Goal: Task Accomplishment & Management: Use online tool/utility

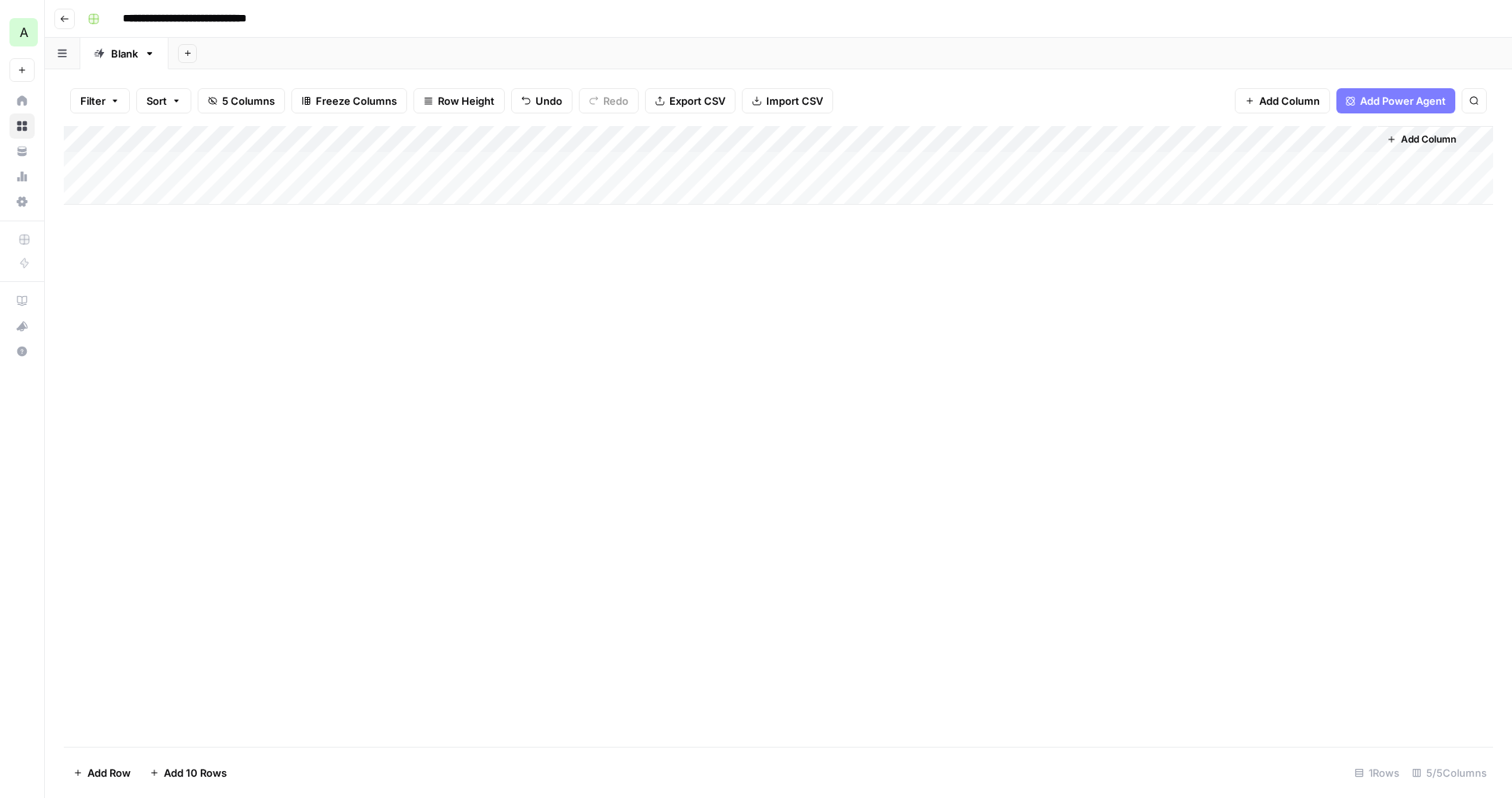
click at [278, 142] on div "Add Column" at bounding box center [778, 165] width 1430 height 79
click at [494, 274] on div "Add Column" at bounding box center [778, 436] width 1430 height 621
click at [436, 161] on div "Add Column" at bounding box center [778, 165] width 1430 height 79
click at [596, 137] on div "Add Column" at bounding box center [778, 165] width 1430 height 79
click at [620, 179] on span "All Rows" at bounding box center [652, 172] width 99 height 16
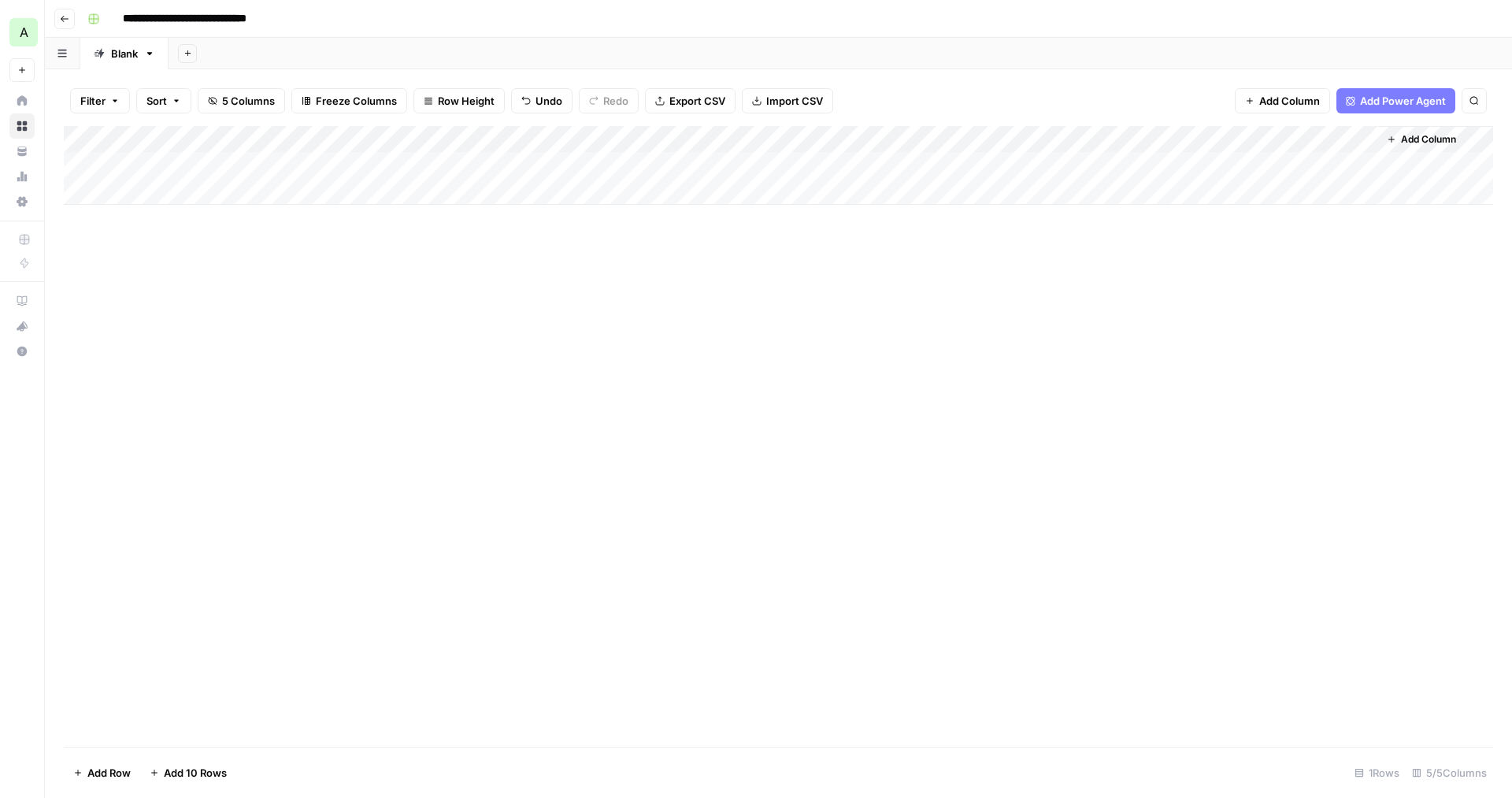
click at [437, 156] on div "Add Column" at bounding box center [778, 165] width 1430 height 79
click at [568, 163] on div "Add Column" at bounding box center [778, 165] width 1430 height 79
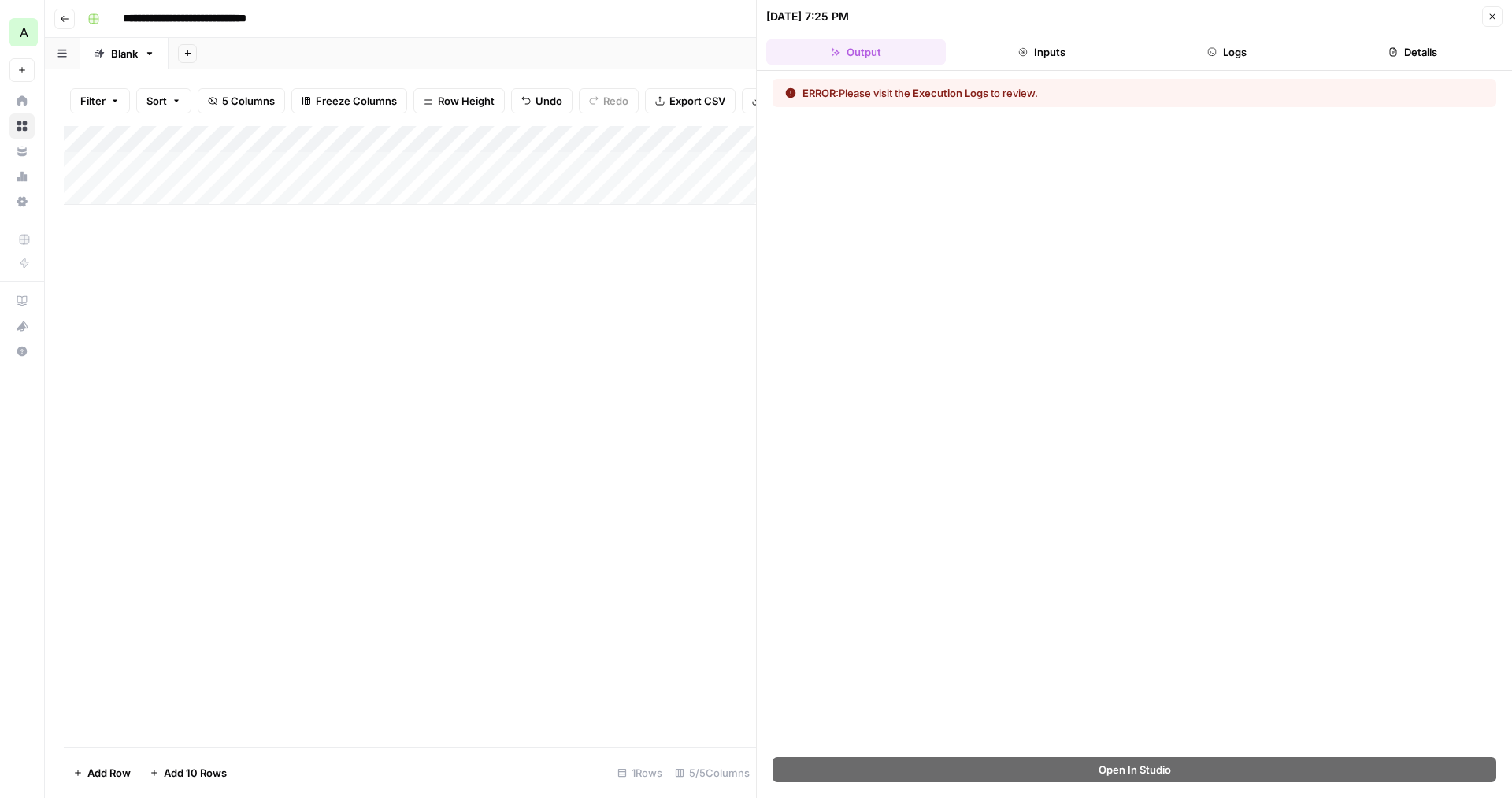
click at [1245, 48] on button "Logs" at bounding box center [1227, 52] width 180 height 26
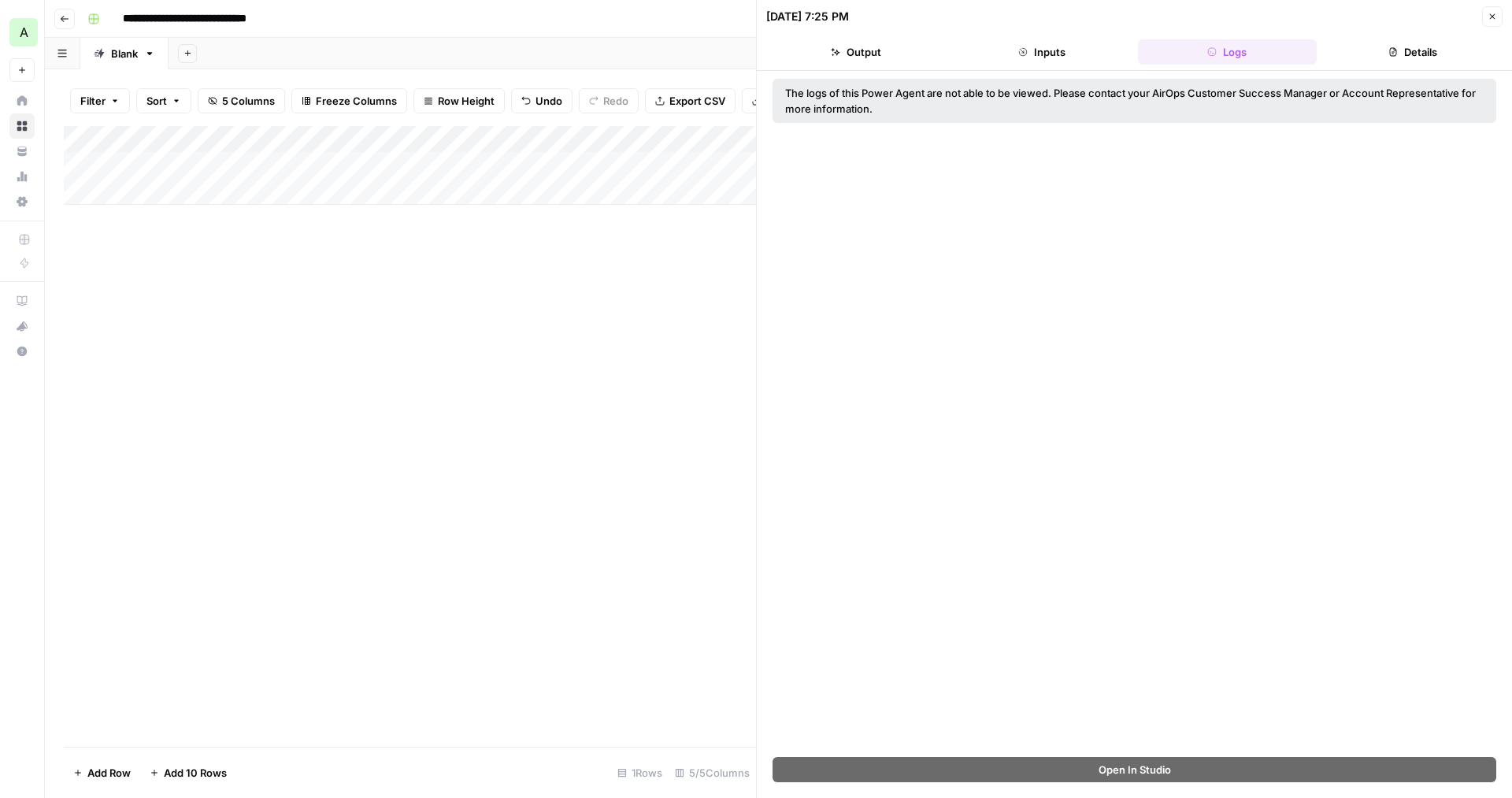
click at [1488, 18] on icon "button" at bounding box center [1493, 16] width 9 height 9
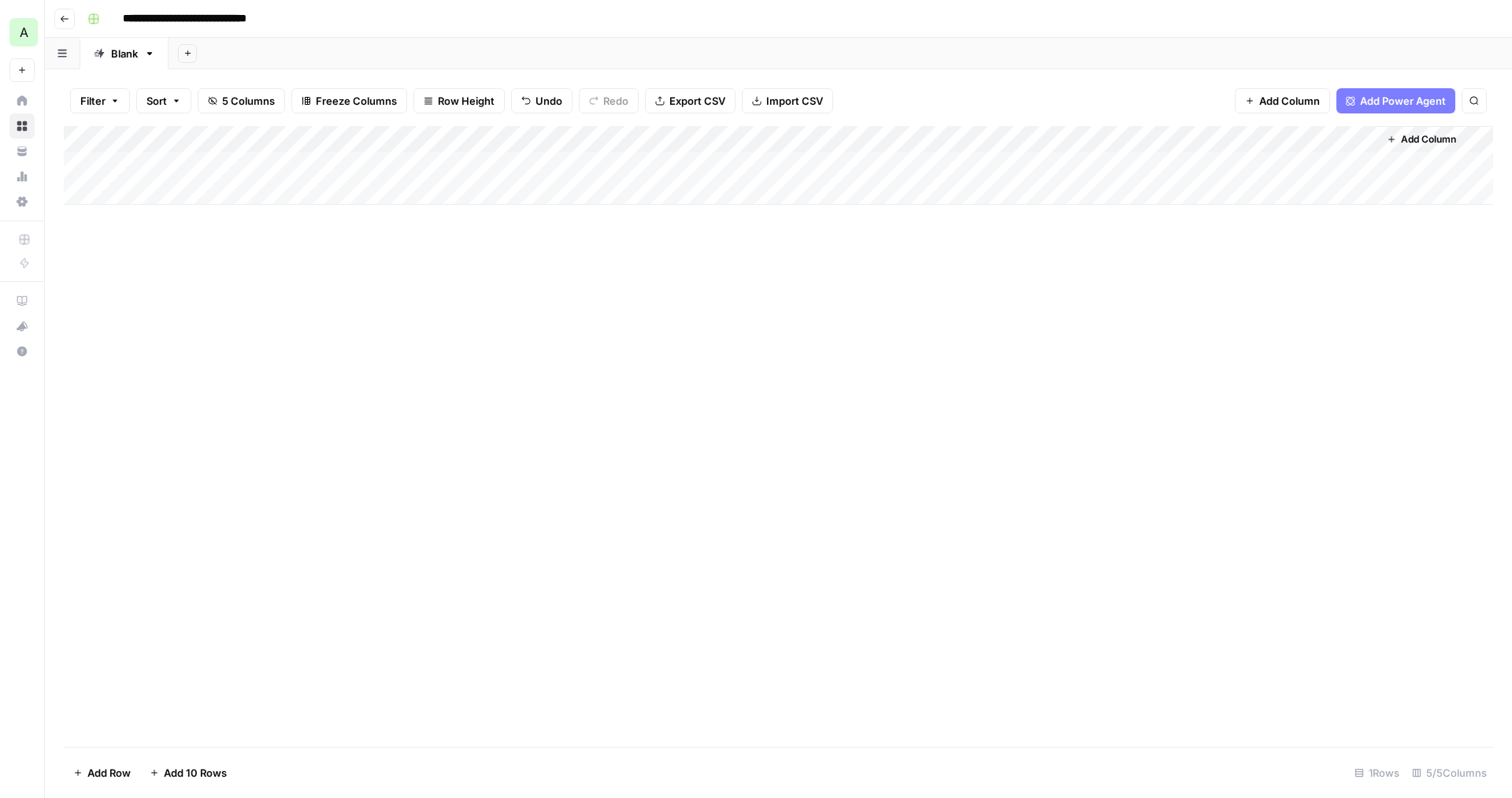
click at [285, 164] on div "Add Column" at bounding box center [778, 165] width 1430 height 79
click at [163, 170] on div "Add Column" at bounding box center [778, 165] width 1430 height 79
click at [177, 165] on input at bounding box center [250, 166] width 252 height 19
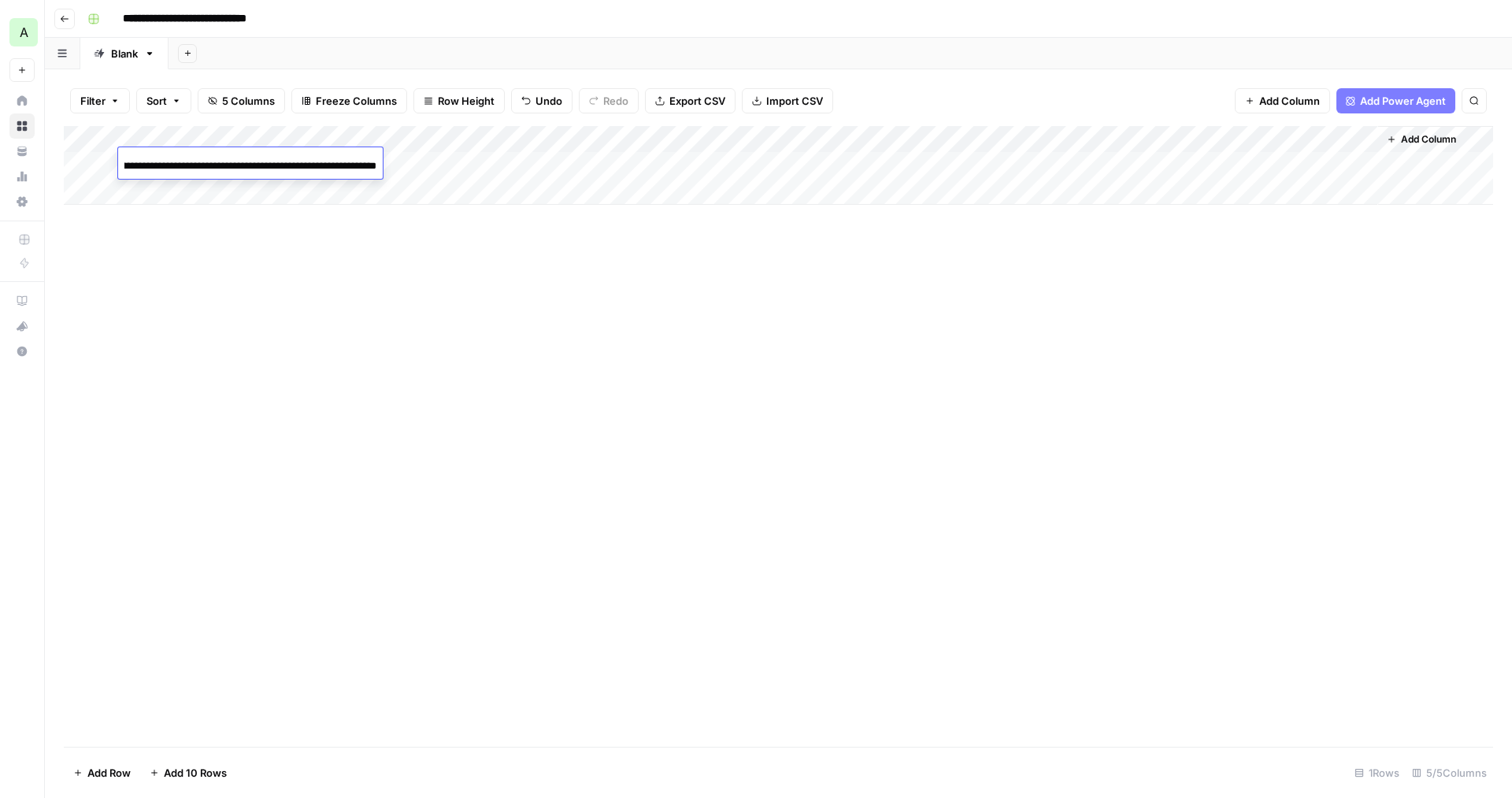
click at [177, 165] on input at bounding box center [250, 166] width 252 height 19
click at [235, 225] on div "Add Column" at bounding box center [778, 436] width 1430 height 621
click at [530, 199] on div "Add Column" at bounding box center [778, 165] width 1430 height 79
click at [338, 159] on div "Add Column" at bounding box center [778, 179] width 1430 height 106
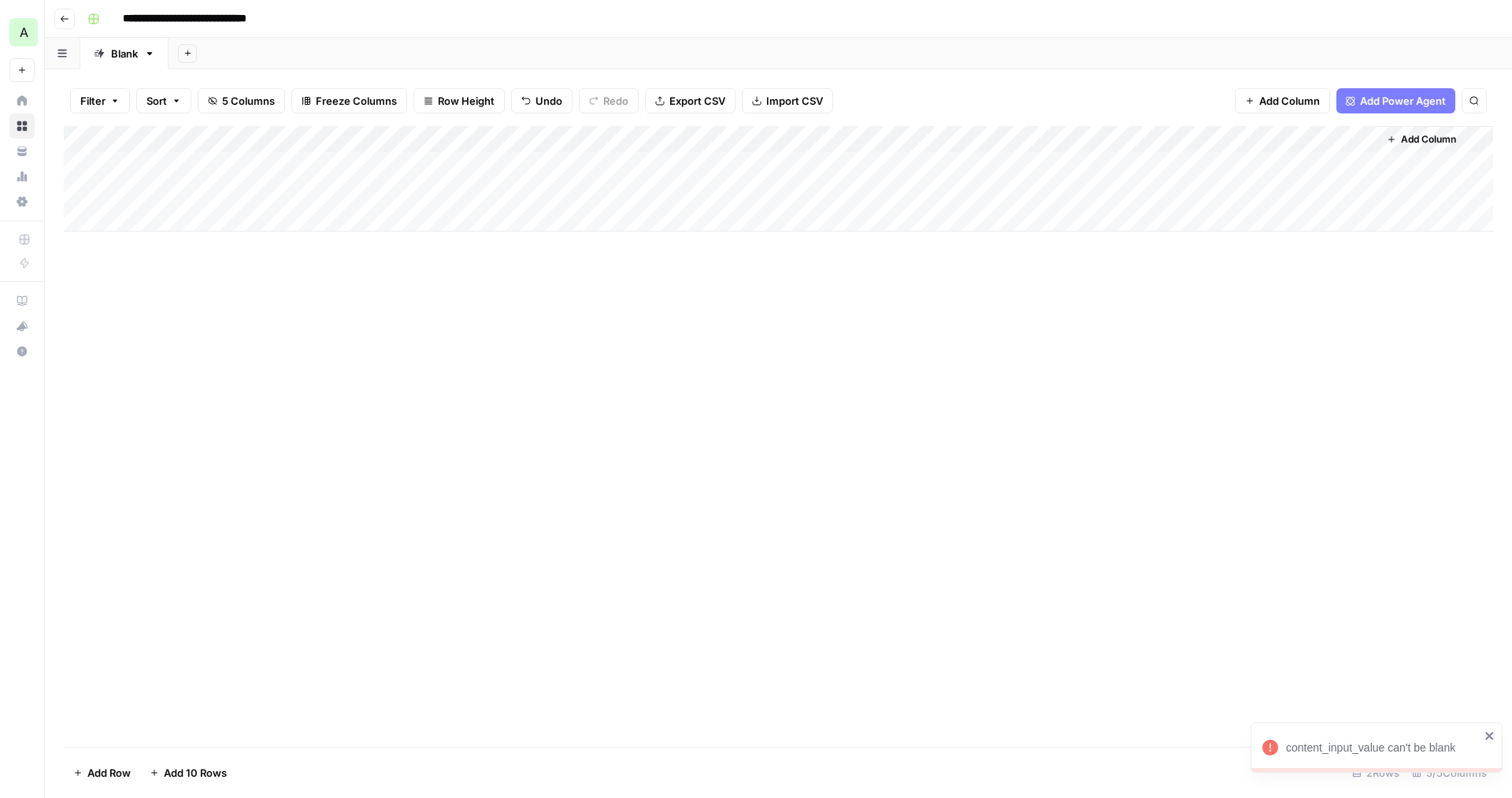
click at [338, 159] on div "Add Column" at bounding box center [778, 179] width 1430 height 106
click at [77, 163] on div "Add Column" at bounding box center [778, 179] width 1430 height 106
click at [107, 776] on span "Delete 1 Row" at bounding box center [104, 772] width 63 height 16
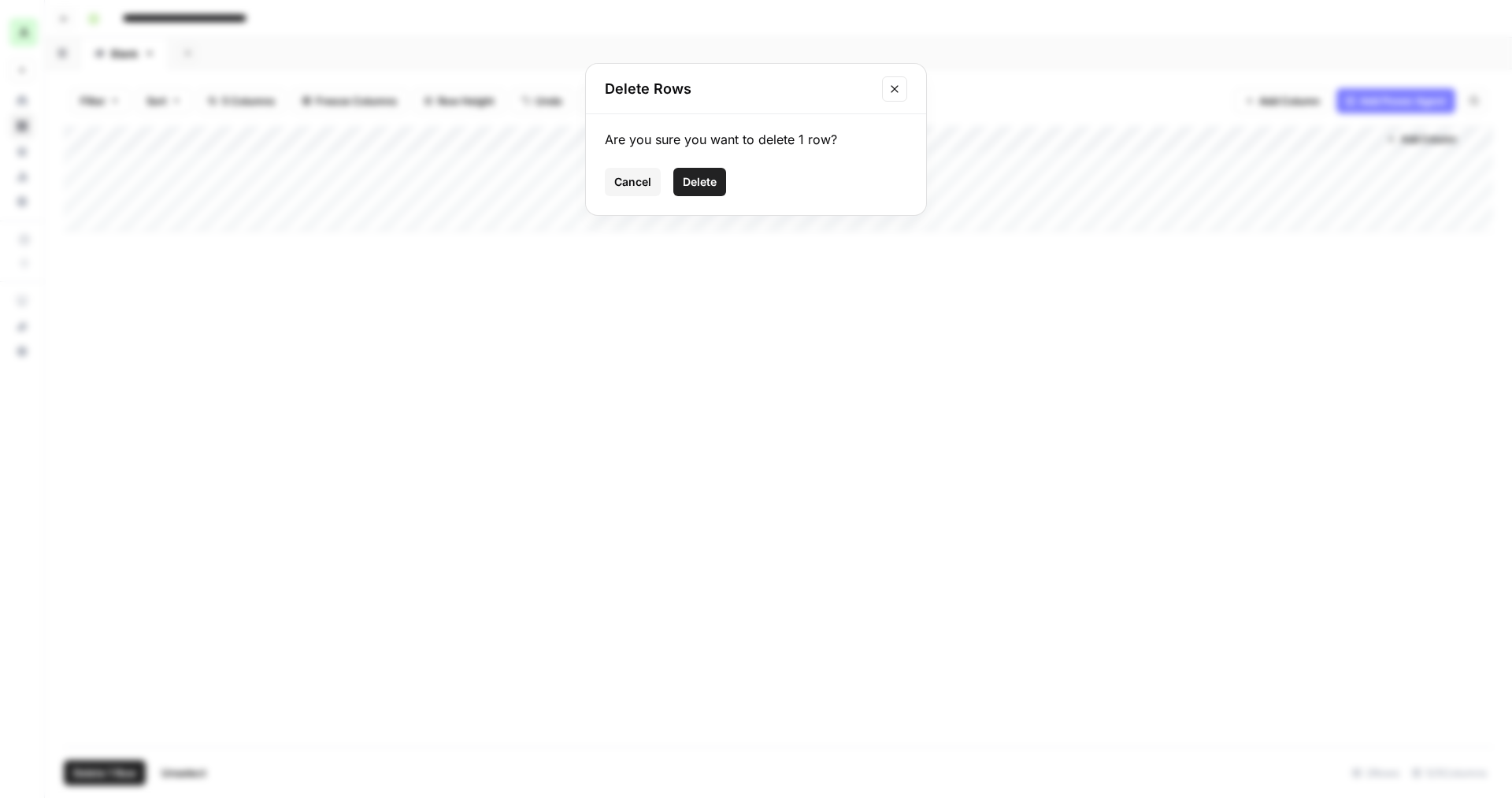
click at [703, 185] on span "Delete" at bounding box center [699, 182] width 34 height 16
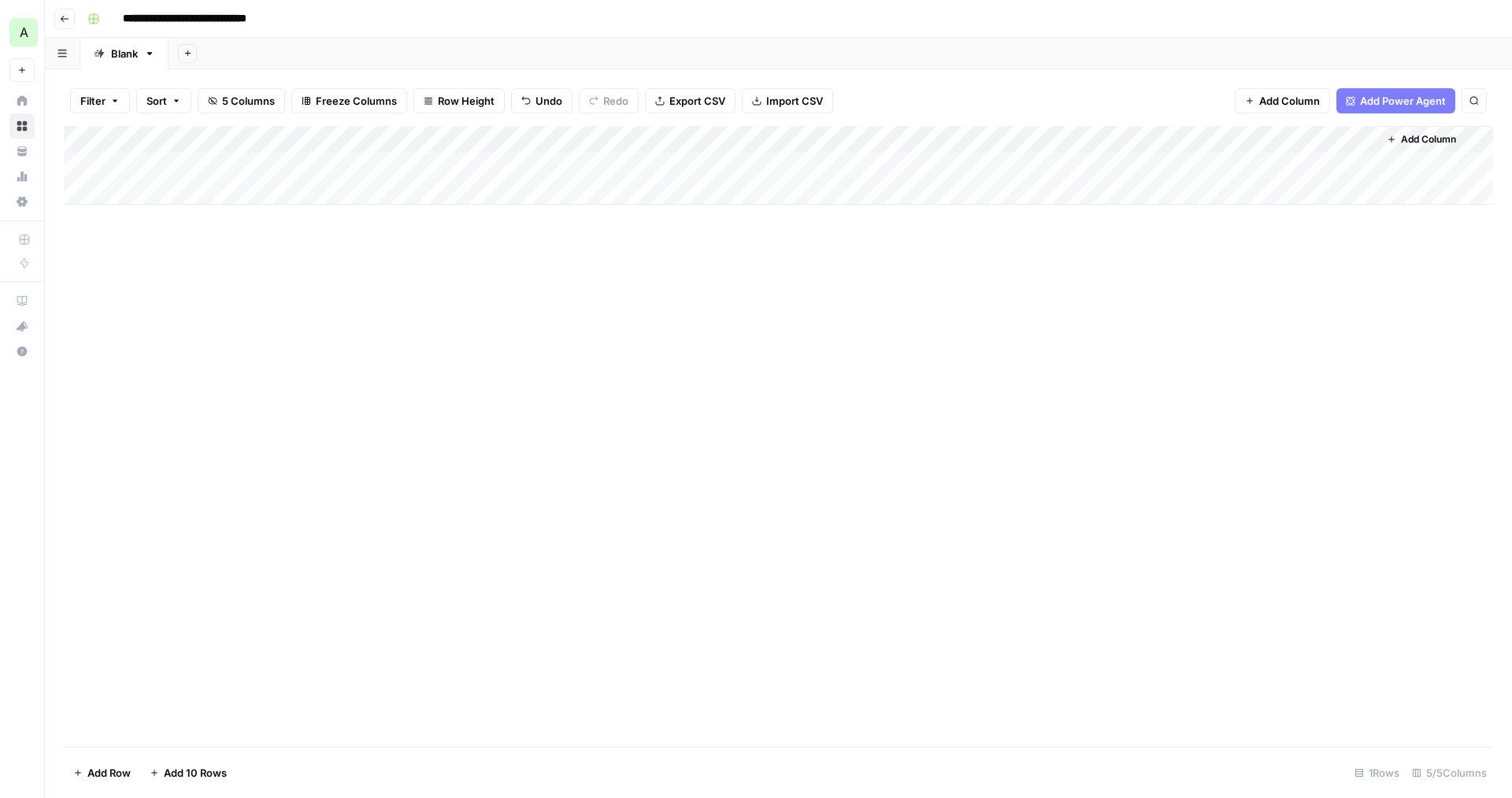
click at [262, 157] on div "Add Column" at bounding box center [778, 165] width 1430 height 79
click at [261, 158] on div "Add Column" at bounding box center [778, 165] width 1430 height 79
type input "**********"
click at [429, 163] on div "Add Column" at bounding box center [778, 165] width 1430 height 79
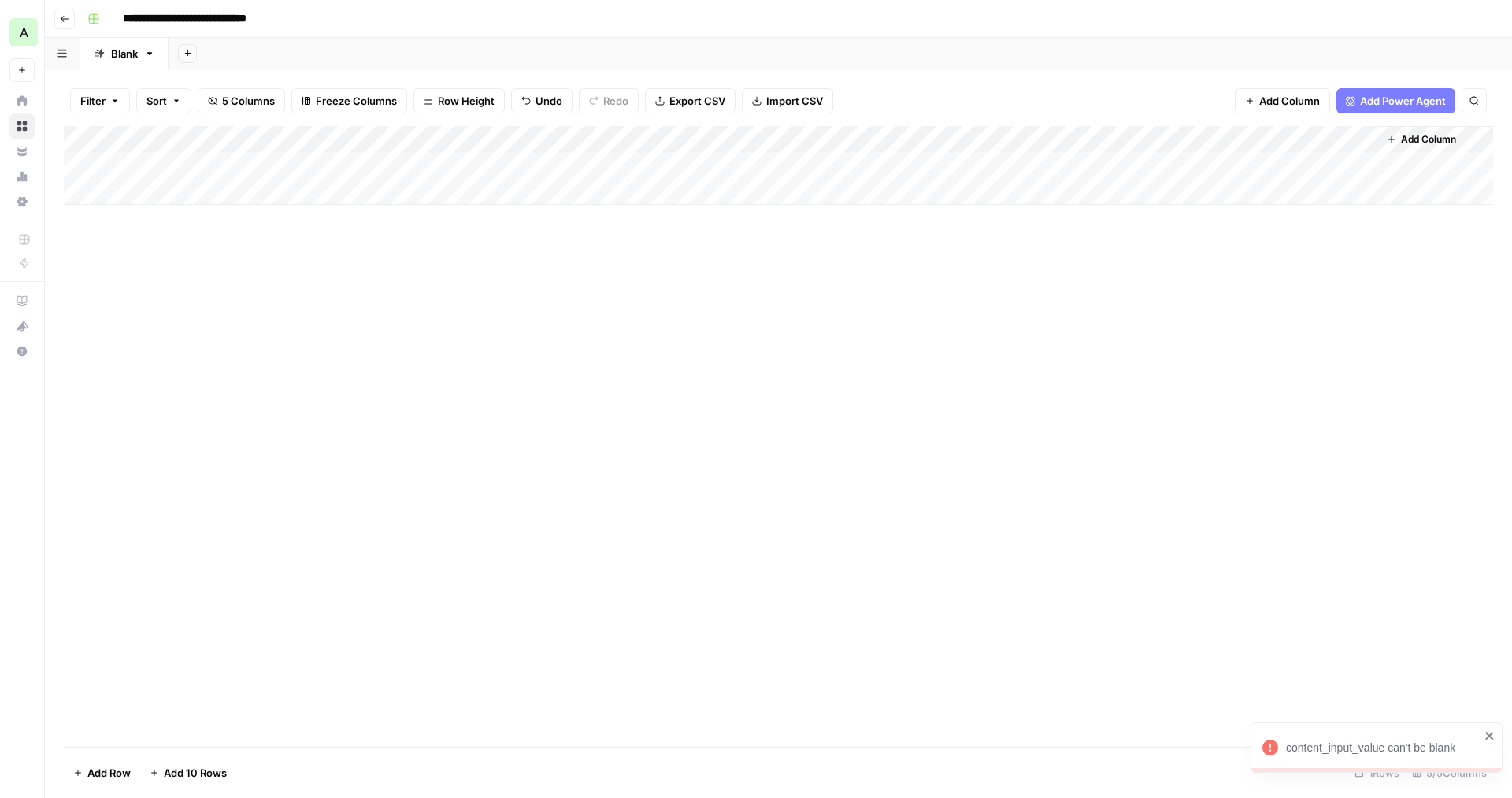
click at [1491, 734] on icon "close" at bounding box center [1489, 736] width 8 height 8
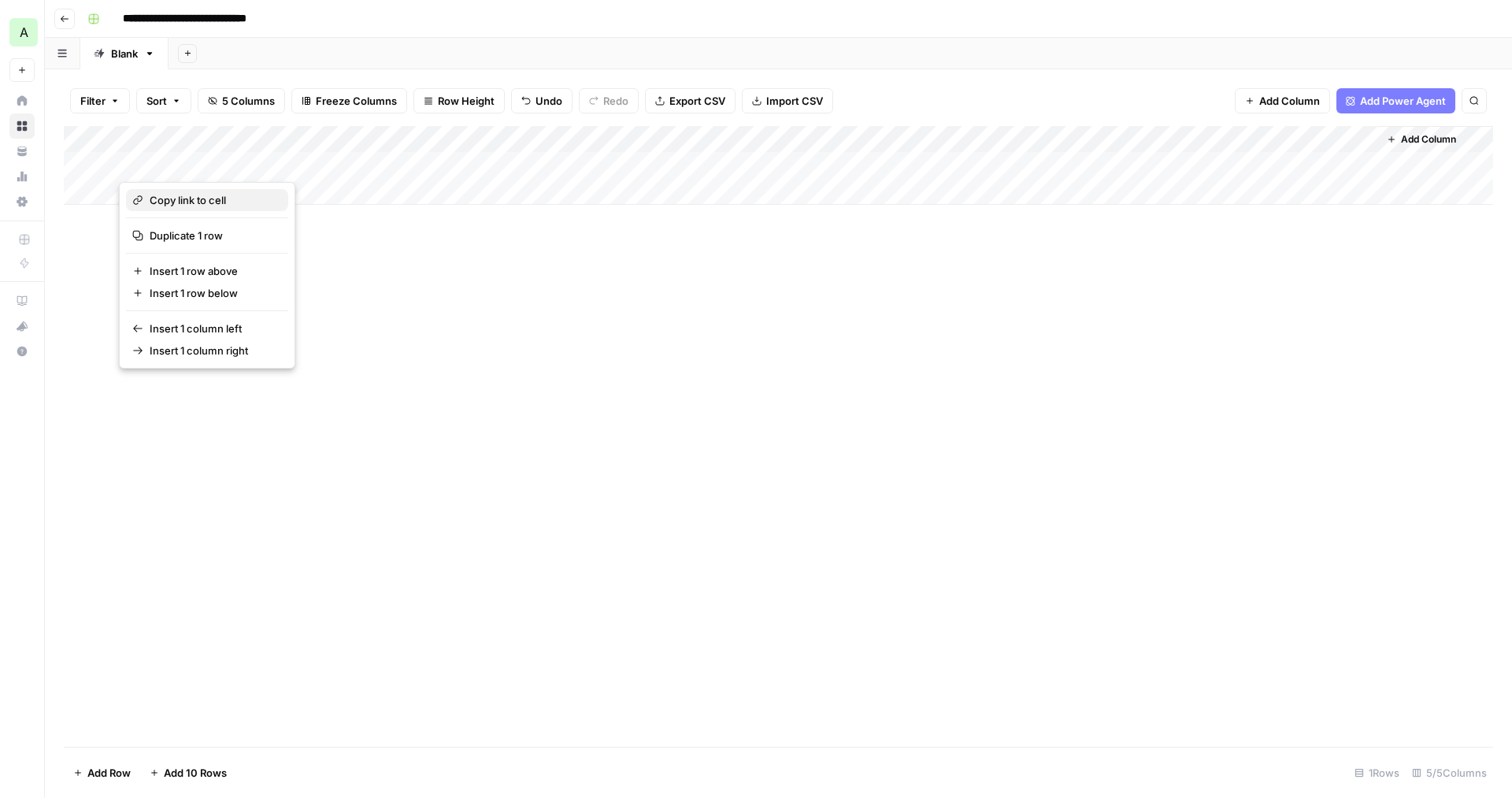
click at [243, 206] on span "Copy link to cell" at bounding box center [213, 200] width 126 height 16
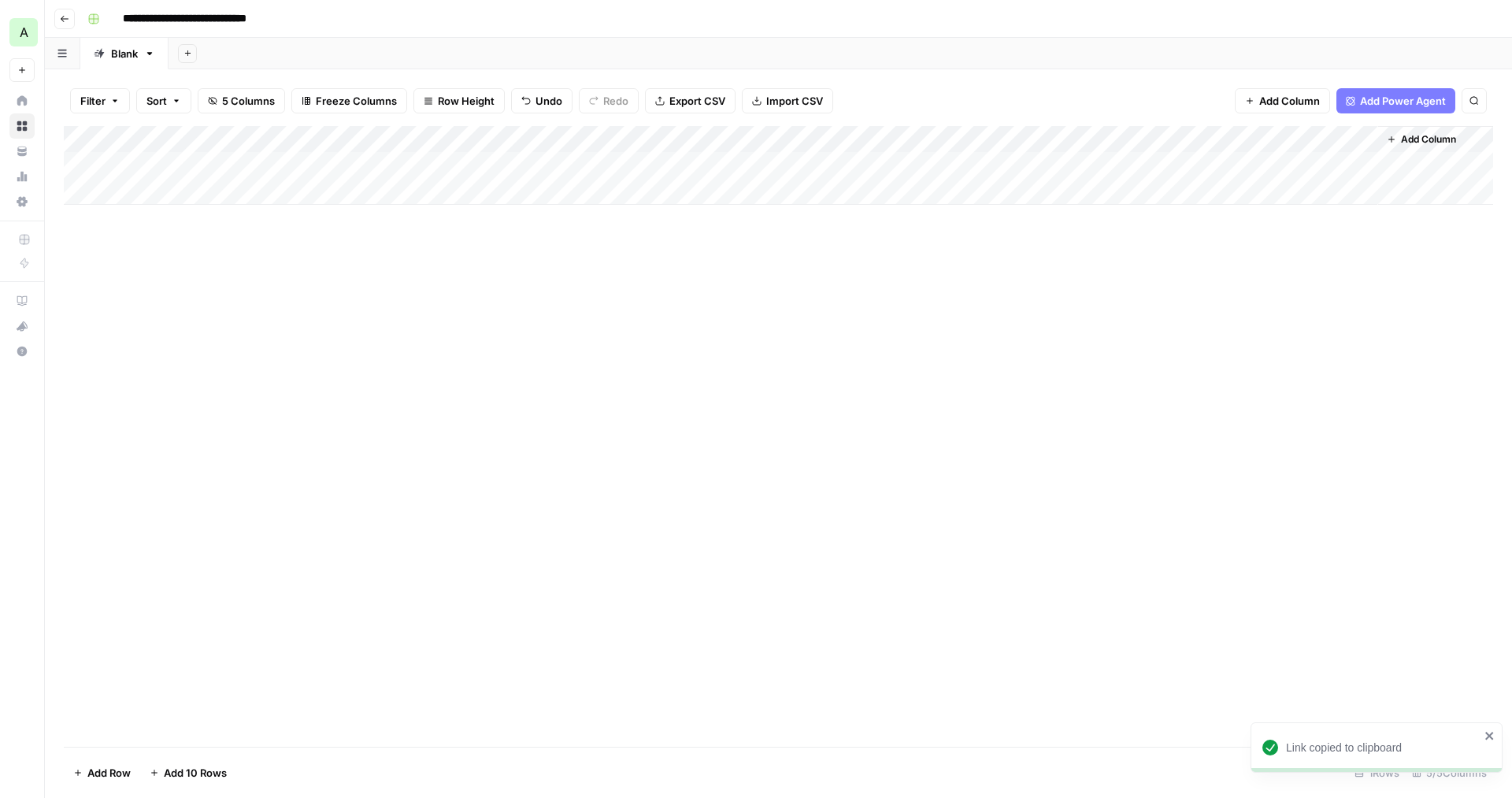
click at [454, 163] on div "Add Column" at bounding box center [778, 165] width 1430 height 79
click at [1495, 736] on icon "close" at bounding box center [1490, 736] width 11 height 13
click at [1486, 676] on div "**********" at bounding box center [756, 399] width 1512 height 798
click at [901, 445] on div "Add Column" at bounding box center [778, 436] width 1430 height 621
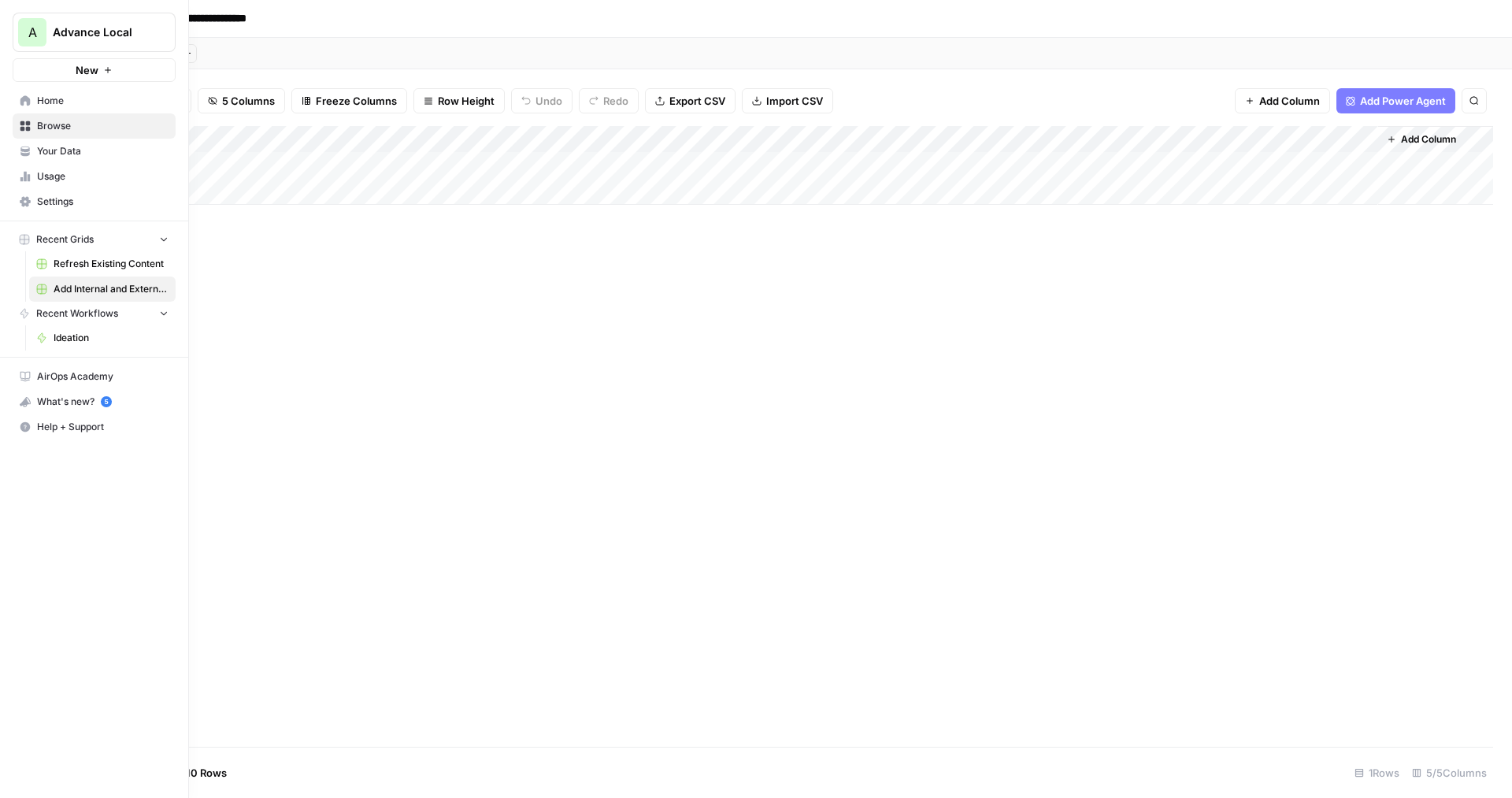
click at [58, 99] on span "Home" at bounding box center [103, 101] width 131 height 15
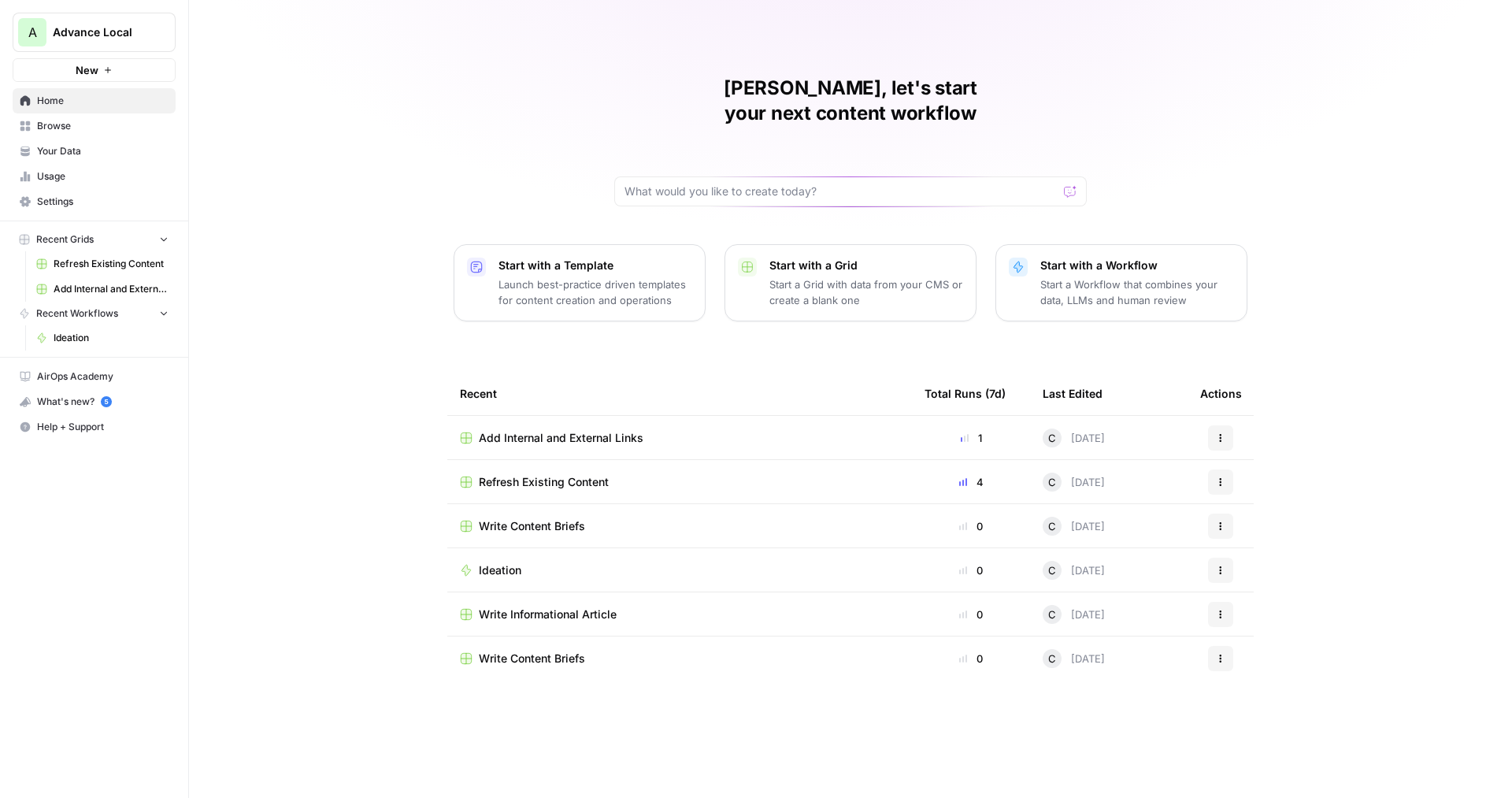
click at [580, 277] on p "Launch best-practice driven templates for content creation and operations" at bounding box center [595, 292] width 193 height 32
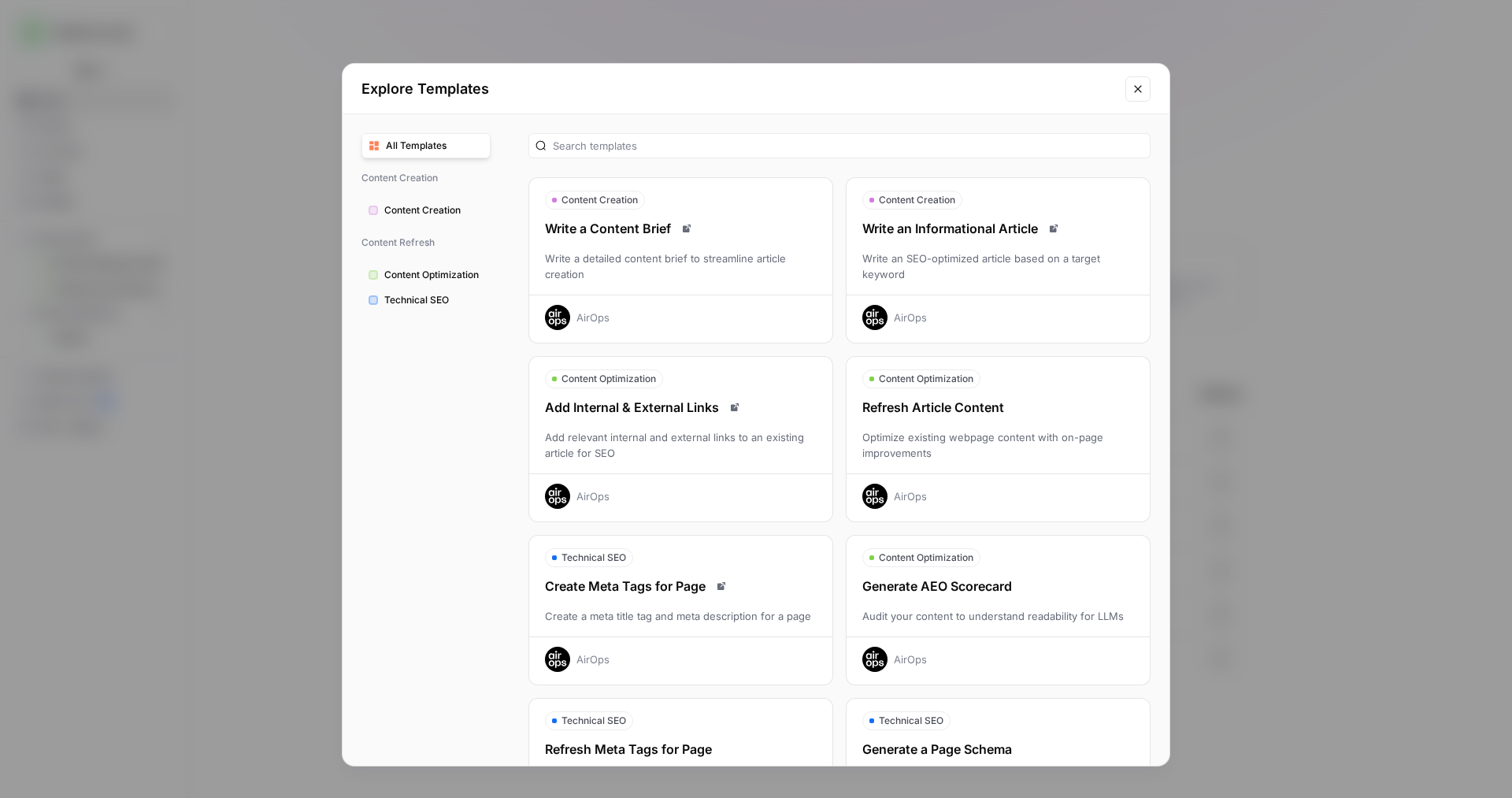
click at [660, 441] on div "Add relevant internal and external links to an existing article for SEO" at bounding box center [681, 445] width 303 height 32
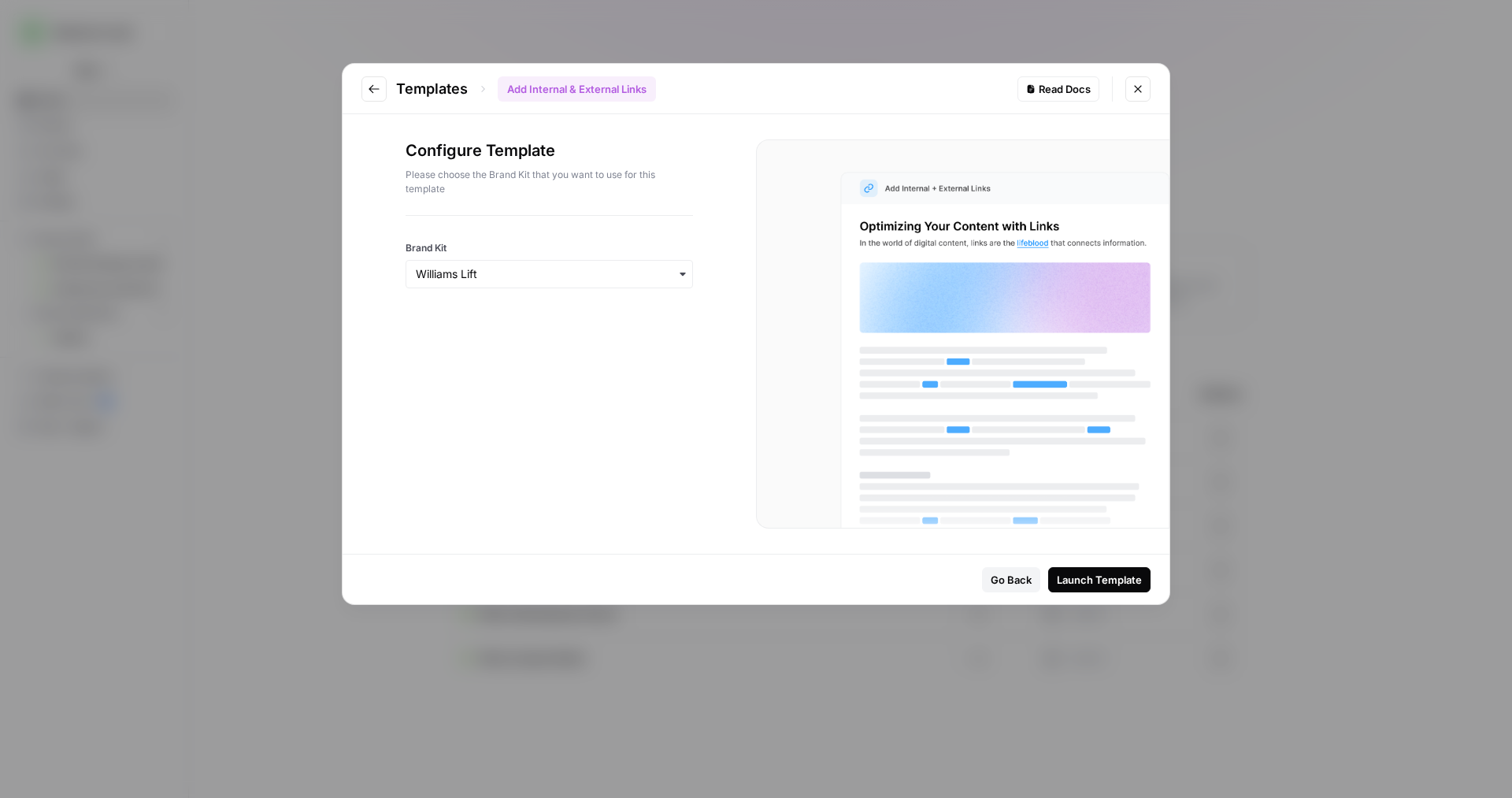
click at [1097, 583] on div "Launch Template" at bounding box center [1099, 580] width 85 height 16
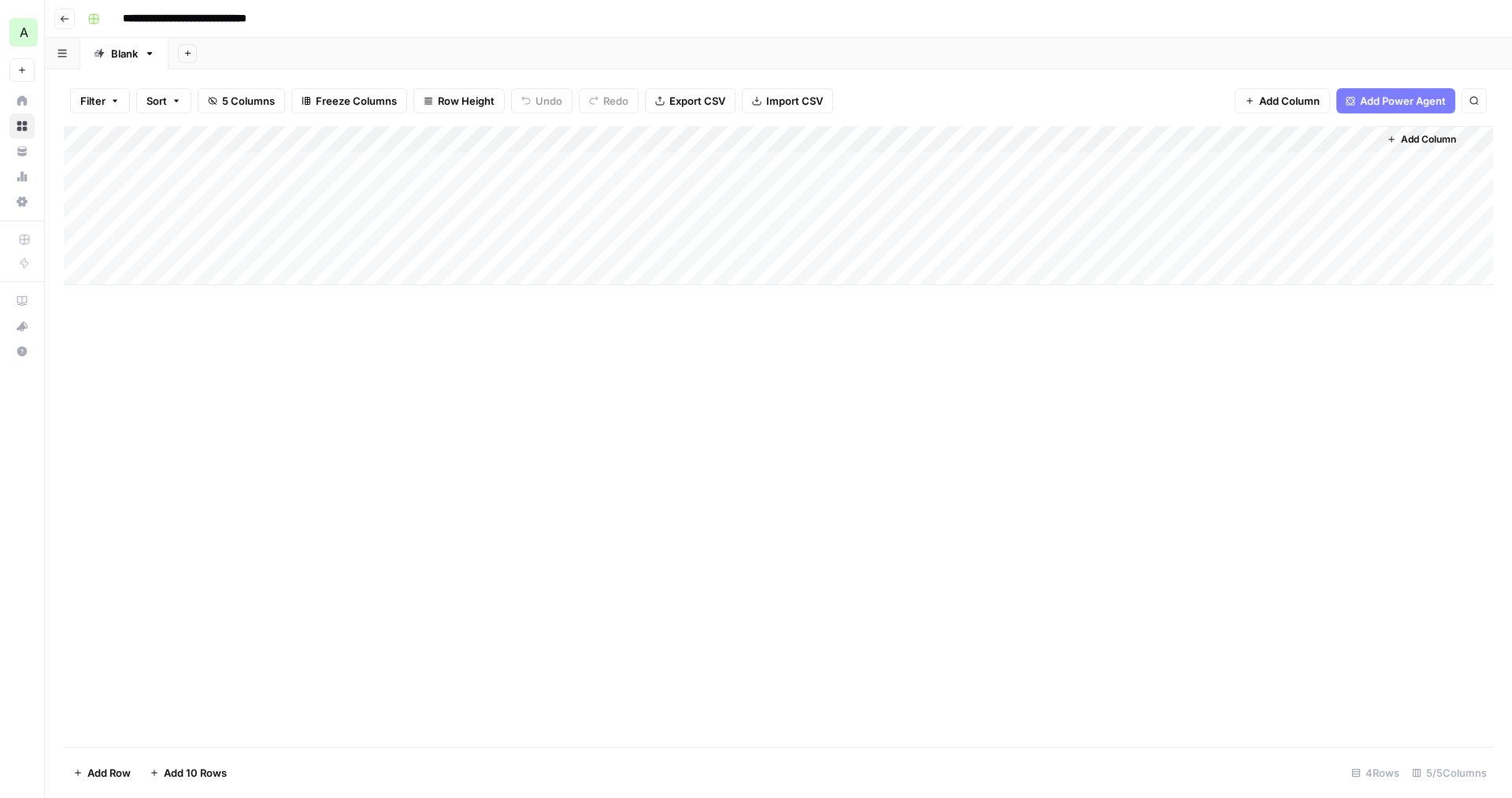
click at [216, 274] on div "Add Column" at bounding box center [778, 205] width 1430 height 159
type input "**********"
click at [146, 275] on input at bounding box center [250, 273] width 252 height 19
paste input "**********"
type input "**********"
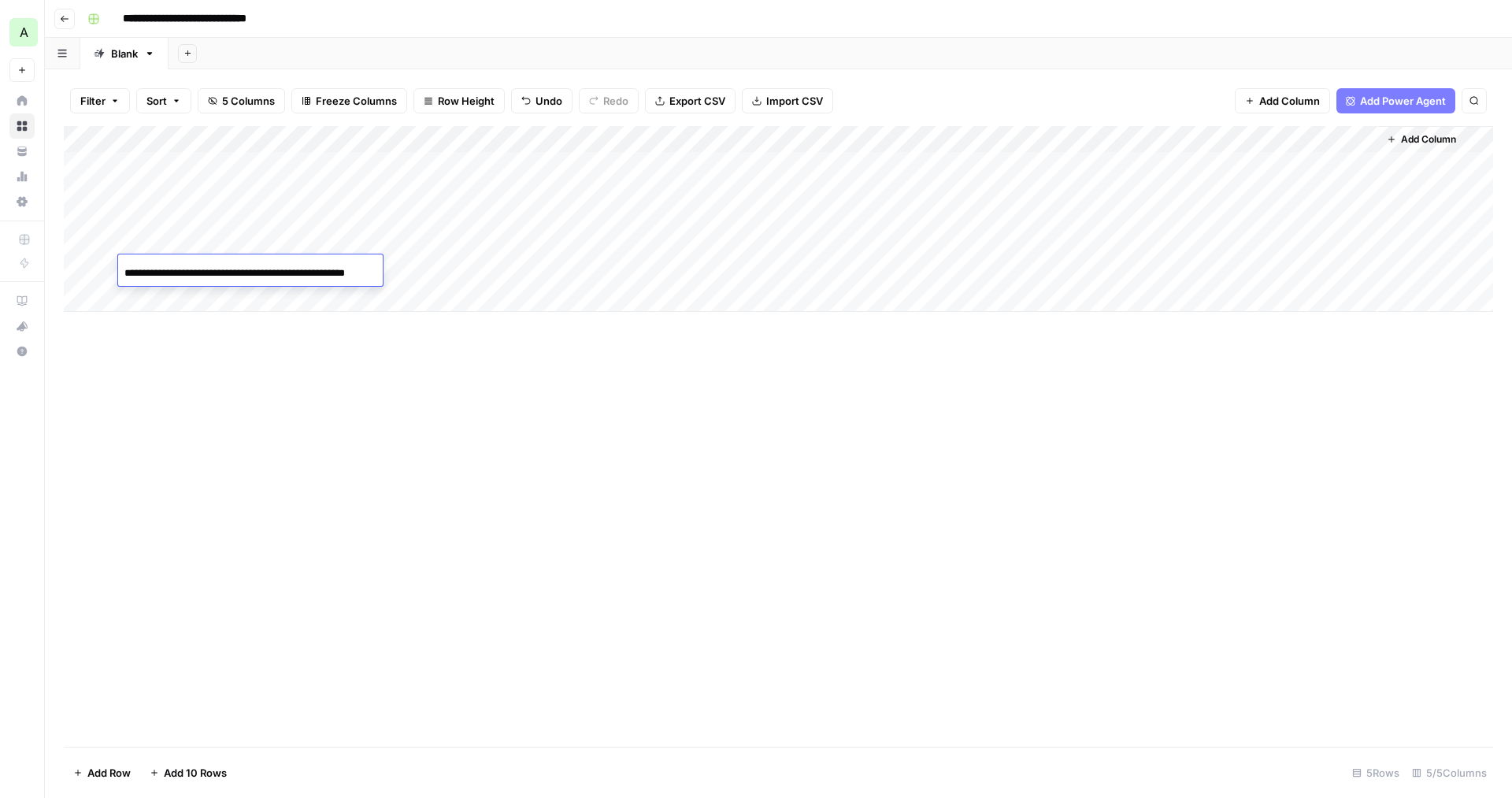
scroll to position [0, 15]
click at [422, 270] on div "Add Column" at bounding box center [778, 219] width 1430 height 186
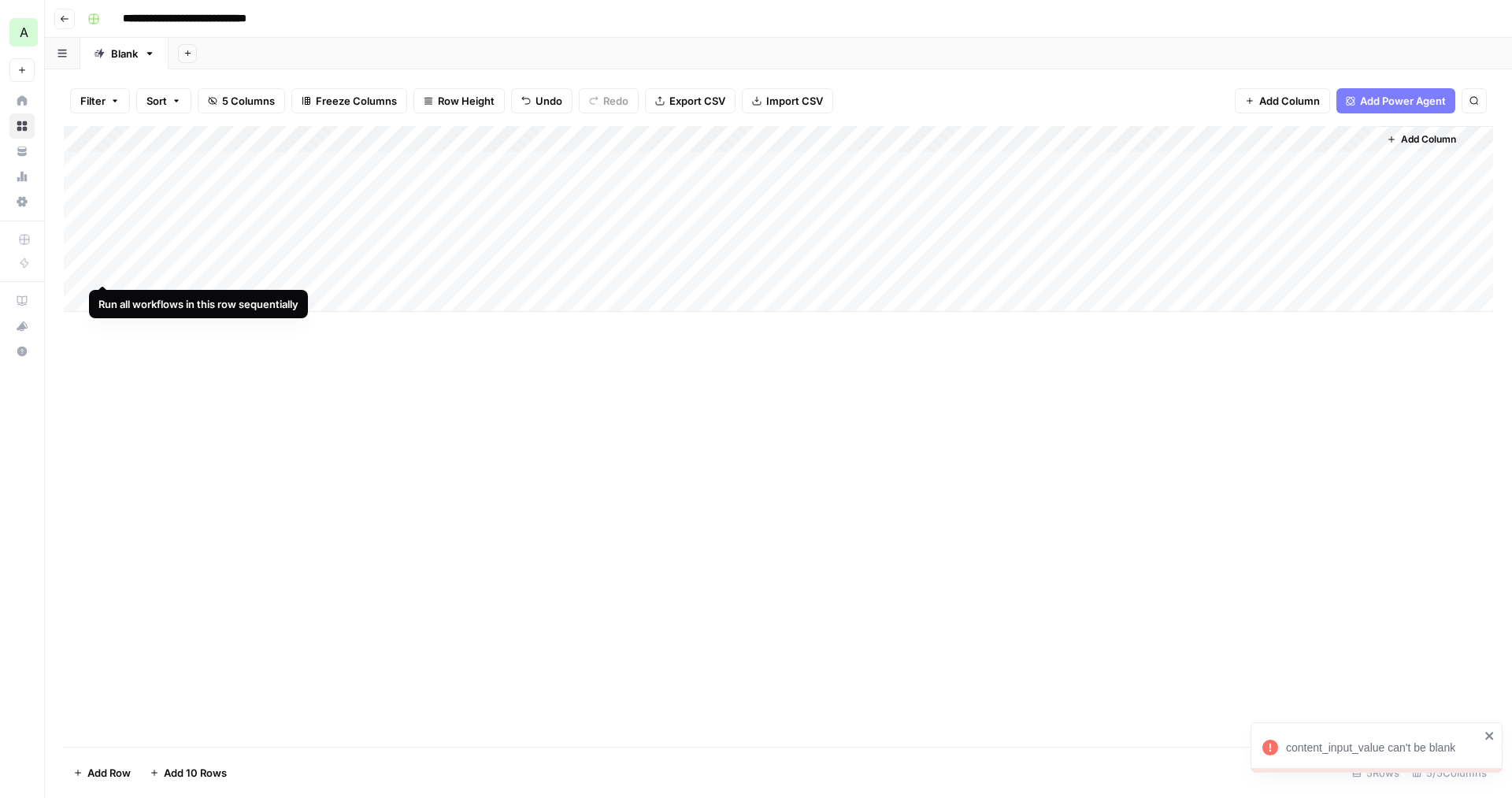
click at [99, 271] on div "Add Column" at bounding box center [778, 219] width 1430 height 186
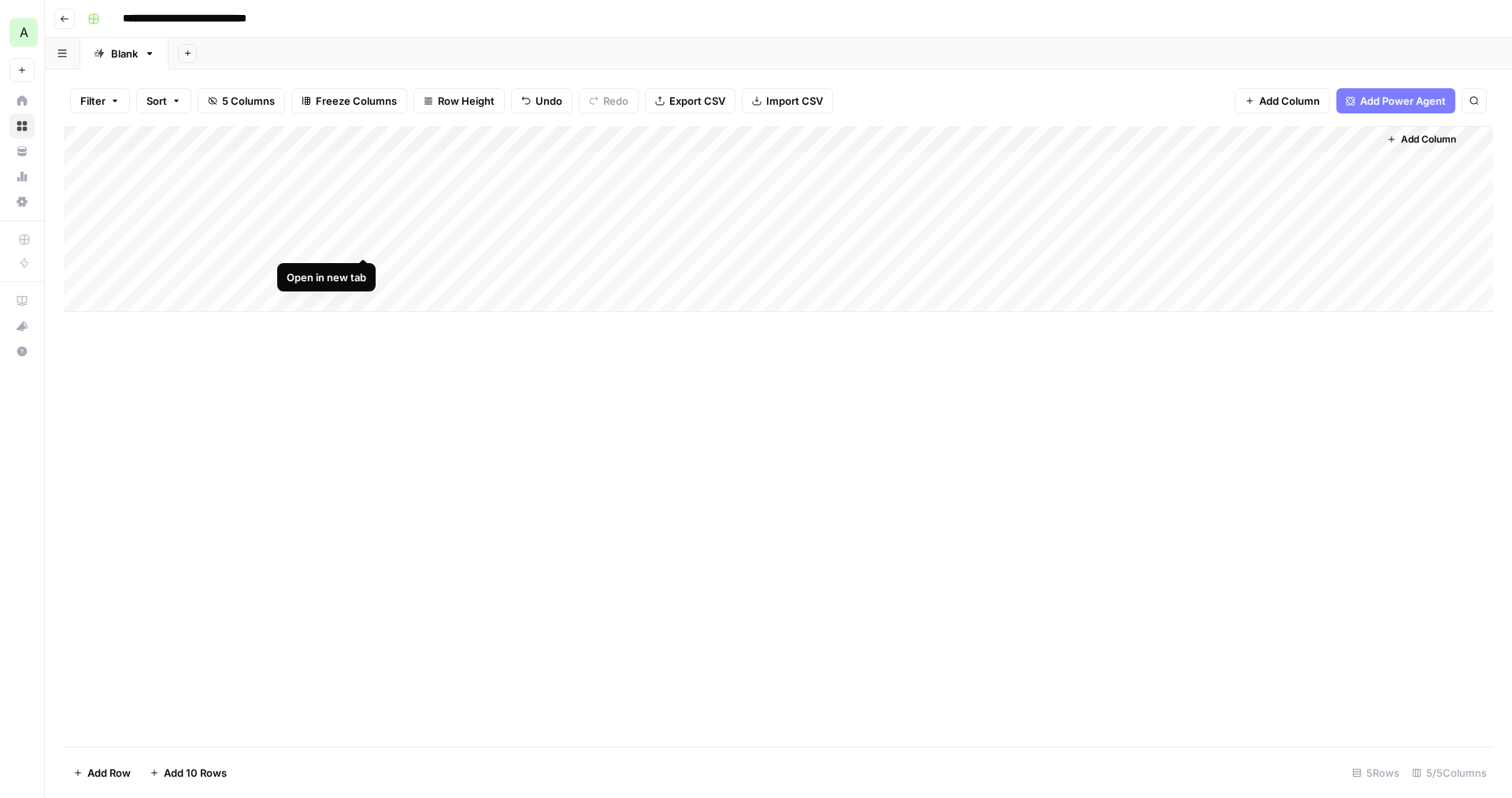
click at [360, 241] on div "Add Column" at bounding box center [778, 219] width 1430 height 186
click at [573, 269] on div "Add Column" at bounding box center [778, 219] width 1430 height 186
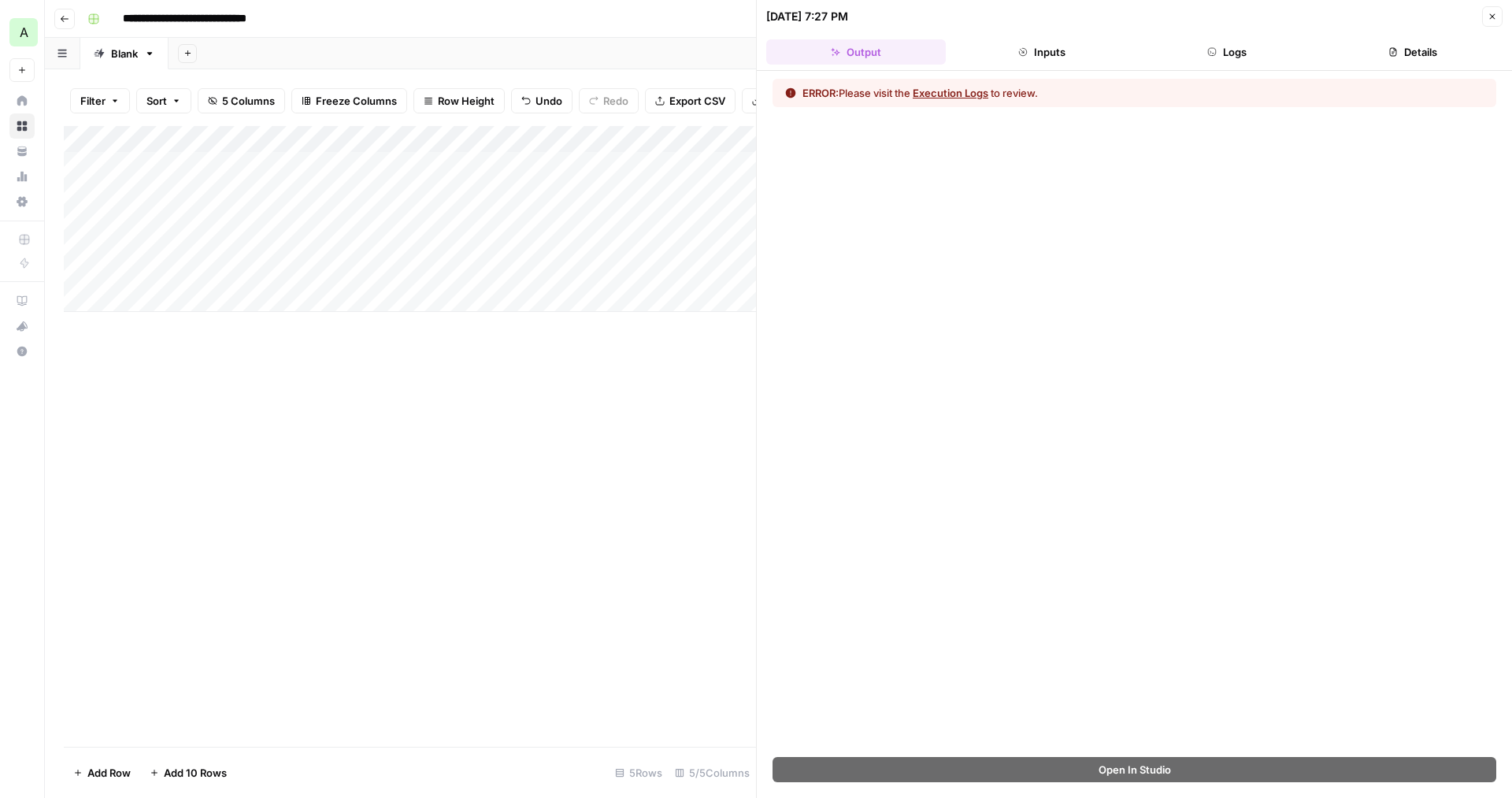
click at [1067, 50] on button "Inputs" at bounding box center [1042, 52] width 180 height 26
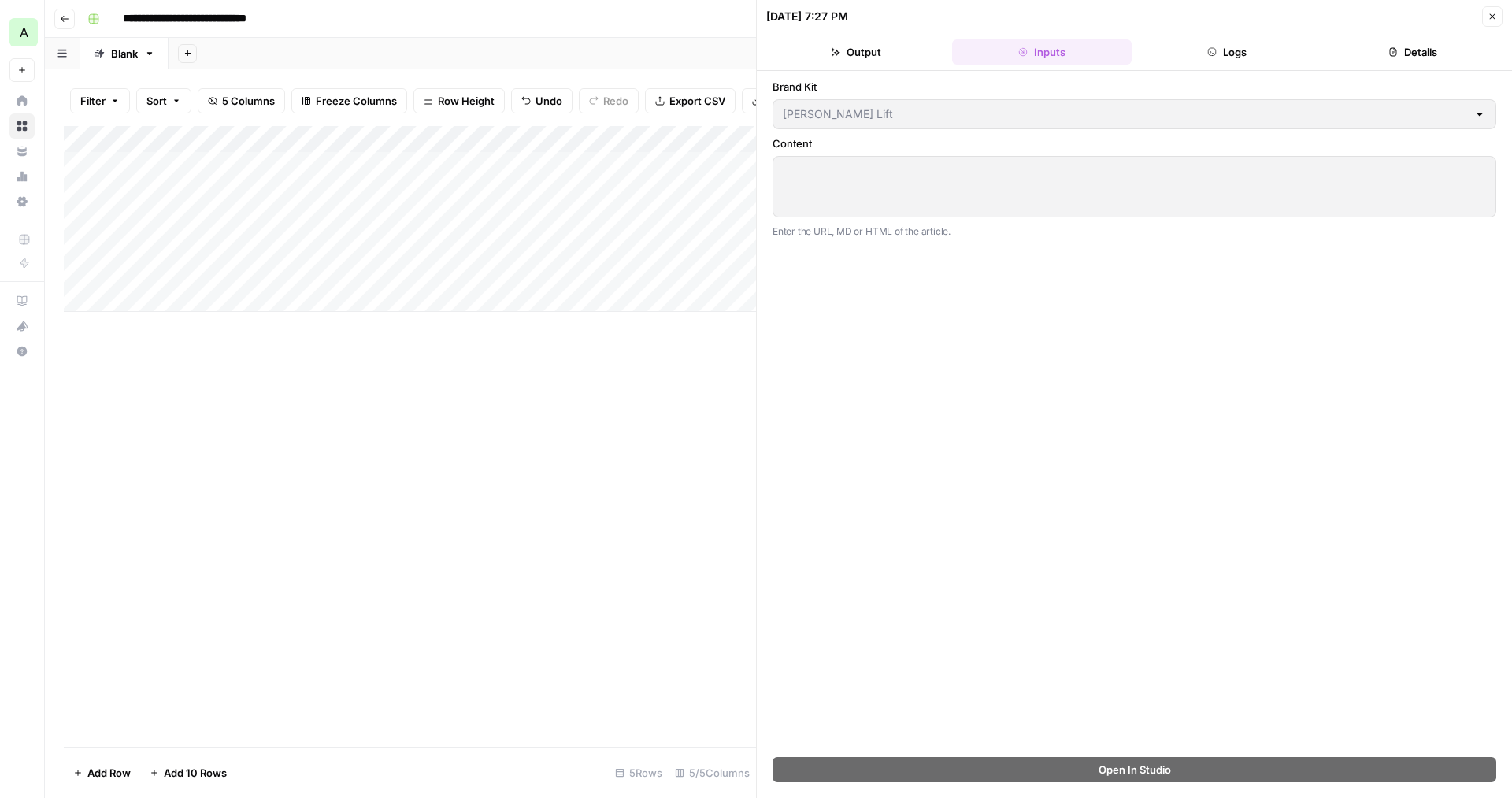
click at [1221, 54] on button "Logs" at bounding box center [1227, 52] width 180 height 26
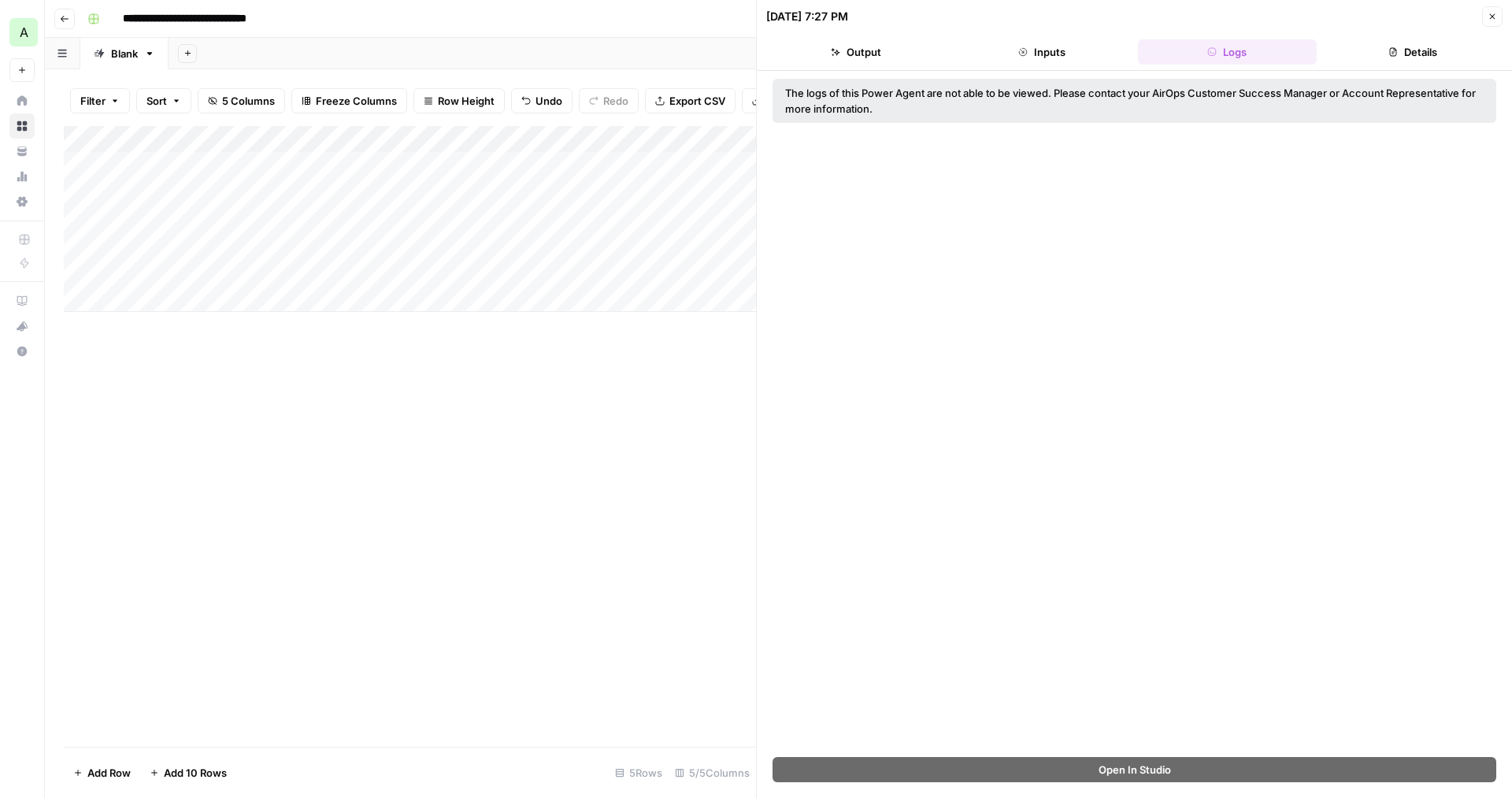
click at [1035, 39] on button "Inputs" at bounding box center [1042, 52] width 180 height 26
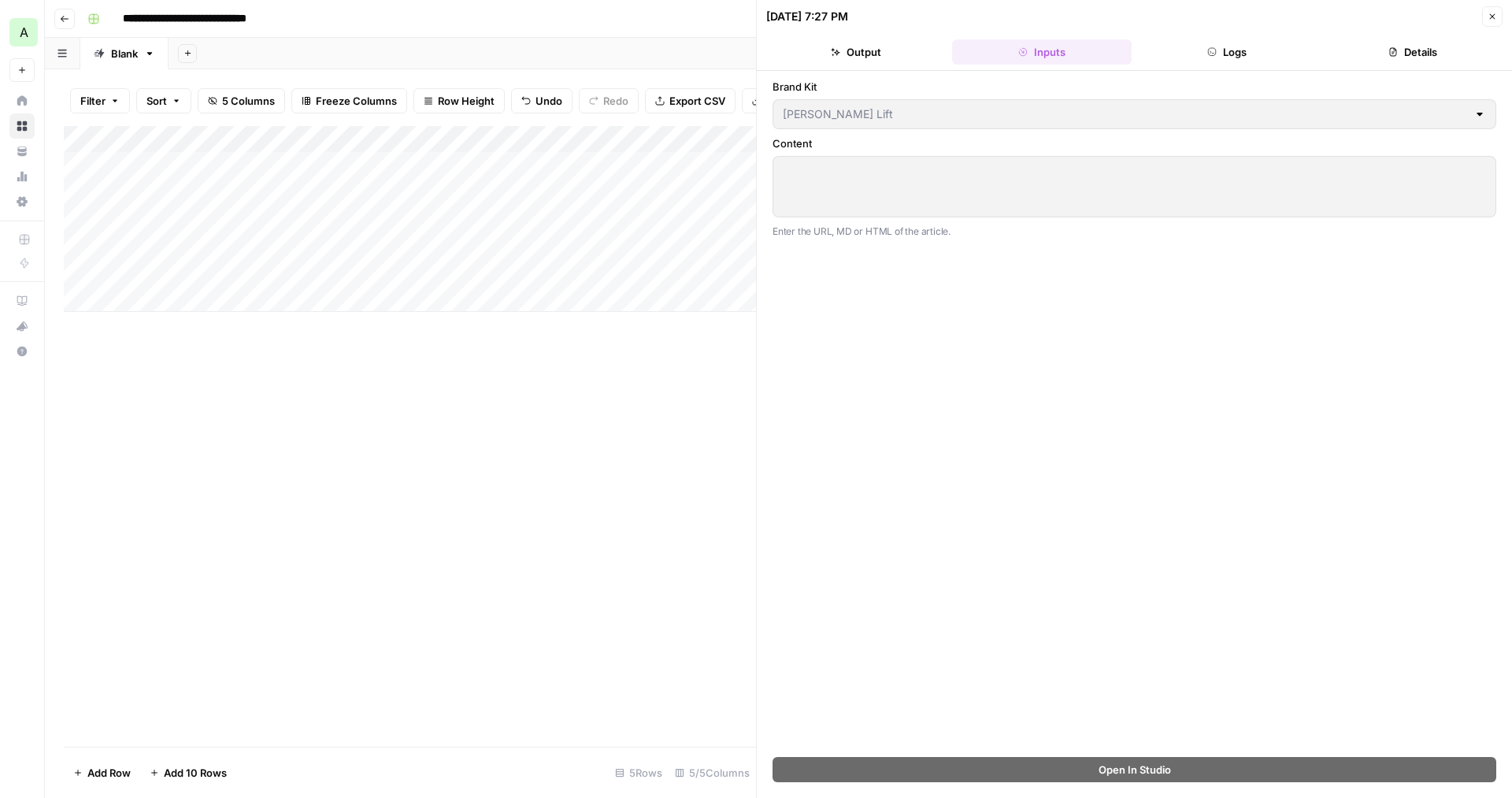
click at [970, 189] on div at bounding box center [1134, 186] width 724 height 61
click at [866, 187] on div at bounding box center [1134, 186] width 724 height 61
click at [673, 343] on div "Add Column" at bounding box center [410, 436] width 693 height 621
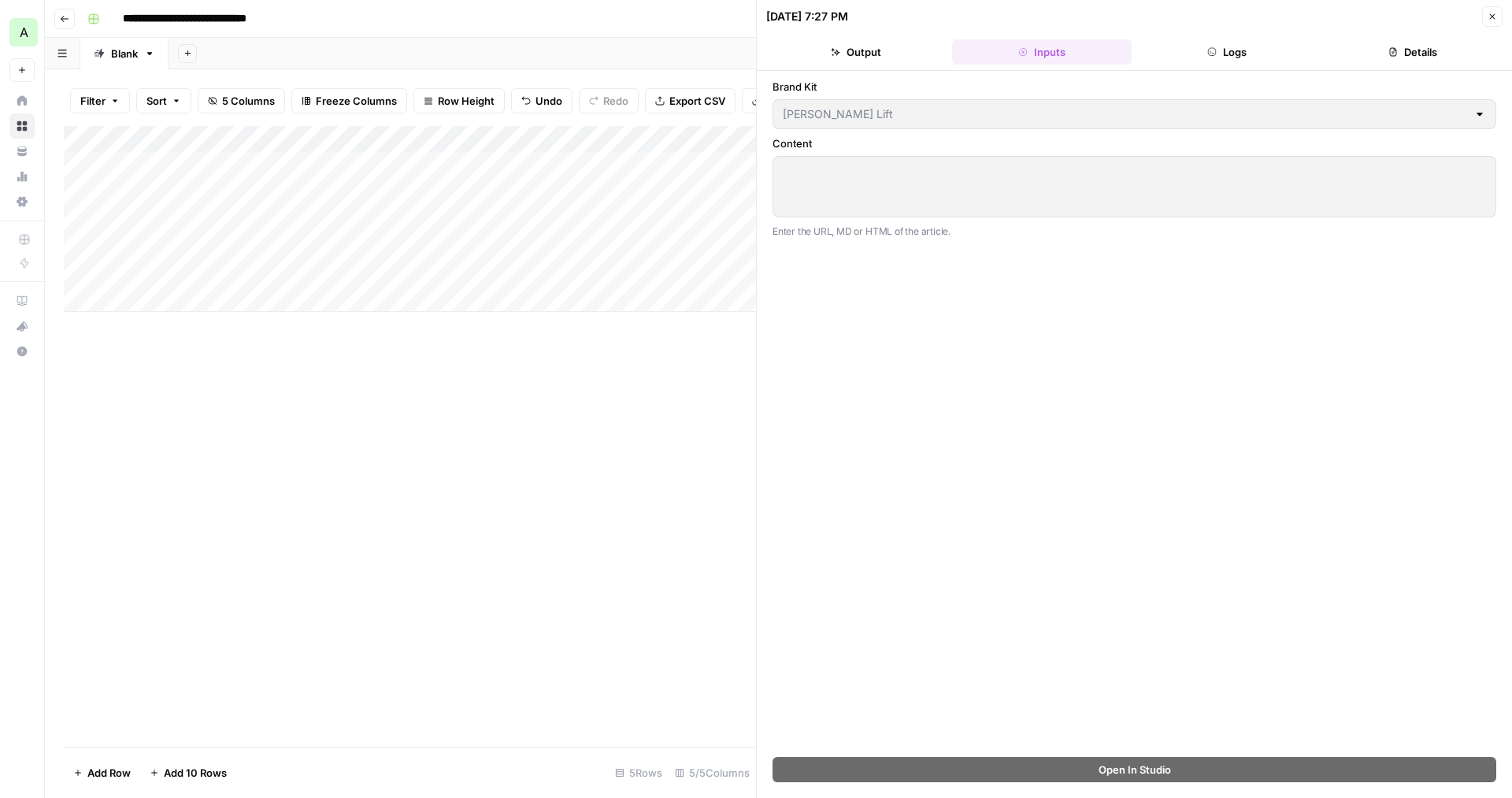
click at [1486, 13] on button "Close" at bounding box center [1493, 16] width 20 height 20
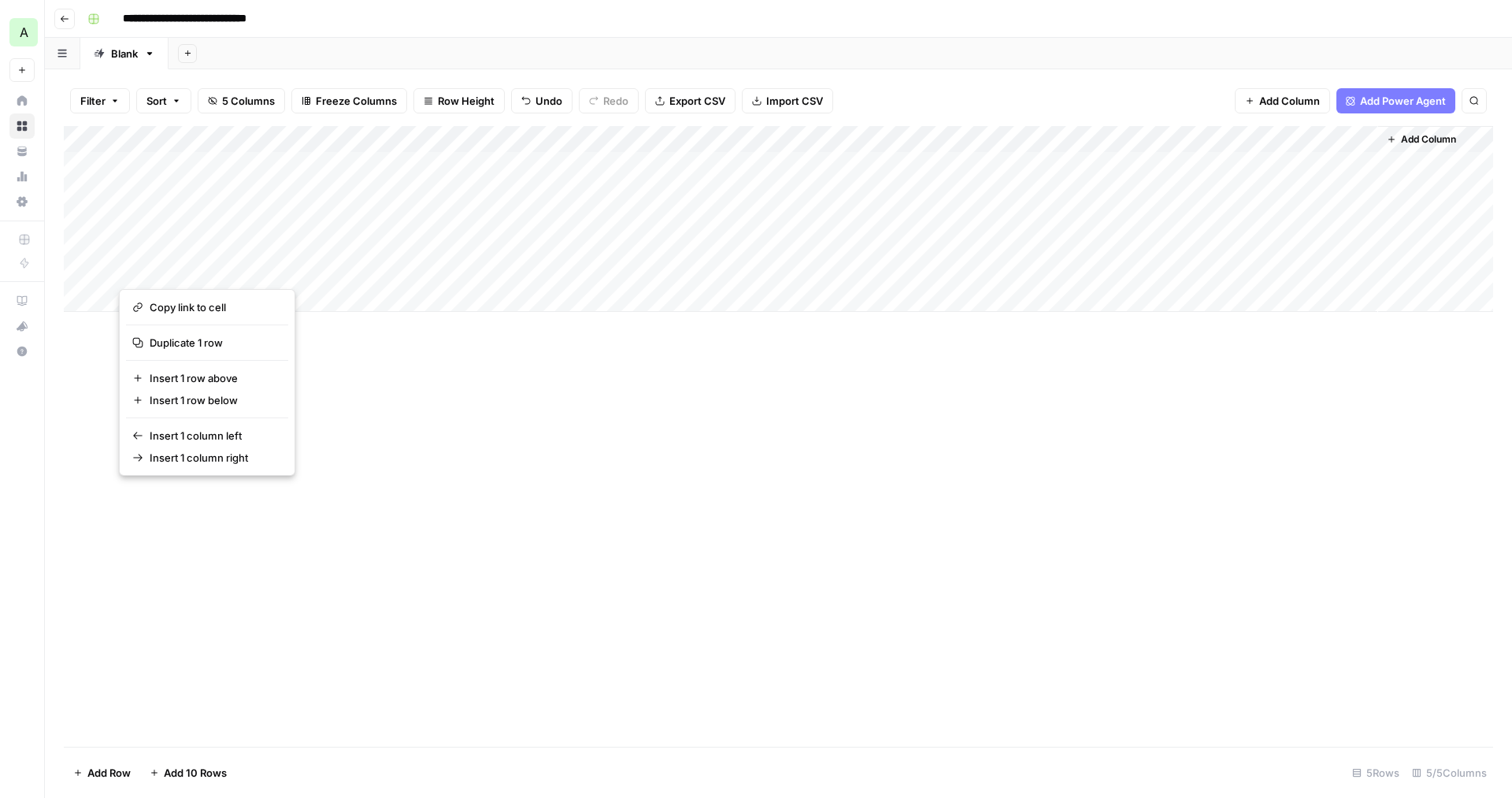
click at [393, 162] on div "Add Column" at bounding box center [778, 219] width 1430 height 186
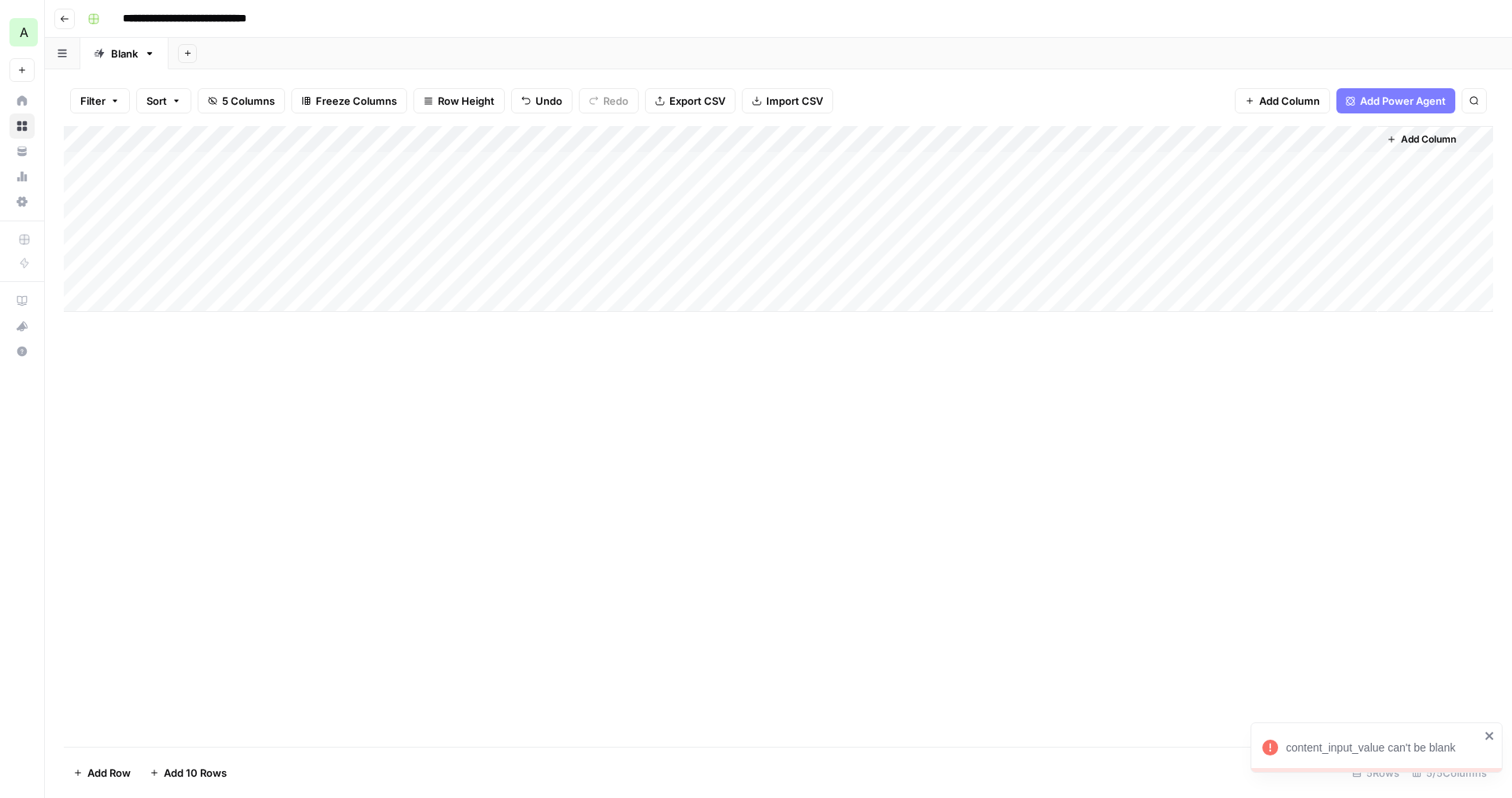
click at [570, 341] on div "Add Column" at bounding box center [778, 436] width 1430 height 621
click at [83, 163] on div "Add Column" at bounding box center [778, 219] width 1430 height 186
click at [83, 185] on div "Add Column" at bounding box center [778, 219] width 1430 height 186
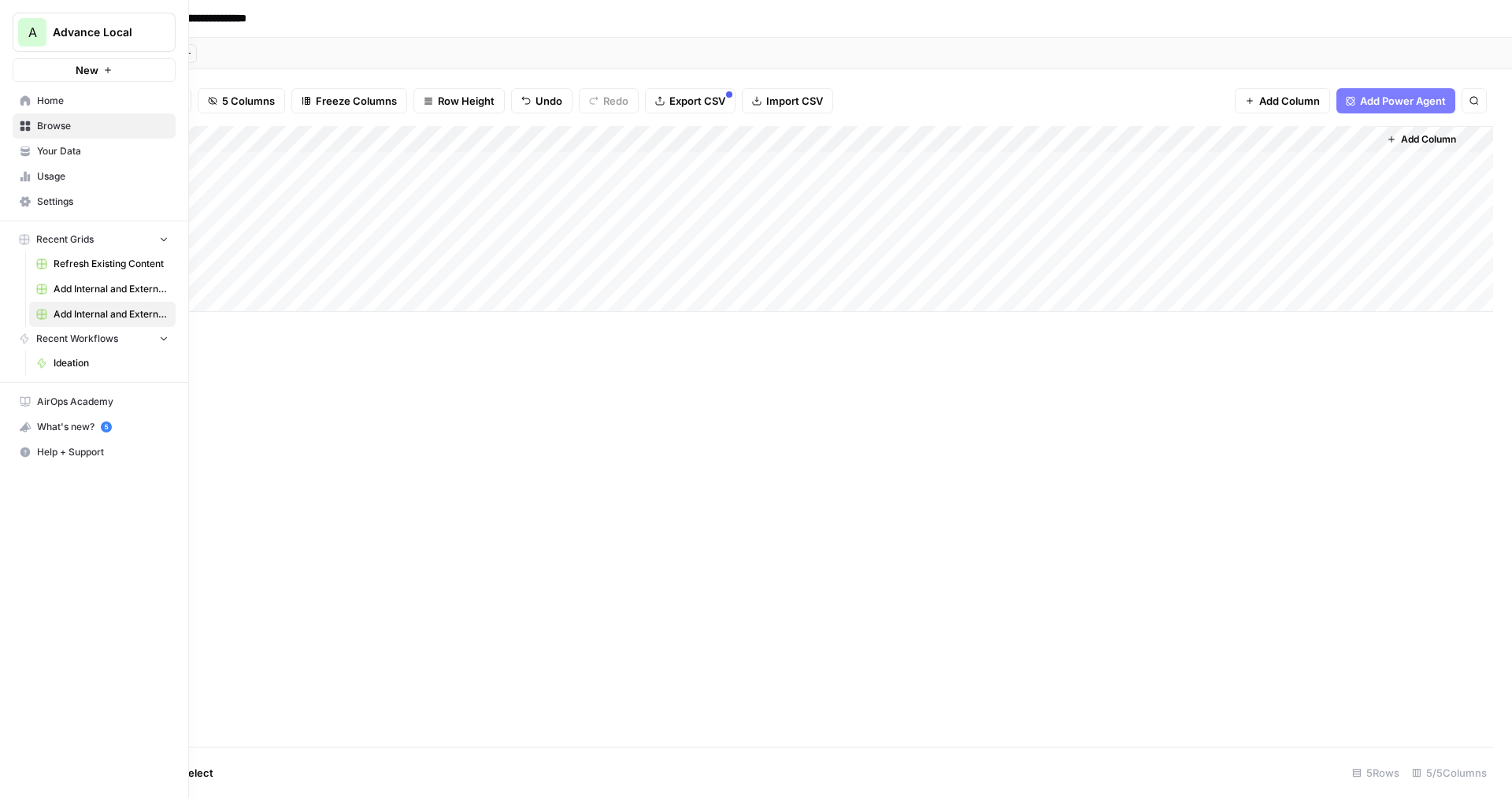
click at [51, 128] on span "Browse" at bounding box center [103, 126] width 131 height 15
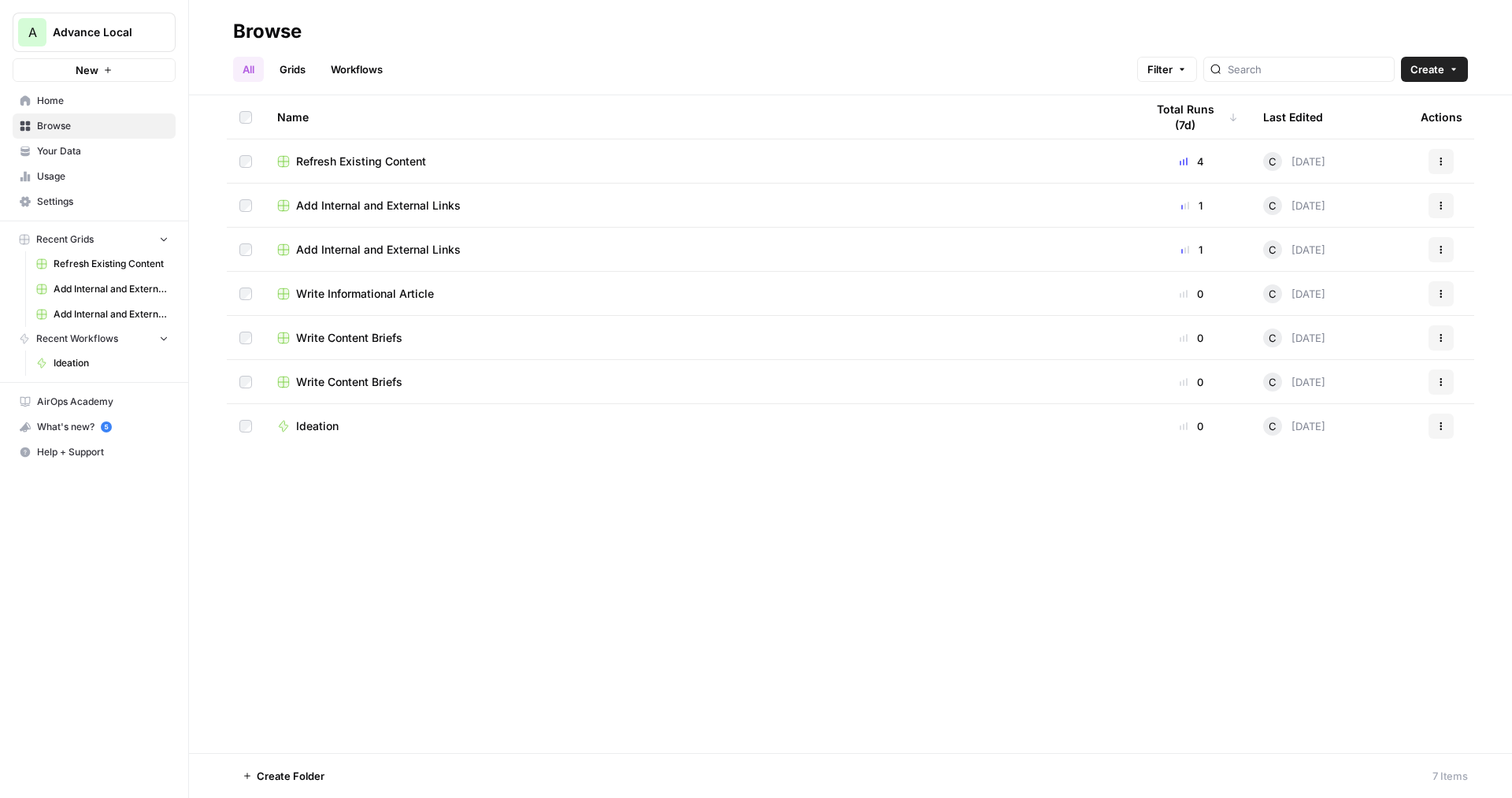
click at [295, 71] on link "Grids" at bounding box center [292, 69] width 45 height 26
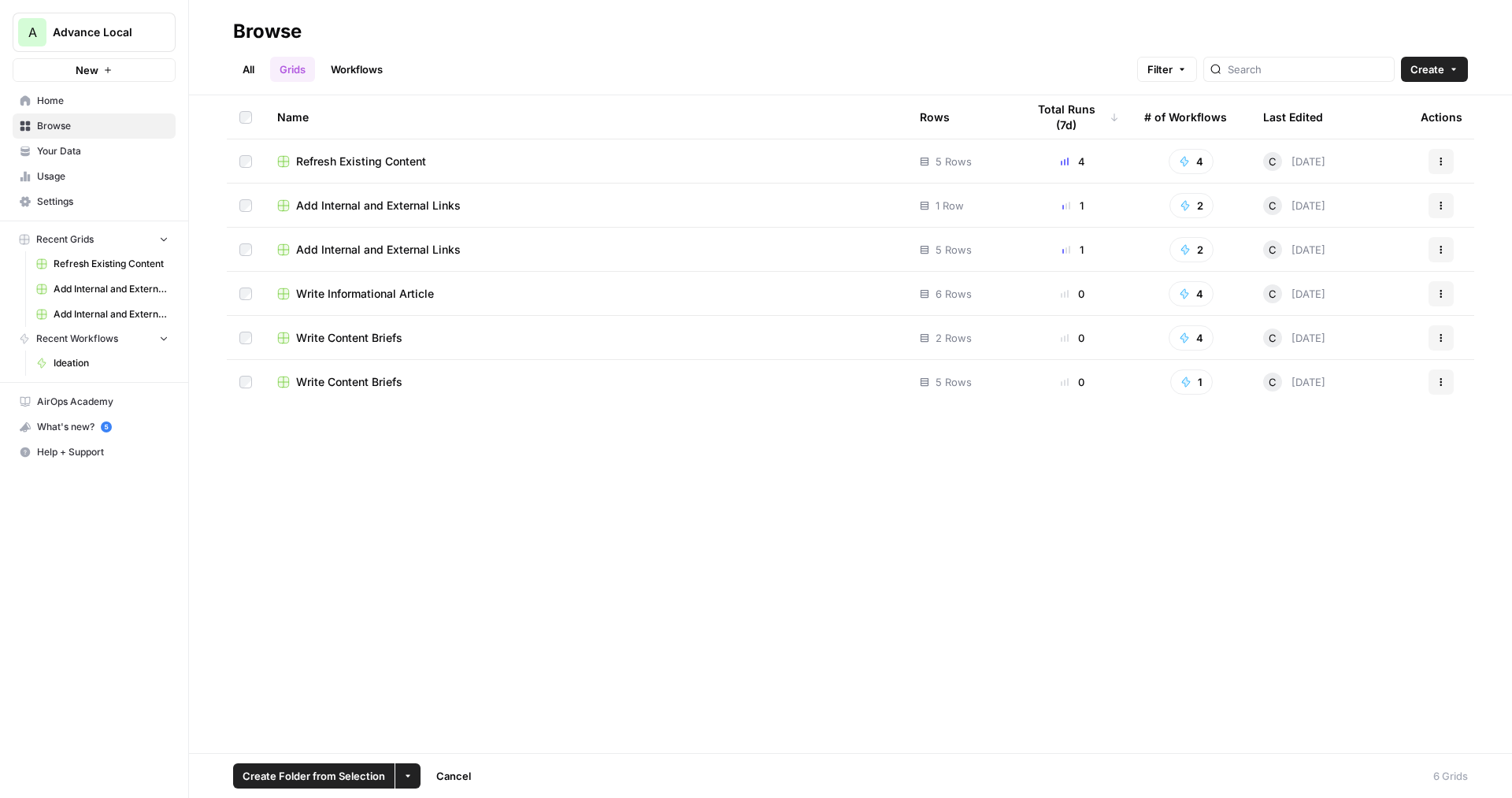
click at [242, 243] on td at bounding box center [245, 248] width 37 height 43
click at [401, 772] on button "More Options" at bounding box center [408, 776] width 26 height 26
click at [434, 744] on span "Delete" at bounding box center [444, 739] width 39 height 16
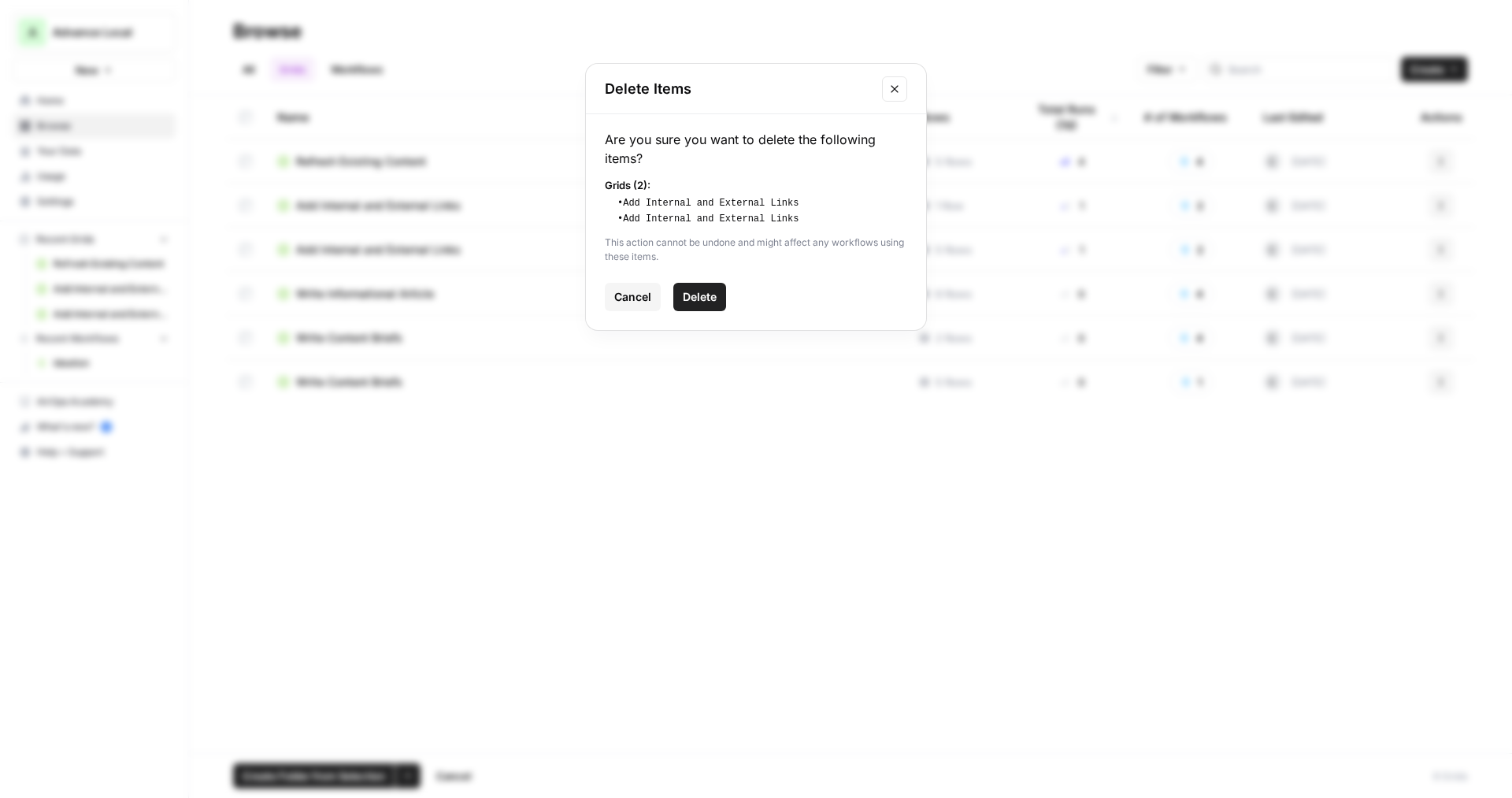
click at [684, 295] on span "Delete" at bounding box center [699, 297] width 34 height 16
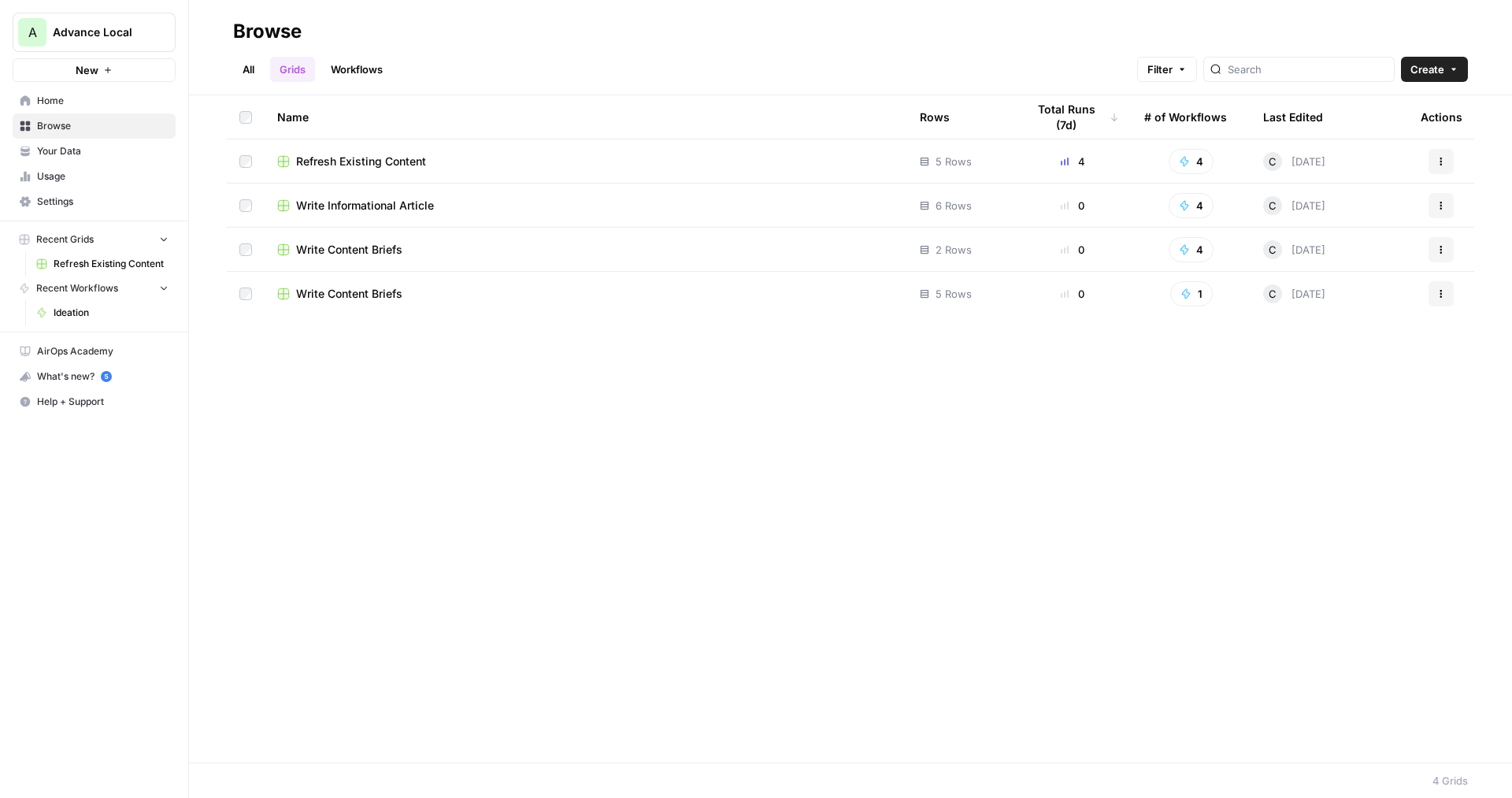
click at [625, 401] on div "Name Rows Total Runs (7d) # of Workflows Last Edited Actions Refresh Existing C…" at bounding box center [850, 428] width 1323 height 667
click at [142, 36] on span "Advance Local" at bounding box center [100, 32] width 95 height 16
click at [101, 143] on span "FREQUENCY27" at bounding box center [152, 142] width 208 height 16
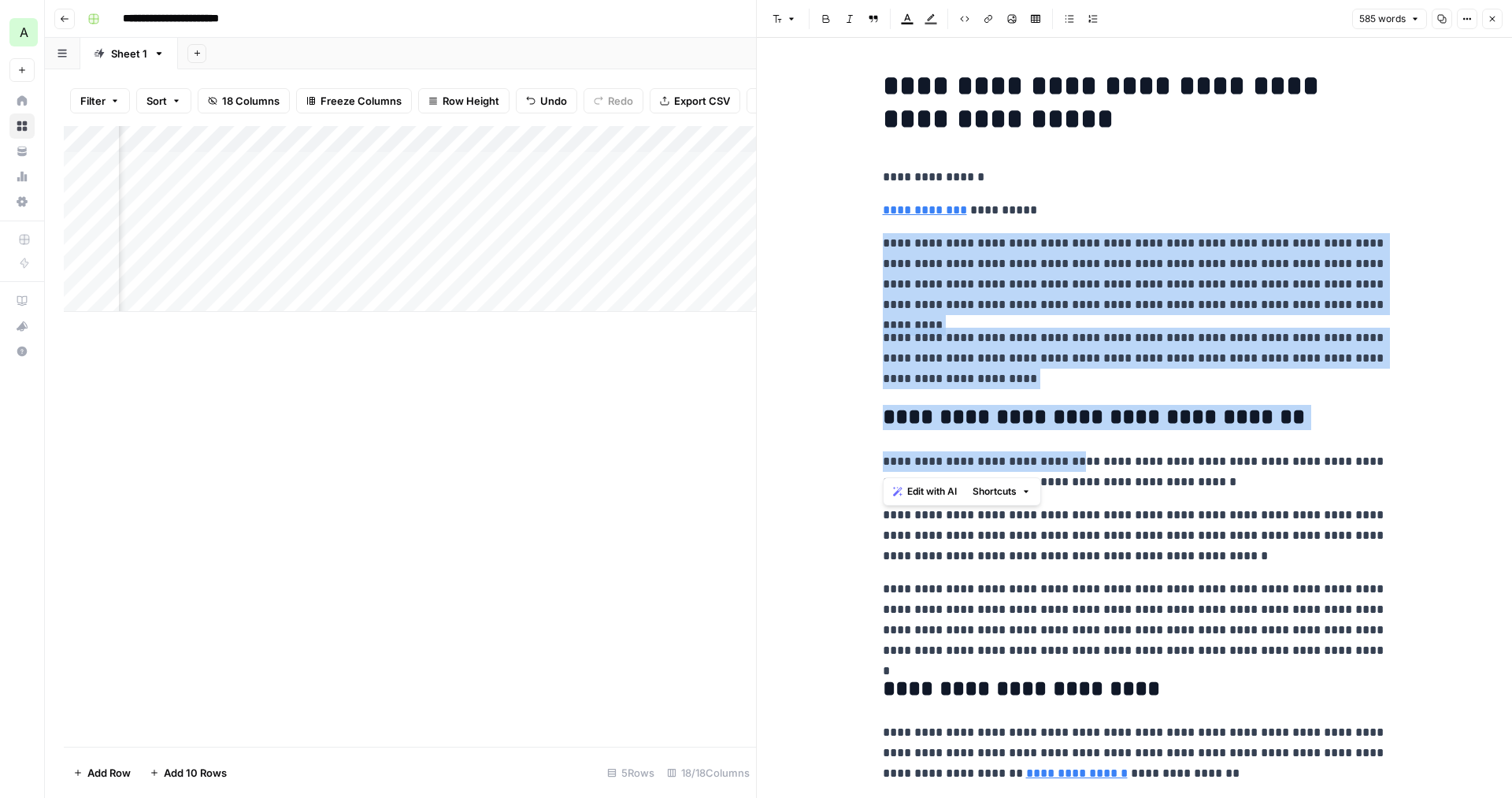
scroll to position [0, 763]
click at [1238, 370] on p "**********" at bounding box center [1135, 358] width 504 height 61
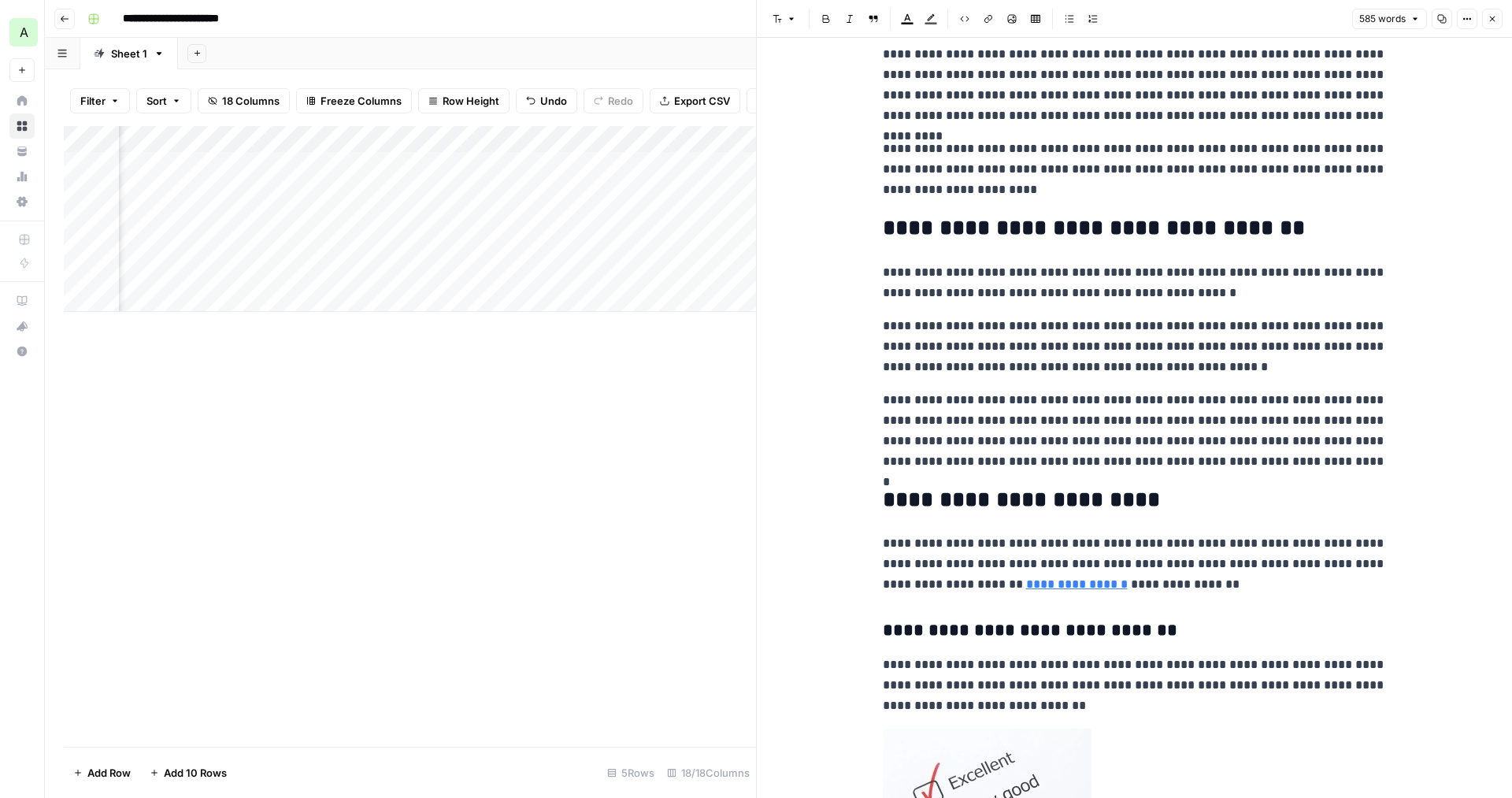
scroll to position [0, 0]
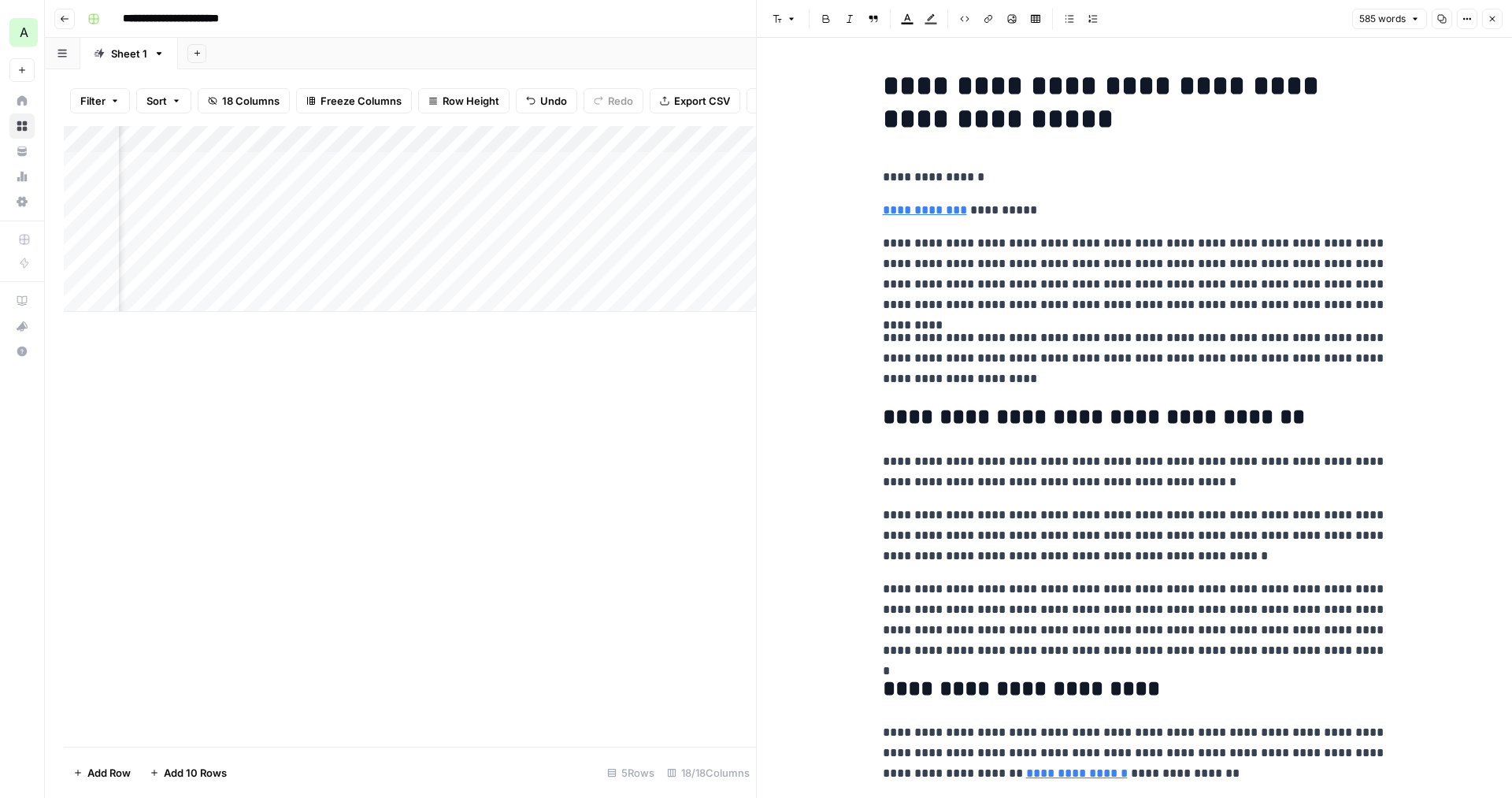
click at [409, 187] on div "Add Column" at bounding box center [410, 219] width 693 height 186
click at [441, 187] on div "Add Column" at bounding box center [410, 219] width 693 height 186
click at [441, 187] on textarea "**********" at bounding box center [474, 190] width 252 height 22
type textarea "**********"
click at [476, 389] on div "Add Column" at bounding box center [410, 436] width 693 height 621
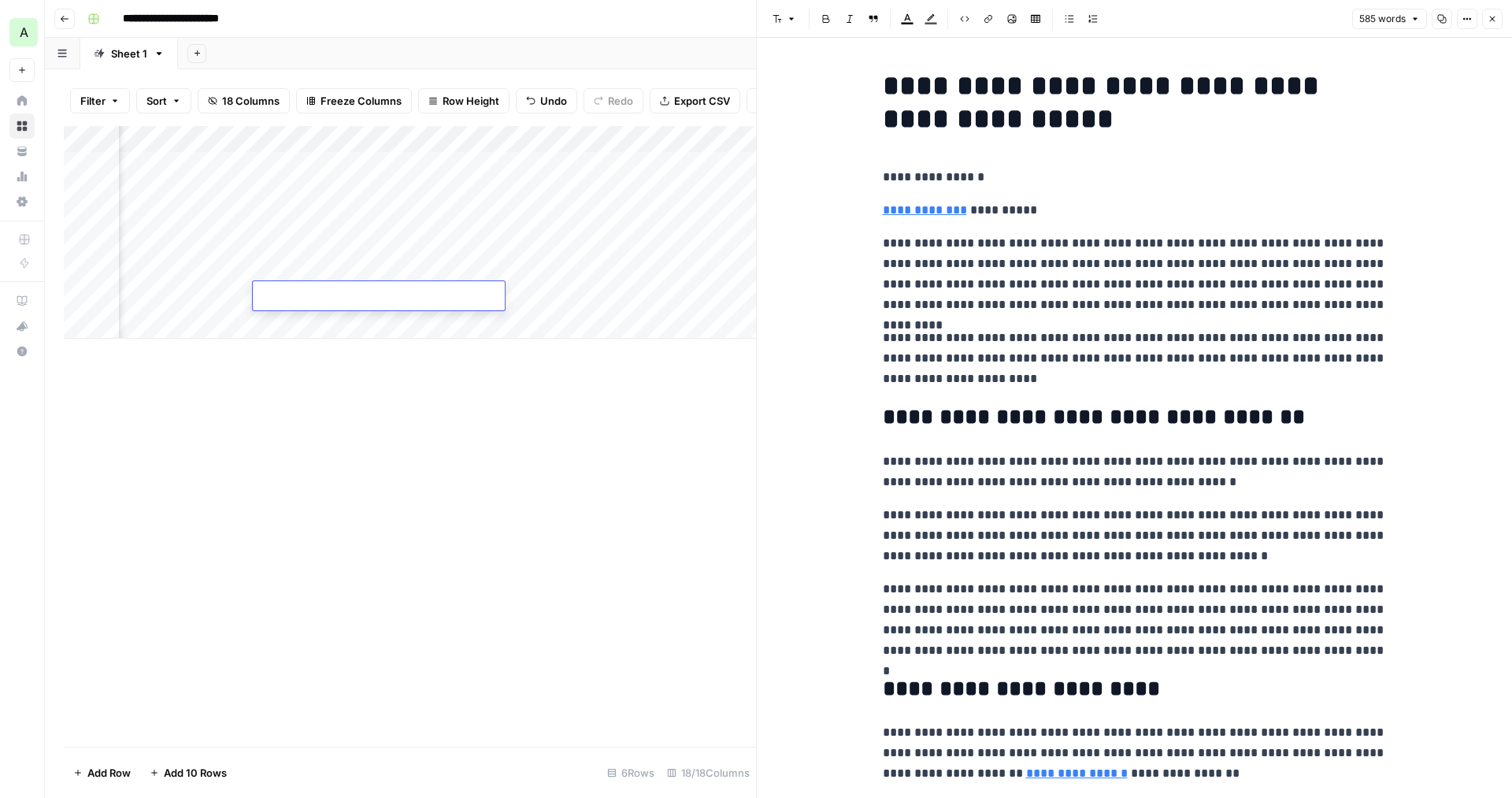
scroll to position [0, 909]
click at [468, 410] on div "Add Column" at bounding box center [410, 436] width 693 height 621
click at [1492, 16] on icon "button" at bounding box center [1493, 19] width 9 height 9
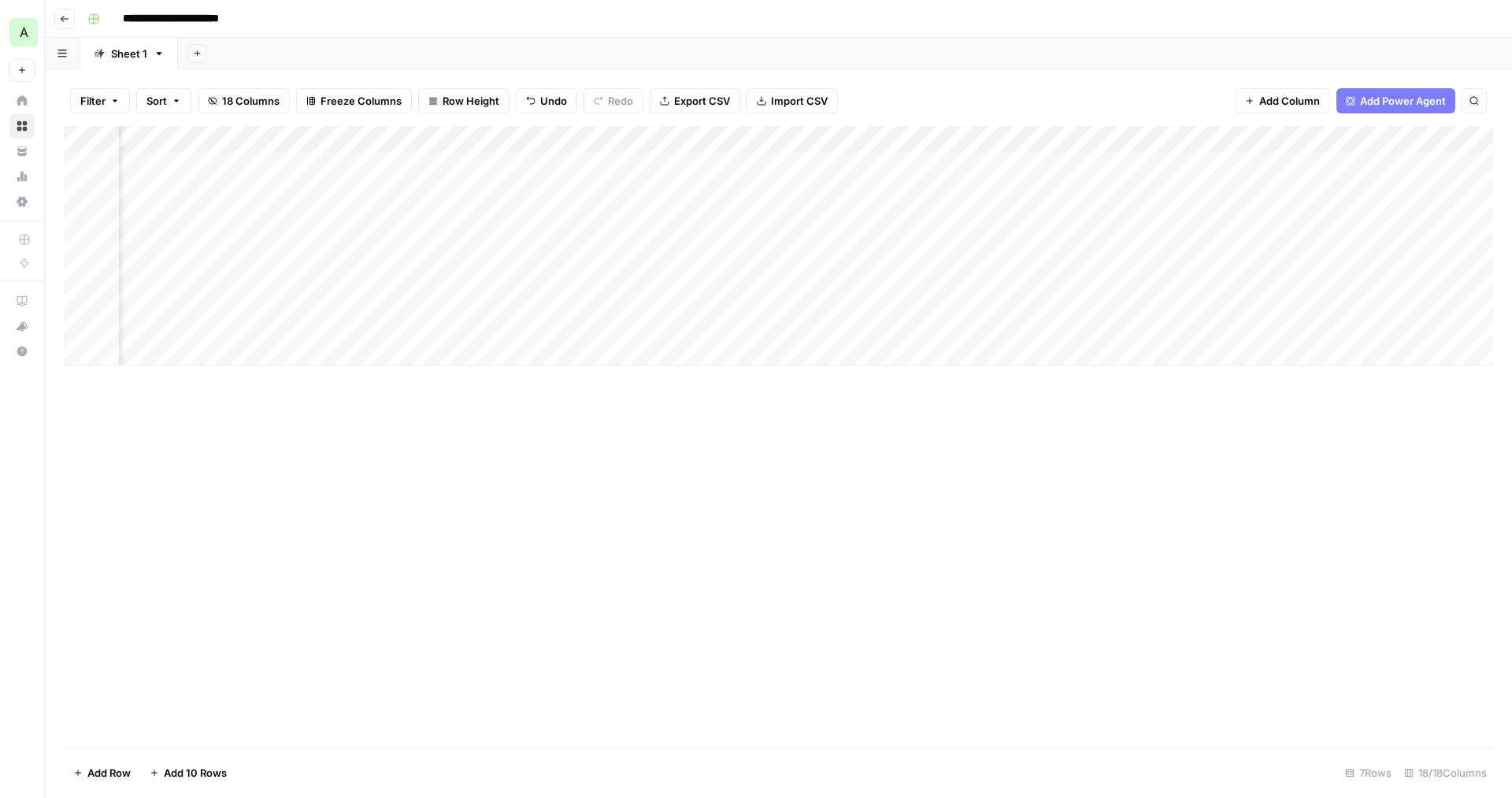
scroll to position [0, 787]
click at [557, 189] on div "Add Column" at bounding box center [778, 246] width 1430 height 239
click at [569, 187] on div "Add Column" at bounding box center [778, 246] width 1430 height 239
click at [569, 187] on textarea "**********" at bounding box center [621, 197] width 315 height 37
click at [630, 206] on textarea "**********" at bounding box center [621, 197] width 315 height 37
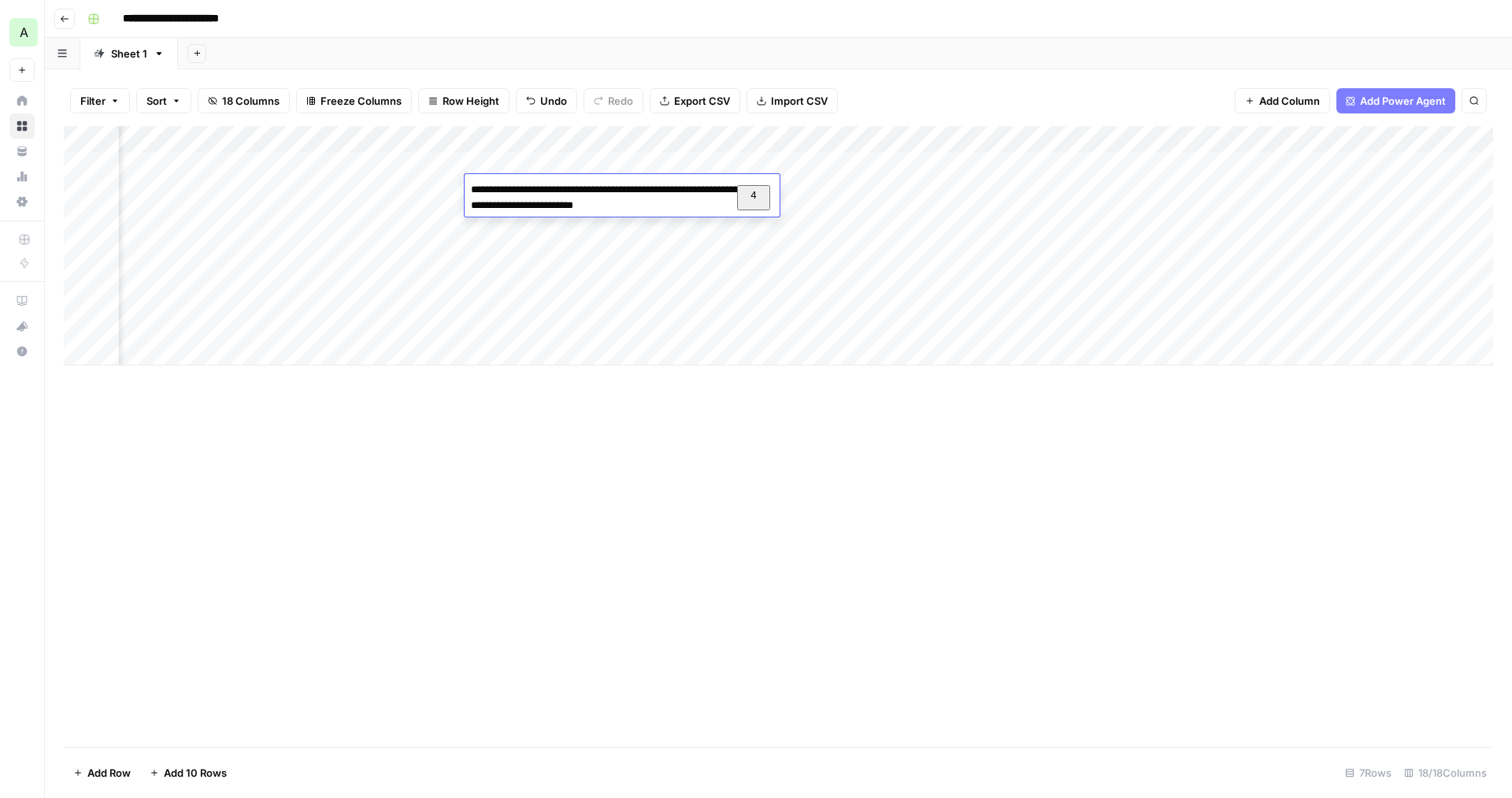
click at [608, 205] on textarea "**********" at bounding box center [621, 197] width 315 height 37
click at [691, 205] on textarea "**********" at bounding box center [621, 197] width 315 height 37
click at [699, 189] on textarea "**********" at bounding box center [621, 197] width 315 height 37
click at [506, 220] on textarea "**********" at bounding box center [621, 205] width 315 height 54
type textarea "**********"
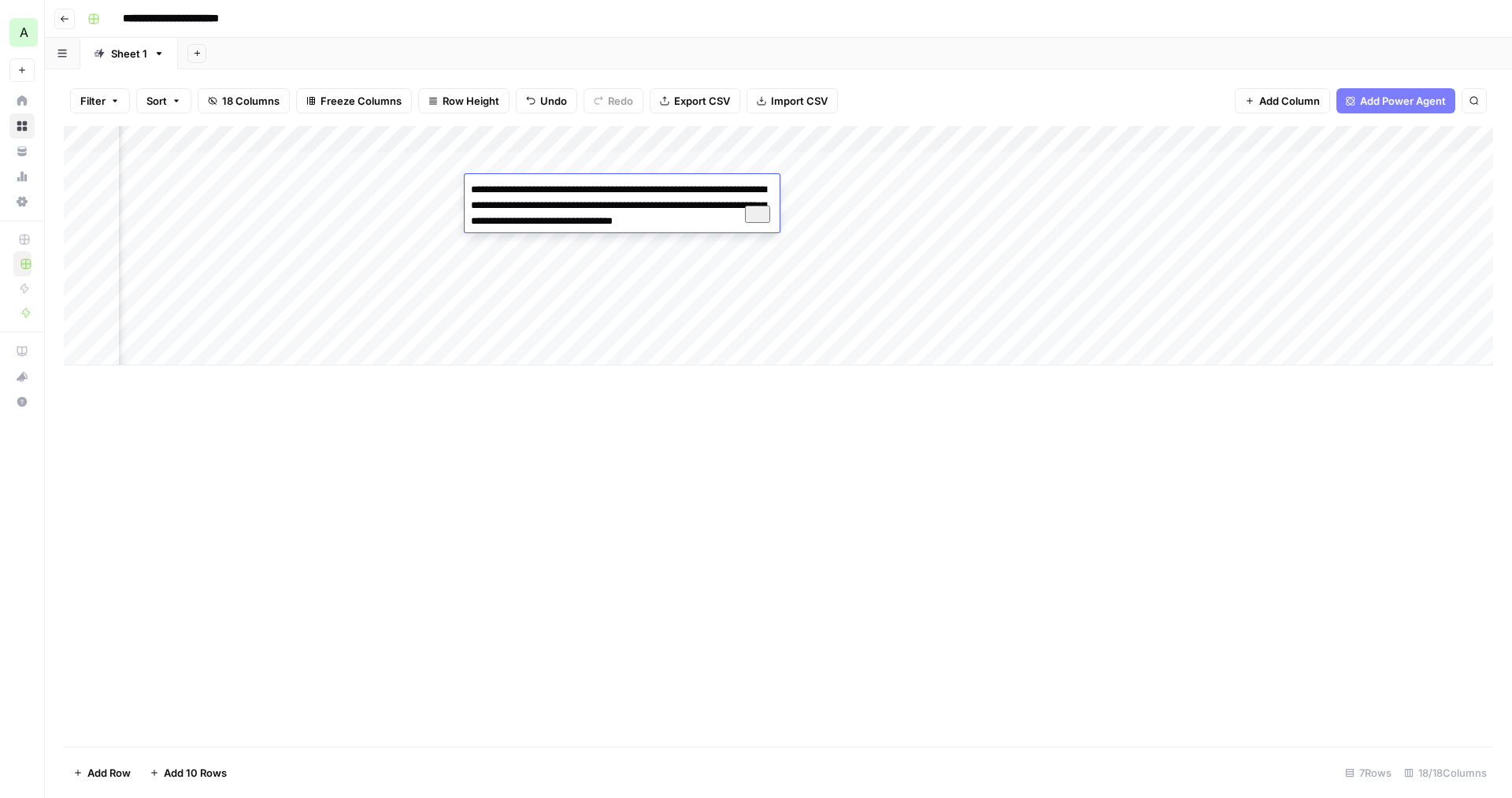
click at [750, 404] on div "Add Column" at bounding box center [778, 436] width 1430 height 621
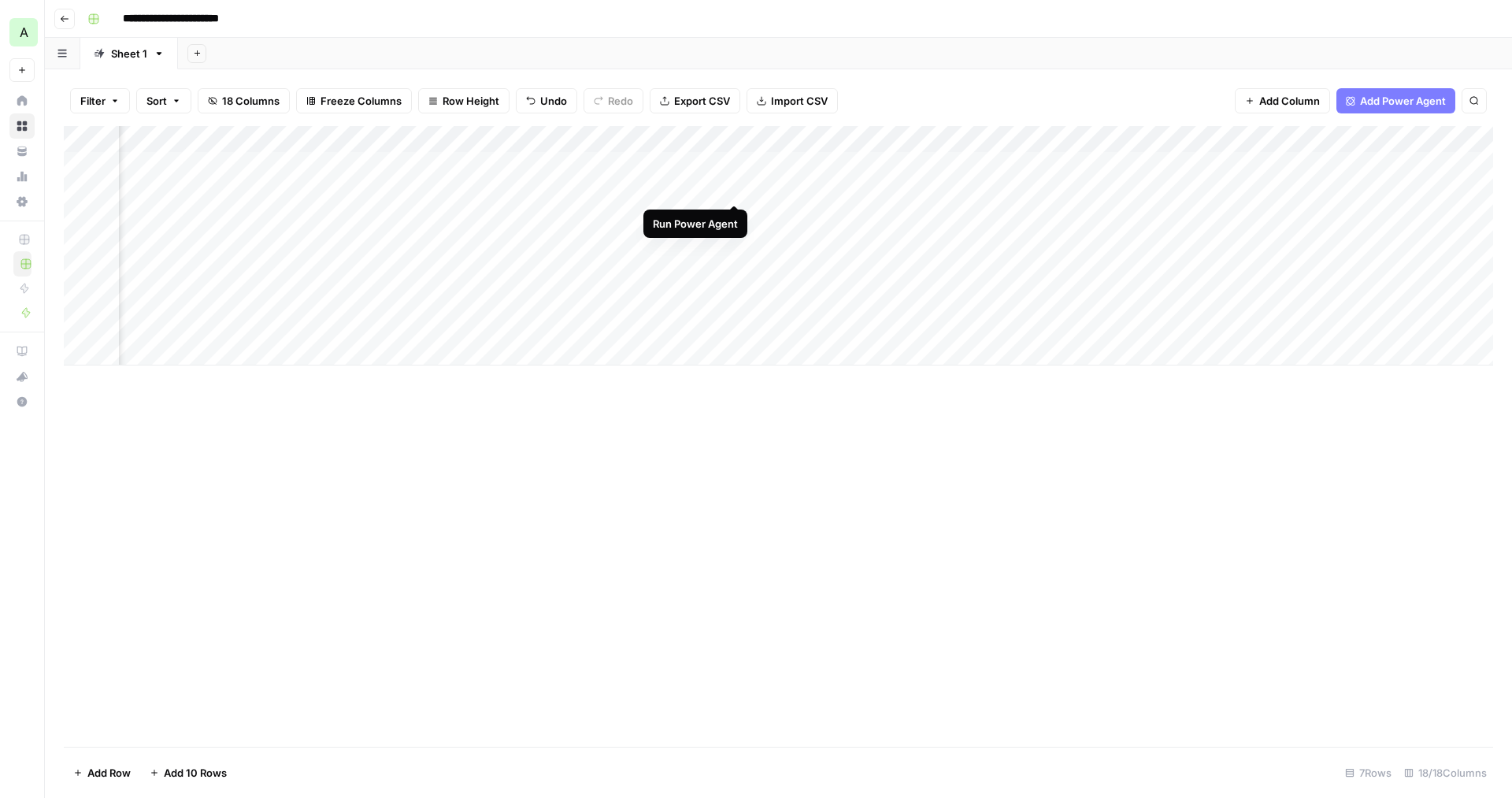
click at [734, 186] on div "Add Column" at bounding box center [778, 246] width 1430 height 239
click at [495, 188] on div "Add Column" at bounding box center [778, 259] width 1430 height 267
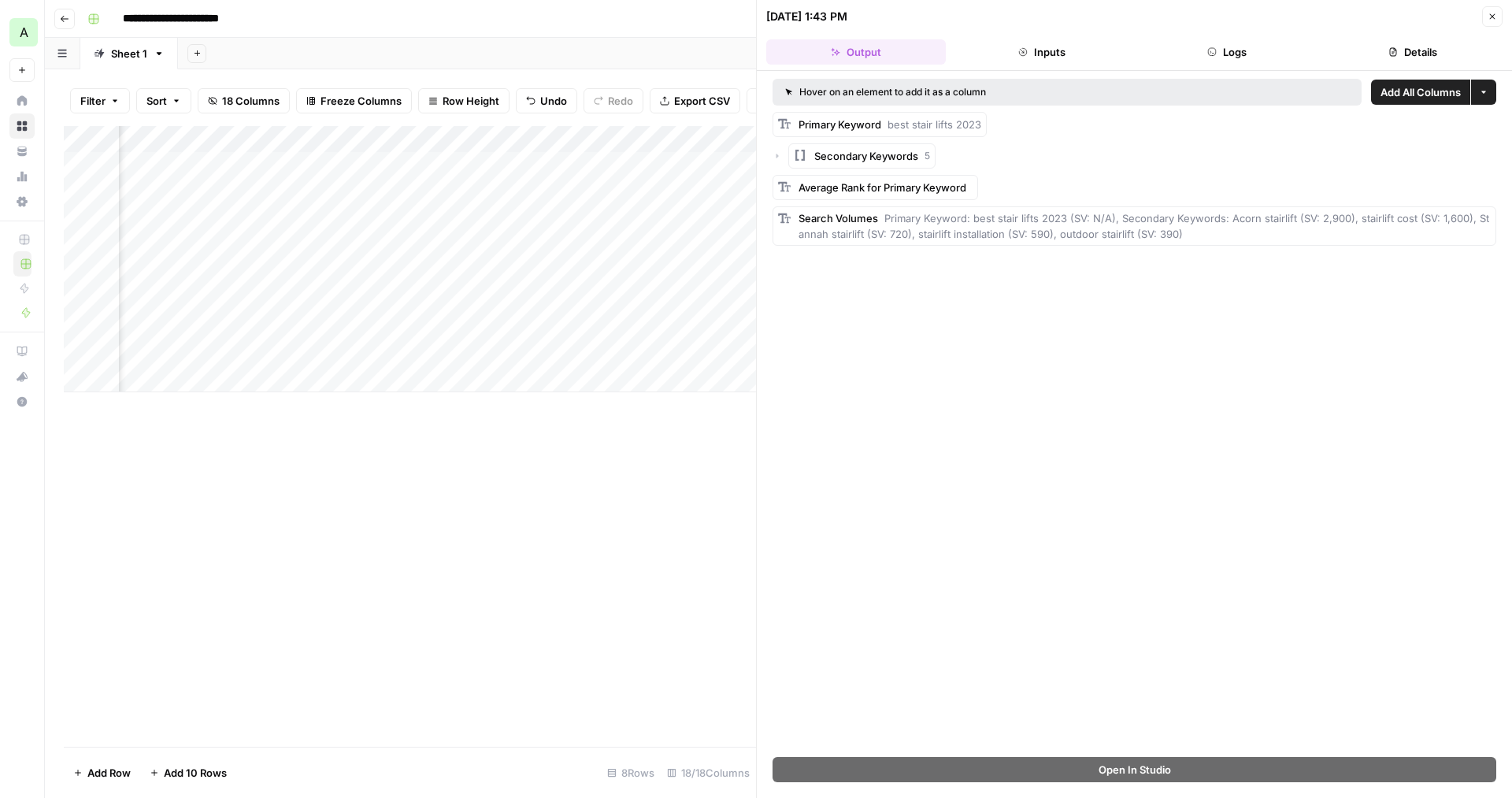
click at [658, 455] on div "Add Column" at bounding box center [410, 436] width 693 height 621
click at [670, 469] on div "Add Column" at bounding box center [410, 436] width 693 height 621
click at [1490, 16] on icon "button" at bounding box center [1493, 16] width 9 height 9
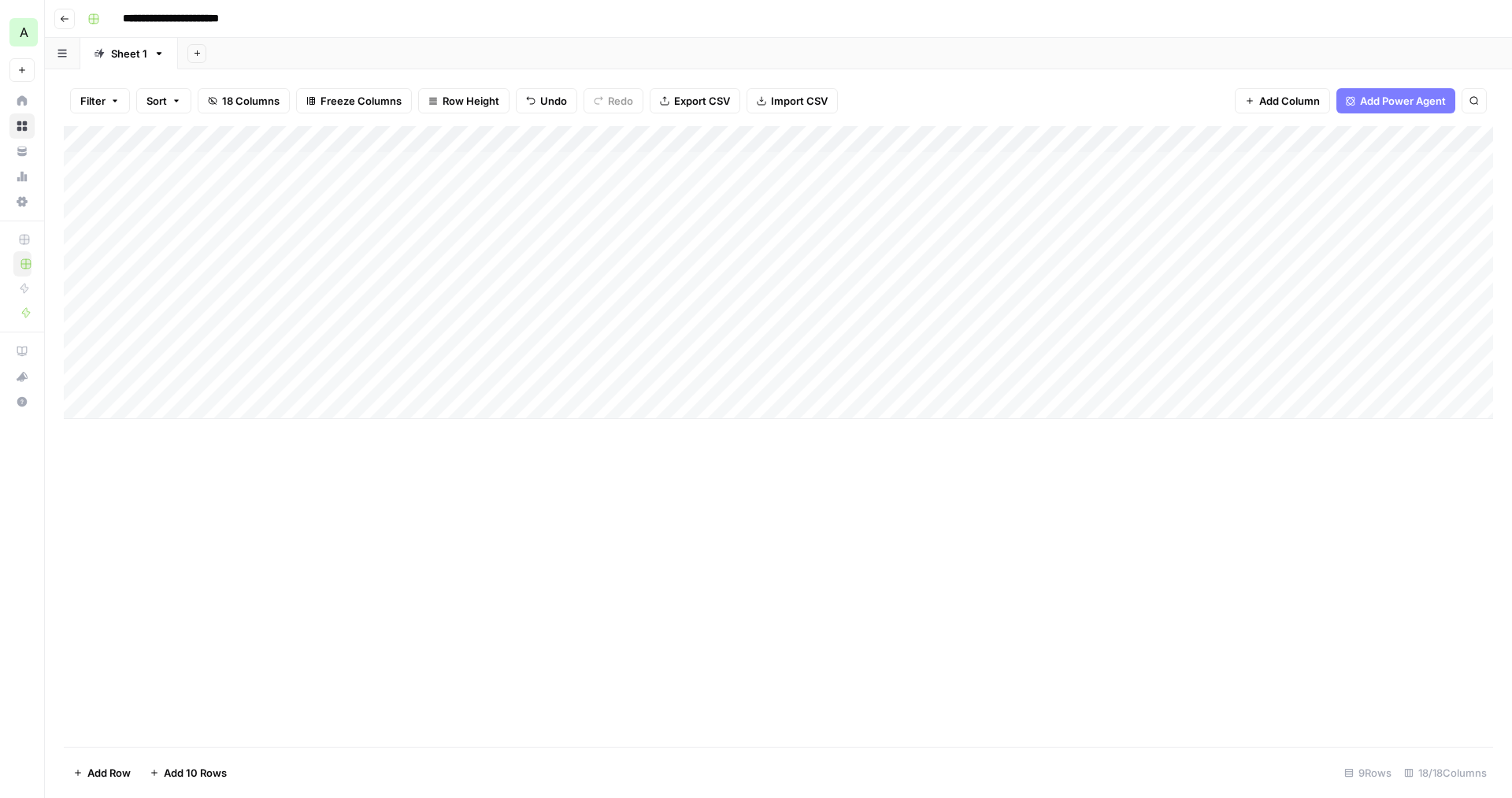
click at [504, 185] on div "Add Column" at bounding box center [778, 272] width 1430 height 293
click at [495, 185] on div "Add Column" at bounding box center [778, 272] width 1430 height 293
type textarea "**********"
click at [595, 553] on div "Add Column" at bounding box center [778, 436] width 1430 height 621
click at [636, 183] on div "Add Column" at bounding box center [778, 272] width 1430 height 293
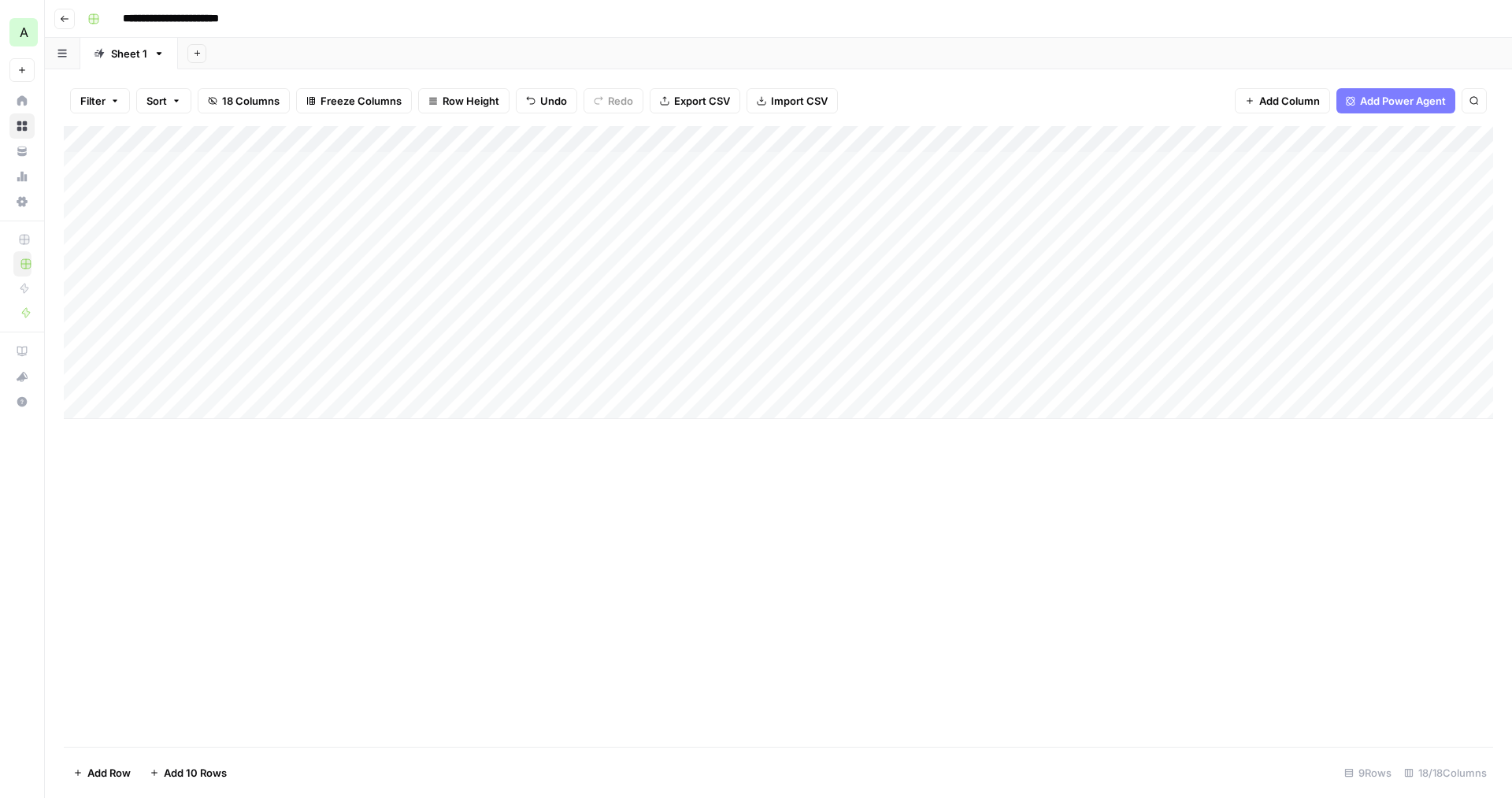
click at [636, 183] on div "Add Column" at bounding box center [778, 272] width 1430 height 293
click at [556, 243] on html "**********" at bounding box center [756, 399] width 1512 height 798
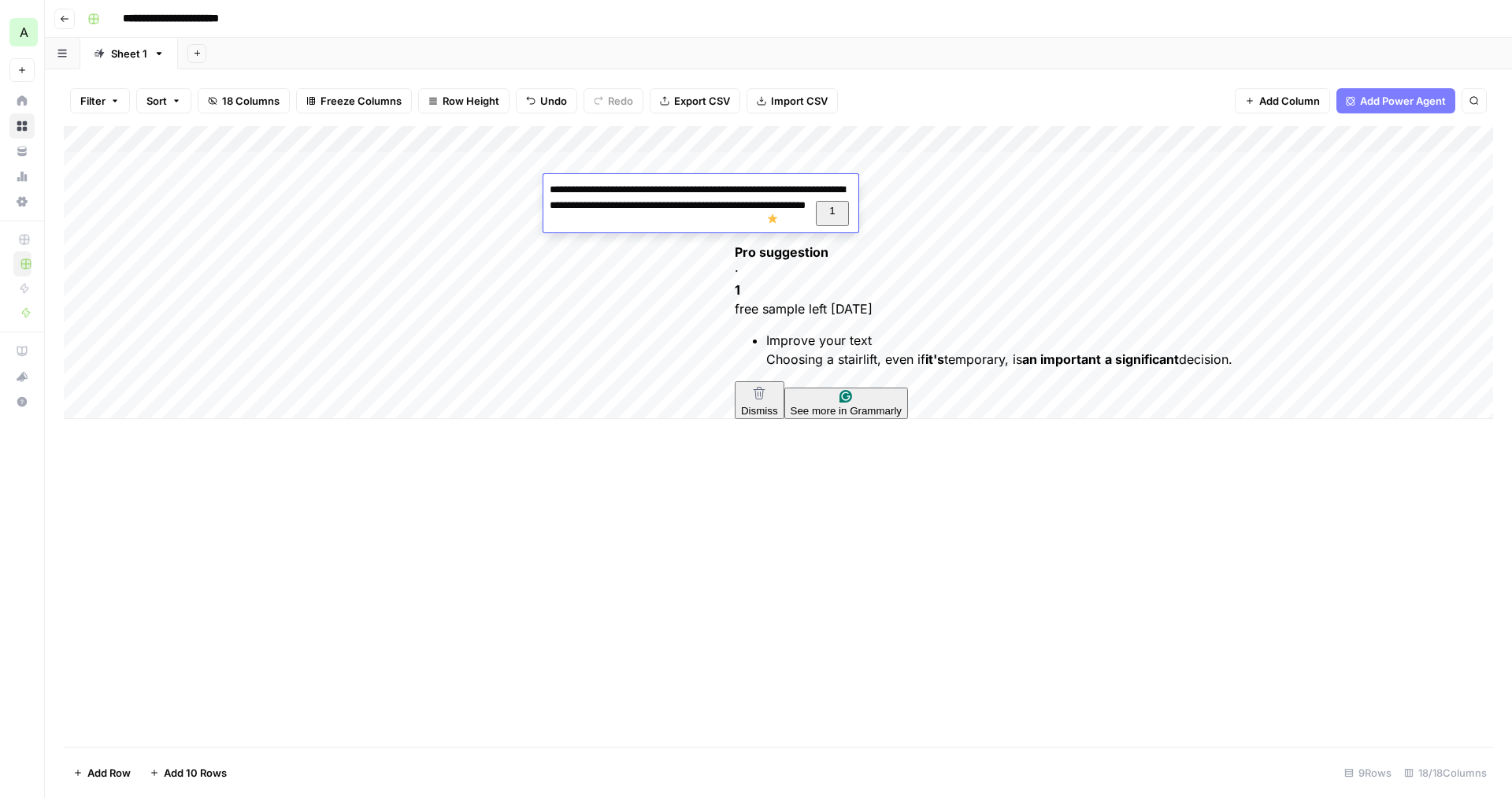
type textarea "**********"
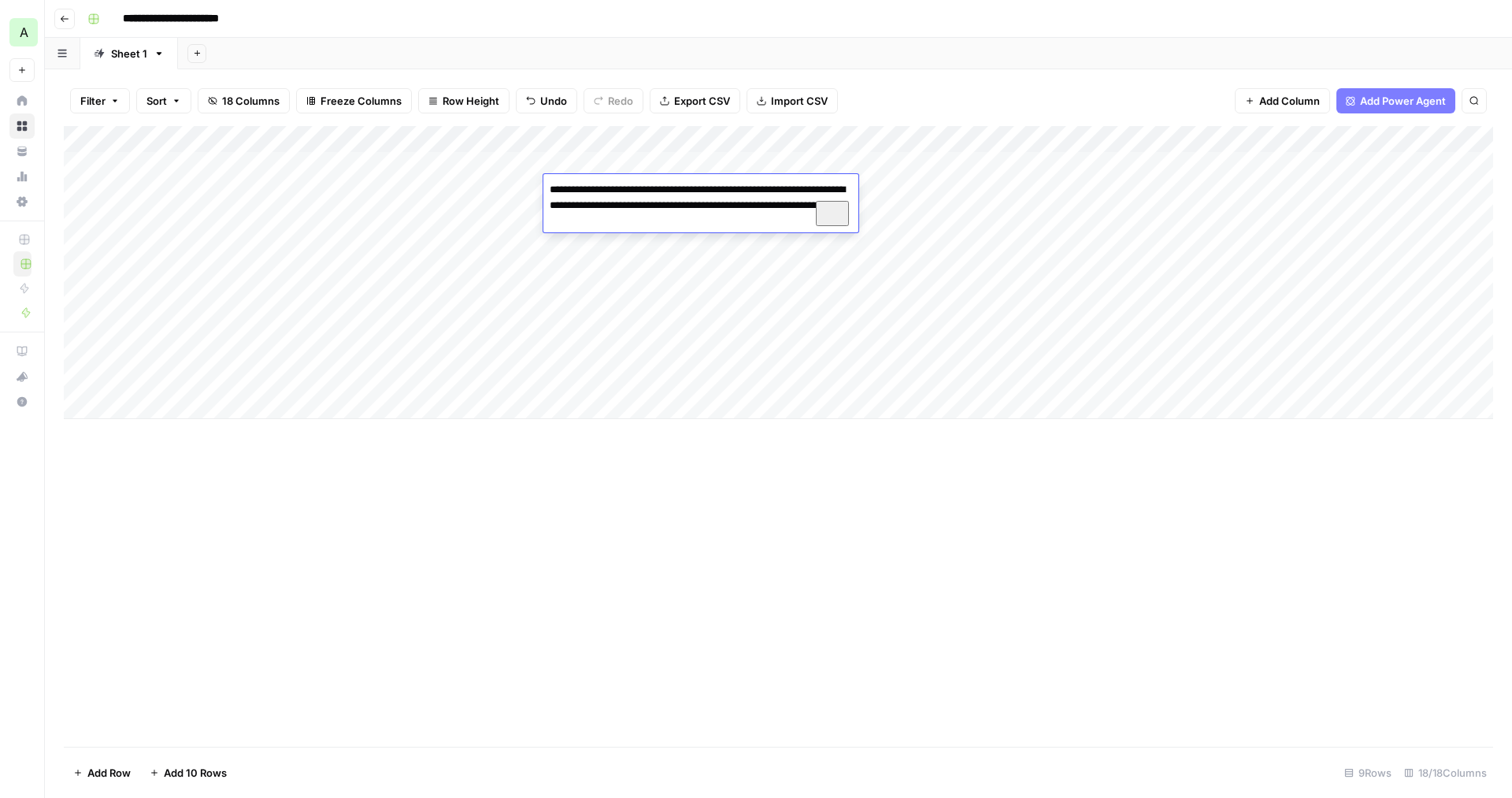
click at [808, 273] on html "**********" at bounding box center [756, 399] width 1512 height 798
click at [763, 449] on div "Add Column" at bounding box center [778, 436] width 1430 height 621
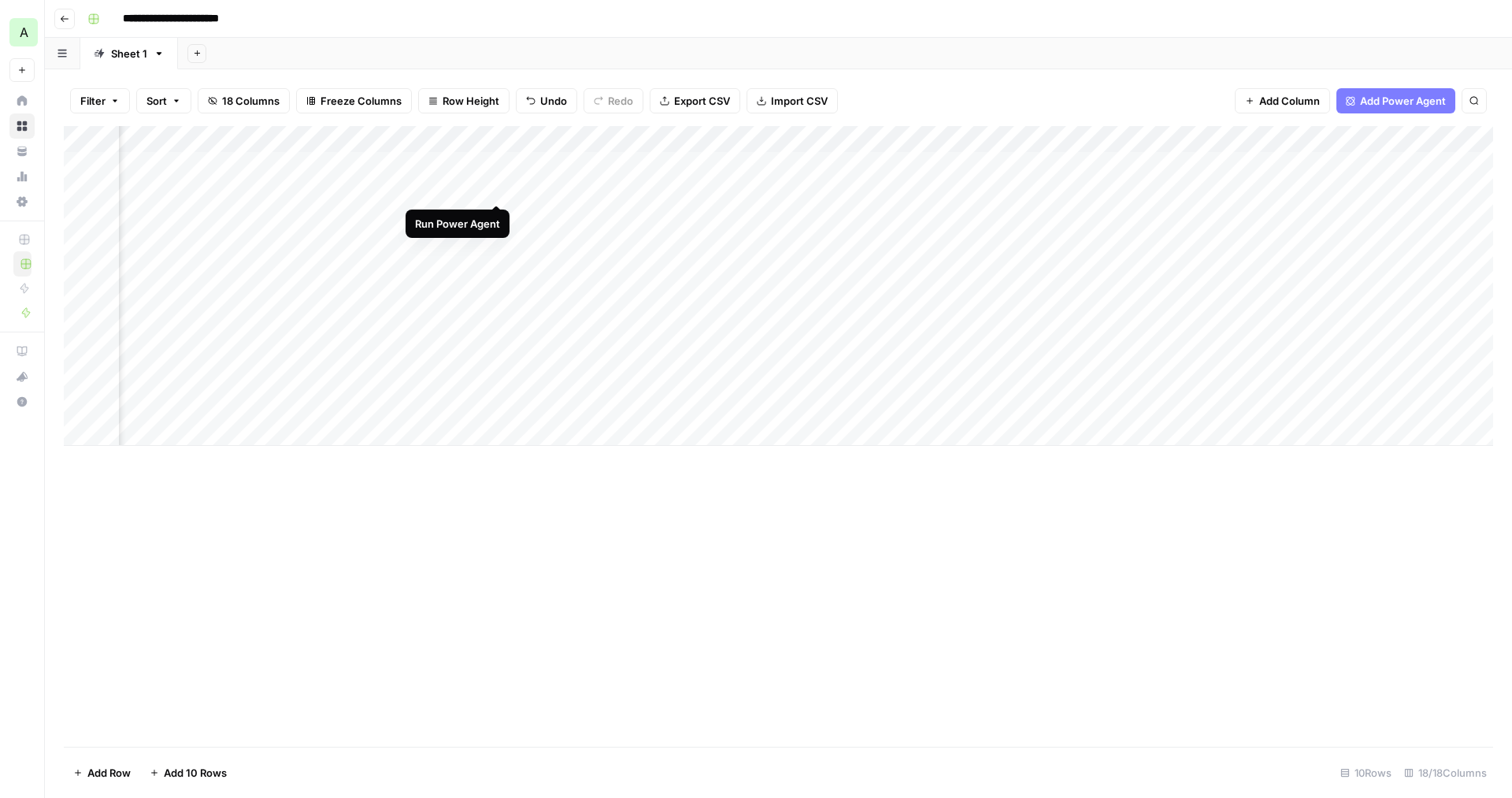
drag, startPoint x: 497, startPoint y: 192, endPoint x: 541, endPoint y: 187, distance: 44.3
click at [541, 187] on div "Add Column" at bounding box center [778, 286] width 1430 height 320
click at [638, 186] on div "Add Column" at bounding box center [778, 286] width 1430 height 320
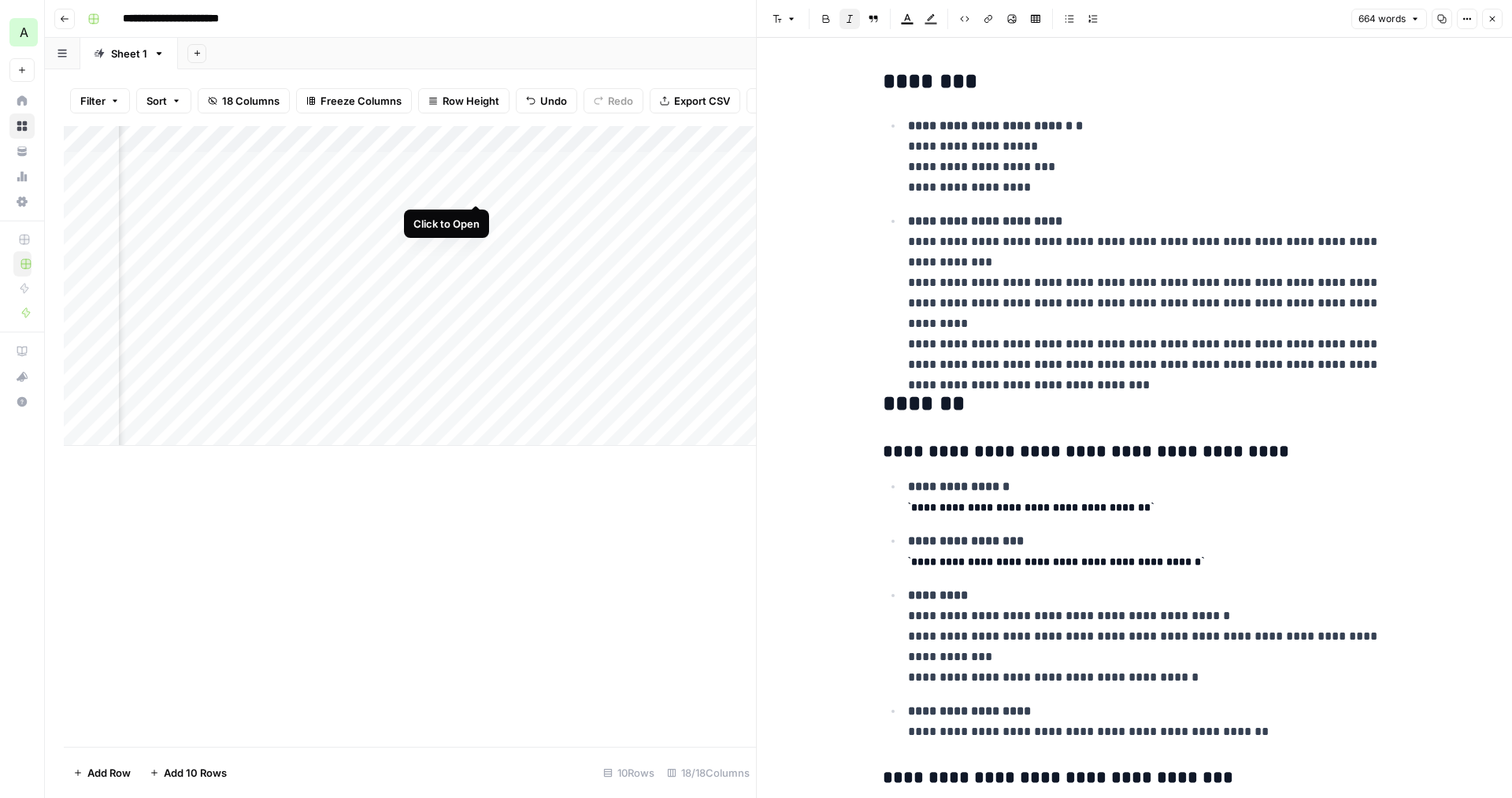
click at [475, 189] on div "Add Column" at bounding box center [410, 286] width 693 height 320
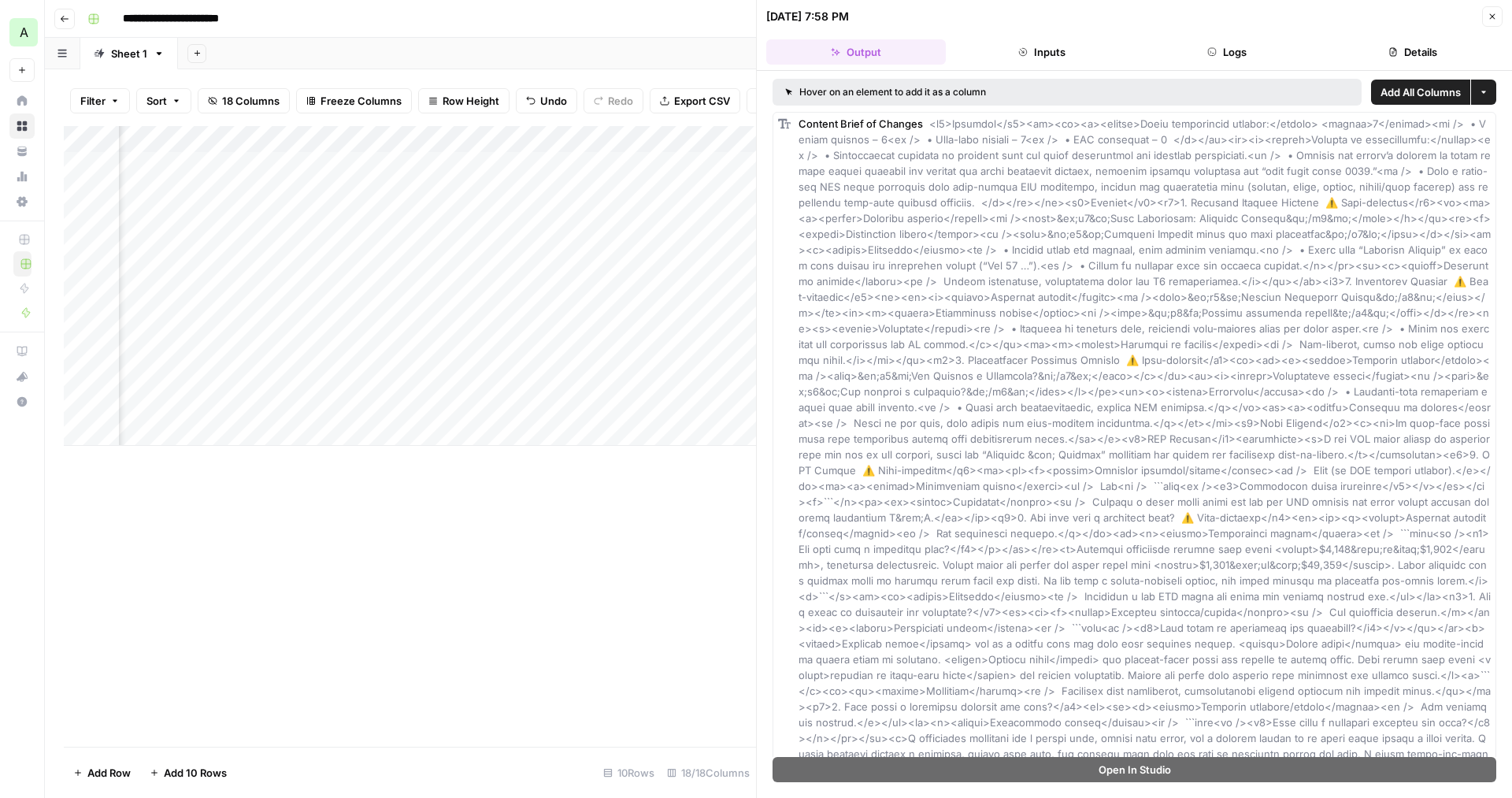
click at [666, 525] on div "Add Column" at bounding box center [410, 436] width 693 height 621
click at [1496, 20] on icon "button" at bounding box center [1493, 16] width 9 height 9
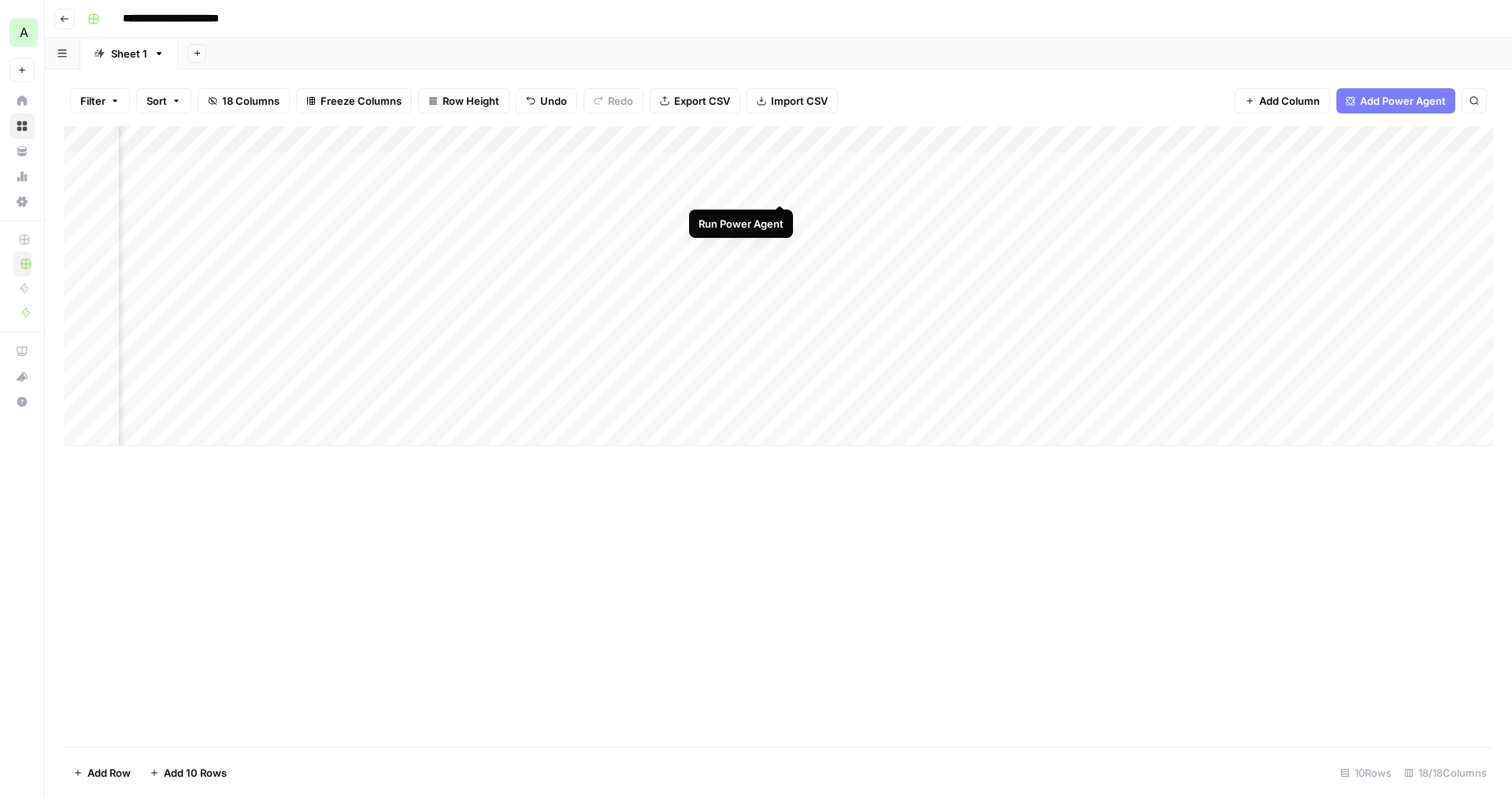
click at [782, 188] on div "Add Column" at bounding box center [778, 286] width 1430 height 320
click at [894, 184] on div "Add Column" at bounding box center [778, 286] width 1430 height 320
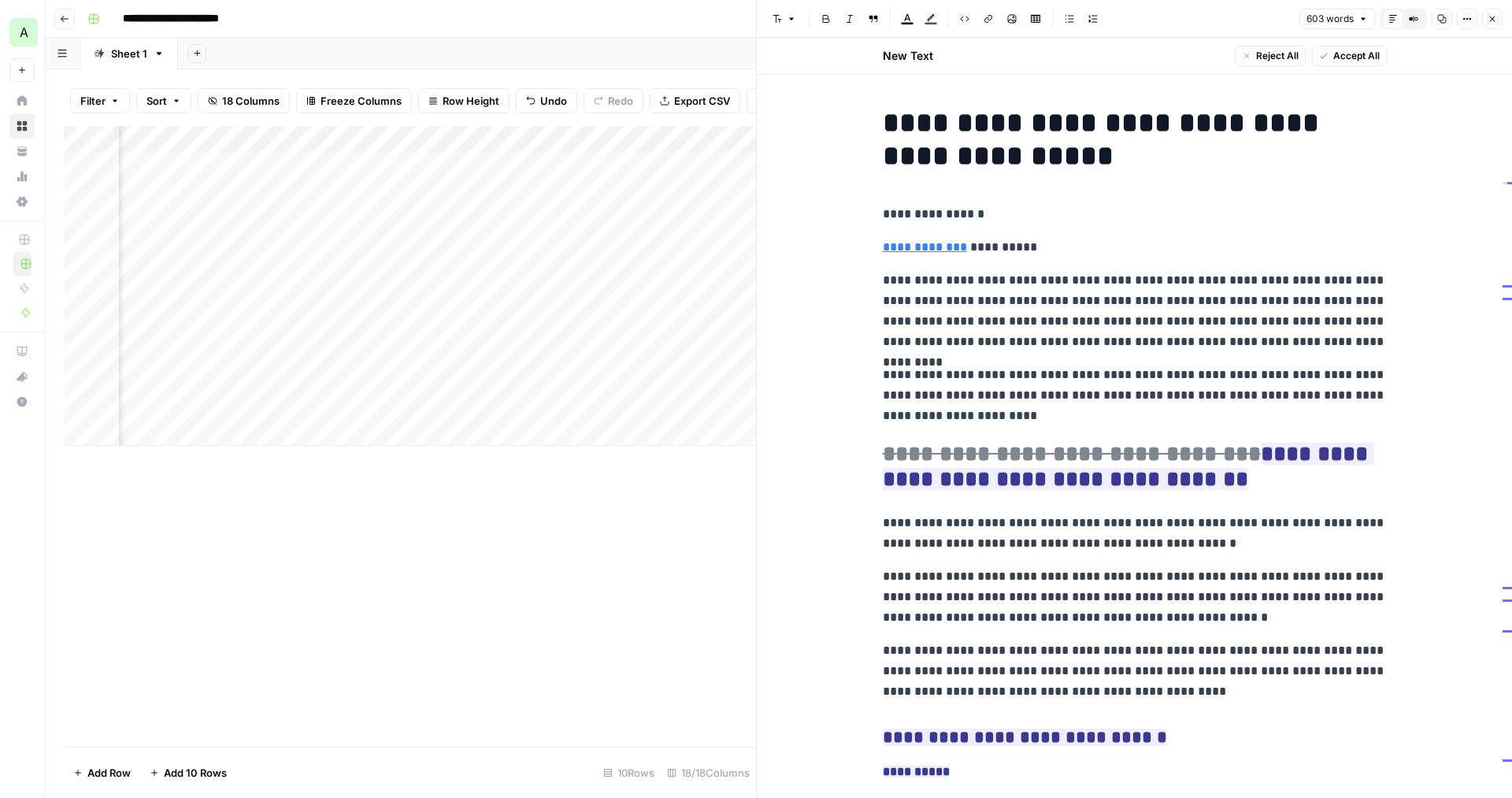
click at [738, 514] on div "Add Column" at bounding box center [410, 436] width 693 height 621
click at [1500, 19] on button "Close" at bounding box center [1493, 18] width 20 height 20
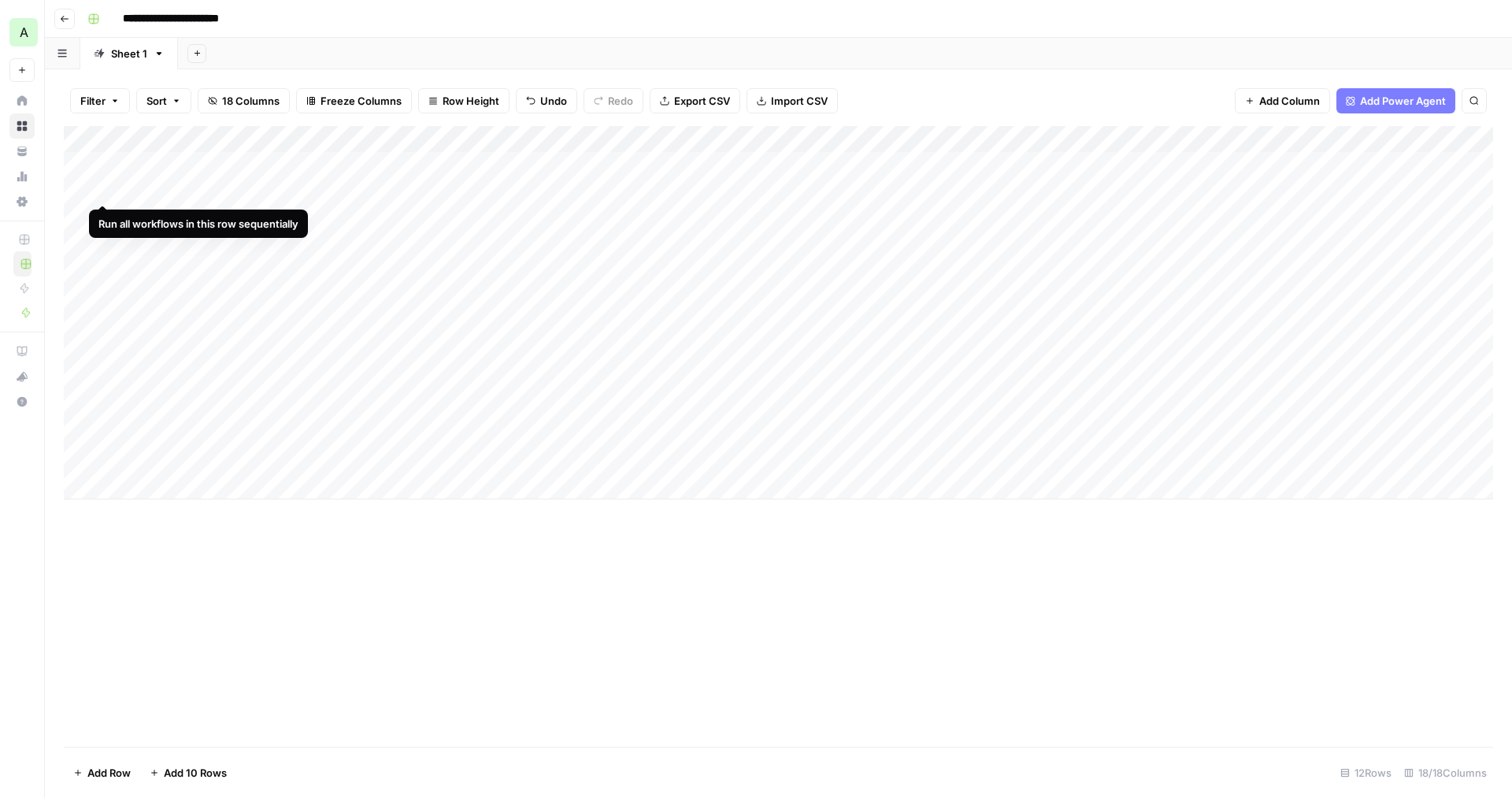
click at [103, 191] on div "Add Column" at bounding box center [778, 312] width 1430 height 373
click at [78, 243] on div "Add Column" at bounding box center [778, 326] width 1430 height 401
click at [79, 268] on div "Add Column" at bounding box center [778, 326] width 1430 height 401
click at [78, 300] on div "Add Column" at bounding box center [778, 326] width 1430 height 401
click at [79, 317] on div "Add Column" at bounding box center [778, 326] width 1430 height 401
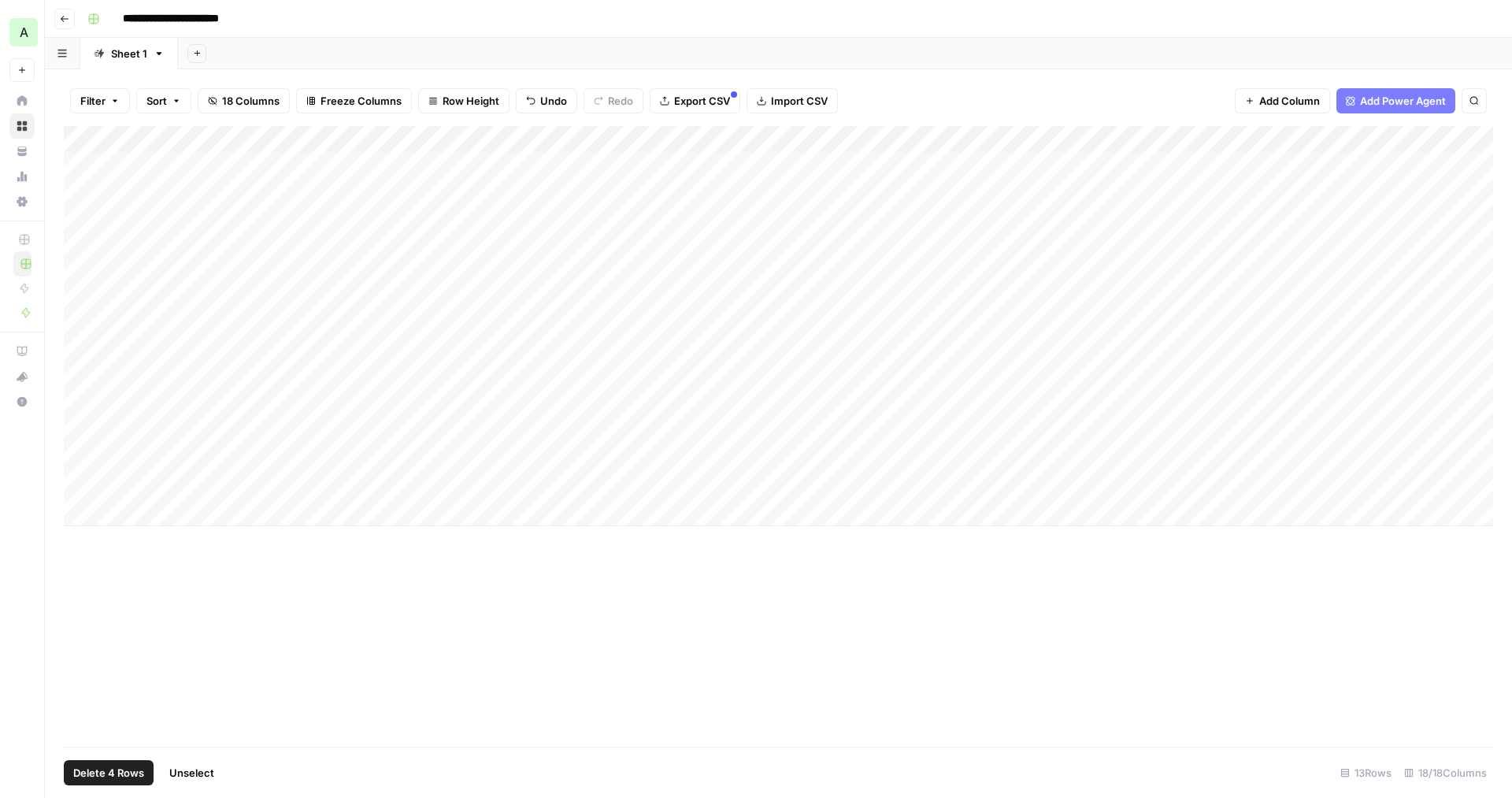
click at [82, 348] on div "Add Column" at bounding box center [778, 326] width 1430 height 401
click at [84, 372] on div "Add Column" at bounding box center [778, 326] width 1430 height 401
click at [81, 404] on div "Add Column" at bounding box center [778, 326] width 1430 height 401
click at [86, 429] on div "Add Column" at bounding box center [778, 326] width 1430 height 401
click at [80, 454] on div "Add Column" at bounding box center [778, 326] width 1430 height 401
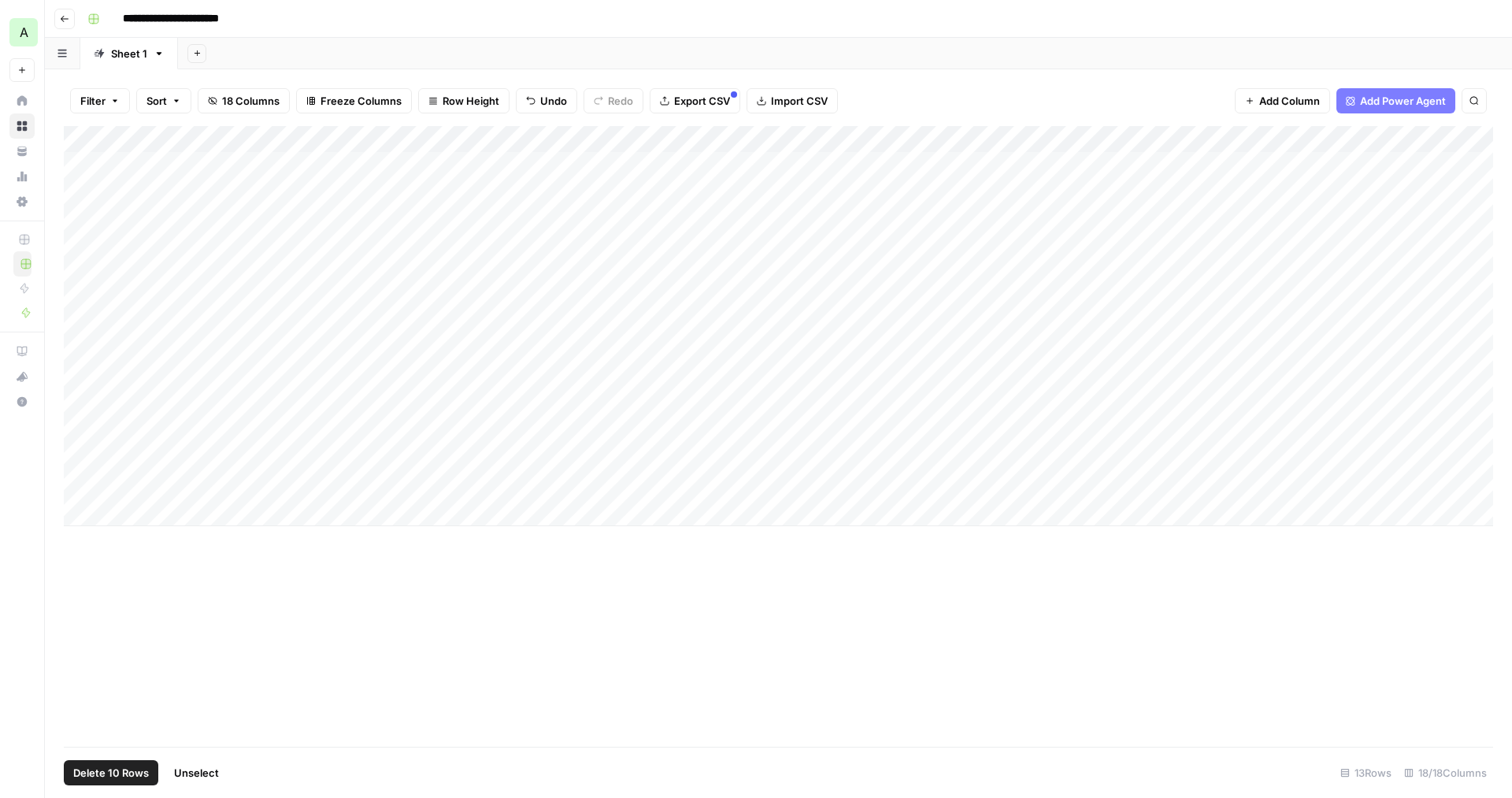
click at [80, 481] on div "Add Column" at bounding box center [778, 326] width 1430 height 401
click at [89, 770] on span "Delete 10 Rows" at bounding box center [110, 772] width 76 height 16
click at [701, 184] on span "Delete" at bounding box center [699, 182] width 34 height 16
click at [1109, 92] on div "Filter Sort 18 Columns Freeze Columns Row Height Undo Redo Export CSV Import CS…" at bounding box center [778, 100] width 1430 height 50
click at [511, 378] on div "Add Column" at bounding box center [778, 436] width 1430 height 621
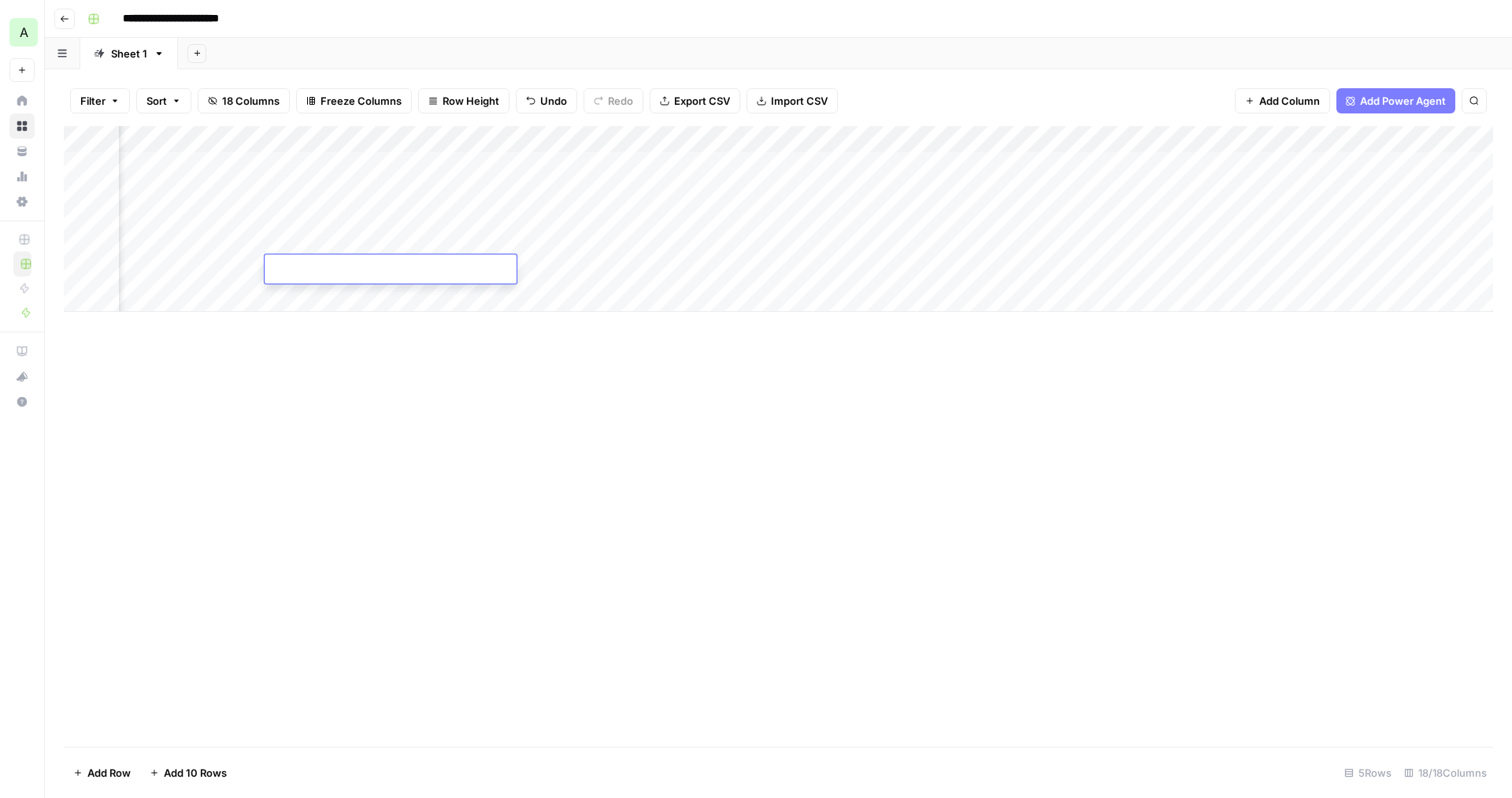
scroll to position [0, 475]
click at [808, 349] on div "Add Column" at bounding box center [778, 436] width 1430 height 621
click at [850, 163] on div "Add Column" at bounding box center [778, 246] width 1430 height 239
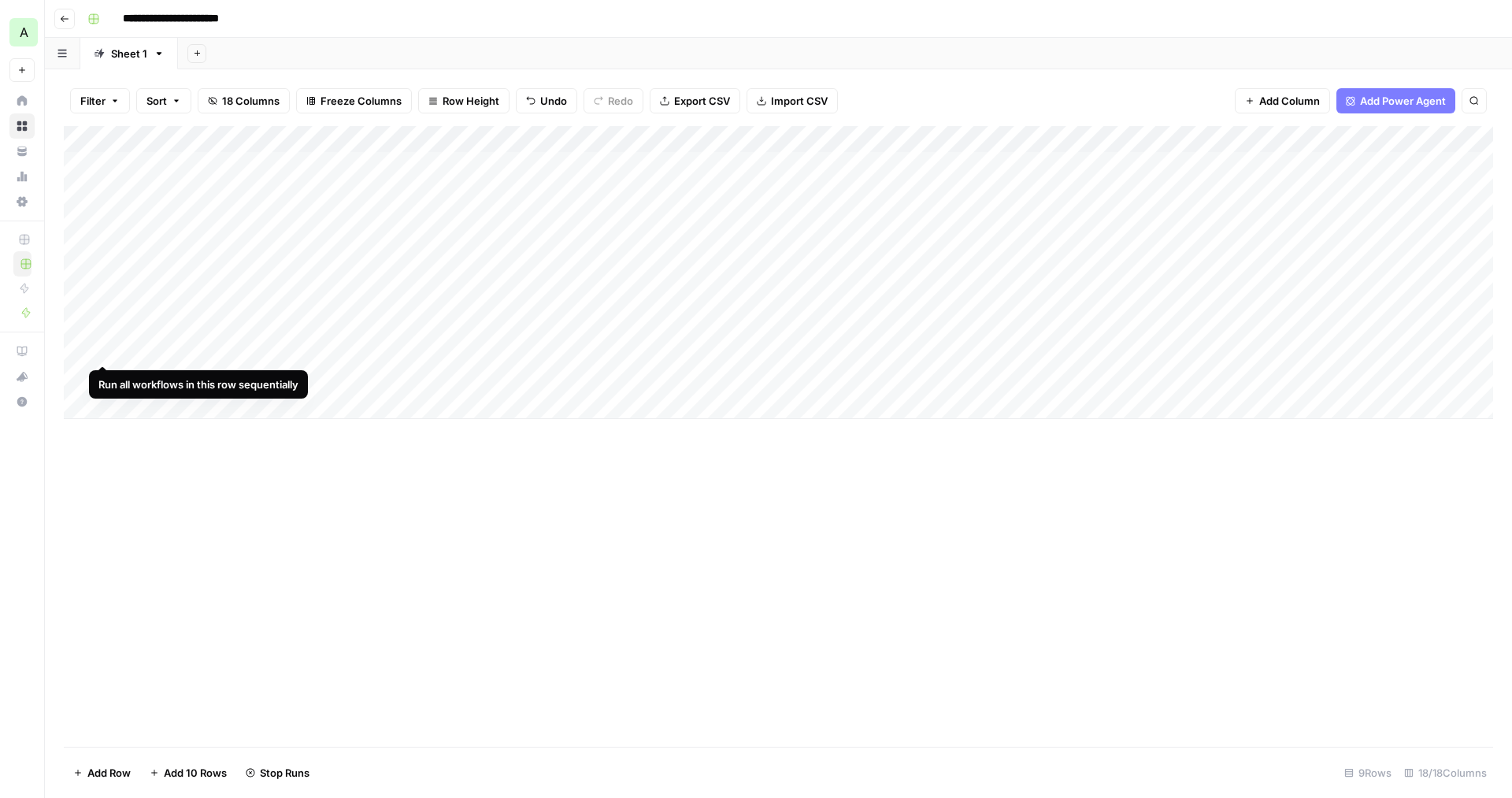
click at [80, 352] on div "Add Column" at bounding box center [778, 272] width 1430 height 293
click at [91, 755] on footer "Delete 1 Row Unselect 9 Rows 18/18 Columns" at bounding box center [778, 772] width 1430 height 51
click at [86, 764] on button "Delete 1 Row" at bounding box center [105, 773] width 82 height 26
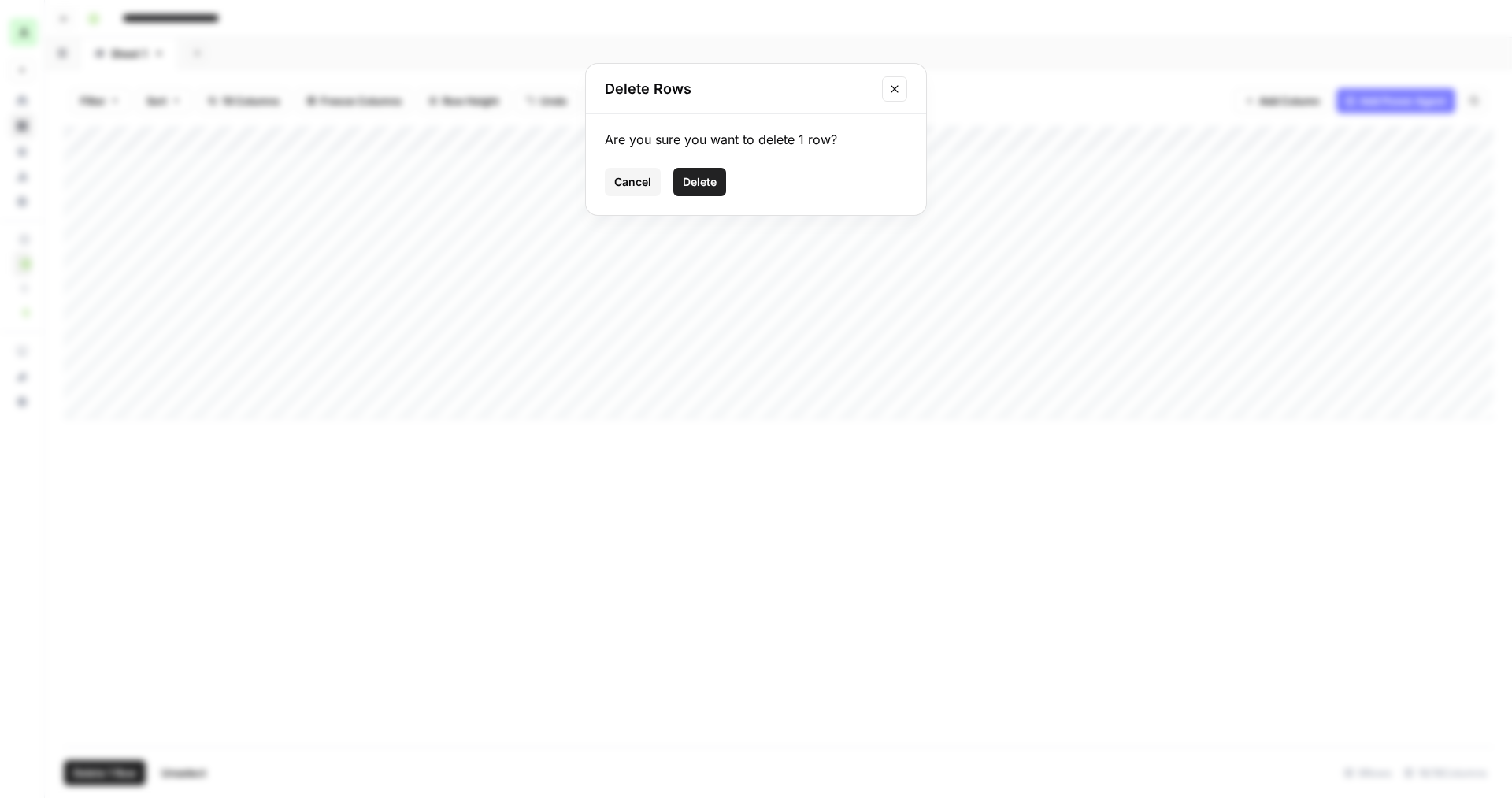
click at [697, 182] on span "Delete" at bounding box center [699, 182] width 34 height 16
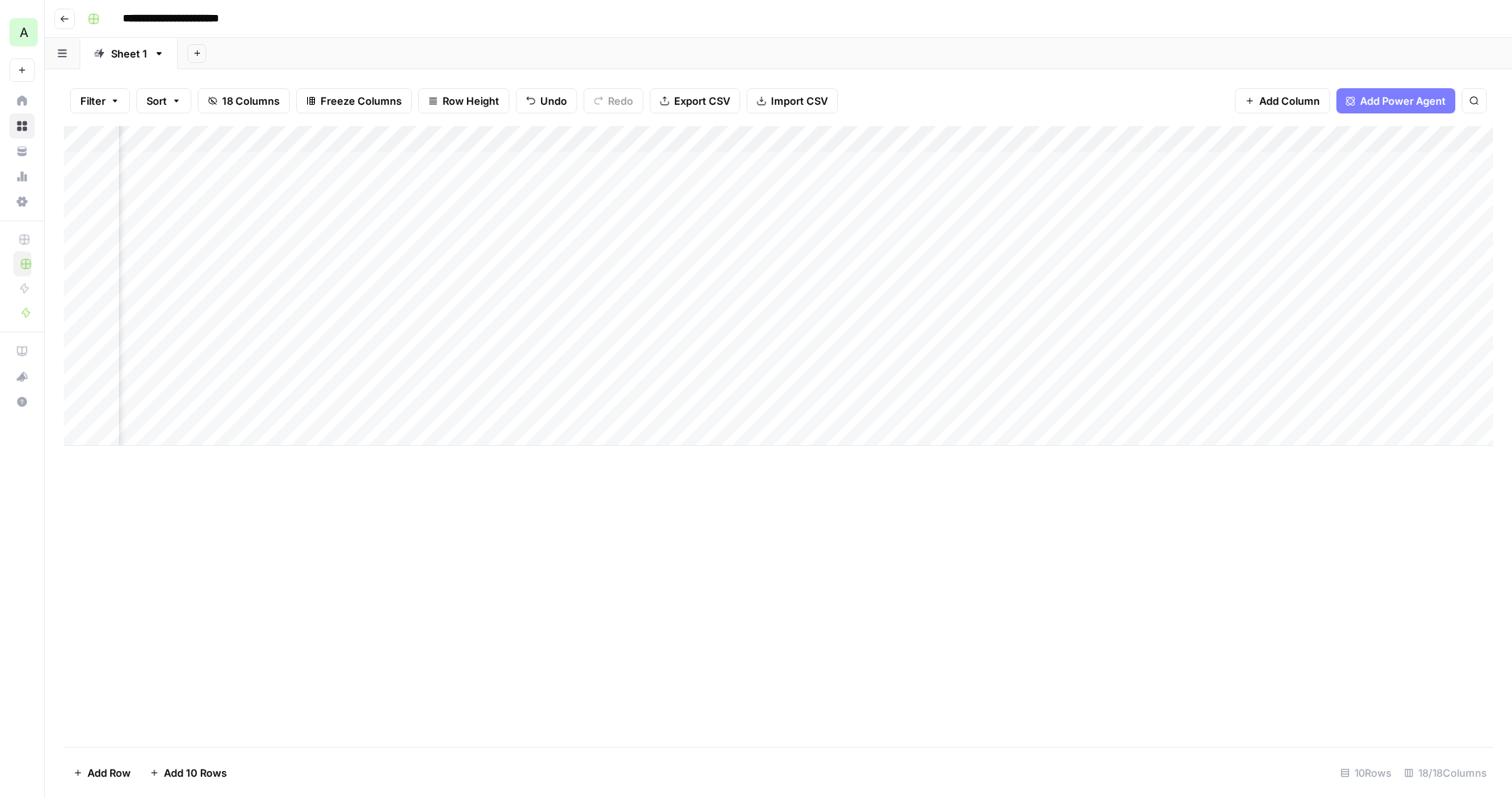
scroll to position [0, 590]
click at [729, 162] on div "Add Column" at bounding box center [778, 286] width 1430 height 320
click at [883, 599] on div "Add Column" at bounding box center [778, 436] width 1430 height 621
click at [443, 164] on div "Add Column" at bounding box center [778, 286] width 1430 height 320
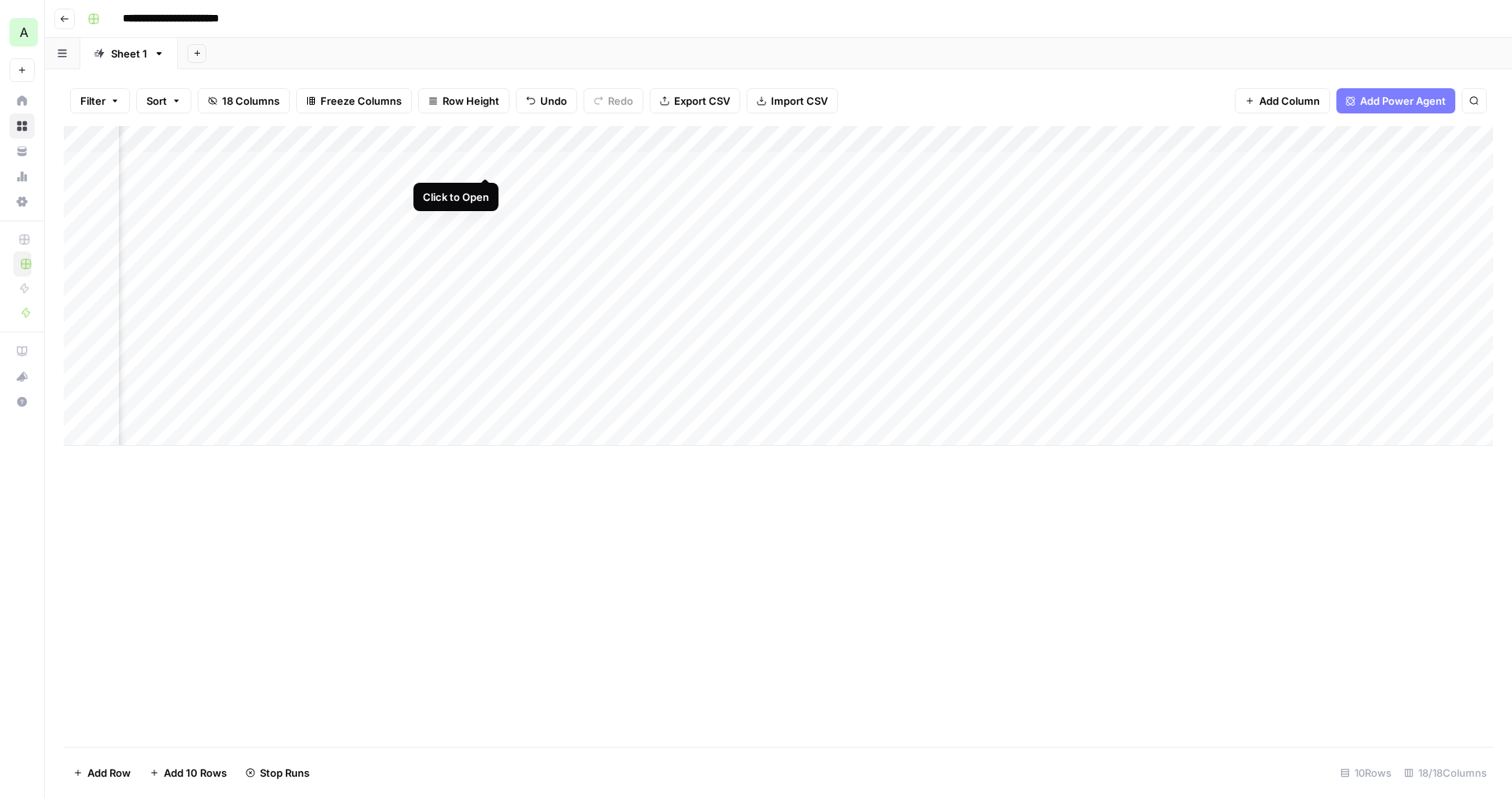
click at [485, 161] on div "Add Column" at bounding box center [778, 286] width 1430 height 320
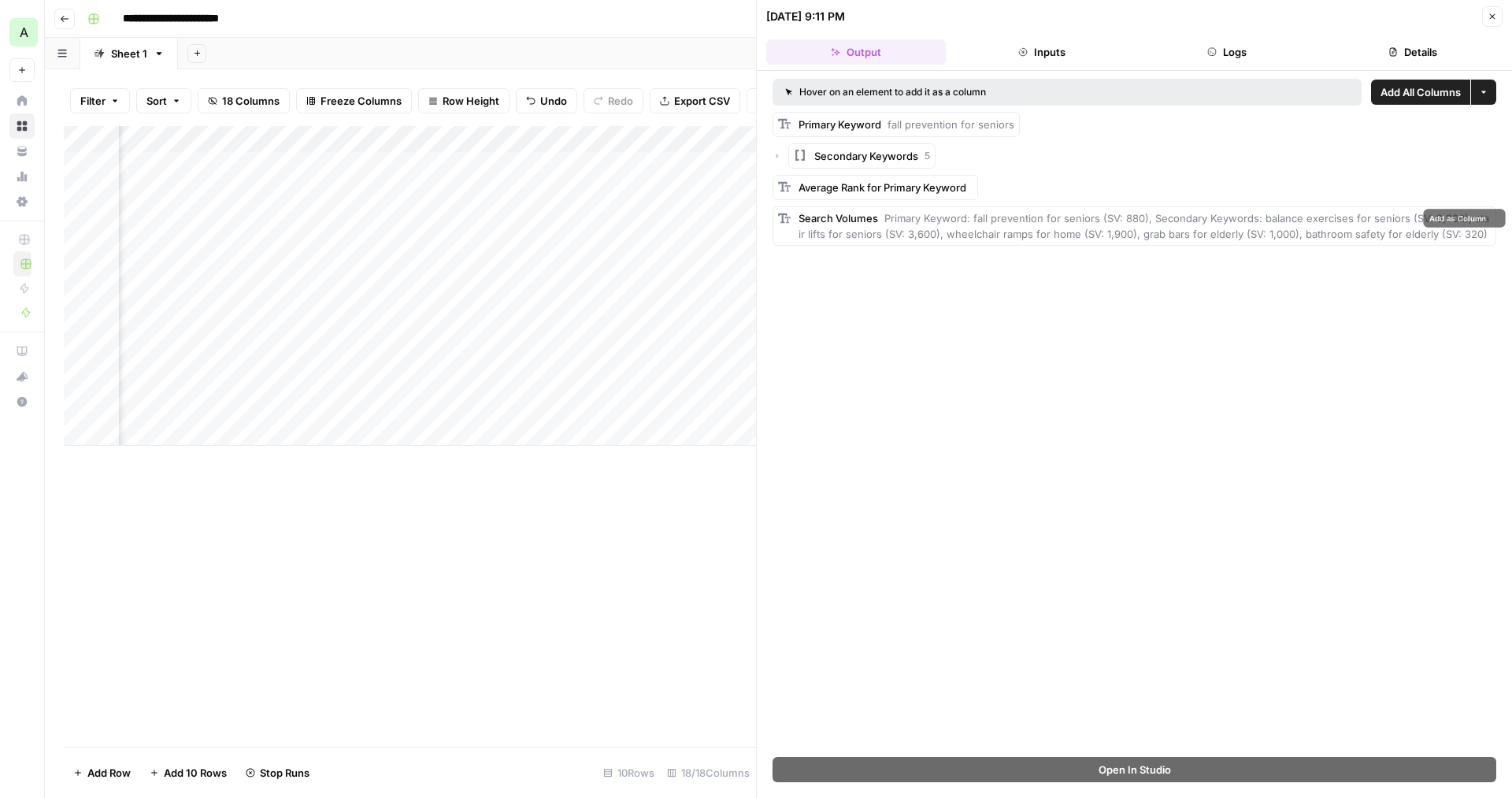
click at [982, 222] on span "Primary Keyword: fall prevention for seniors (SV: 880), Secondary Keywords: bal…" at bounding box center [1143, 226] width 691 height 28
click at [934, 236] on span "Primary Keyword: fall prevention for seniors (SV: 880), Secondary Keywords: bal…" at bounding box center [1143, 226] width 691 height 28
click at [568, 519] on div "Add Column" at bounding box center [410, 436] width 693 height 621
click at [498, 542] on div "Add Column" at bounding box center [410, 436] width 693 height 621
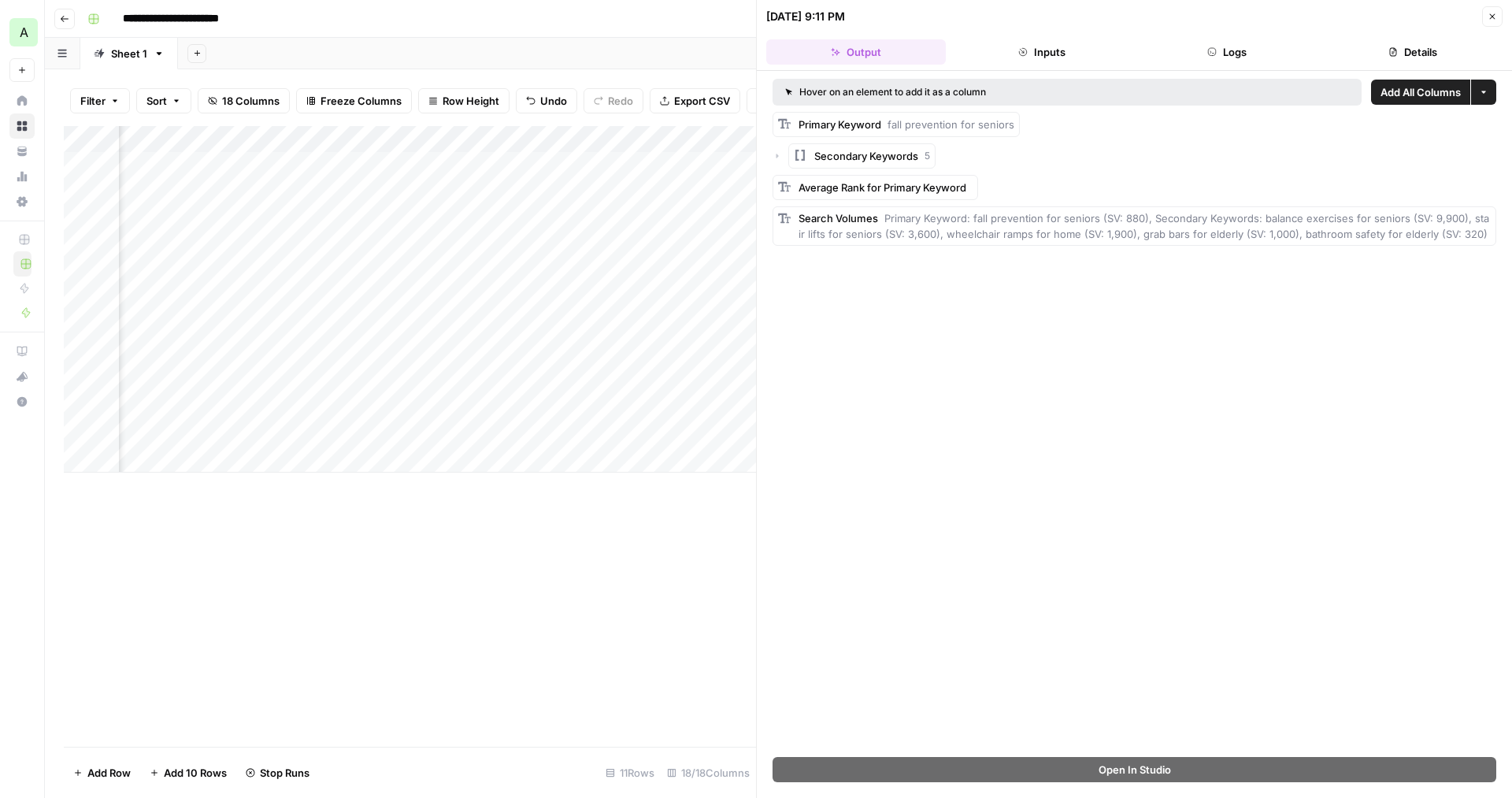
click at [1494, 21] on button "Close" at bounding box center [1493, 16] width 20 height 20
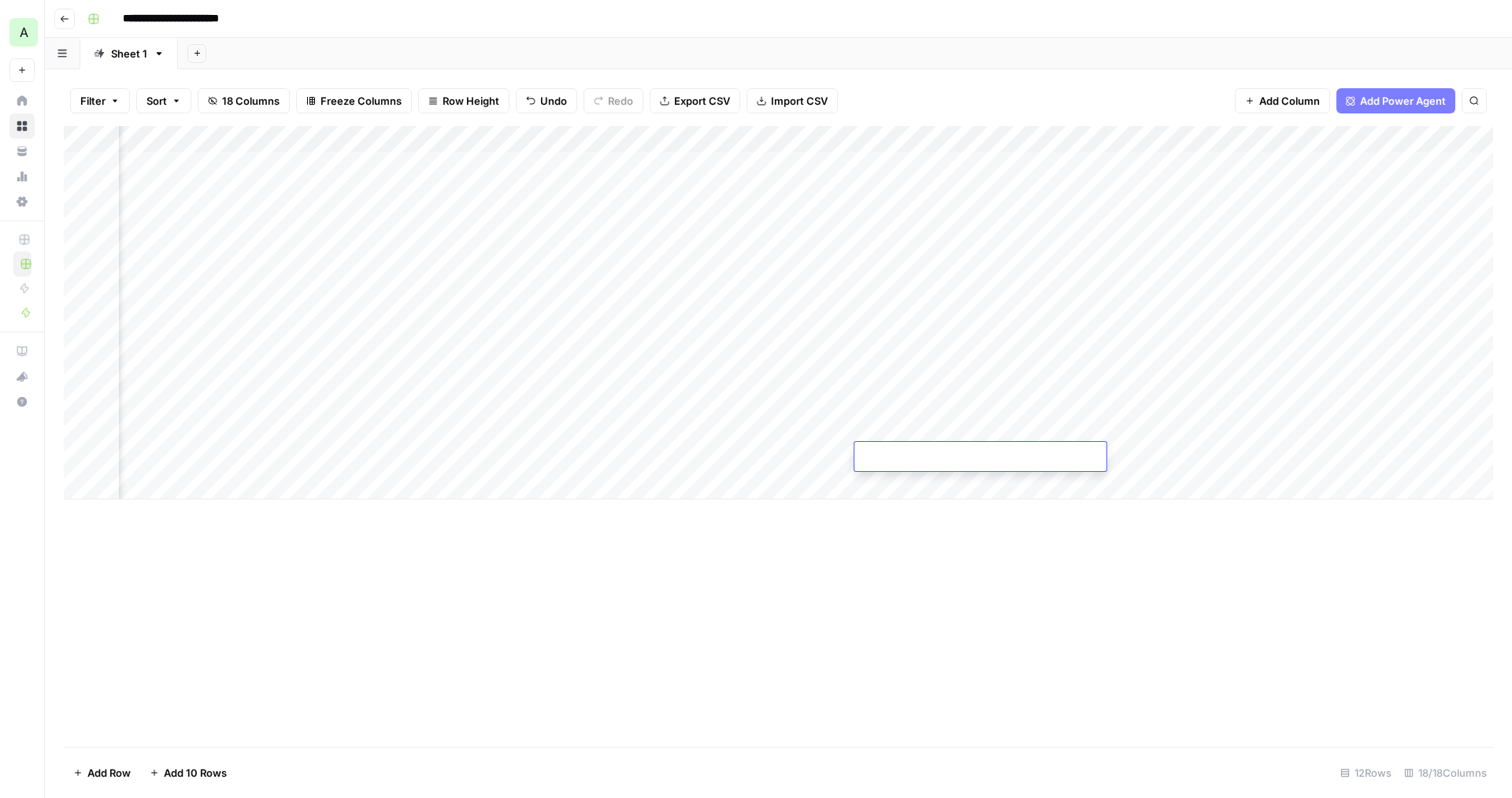
scroll to position [0, 441]
click at [1177, 157] on div "Add Column" at bounding box center [778, 312] width 1430 height 373
click at [1025, 166] on div "Add Column" at bounding box center [778, 312] width 1430 height 373
click at [1062, 163] on div "Add Column" at bounding box center [778, 312] width 1430 height 373
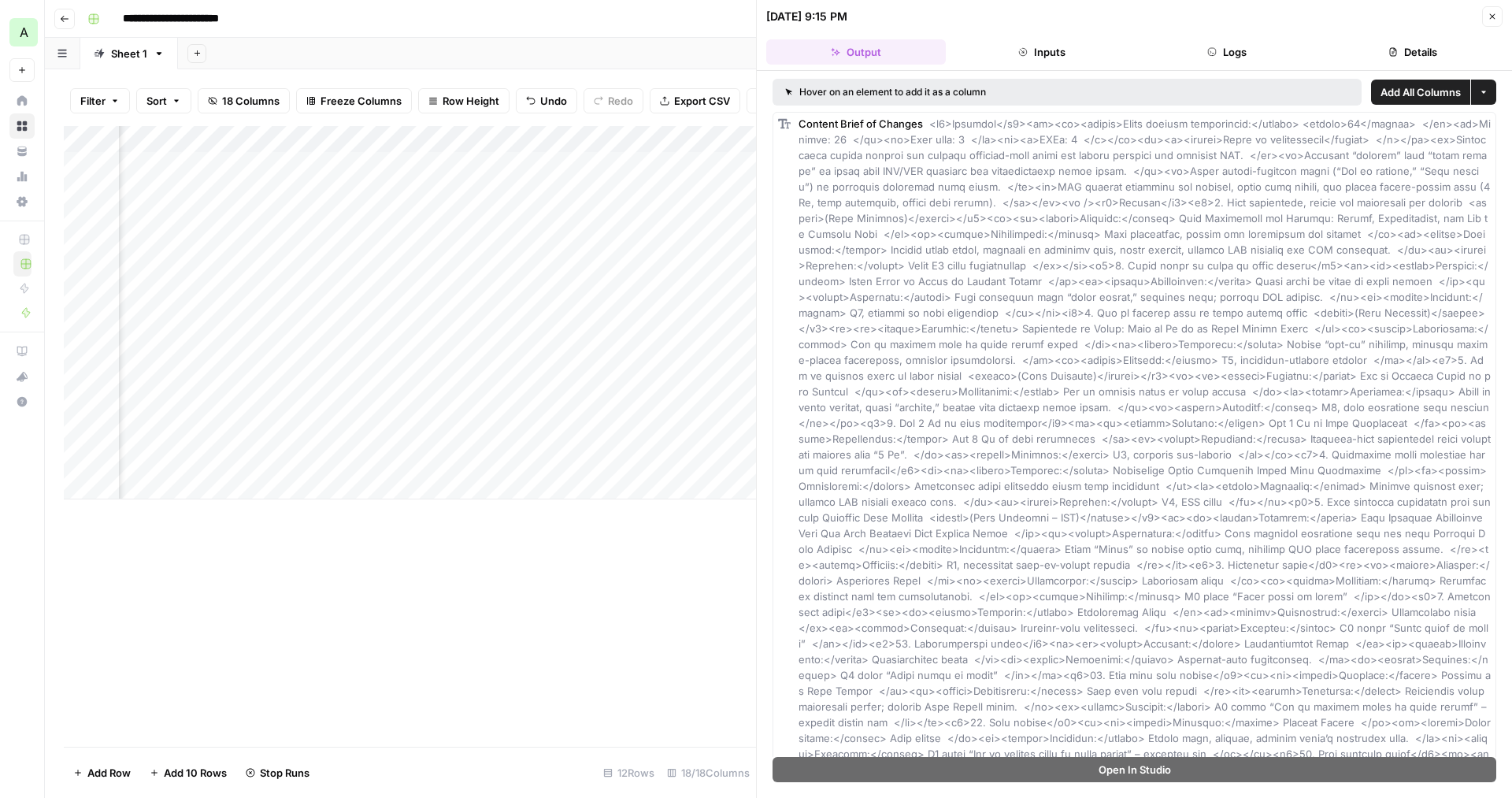
click at [674, 571] on div "Add Column" at bounding box center [410, 436] width 693 height 621
click at [1491, 20] on icon "button" at bounding box center [1493, 16] width 9 height 9
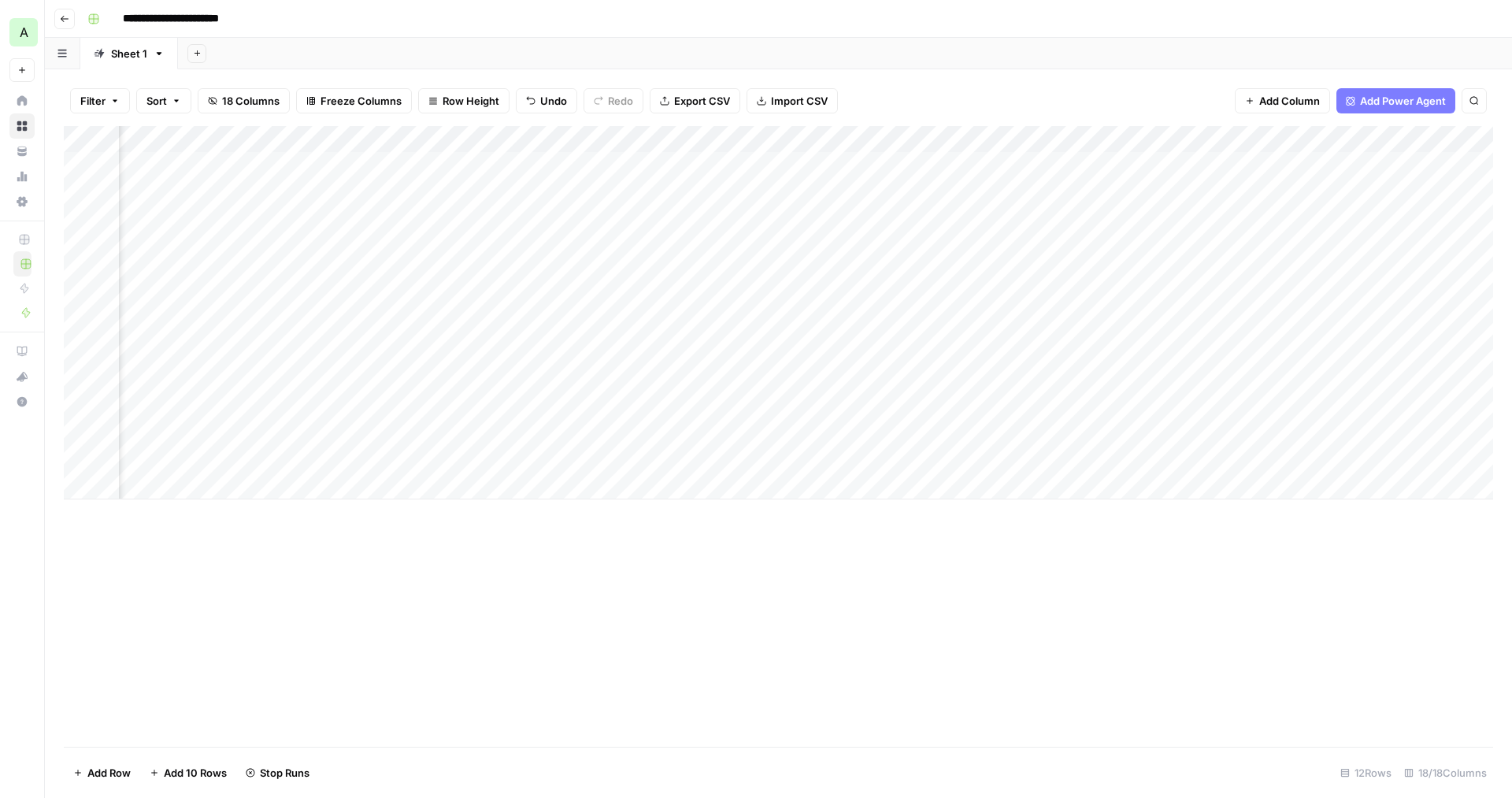
click at [872, 163] on div "Add Column" at bounding box center [778, 312] width 1430 height 373
click at [892, 163] on div "Add Column" at bounding box center [778, 312] width 1430 height 373
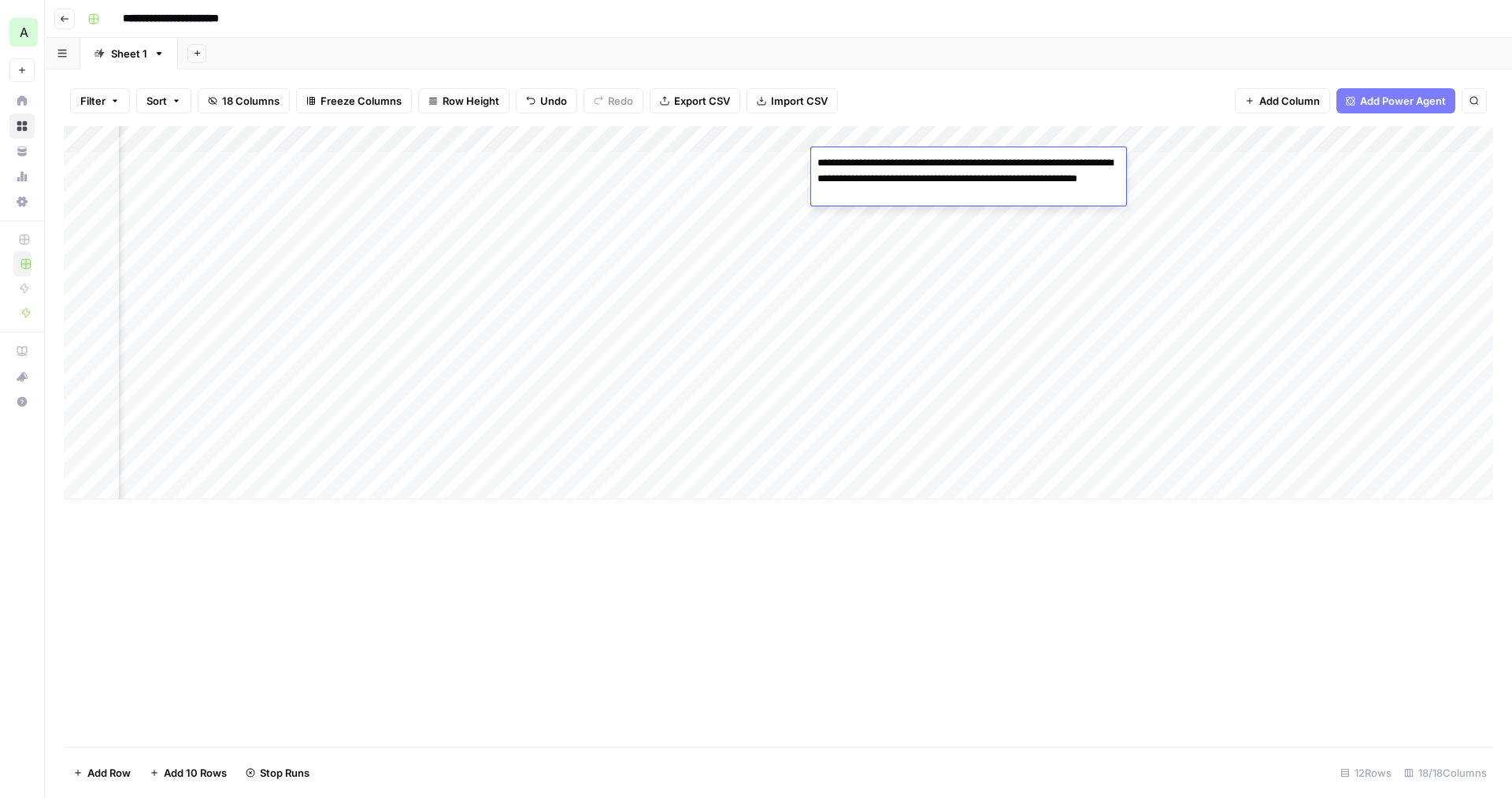
click at [892, 163] on textarea "**********" at bounding box center [968, 179] width 315 height 54
type textarea "**********"
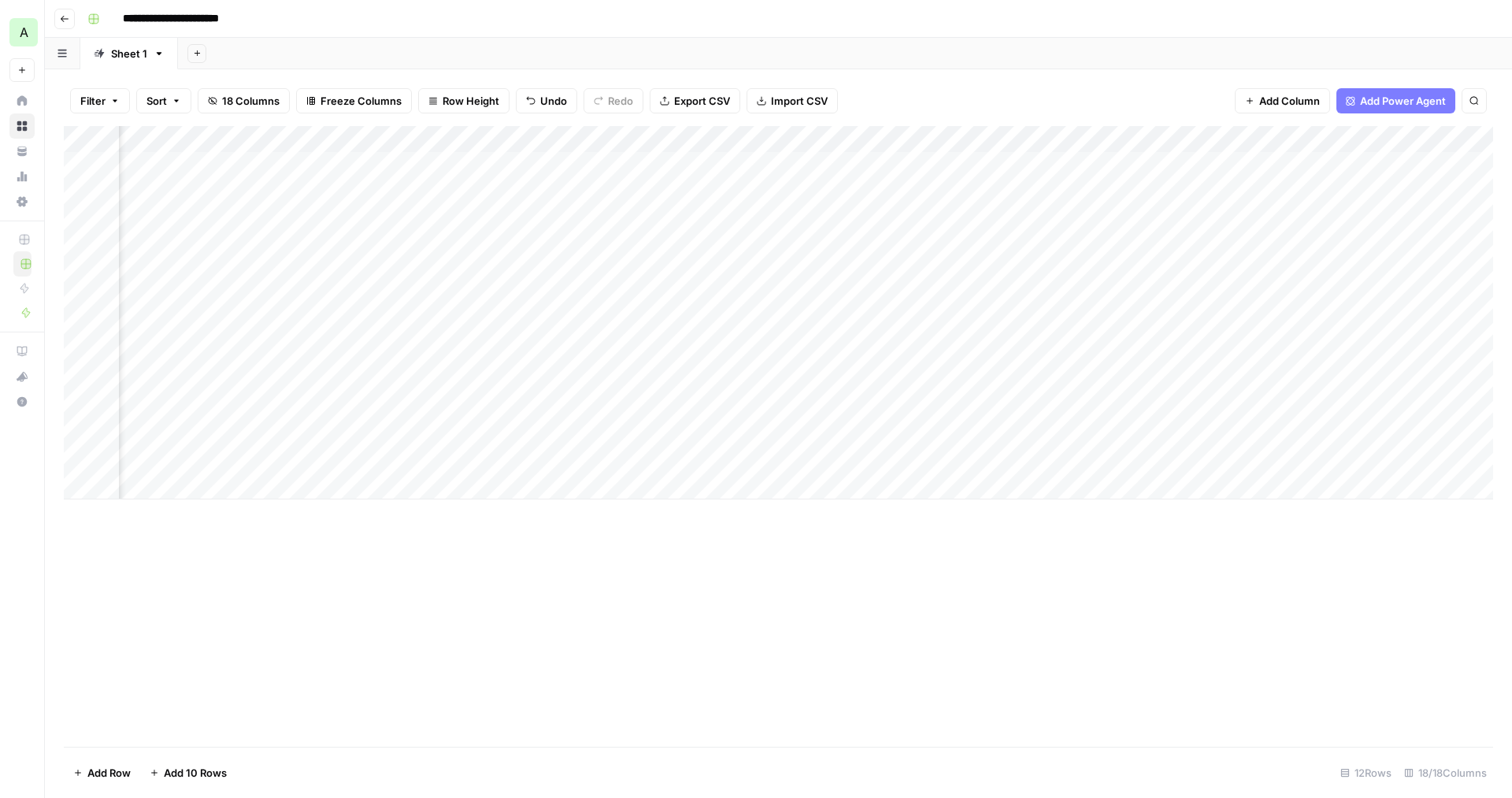
click at [732, 652] on div "Add Column" at bounding box center [778, 436] width 1430 height 621
click at [883, 523] on div "Add Column" at bounding box center [778, 436] width 1430 height 621
click at [862, 163] on div "Add Column" at bounding box center [778, 312] width 1430 height 373
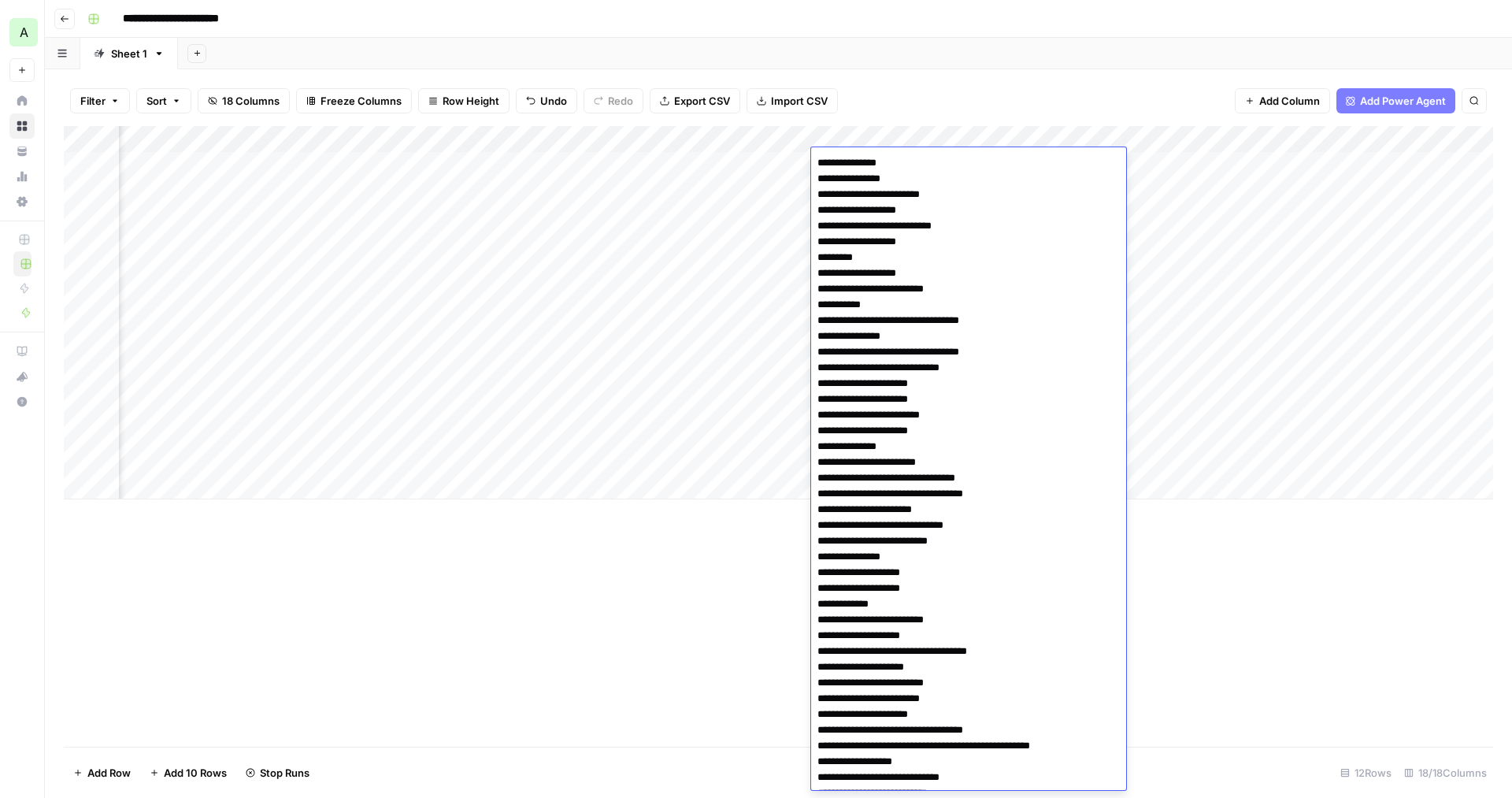
scroll to position [2095, 0]
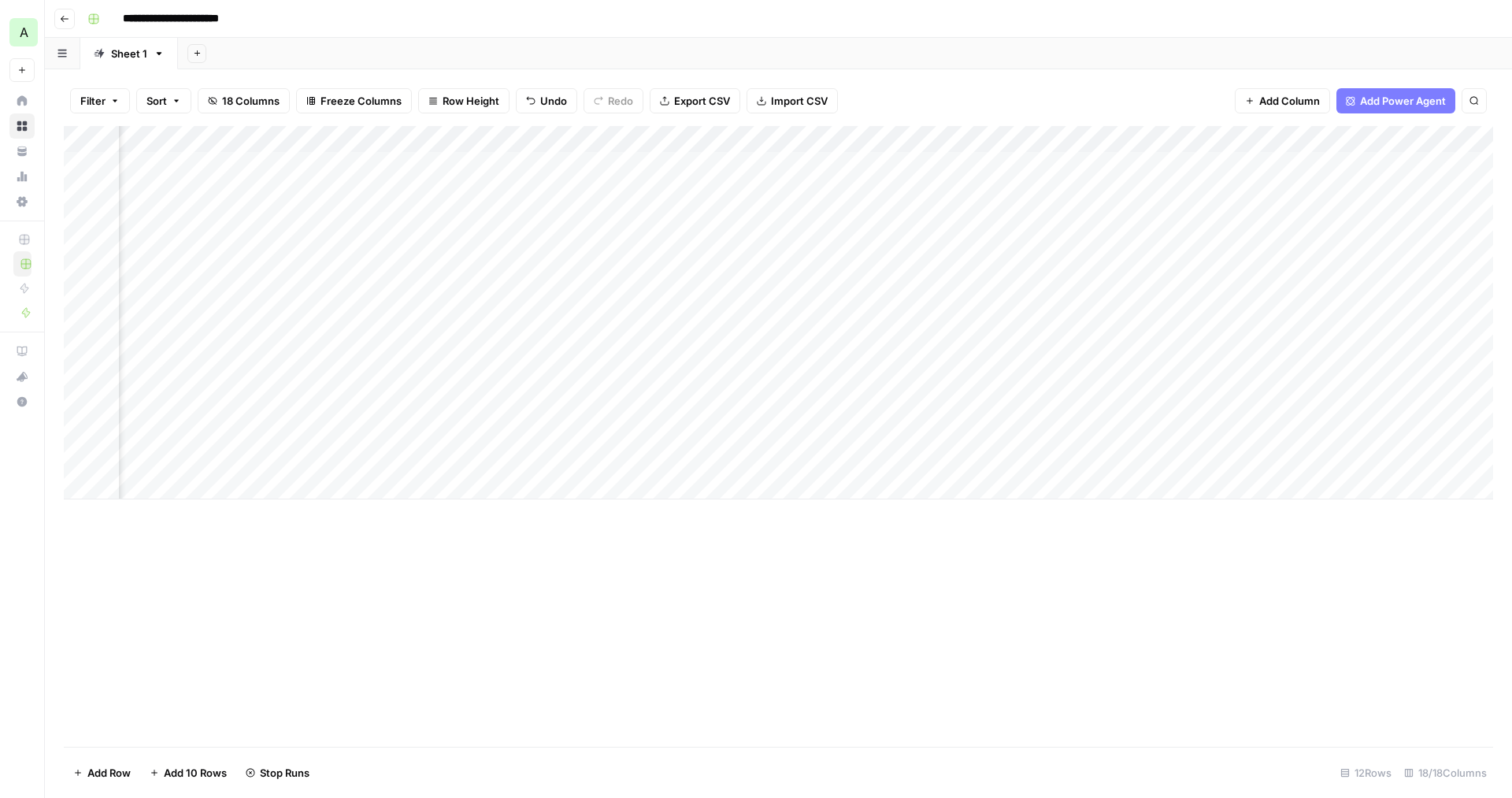
click at [730, 602] on div "Add Column" at bounding box center [778, 436] width 1430 height 621
click at [850, 570] on div "Add Column" at bounding box center [778, 436] width 1430 height 621
click at [850, 563] on div "Add Column" at bounding box center [778, 436] width 1430 height 621
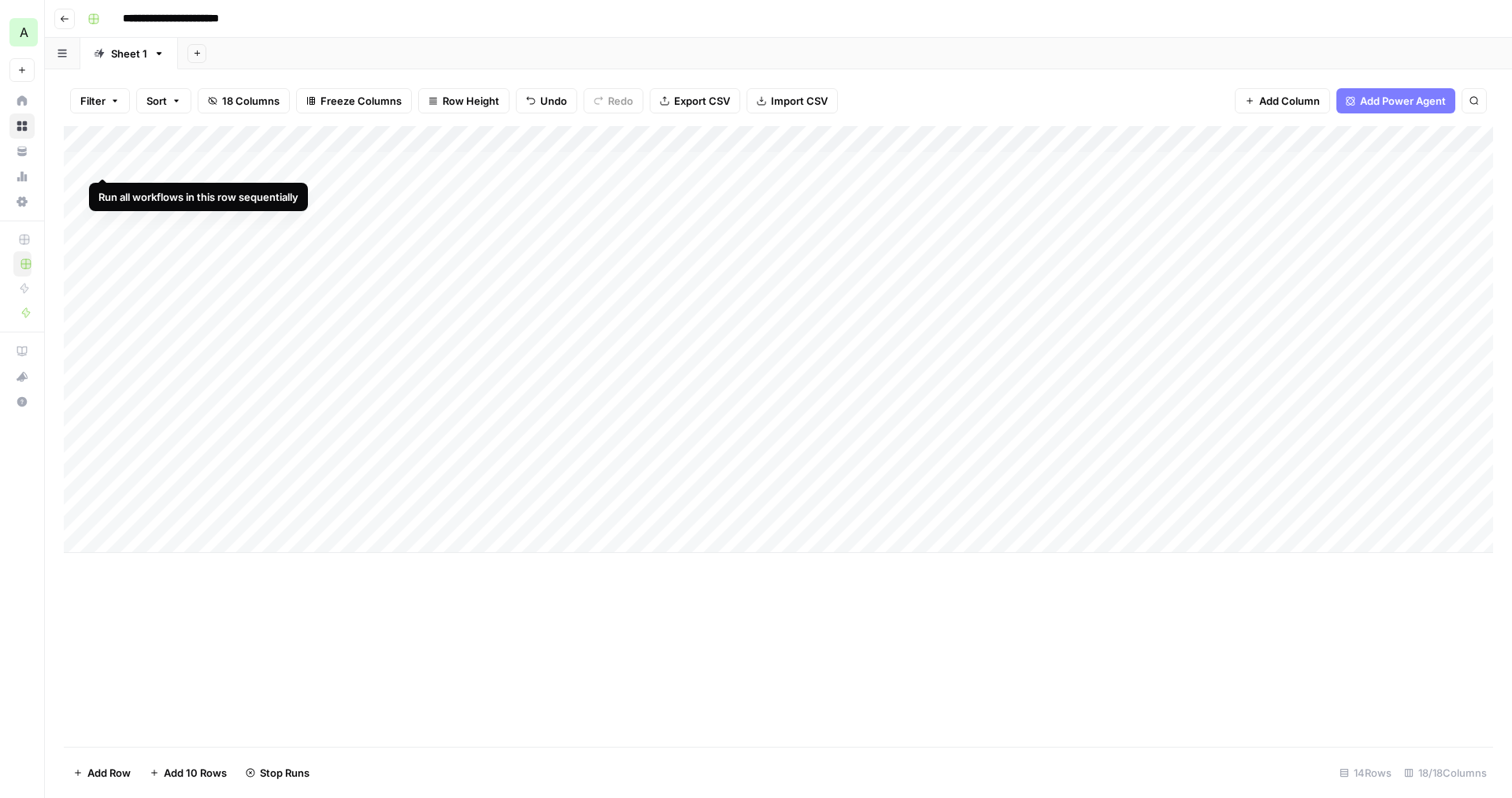
click at [100, 162] on div "Add Column" at bounding box center [778, 340] width 1430 height 427
click at [1350, 191] on div "Add Column" at bounding box center [778, 340] width 1430 height 427
click at [1353, 189] on div "Add Column" at bounding box center [778, 340] width 1430 height 427
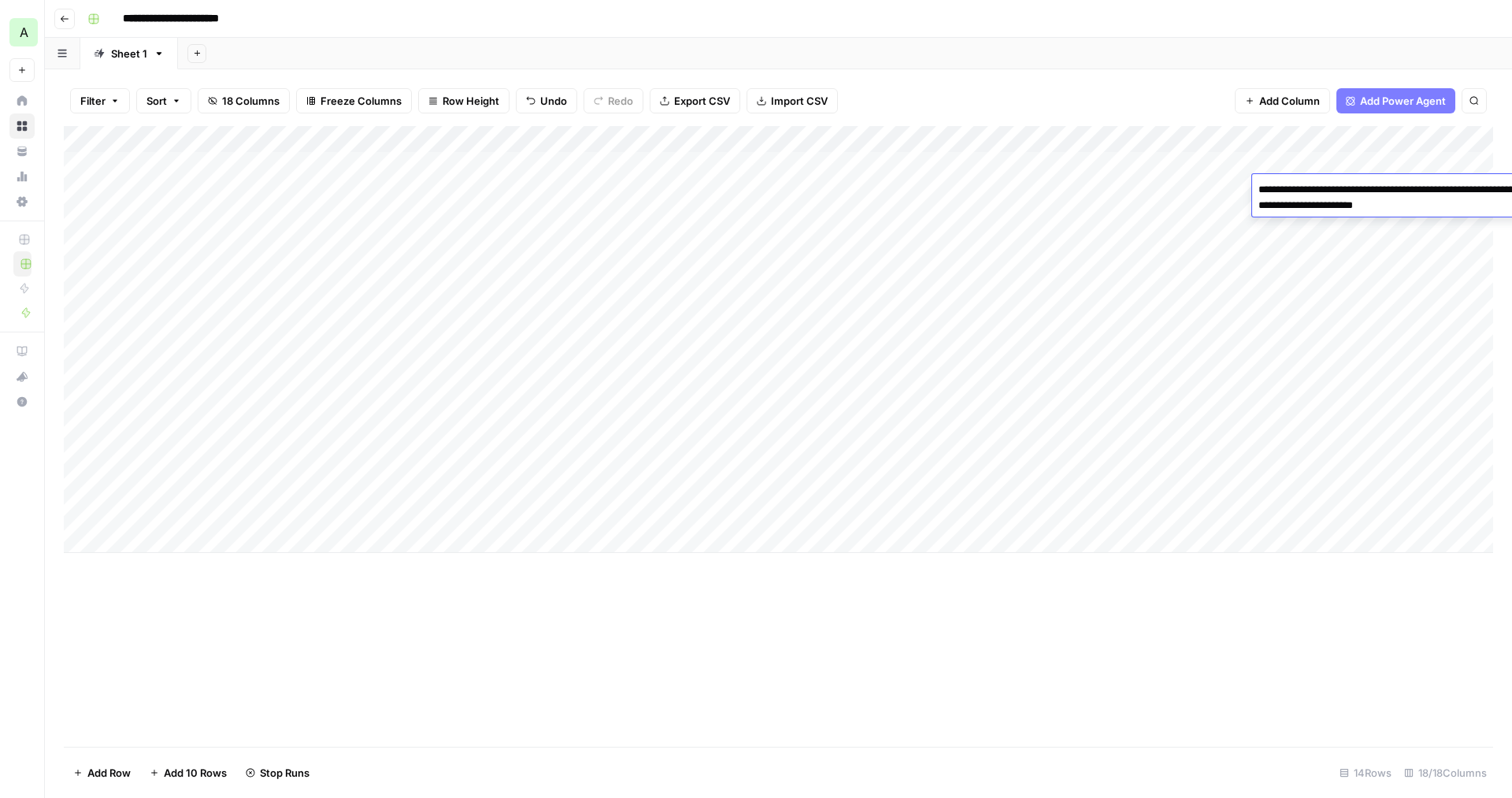
click at [1353, 189] on textarea "**********" at bounding box center [1409, 197] width 315 height 37
click at [1316, 161] on div "Add Column" at bounding box center [778, 340] width 1430 height 427
click at [1279, 608] on div "Add Column" at bounding box center [778, 436] width 1430 height 621
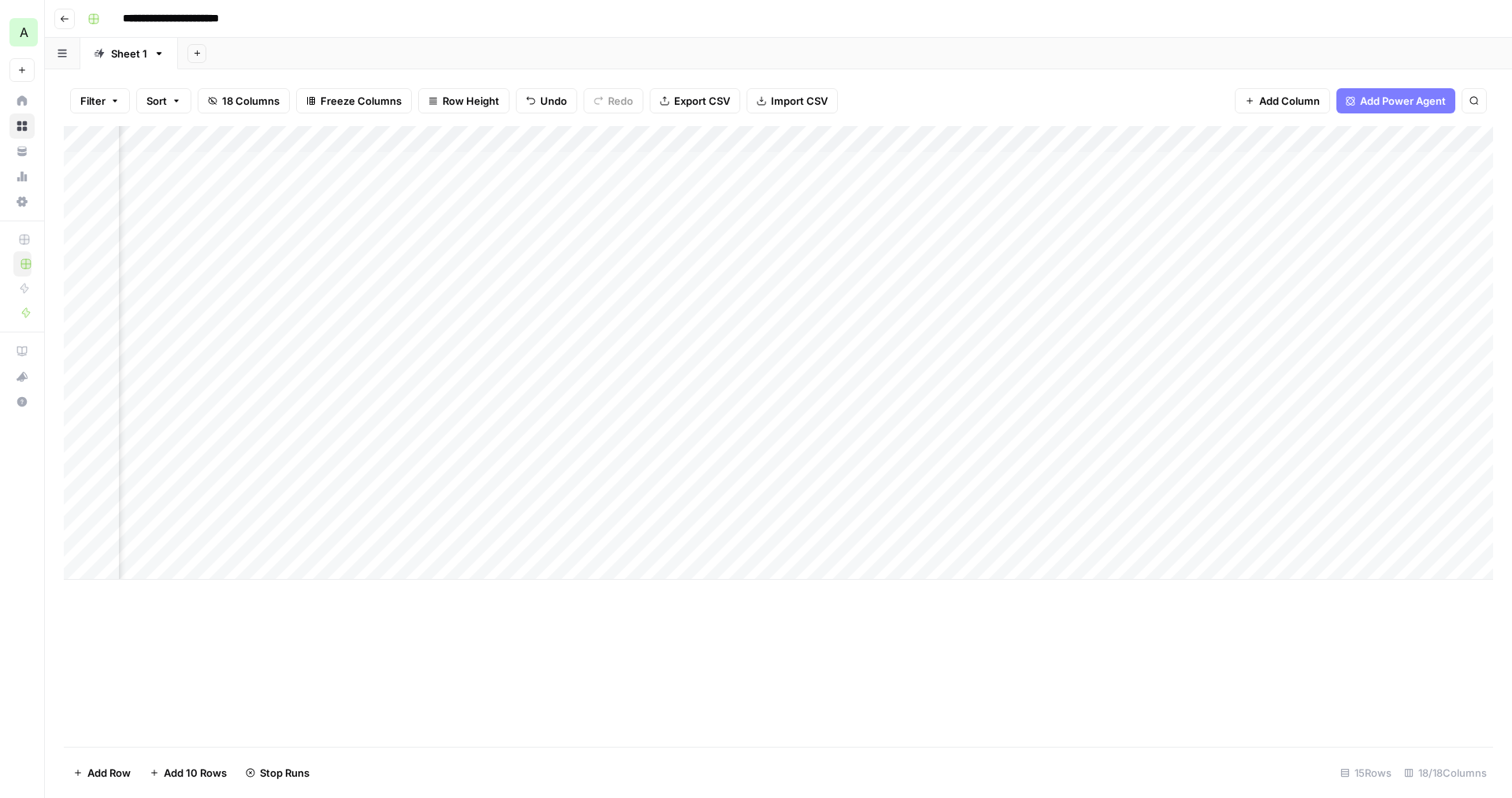
click at [530, 192] on div "Add Column" at bounding box center [778, 352] width 1430 height 454
click at [530, 192] on textarea "**********" at bounding box center [603, 197] width 315 height 37
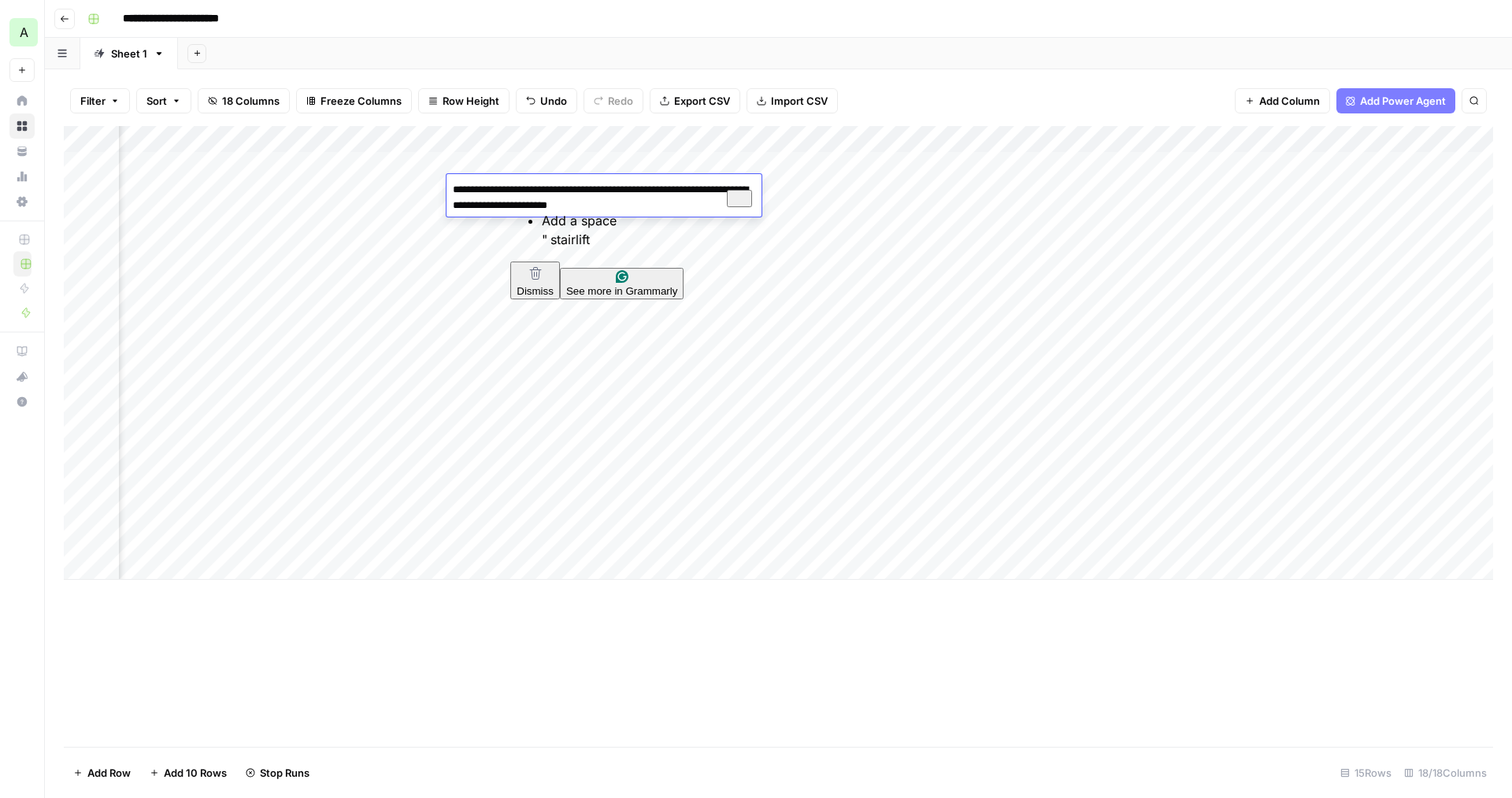
click at [535, 160] on div "Add Column" at bounding box center [778, 352] width 1430 height 454
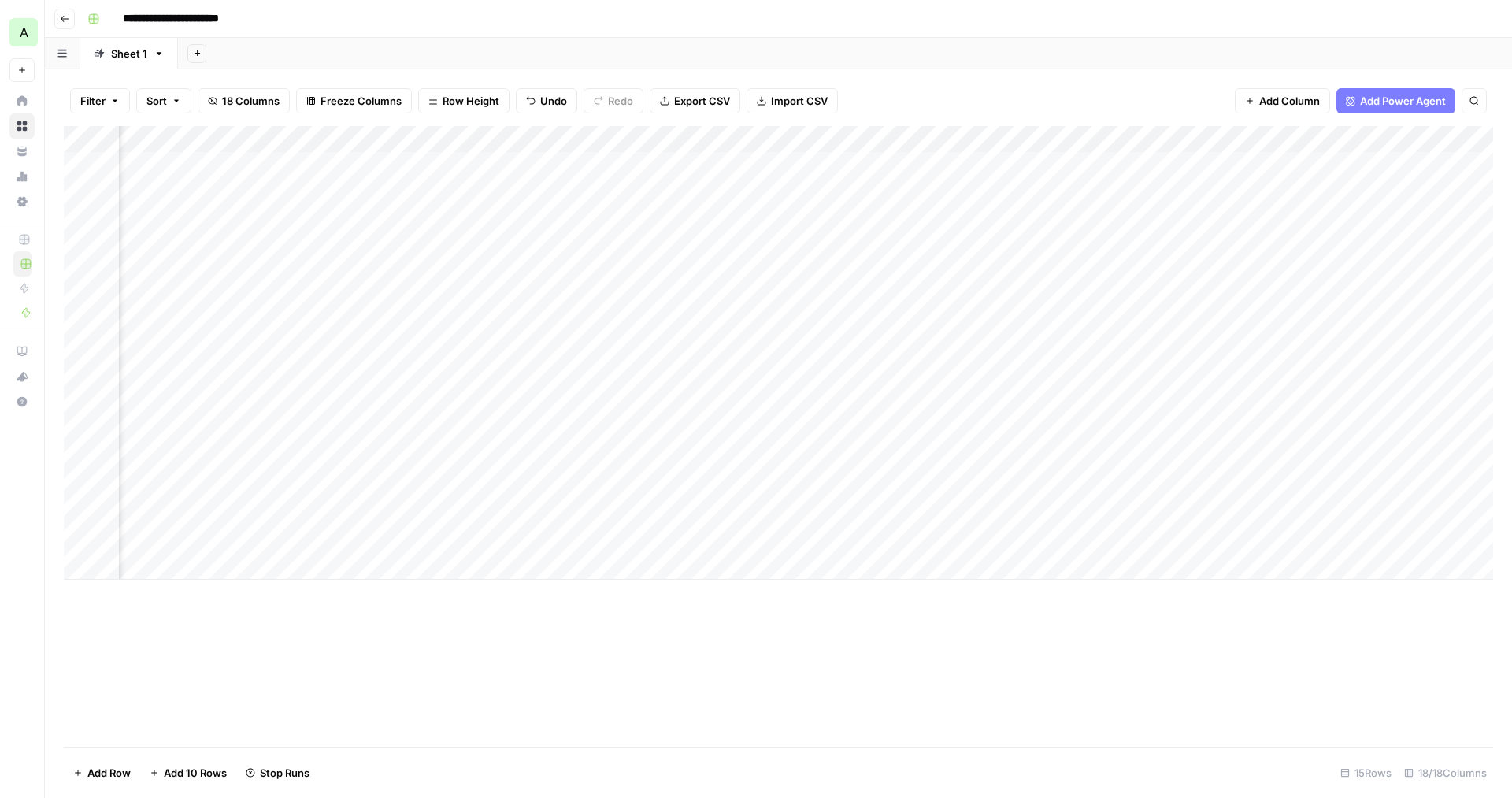
click at [535, 160] on div "Add Column" at bounding box center [778, 352] width 1430 height 454
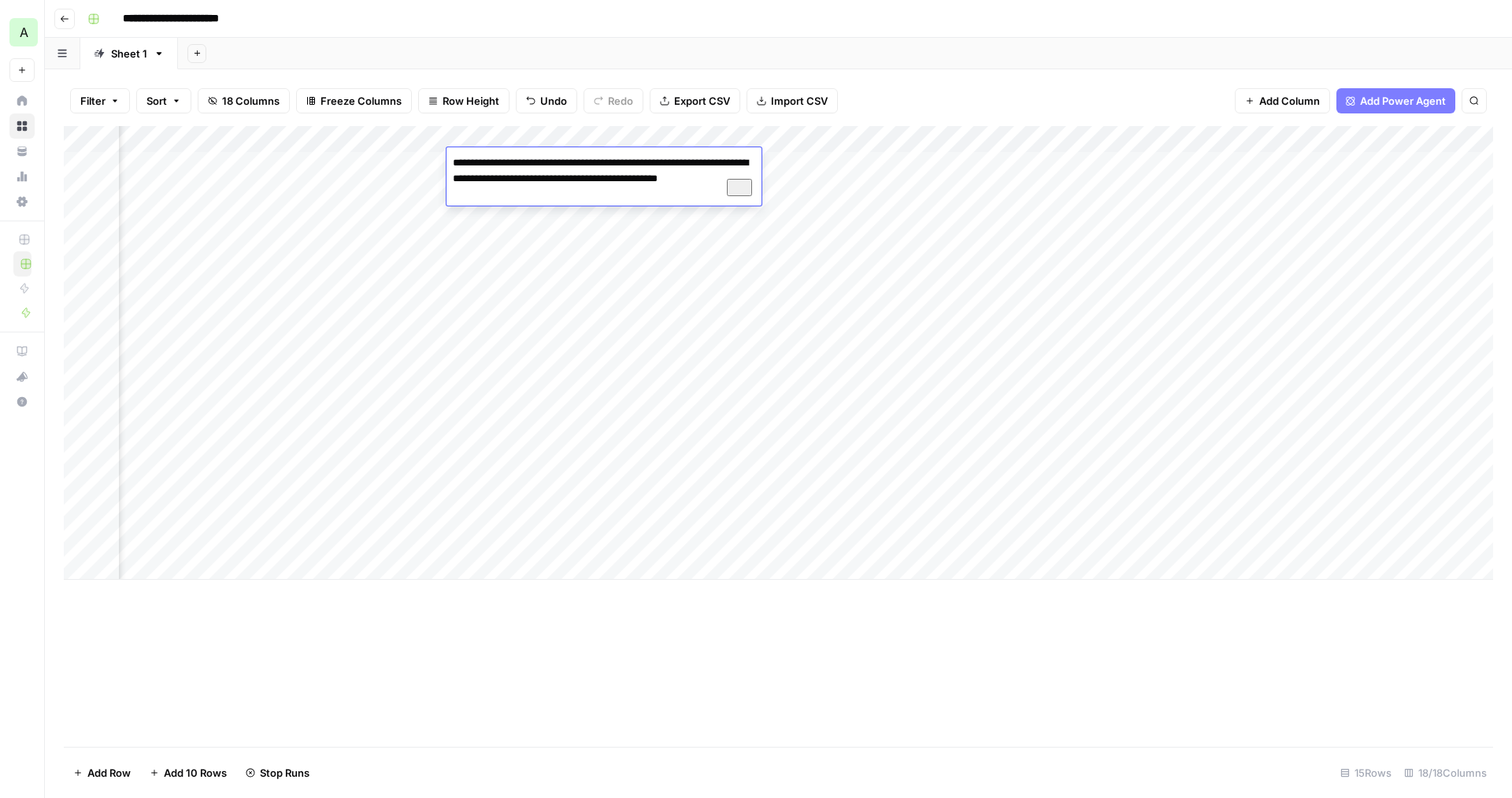
click at [535, 160] on textarea "**********" at bounding box center [603, 179] width 315 height 54
type textarea "**********"
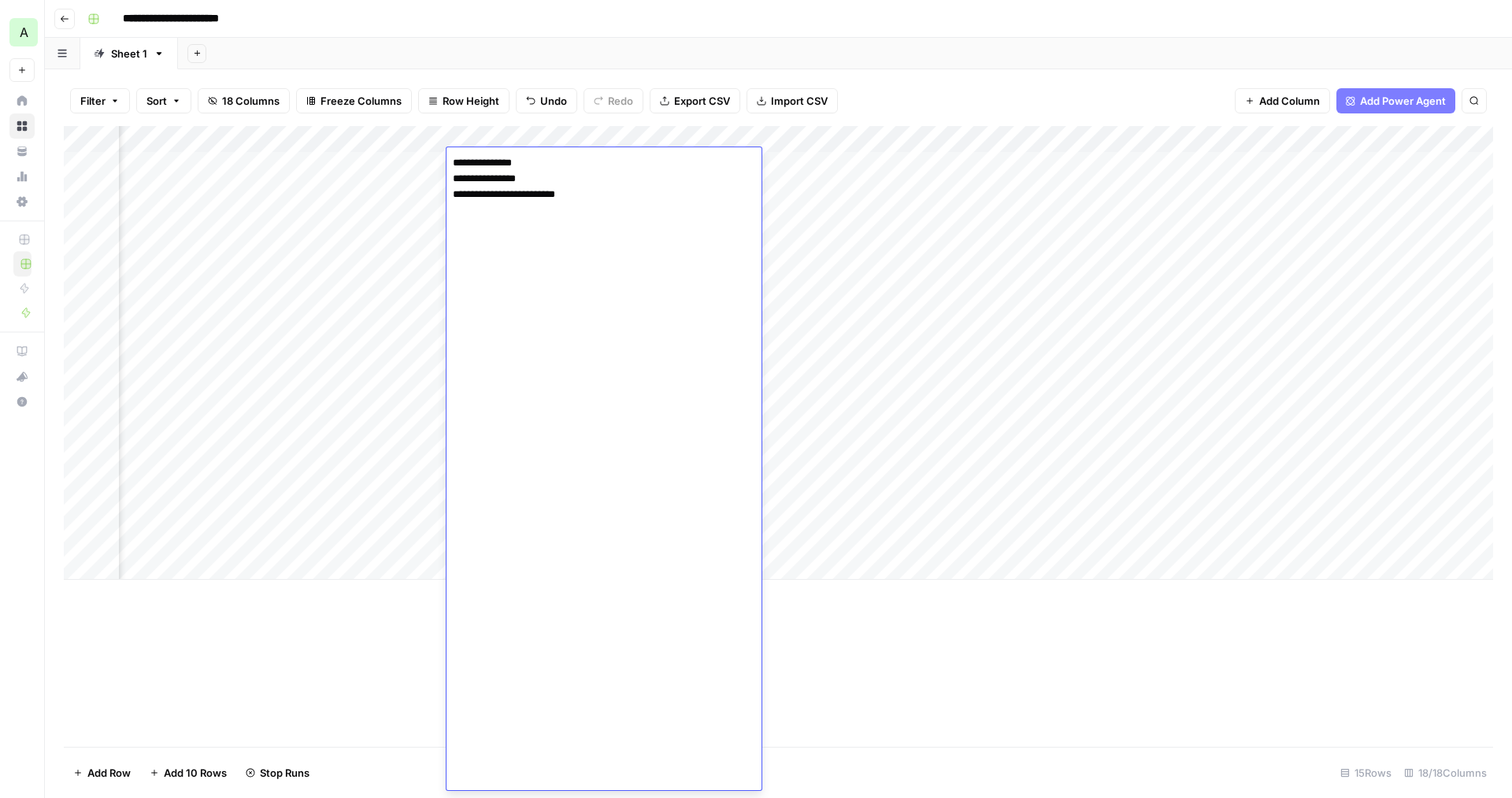
scroll to position [2090, 0]
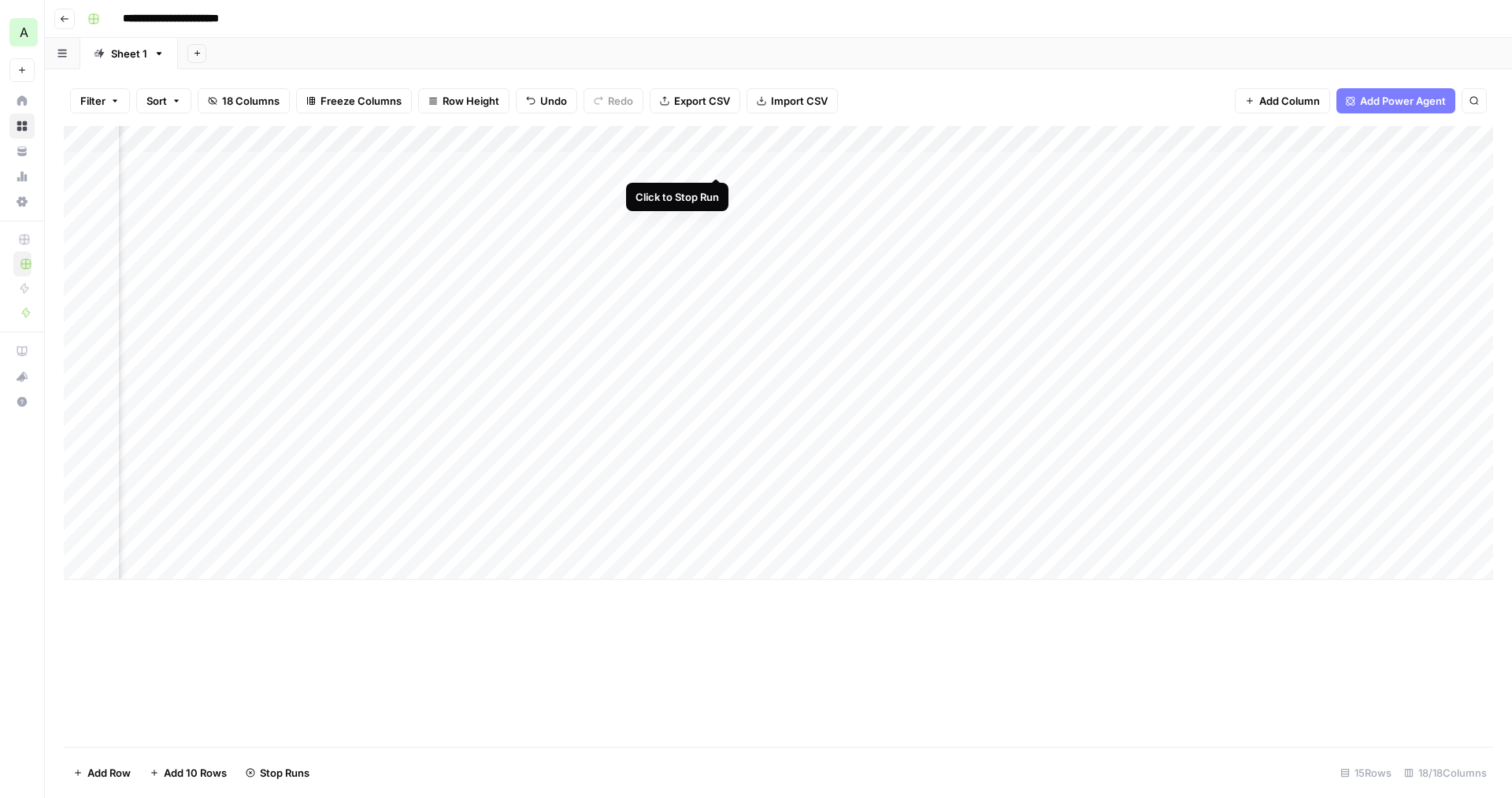
click at [716, 161] on div "Add Column" at bounding box center [778, 352] width 1430 height 454
click at [714, 162] on div "Add Column" at bounding box center [778, 352] width 1430 height 454
click at [1122, 160] on div "Add Column" at bounding box center [778, 352] width 1430 height 454
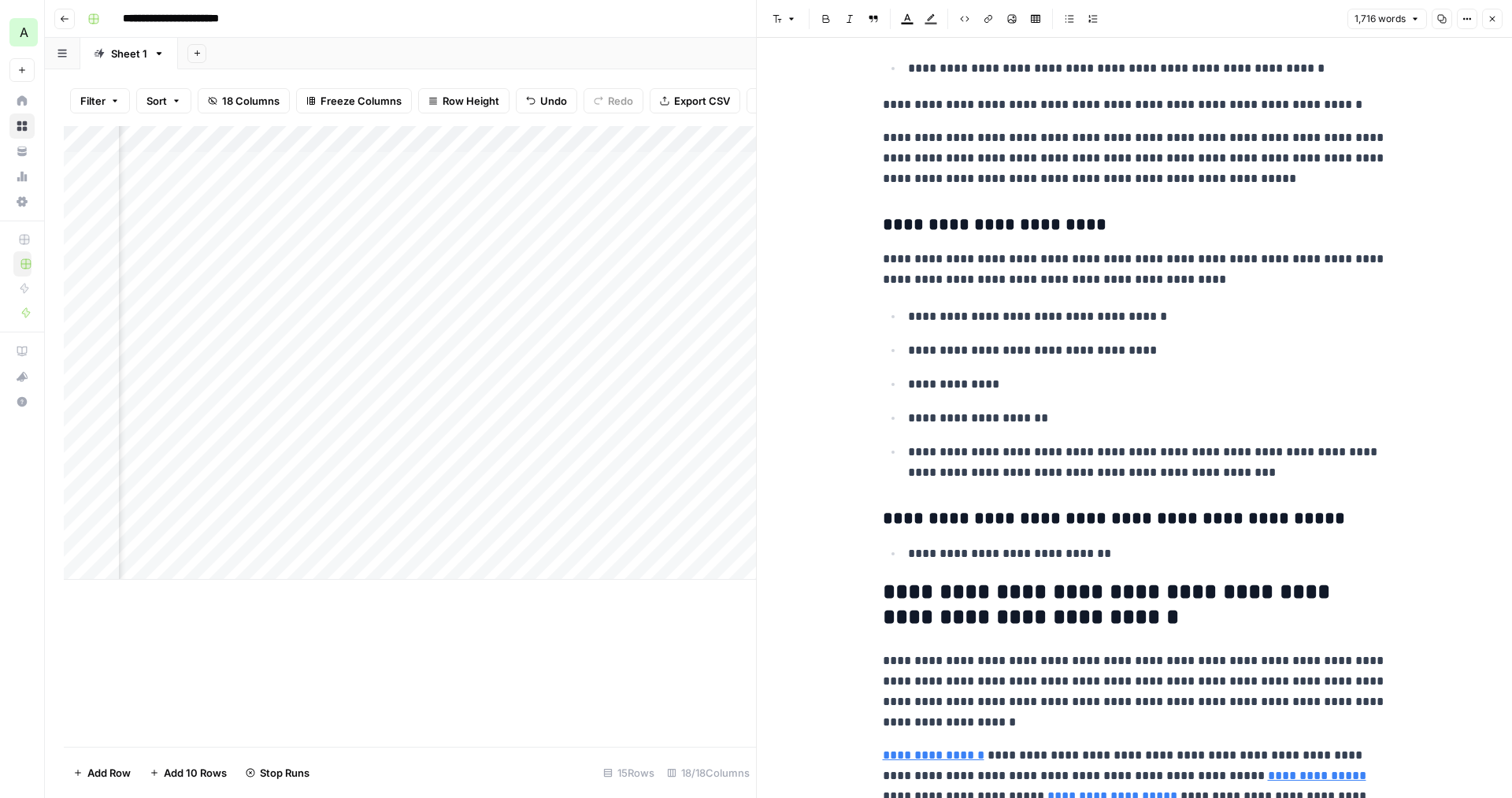
scroll to position [4796, 0]
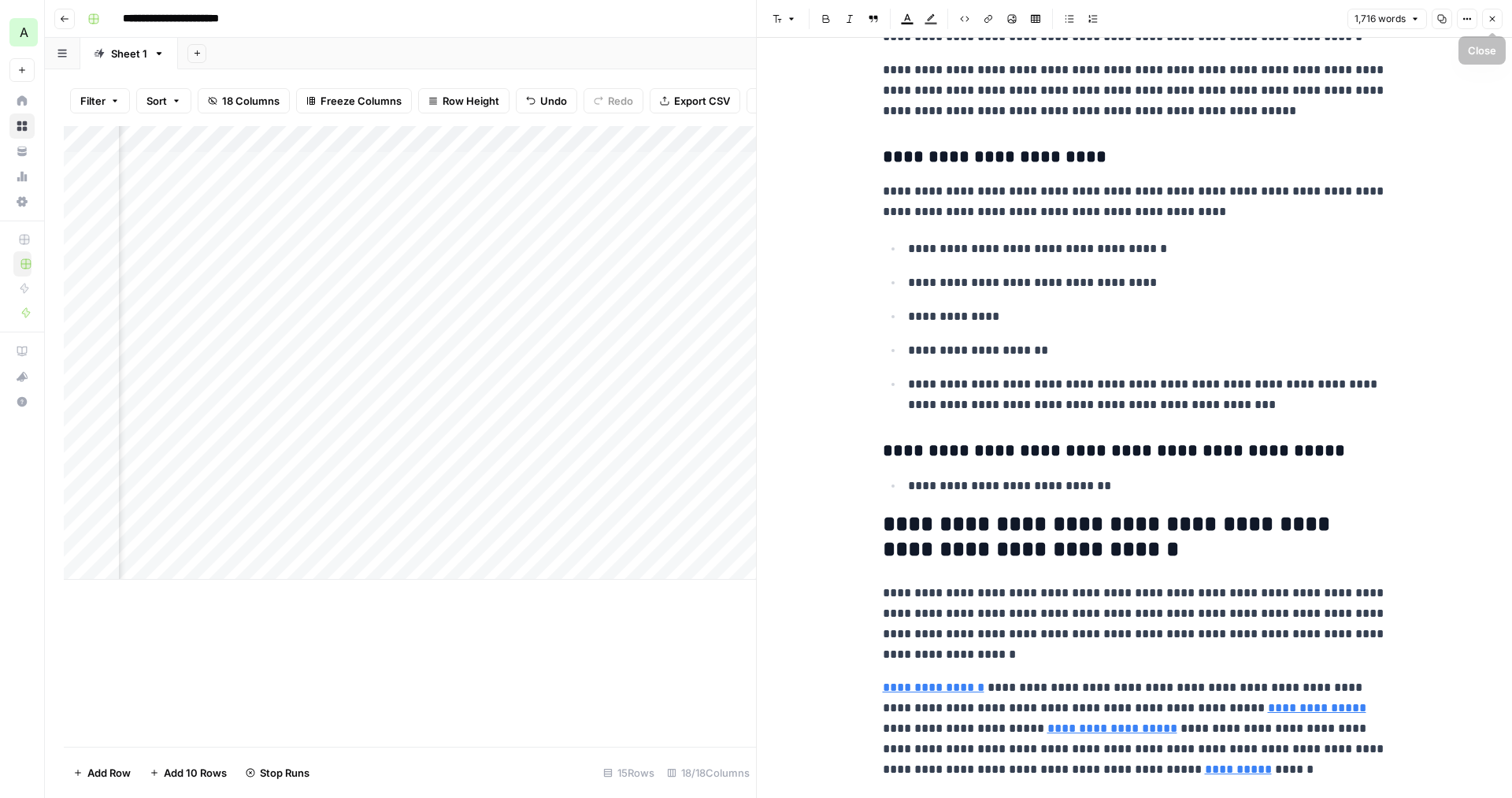
click at [1495, 21] on icon "button" at bounding box center [1493, 19] width 5 height 5
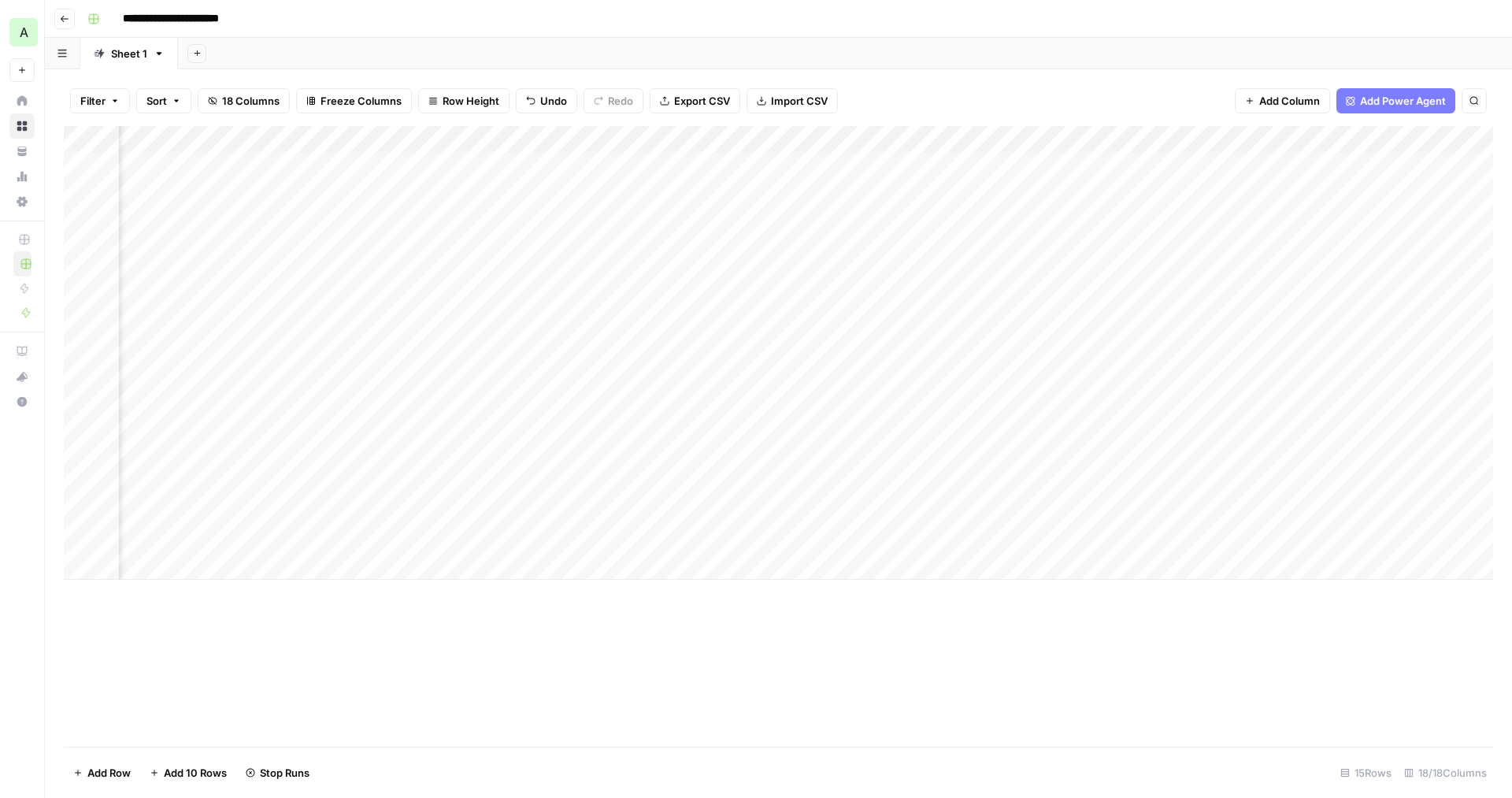
click at [804, 135] on div "Add Column" at bounding box center [778, 352] width 1430 height 454
click at [746, 136] on div at bounding box center [802, 139] width 142 height 32
click at [860, 139] on div at bounding box center [802, 139] width 142 height 32
click at [867, 104] on div "Filter Sort 18 Columns Freeze Columns Row Height Undo Redo Export CSV Import CS…" at bounding box center [778, 100] width 1430 height 50
click at [863, 132] on div "Add Column" at bounding box center [778, 352] width 1430 height 454
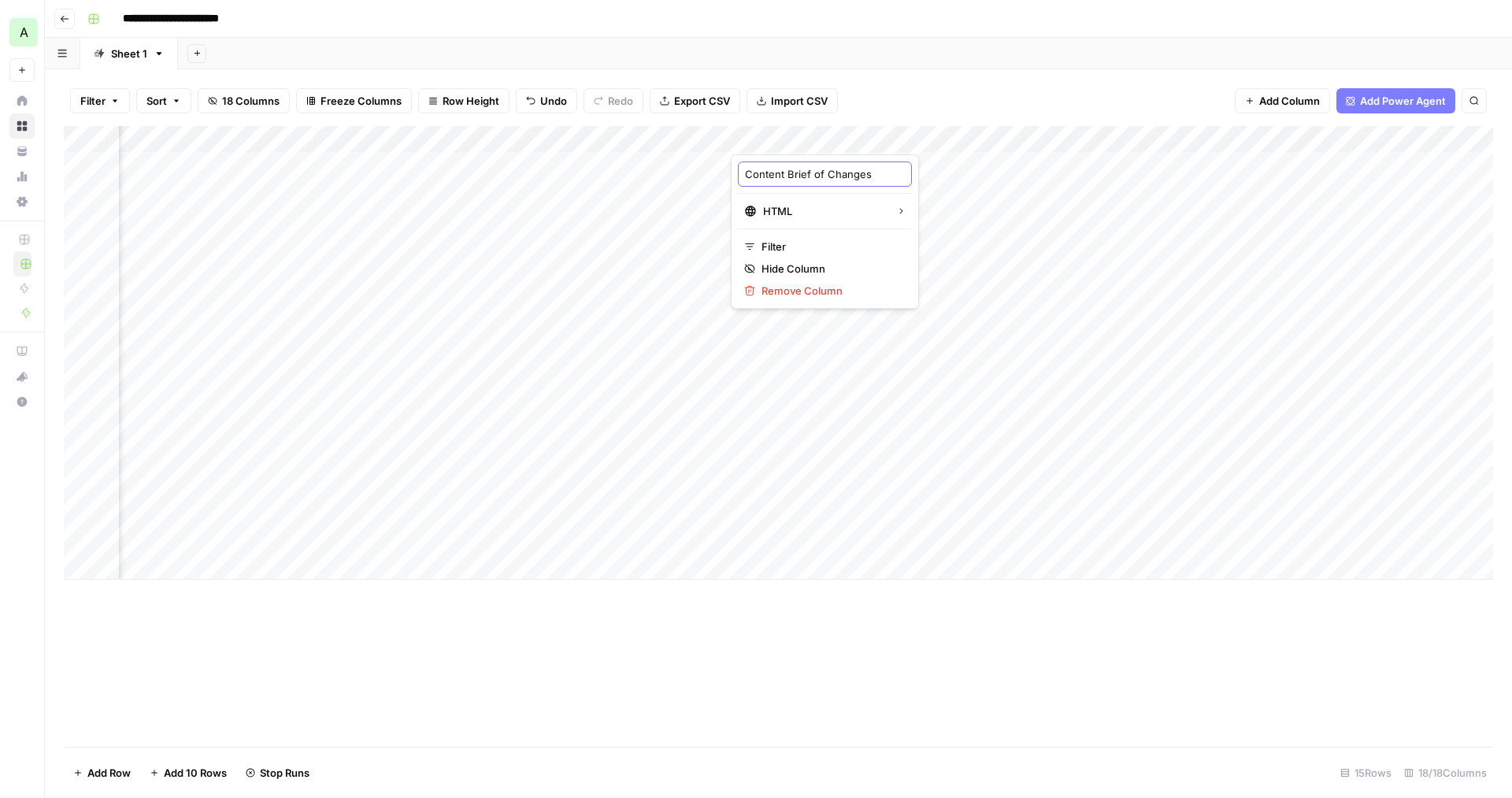
click at [841, 174] on input "Content Brief of Changes" at bounding box center [825, 173] width 160 height 16
click at [905, 89] on div "Filter Sort 18 Columns Freeze Columns Row Height Undo Redo Export CSV Import CS…" at bounding box center [778, 100] width 1430 height 50
click at [530, 133] on div "Add Column" at bounding box center [778, 352] width 1430 height 454
click at [579, 135] on div at bounding box center [518, 139] width 142 height 32
click at [579, 137] on div at bounding box center [518, 139] width 142 height 32
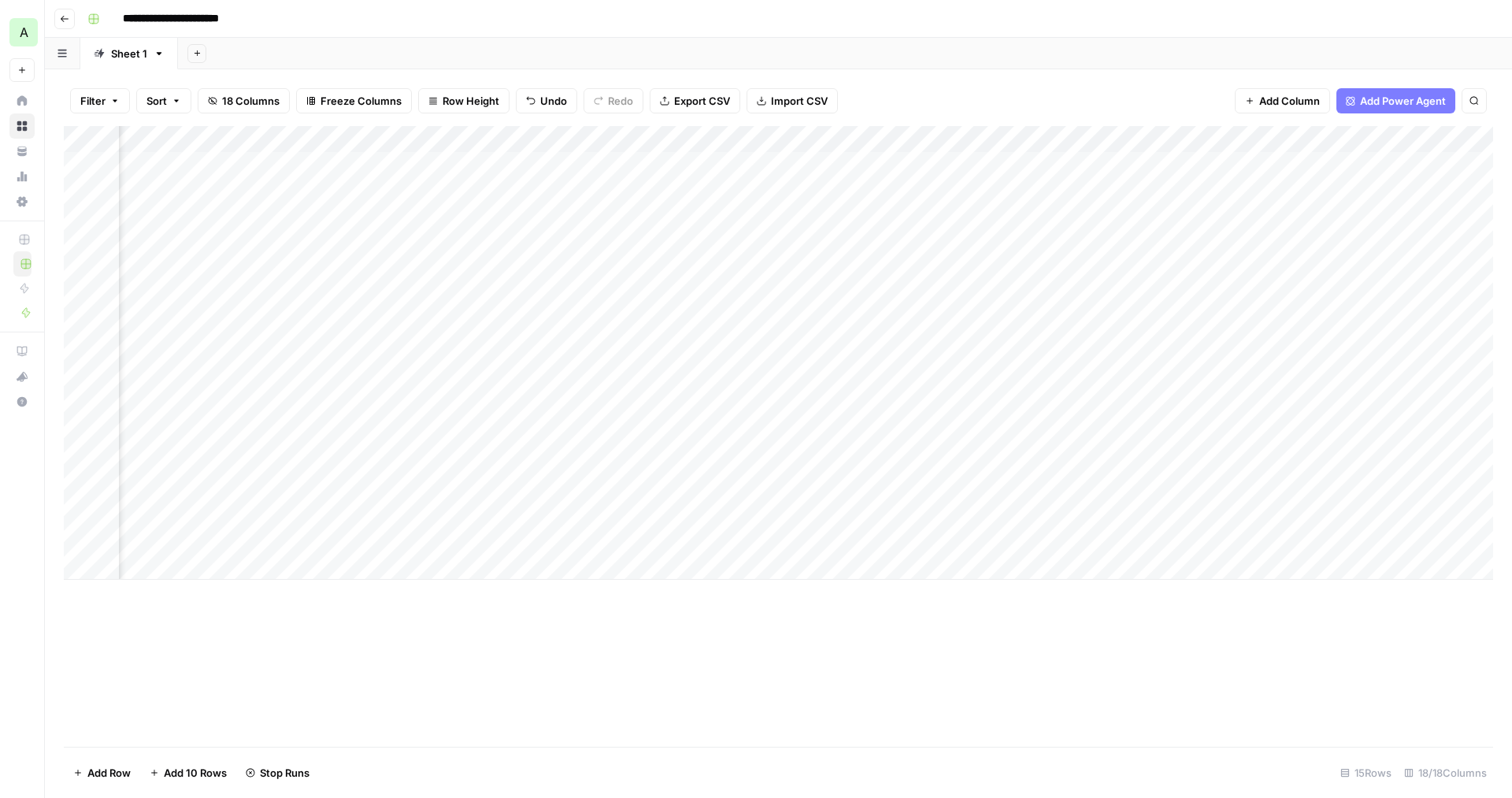
click at [741, 565] on div "Add Column" at bounding box center [778, 352] width 1430 height 454
click at [502, 163] on div "Add Column" at bounding box center [778, 366] width 1430 height 481
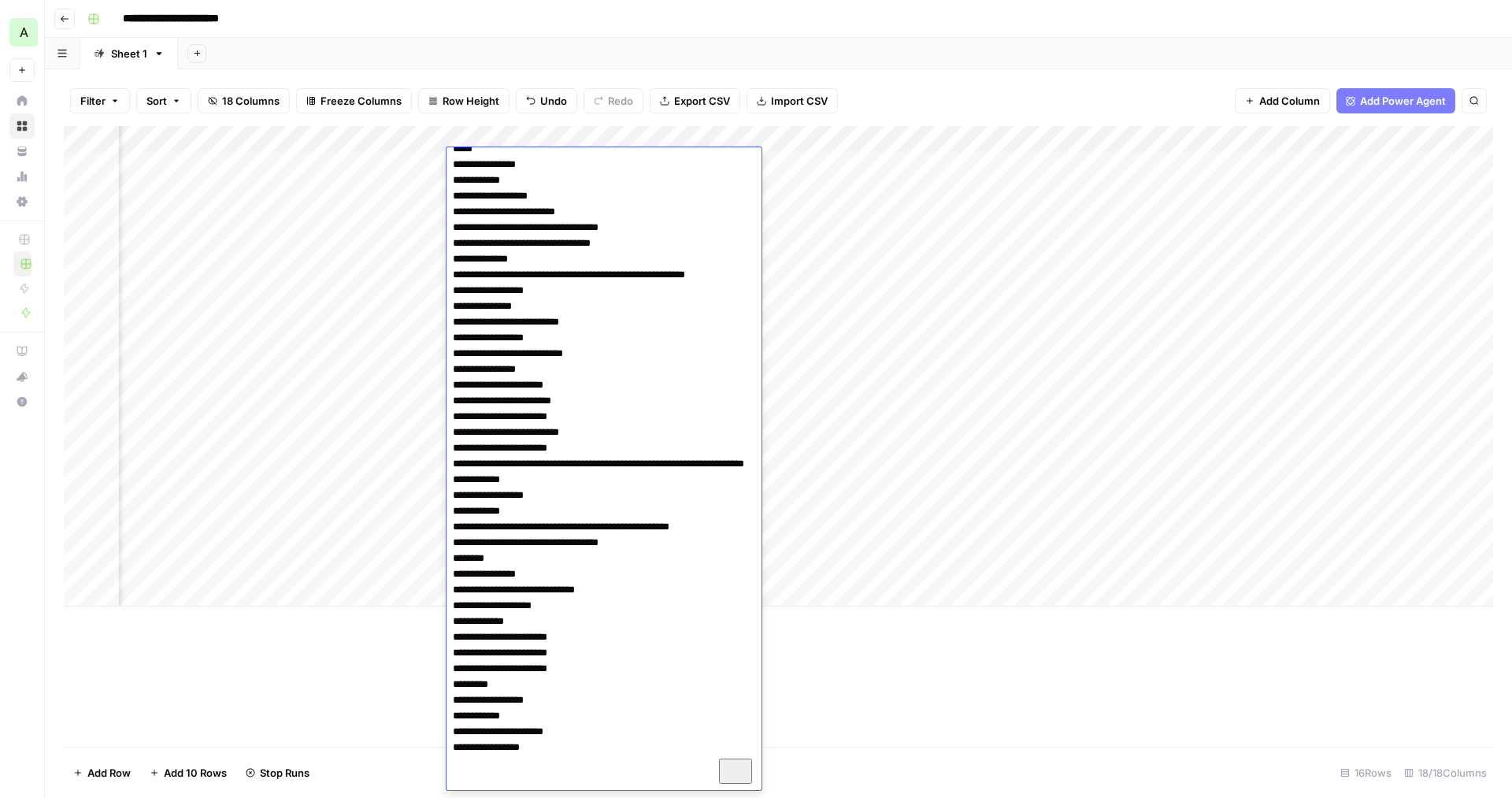
click at [565, 78] on div "Filter Sort 18 Columns Freeze Columns Row Height Undo Redo Export CSV Import CS…" at bounding box center [778, 100] width 1430 height 50
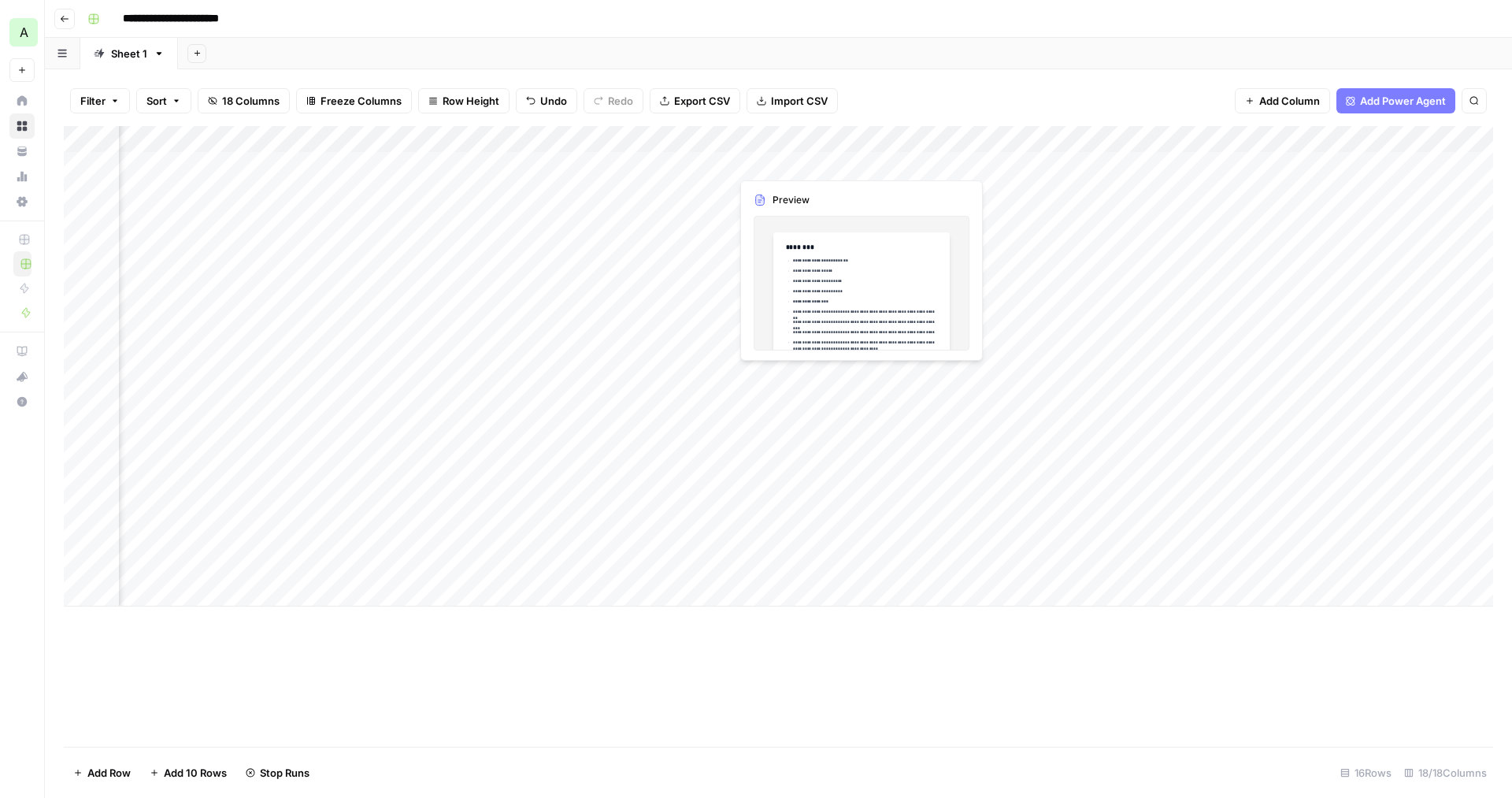
click at [857, 164] on div "Add Column" at bounding box center [778, 366] width 1430 height 481
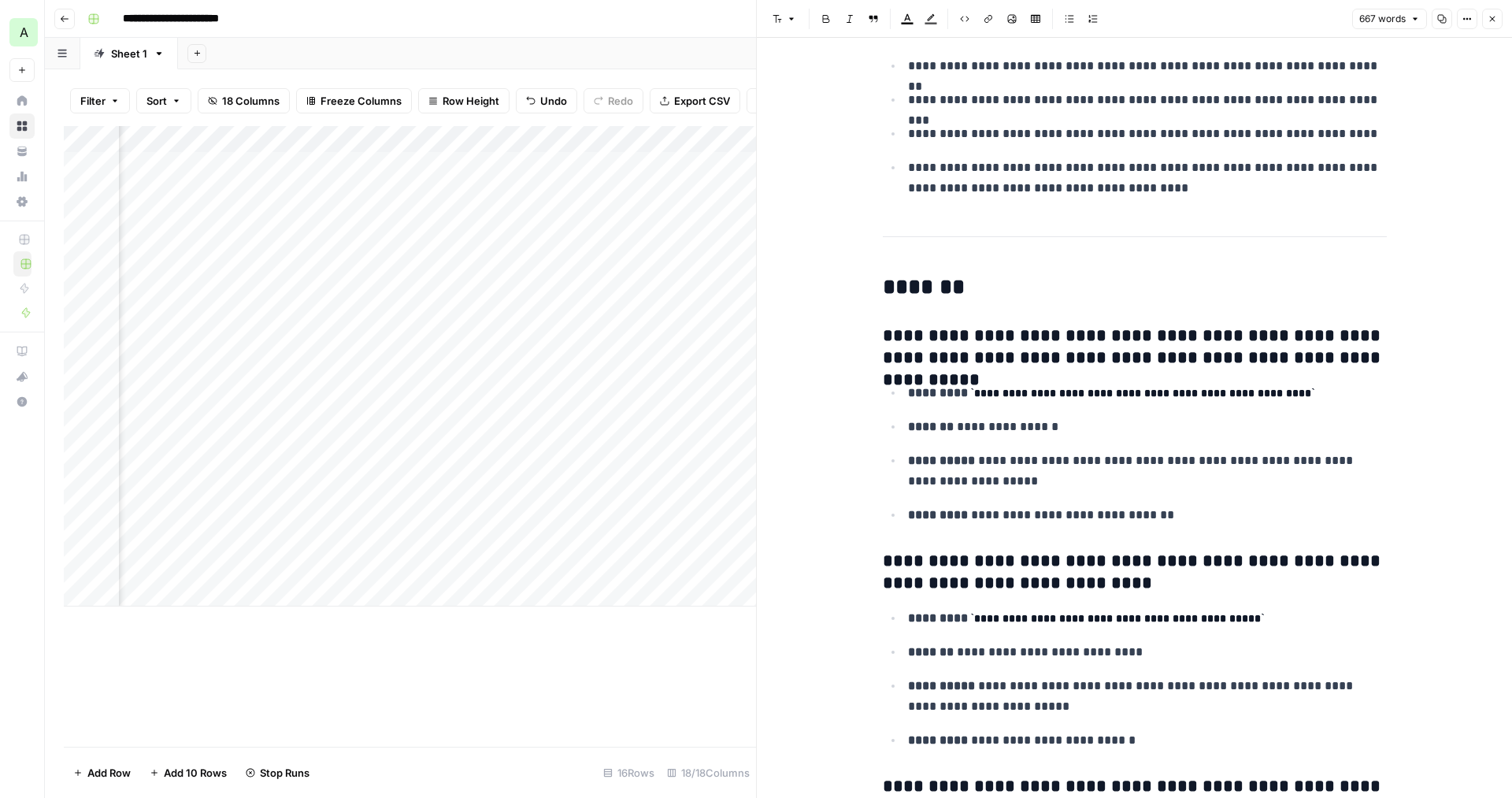
scroll to position [284, 0]
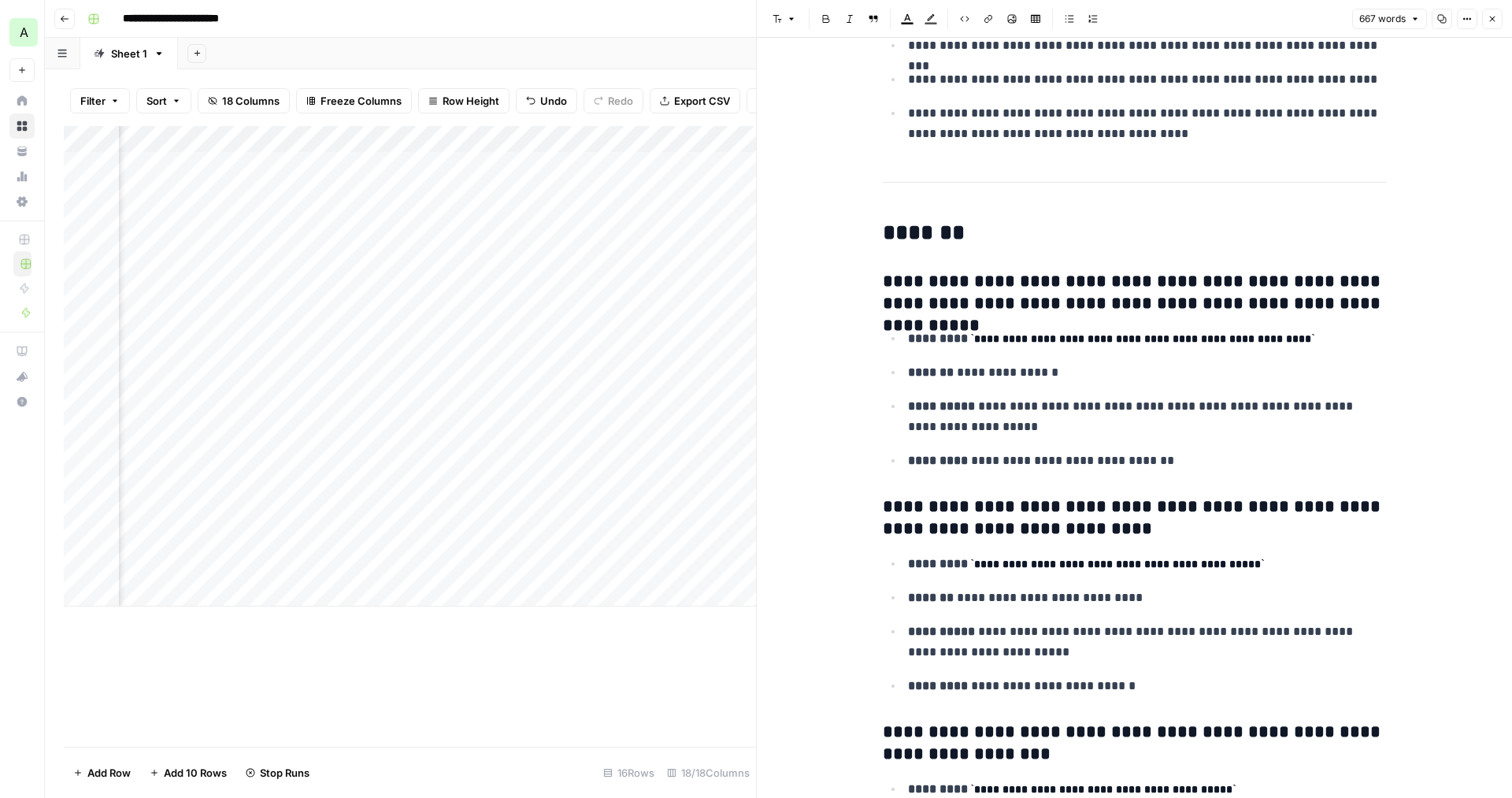
click at [601, 649] on div "Add Column" at bounding box center [410, 436] width 693 height 621
click at [1494, 16] on icon "button" at bounding box center [1493, 19] width 9 height 9
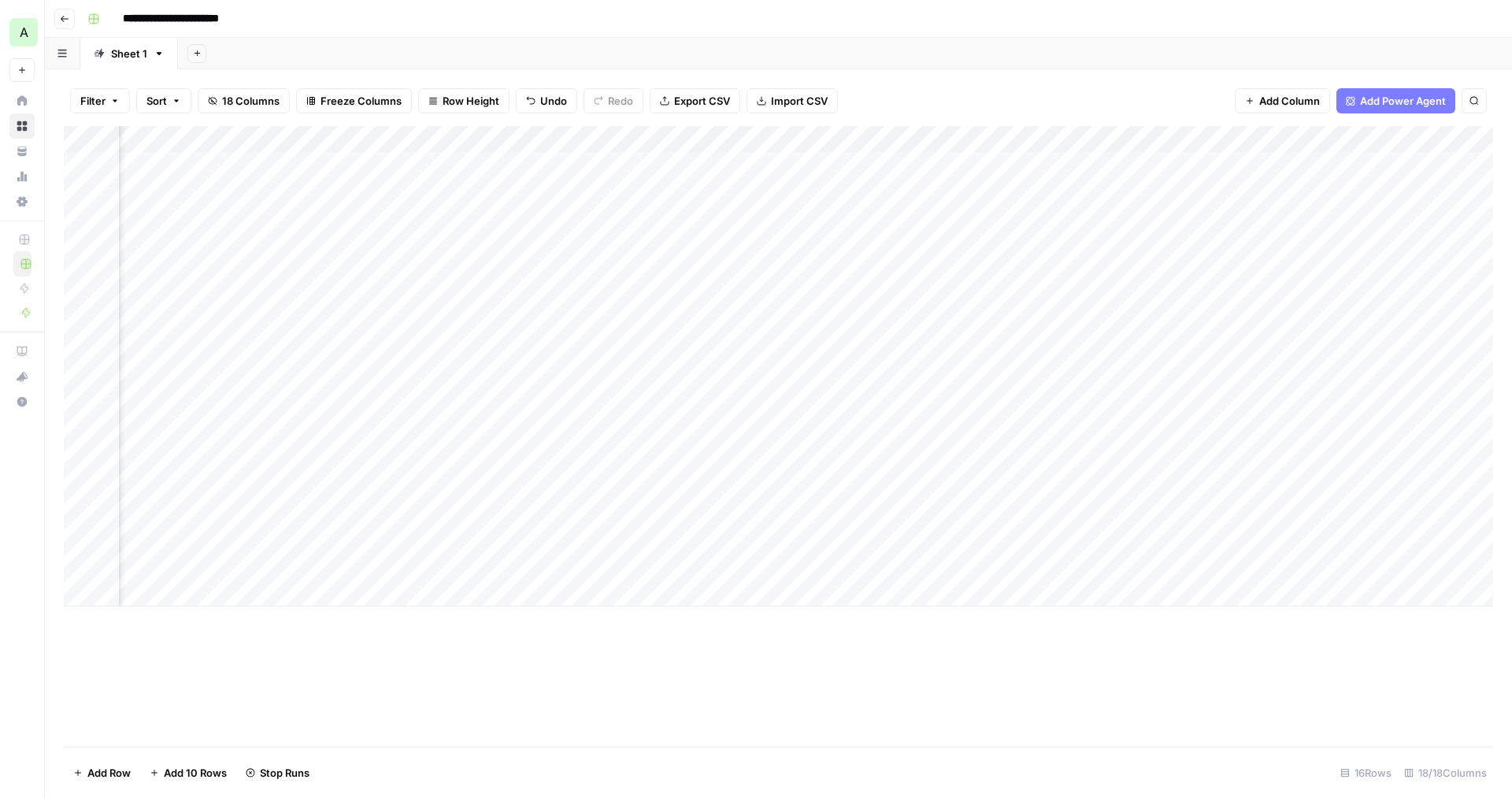
click at [859, 140] on div "Add Column" at bounding box center [778, 366] width 1430 height 481
click at [694, 163] on div "Add Column" at bounding box center [778, 366] width 1430 height 481
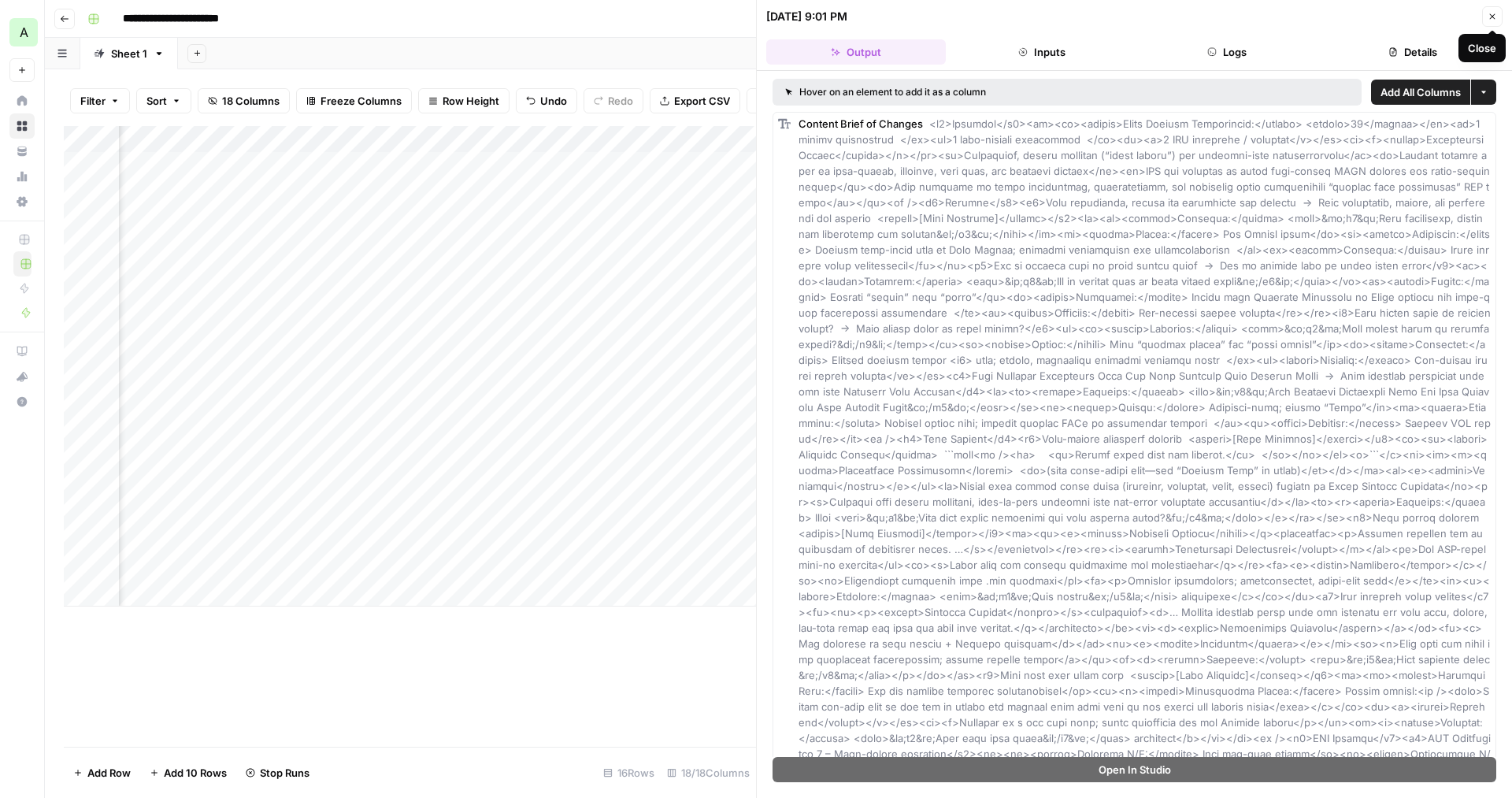
click at [1491, 16] on icon "button" at bounding box center [1493, 16] width 9 height 9
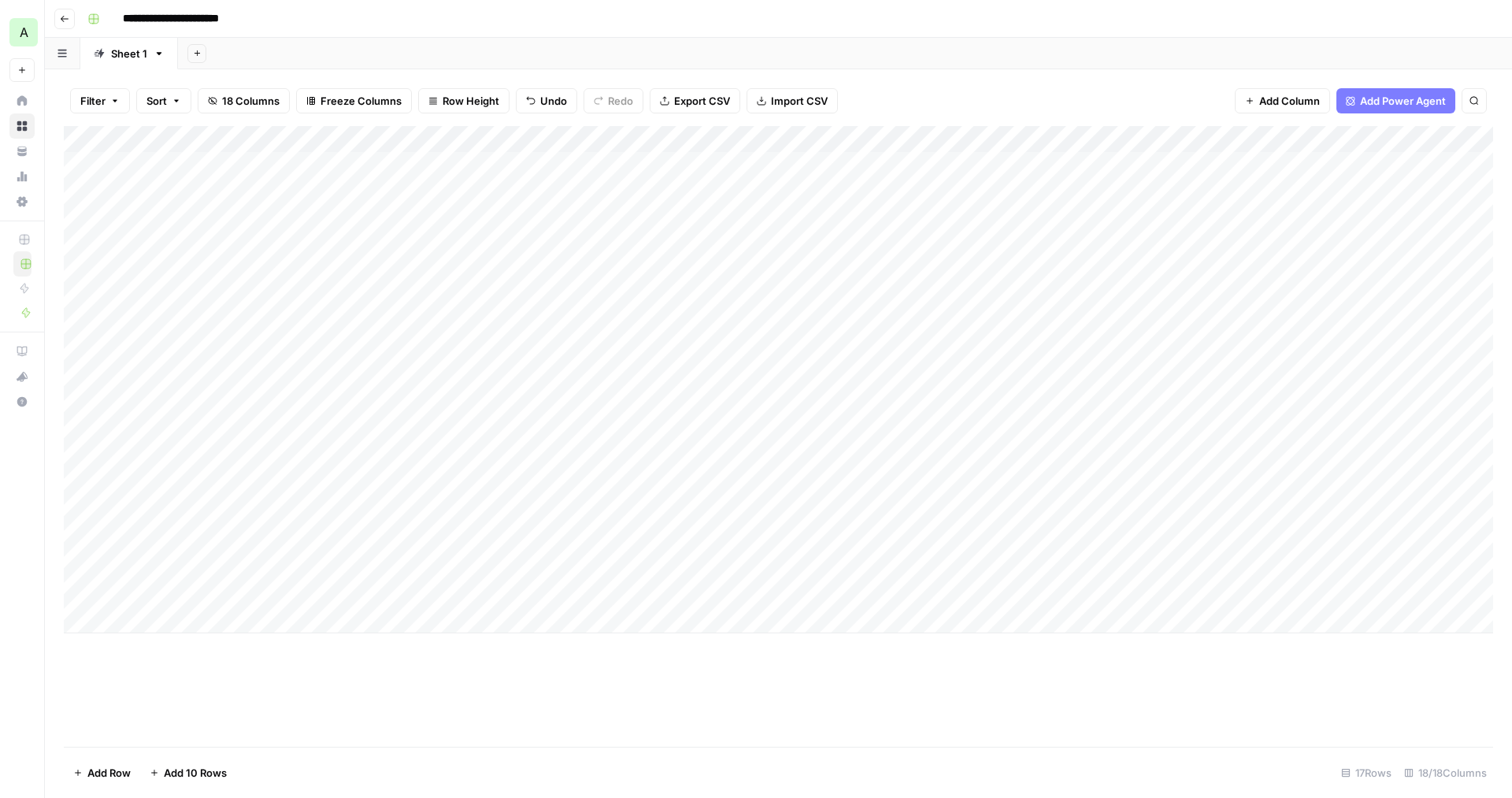
click at [368, 163] on div "Add Column" at bounding box center [778, 380] width 1430 height 508
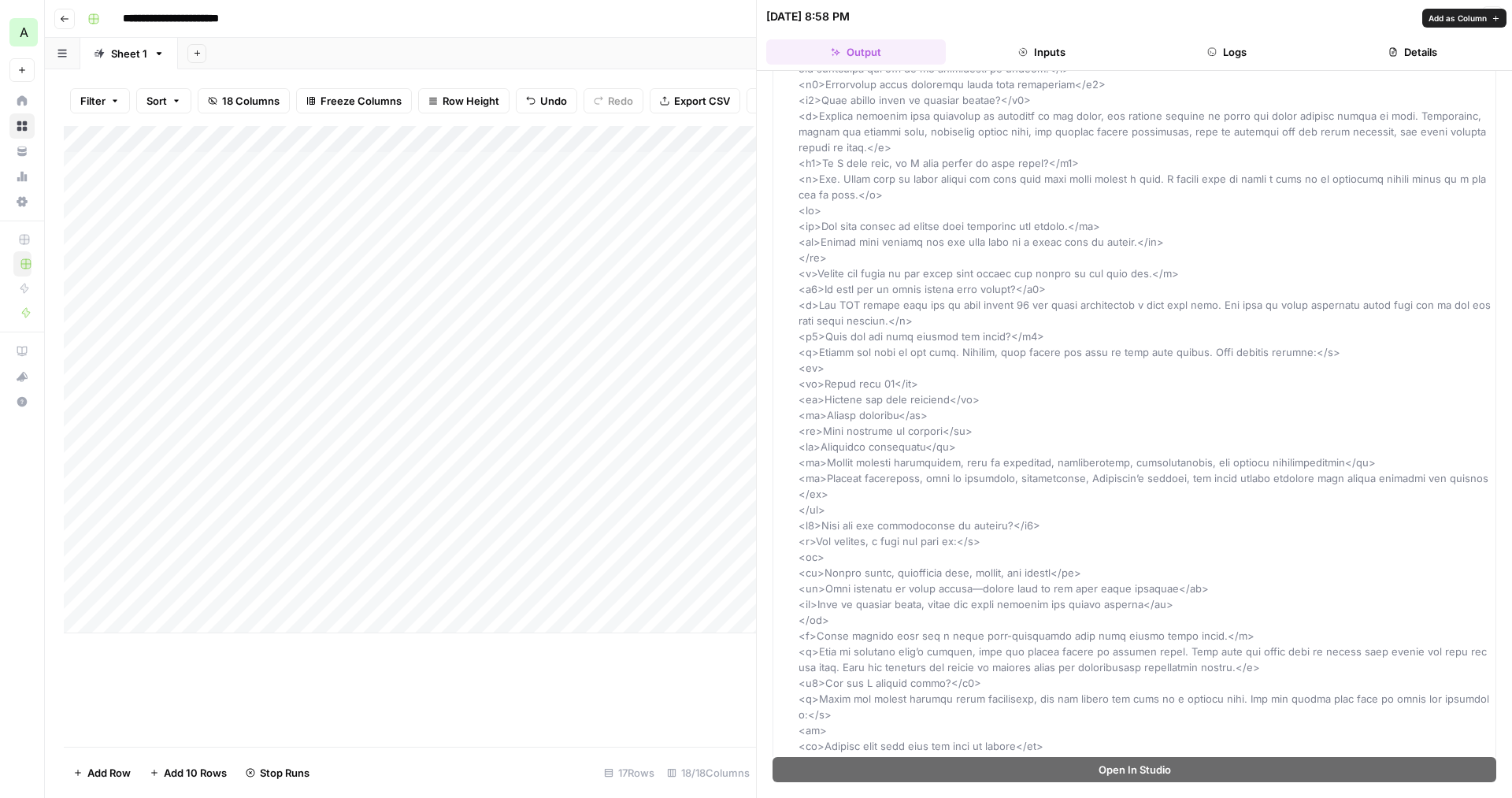
scroll to position [2158, 0]
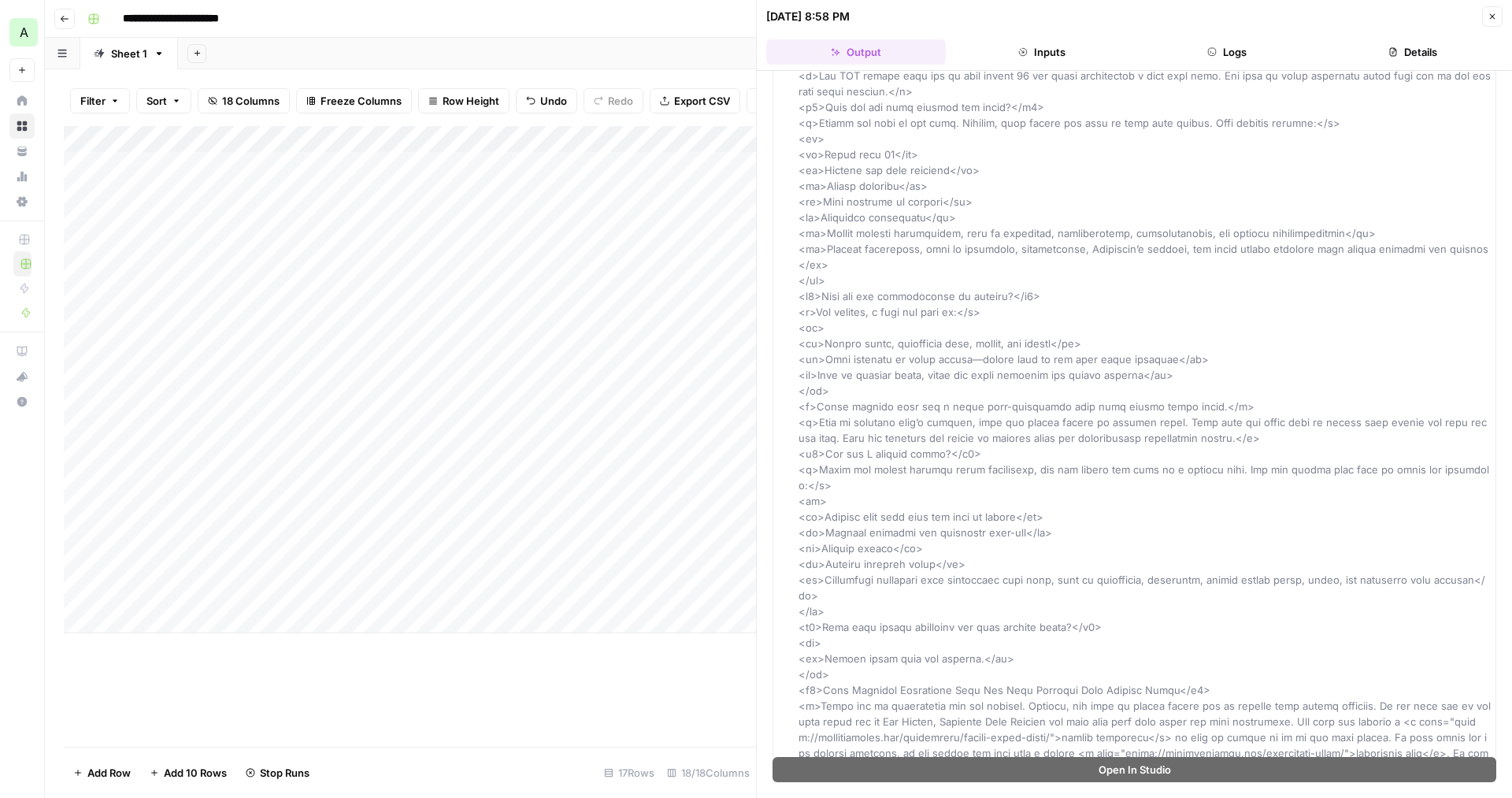
click at [1494, 16] on icon "button" at bounding box center [1493, 17] width 5 height 5
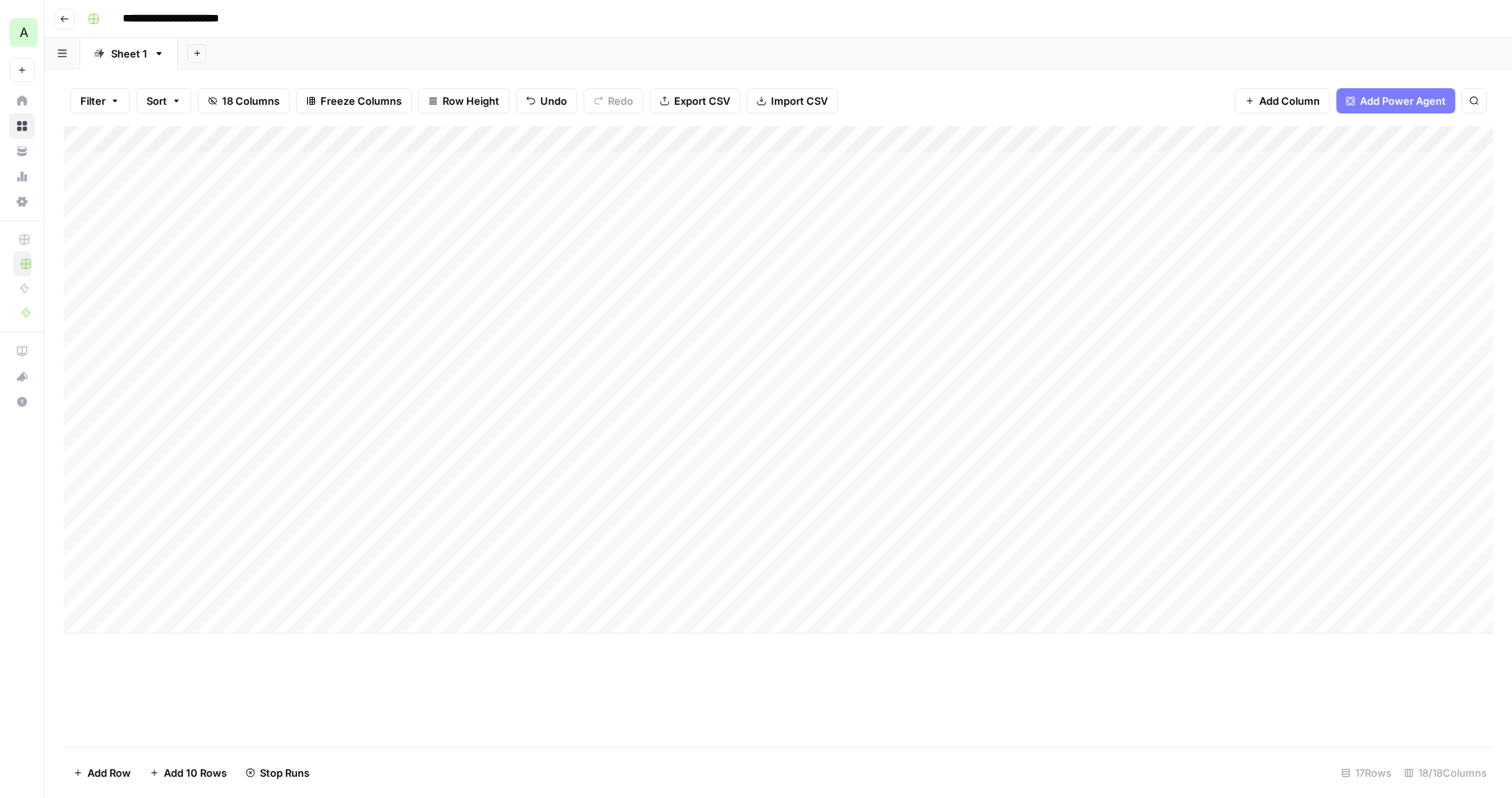
click at [1079, 133] on div "Add Column" at bounding box center [778, 380] width 1430 height 508
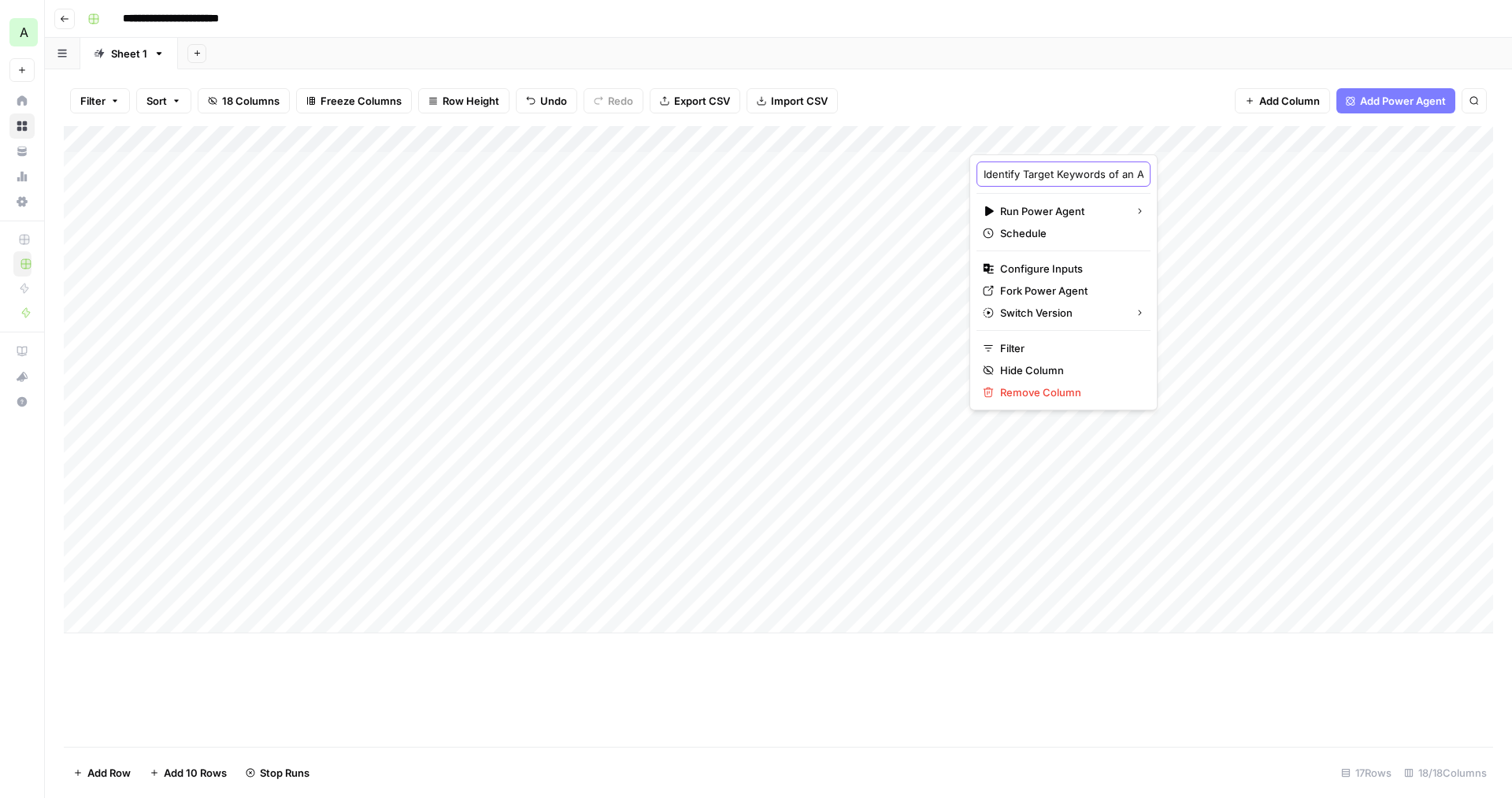
click at [1091, 173] on input "Identify Target Keywords of an Article" at bounding box center [1063, 173] width 160 height 16
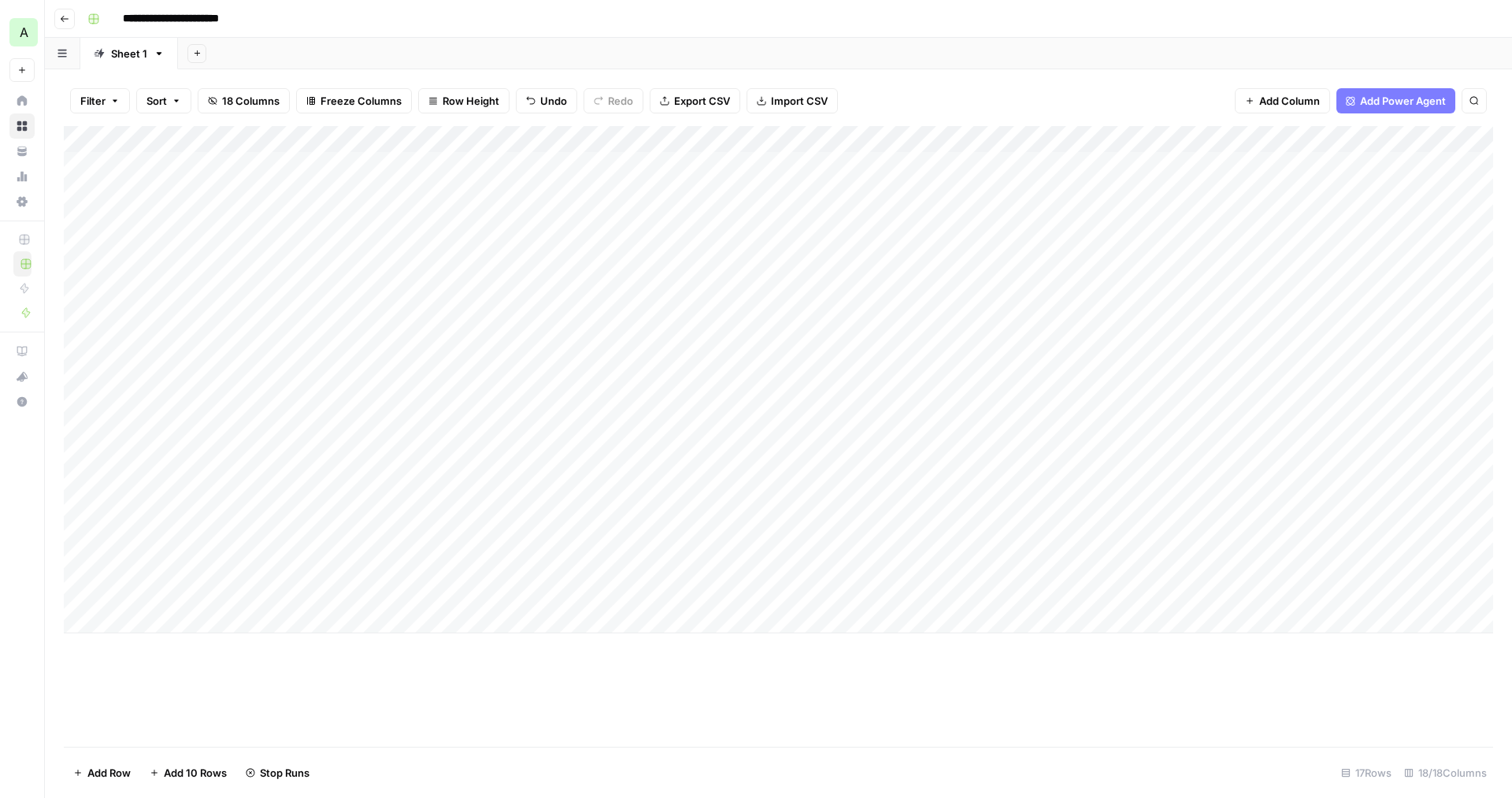
click at [1077, 136] on div "Add Column" at bounding box center [778, 380] width 1430 height 508
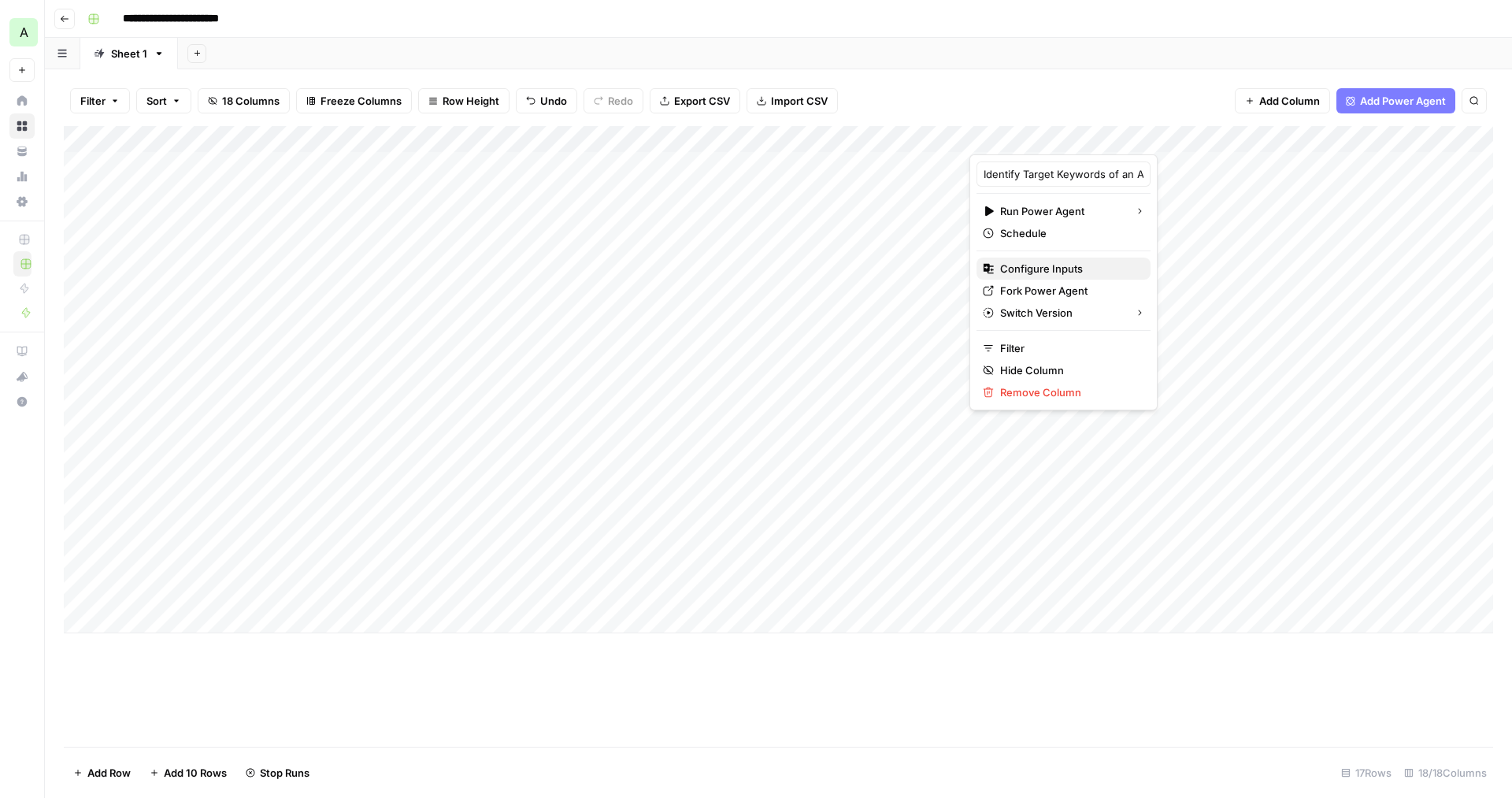
click at [1041, 273] on span "Configure Inputs" at bounding box center [1069, 268] width 138 height 16
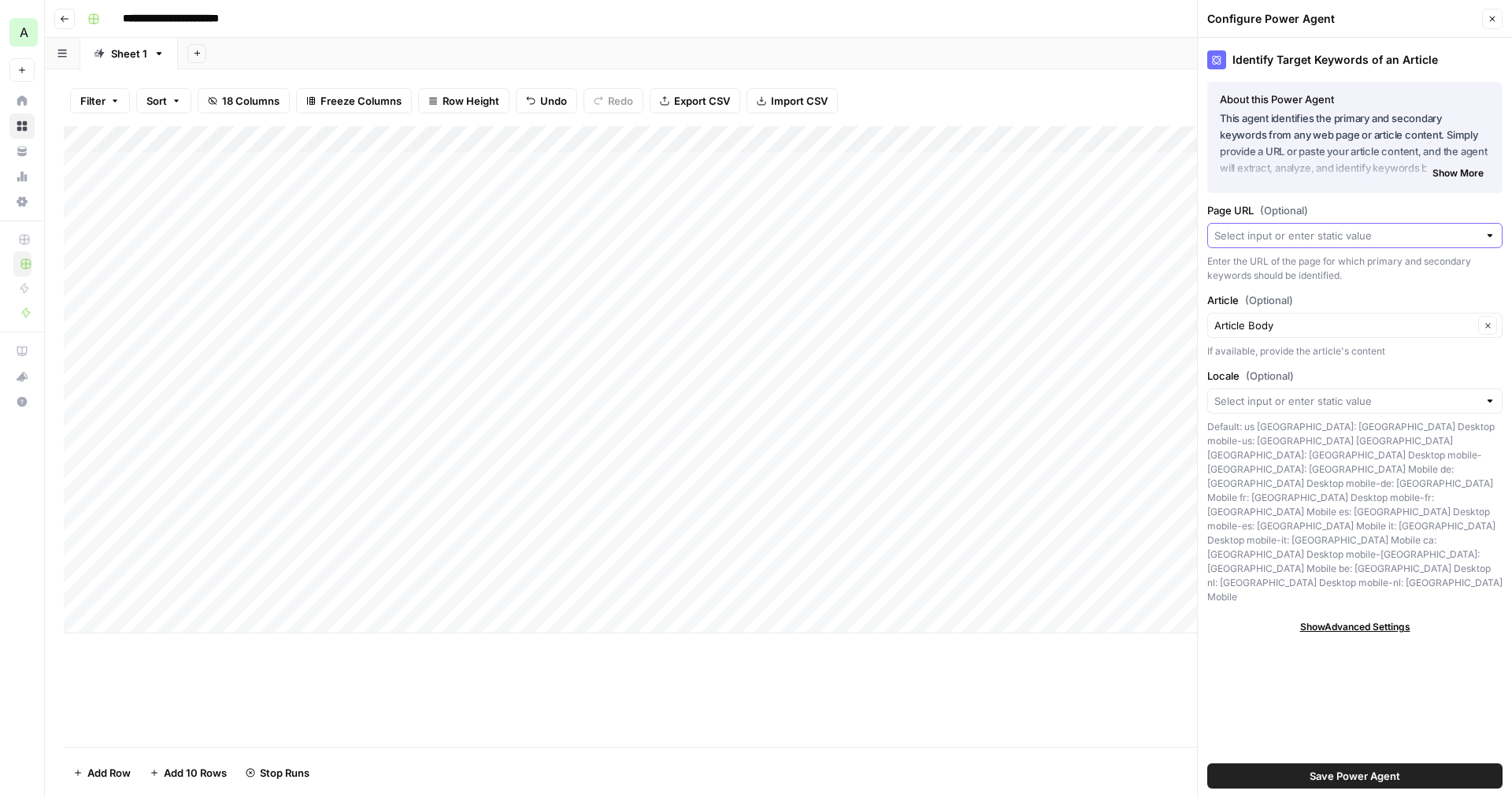
click at [1323, 241] on input "Page URL (Optional)" at bounding box center [1346, 235] width 264 height 16
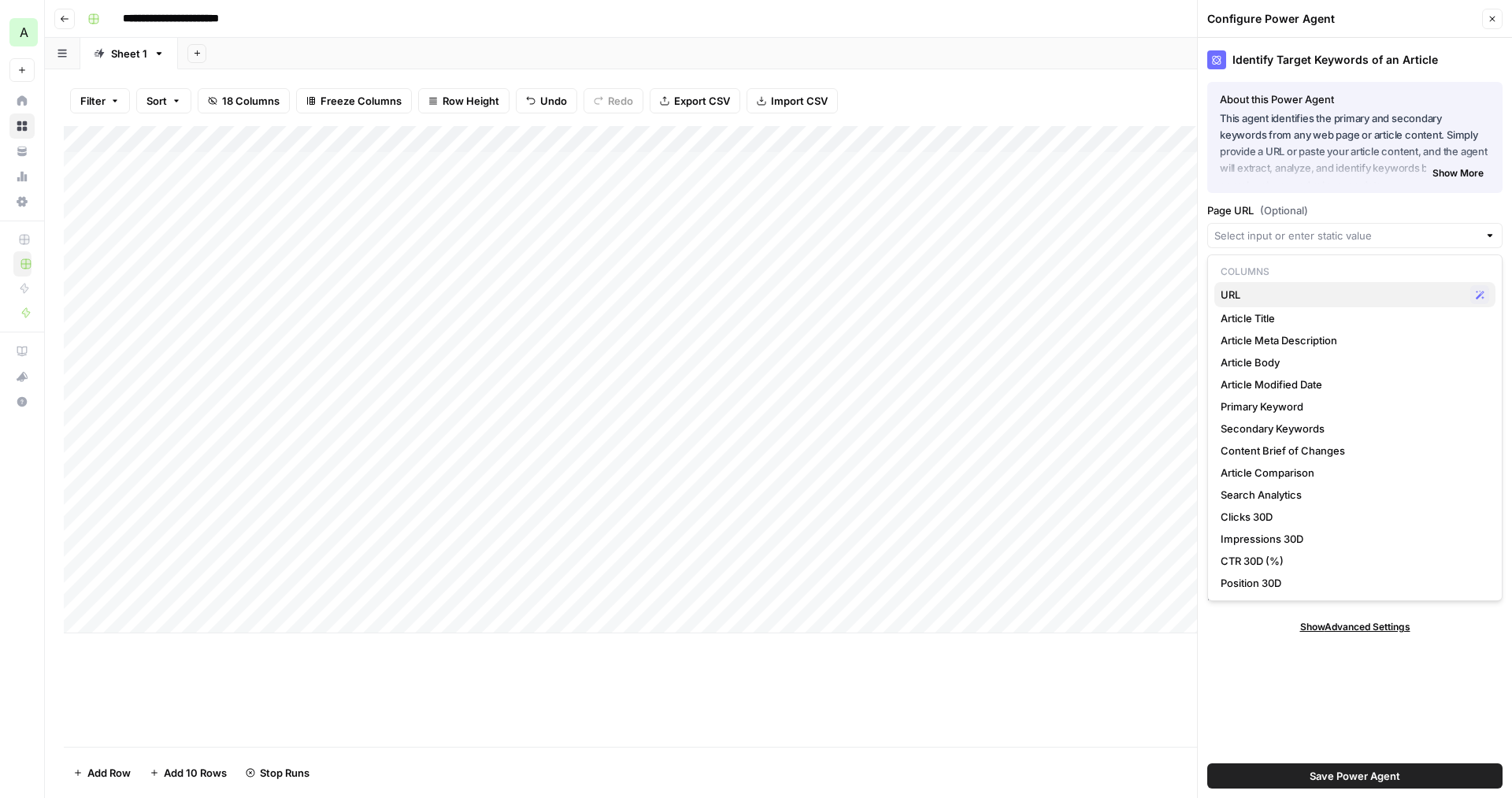
click at [1287, 289] on span "URL" at bounding box center [1342, 294] width 244 height 16
type input "URL"
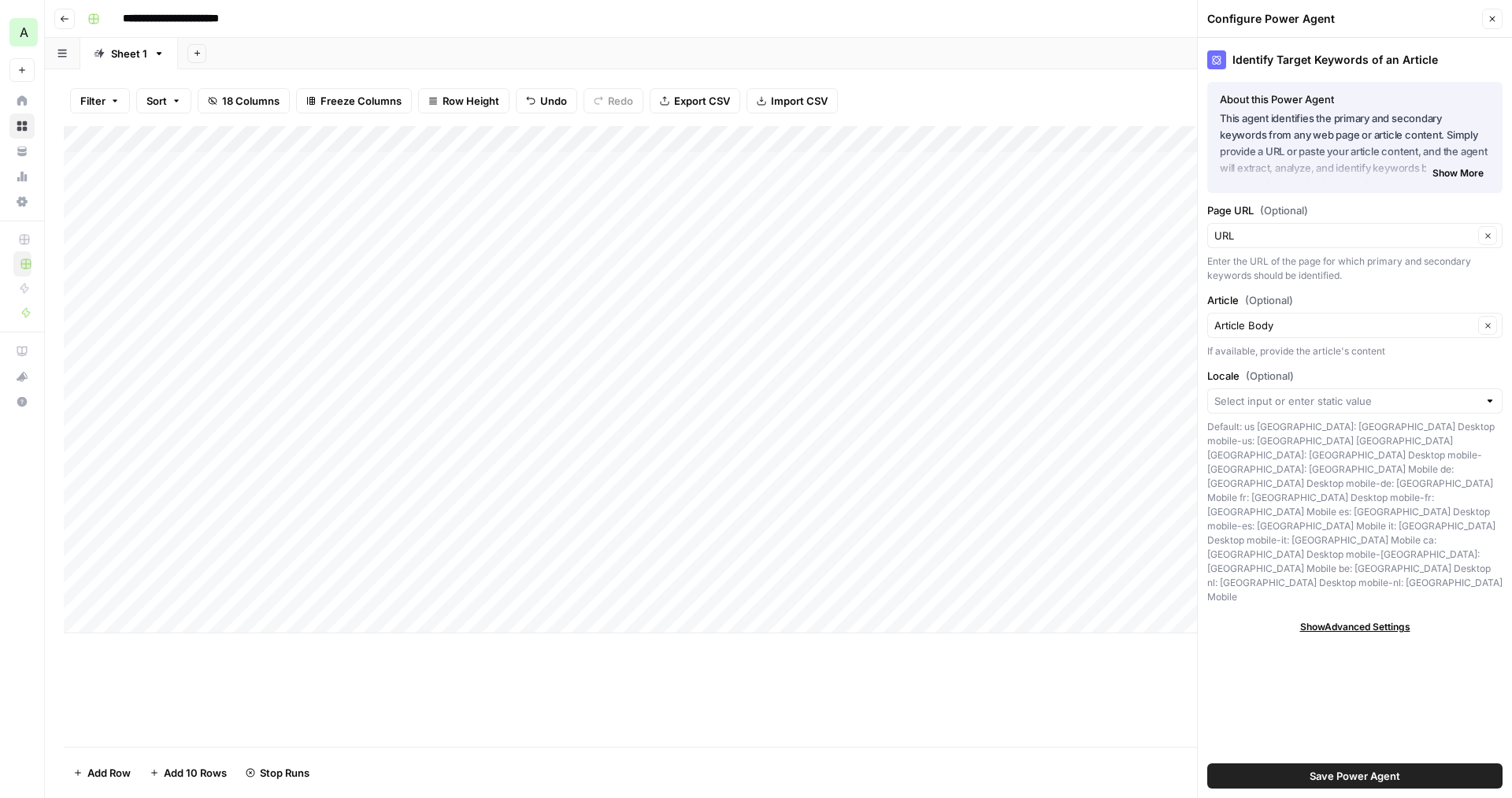
click at [1298, 446] on div "Default: us us: USA Desktop mobile-us: USA Mobile uk: UK Desktop mobile-uk: UK …" at bounding box center [1355, 512] width 296 height 184
click at [924, 676] on div "Add Column" at bounding box center [778, 436] width 1430 height 621
click at [819, 140] on div "Add Column" at bounding box center [778, 393] width 1430 height 534
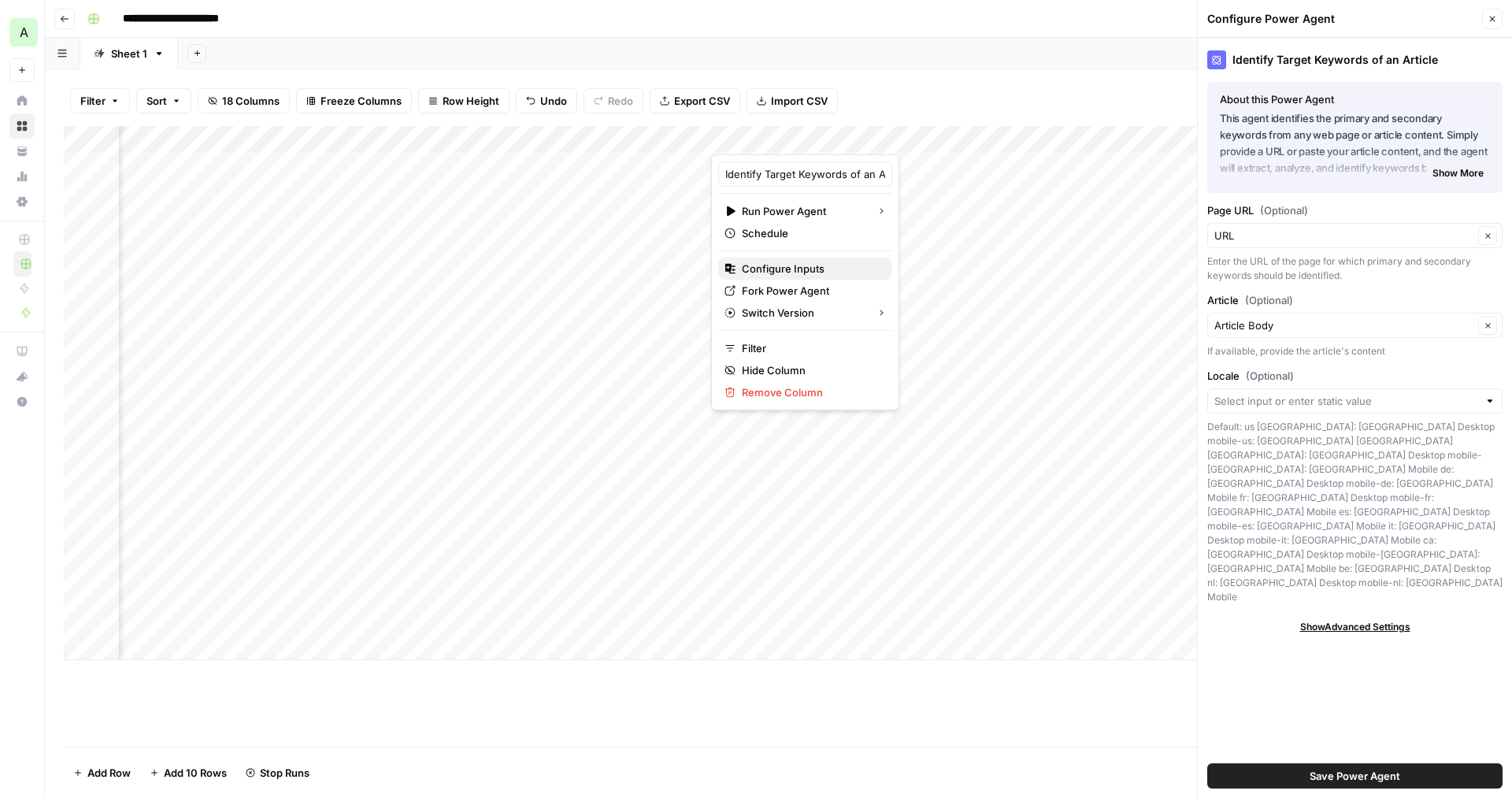
click at [819, 268] on span "Configure Inputs" at bounding box center [810, 268] width 138 height 16
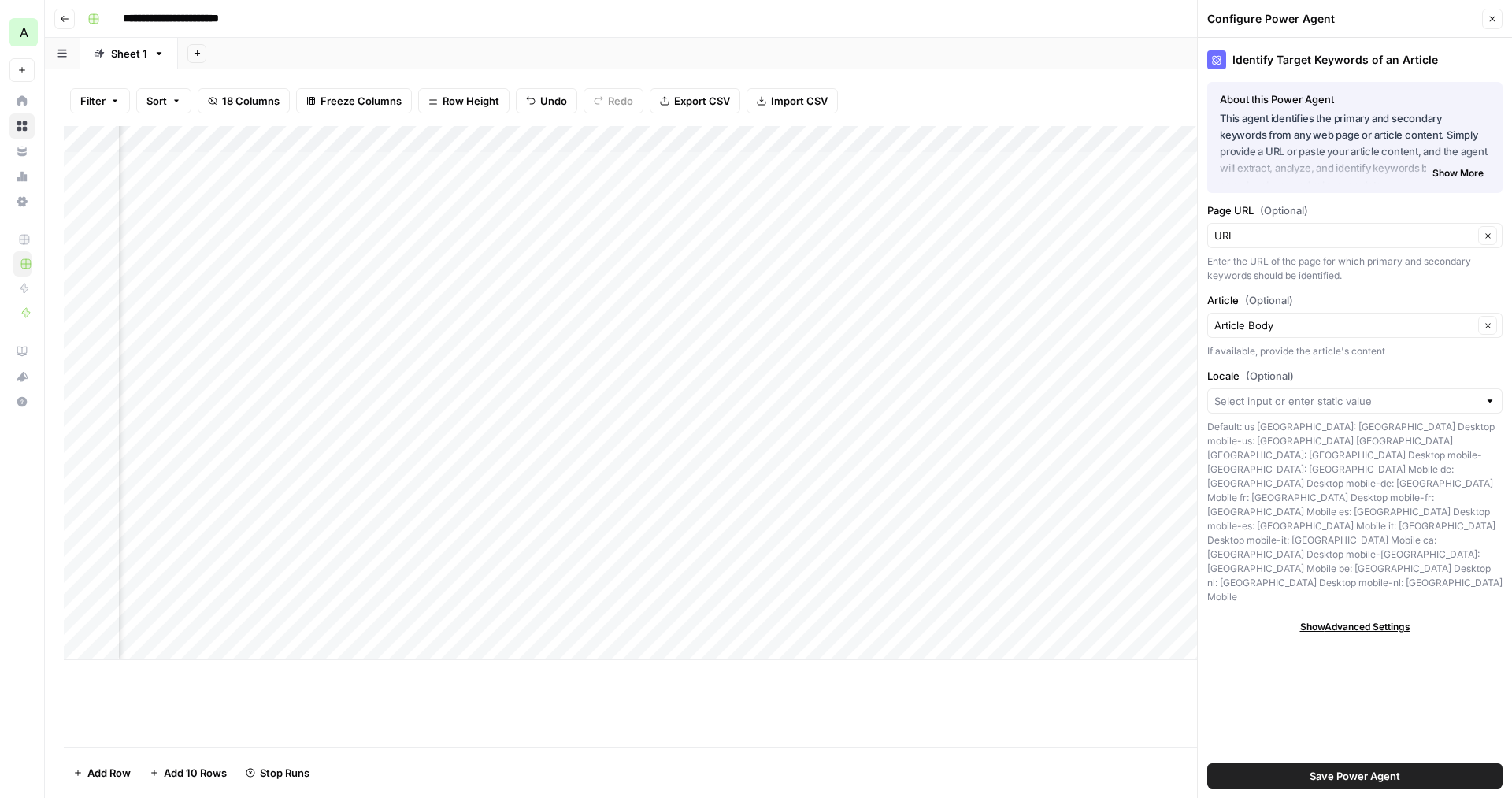
click at [1443, 175] on span "Show More" at bounding box center [1458, 173] width 51 height 15
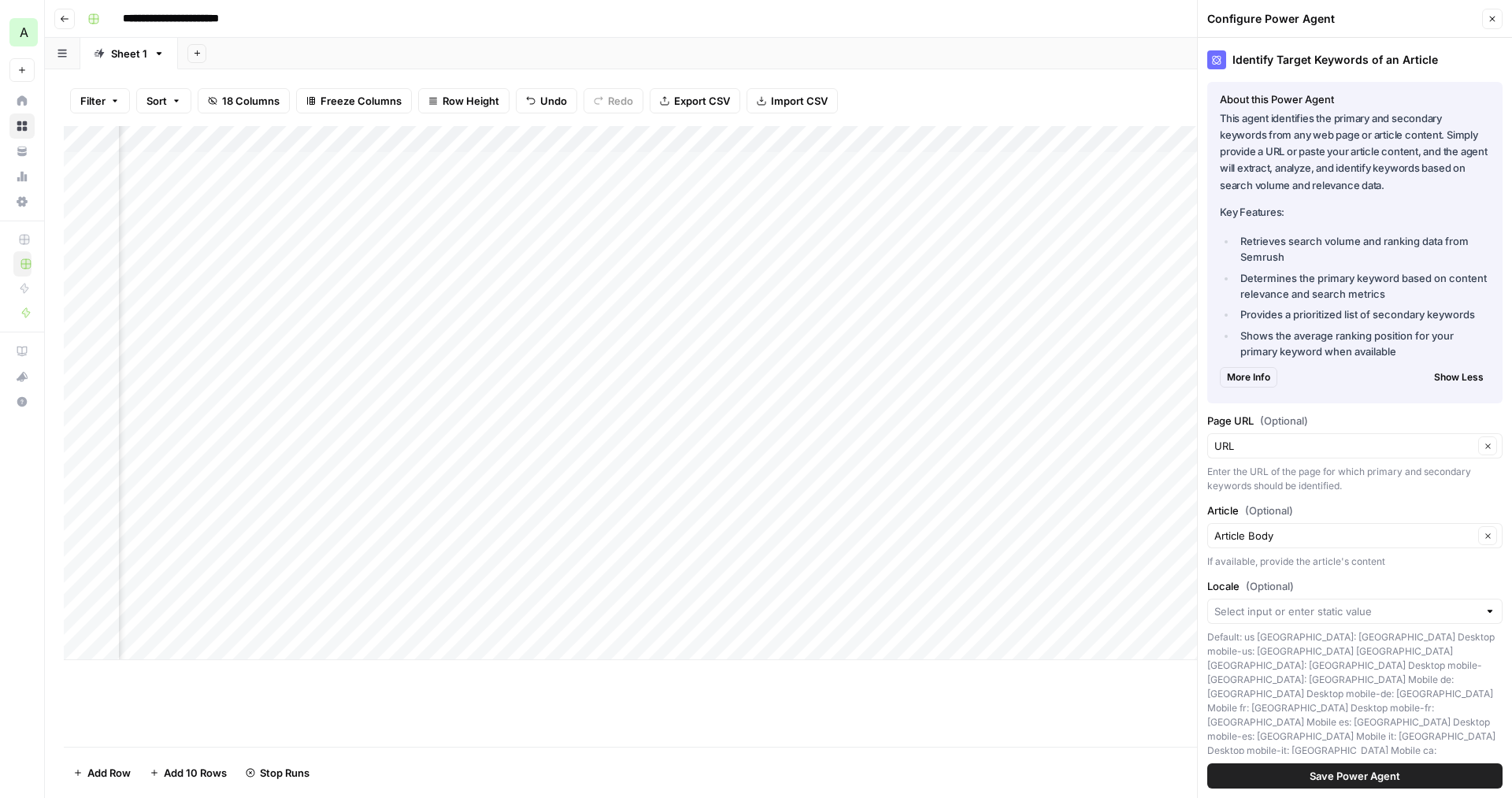
scroll to position [12, 0]
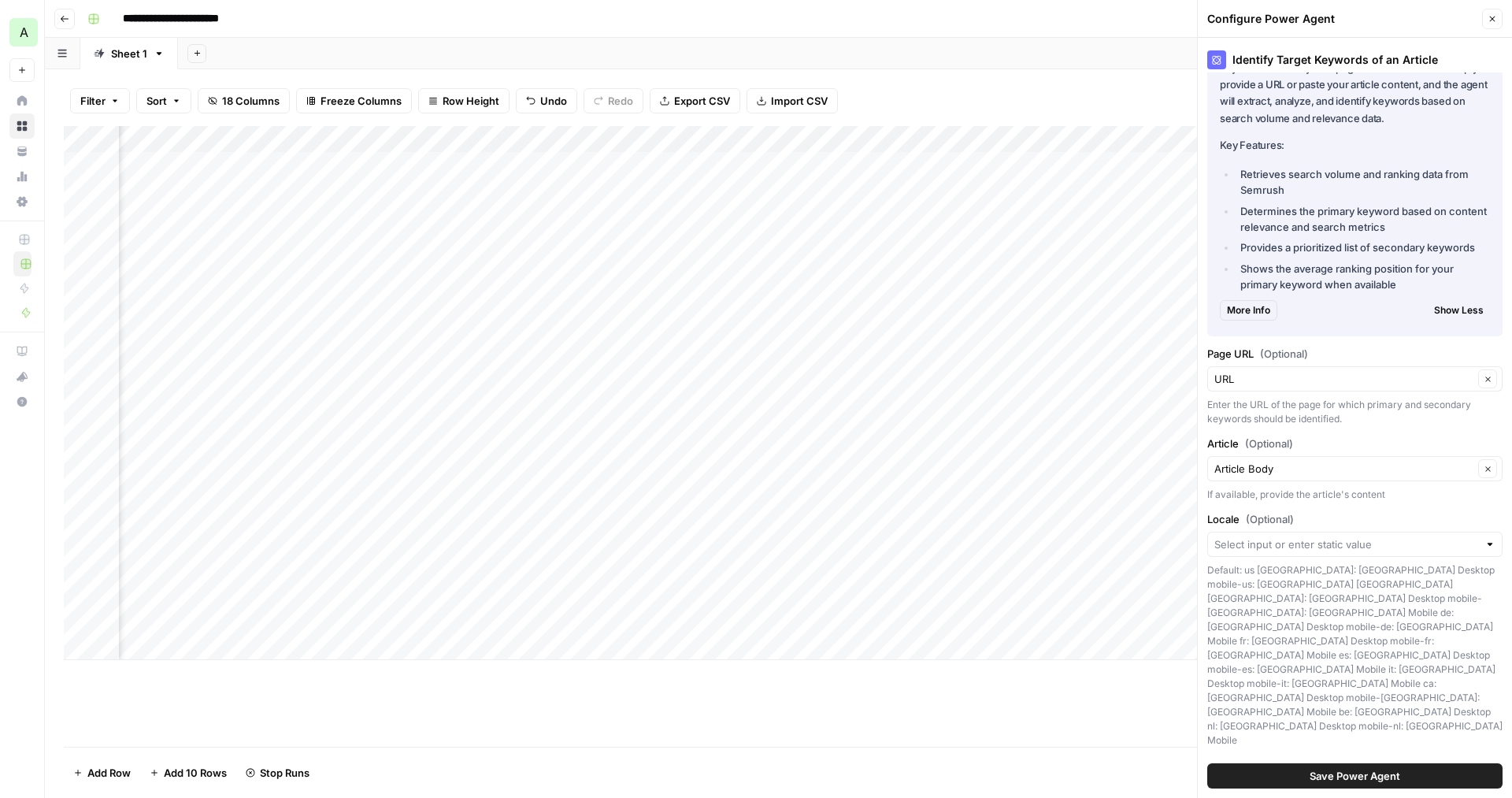
click at [902, 191] on div "Add Column" at bounding box center [778, 393] width 1430 height 534
click at [907, 191] on div "Add Column" at bounding box center [778, 393] width 1430 height 534
click at [907, 191] on textarea "**********" at bounding box center [978, 190] width 252 height 22
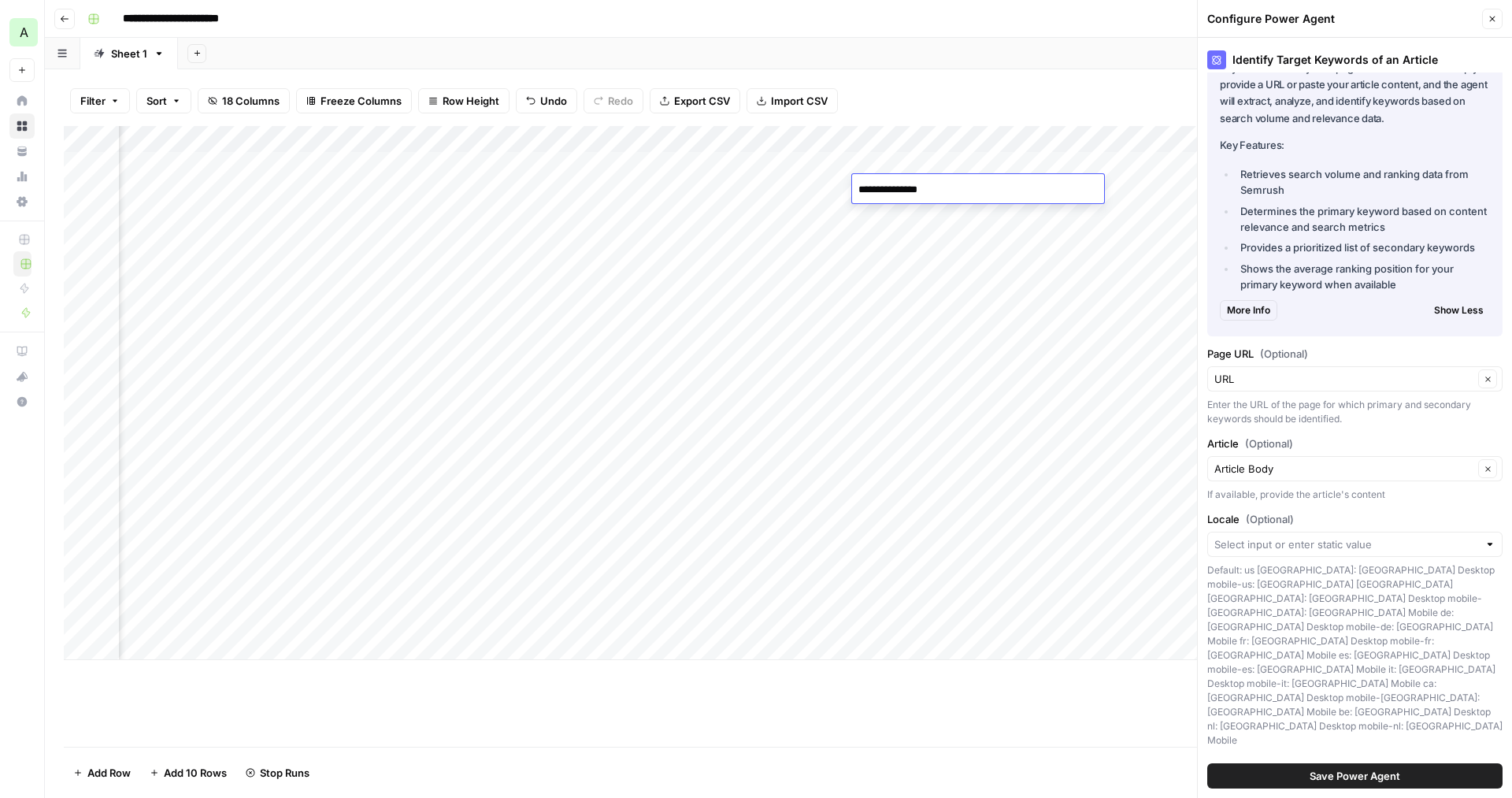
click at [907, 191] on textarea "**********" at bounding box center [978, 190] width 252 height 22
click at [972, 101] on div "Filter Sort 18 Columns Freeze Columns Row Height Undo Redo Export CSV Import CS…" at bounding box center [778, 100] width 1430 height 50
click at [953, 162] on div "Add Column" at bounding box center [778, 393] width 1430 height 534
click at [1095, 162] on div "Add Column" at bounding box center [778, 393] width 1430 height 534
click at [1496, 18] on icon "button" at bounding box center [1493, 19] width 9 height 9
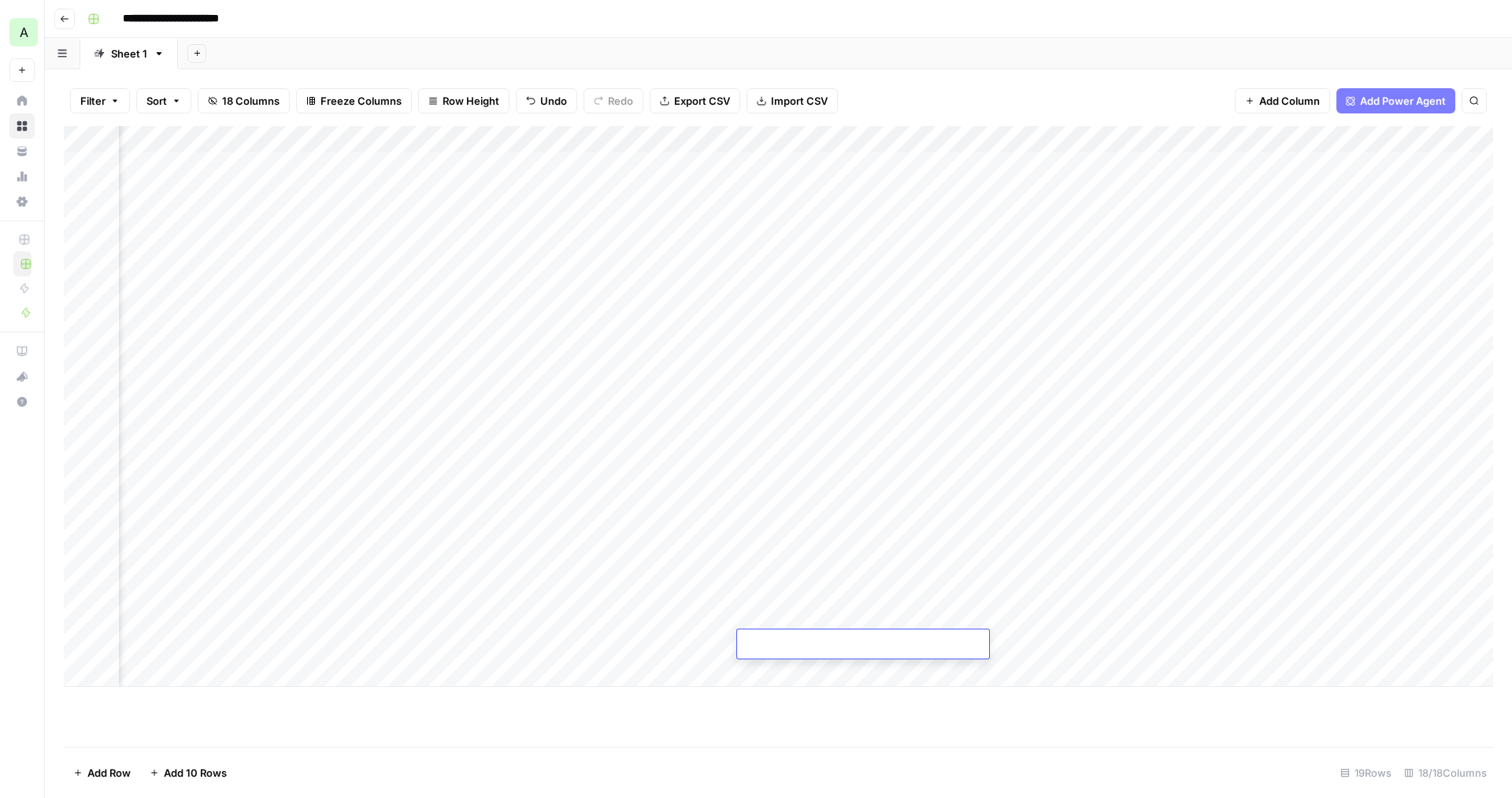
scroll to position [0, 748]
click at [1178, 187] on div "Add Column" at bounding box center [778, 406] width 1430 height 562
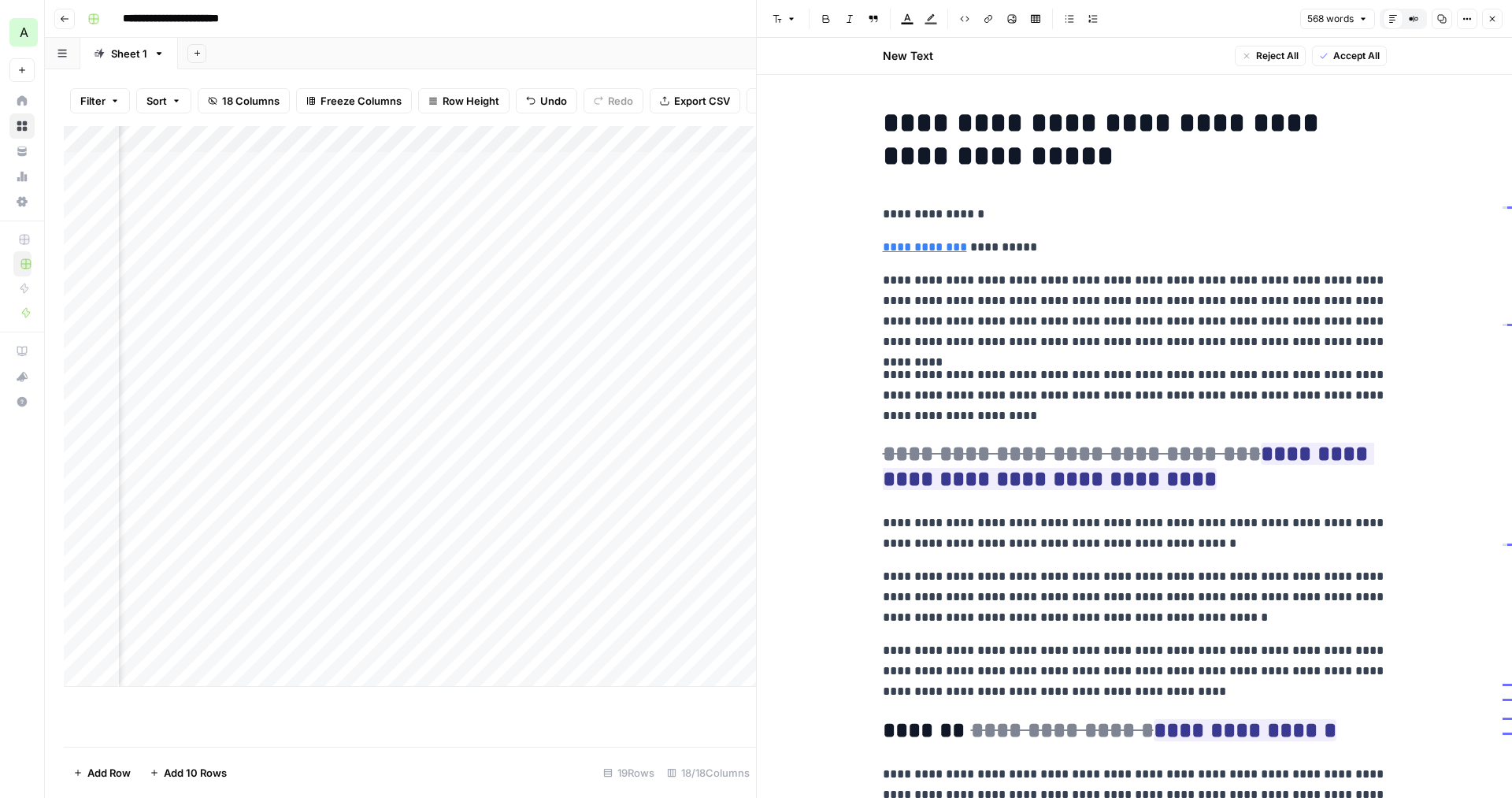
click at [711, 721] on div "Add Column" at bounding box center [410, 436] width 693 height 621
click at [1490, 20] on icon "button" at bounding box center [1493, 19] width 9 height 9
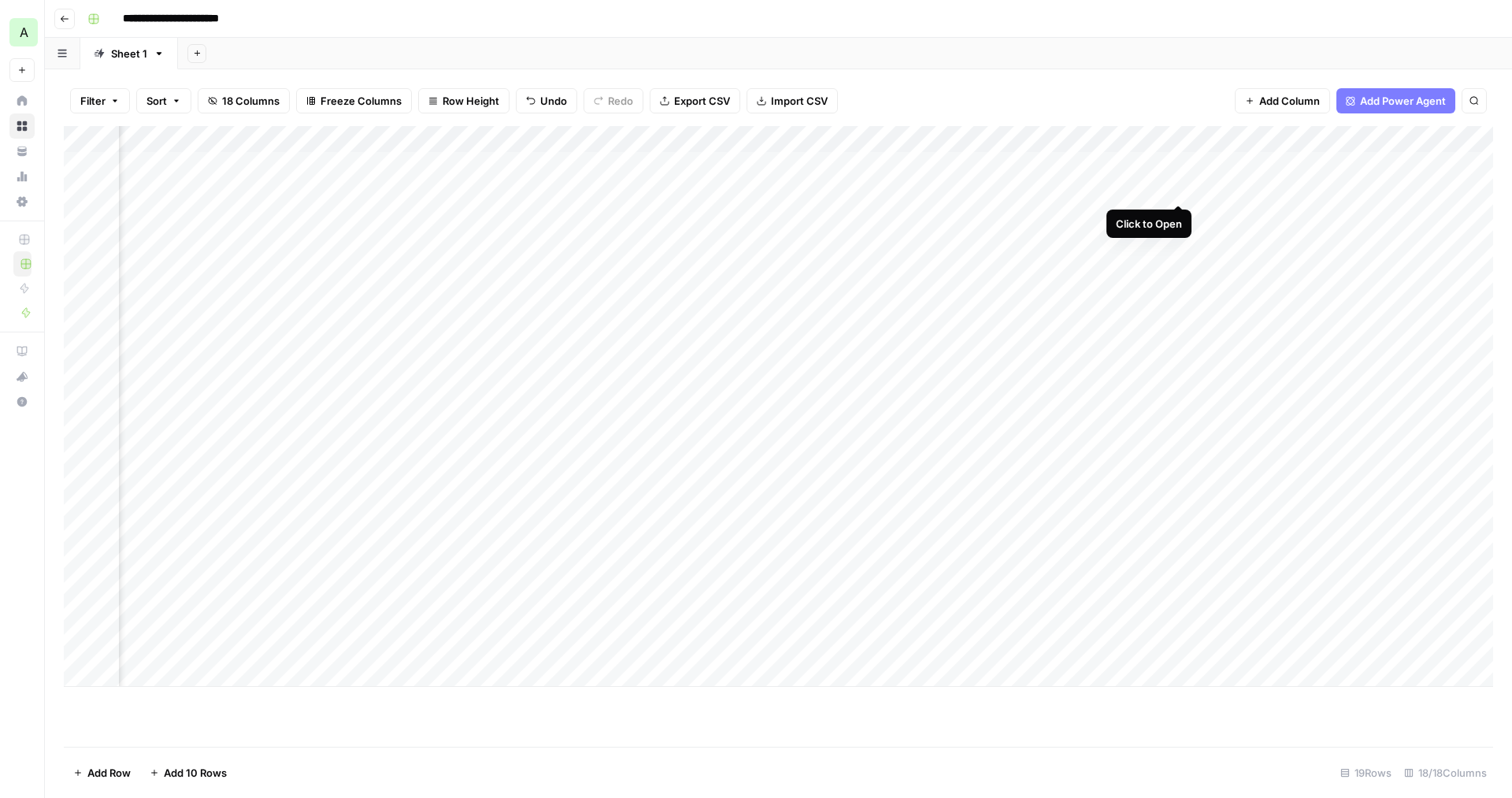
click at [1176, 187] on div "Add Column" at bounding box center [778, 406] width 1430 height 562
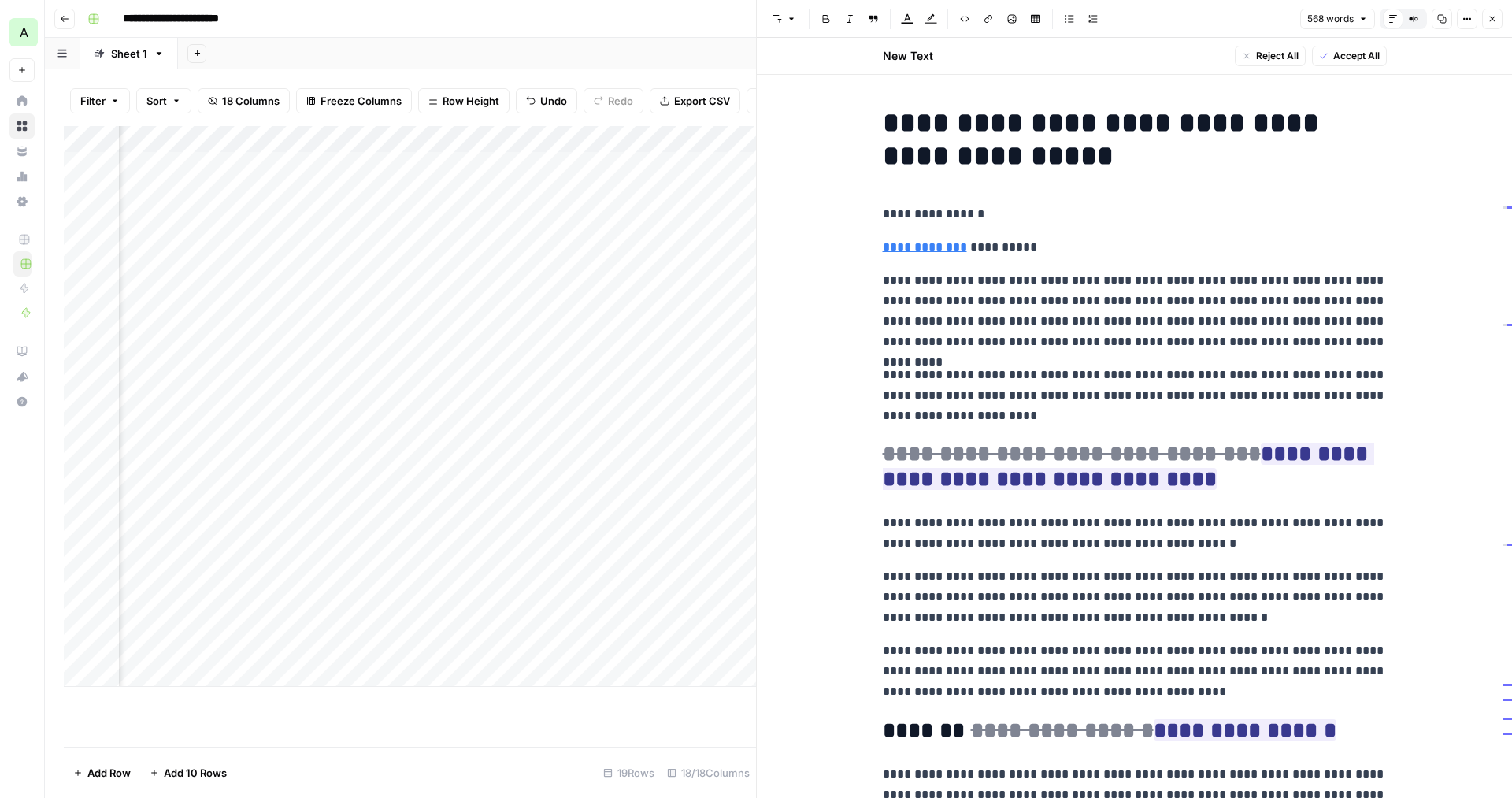
click at [1282, 55] on span "Reject All" at bounding box center [1277, 57] width 43 height 15
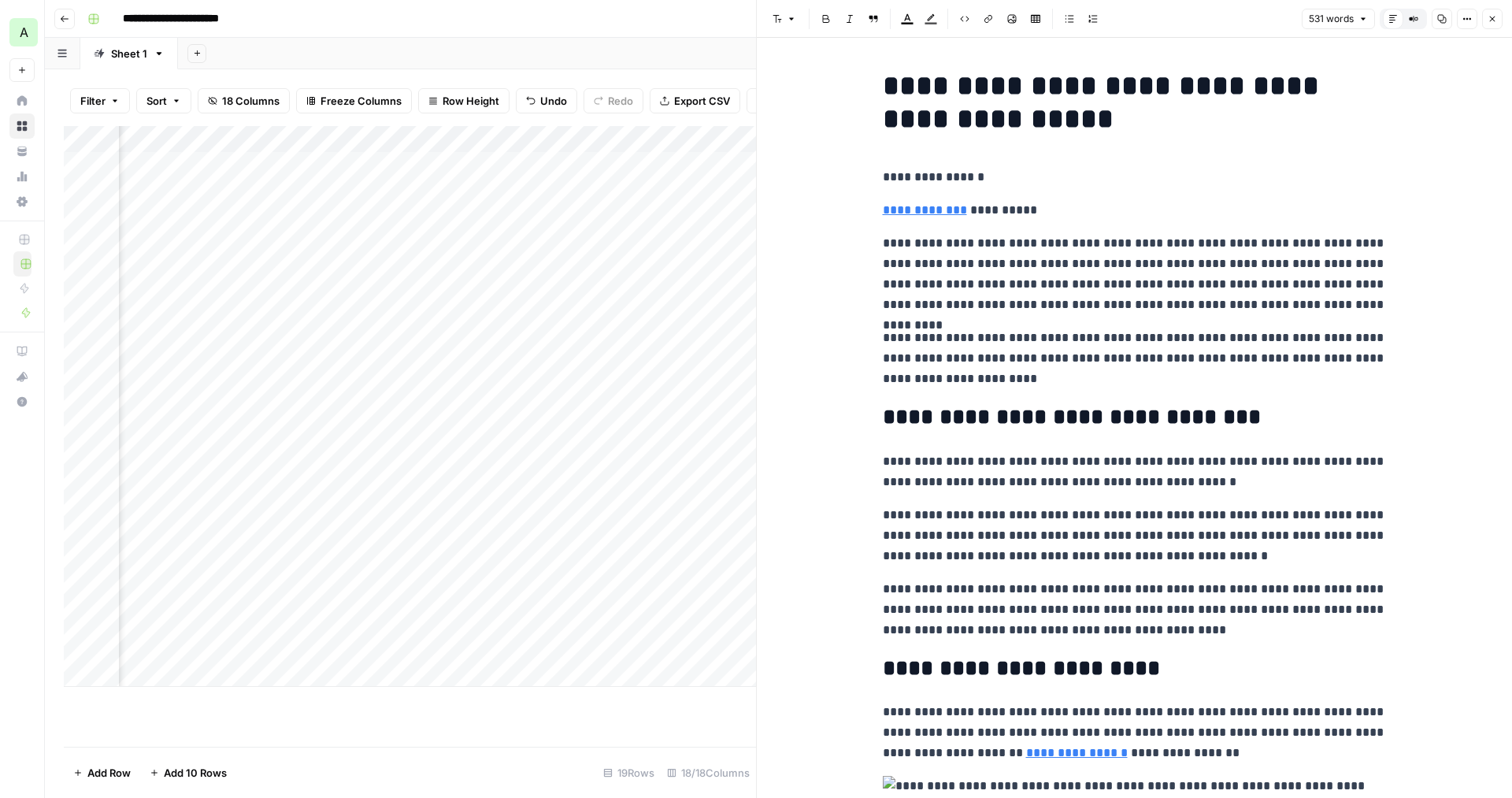
scroll to position [919, 0]
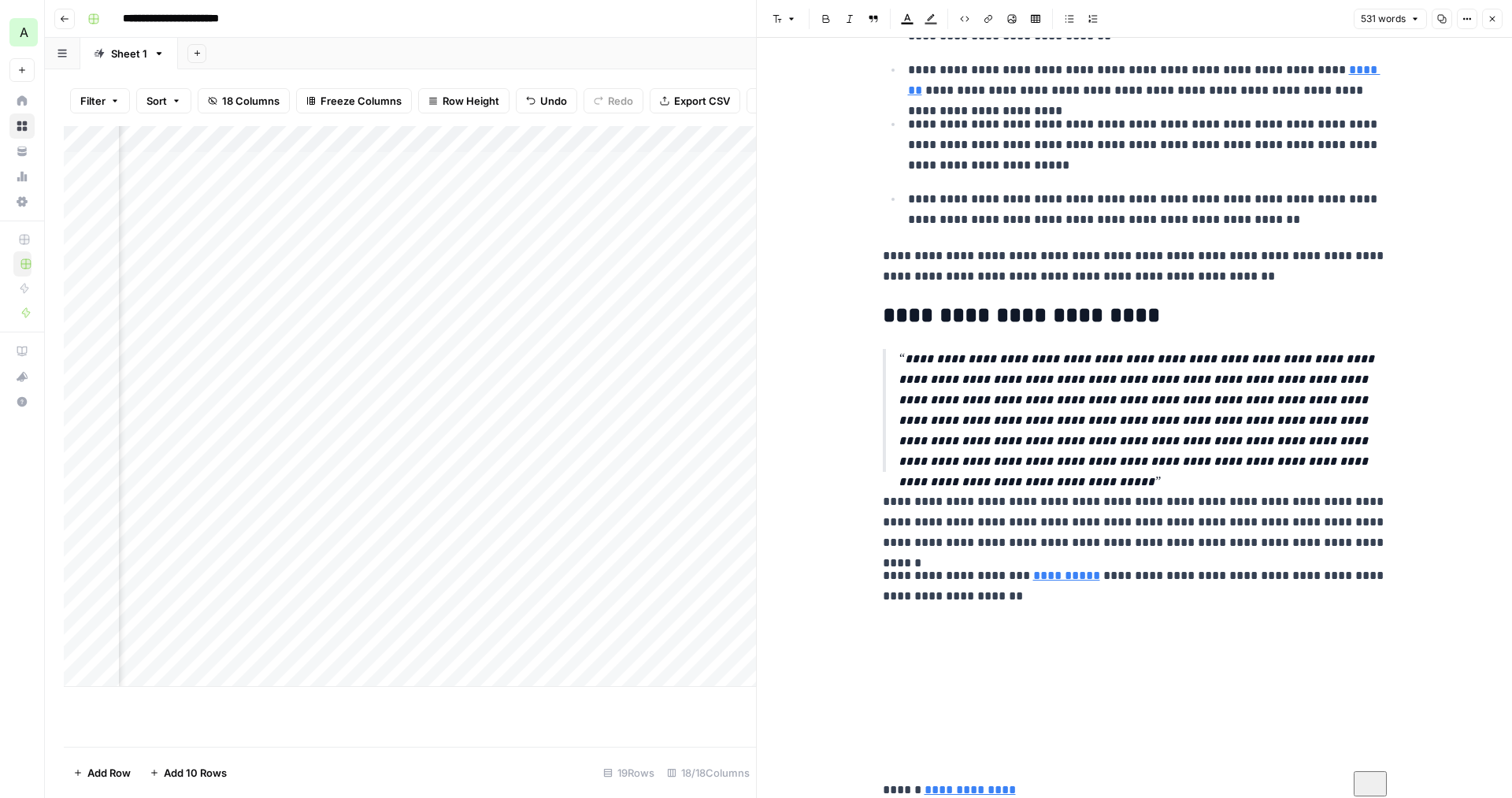
click at [660, 706] on div "Add Column" at bounding box center [410, 436] width 693 height 621
click at [1490, 14] on button "Close" at bounding box center [1493, 18] width 20 height 20
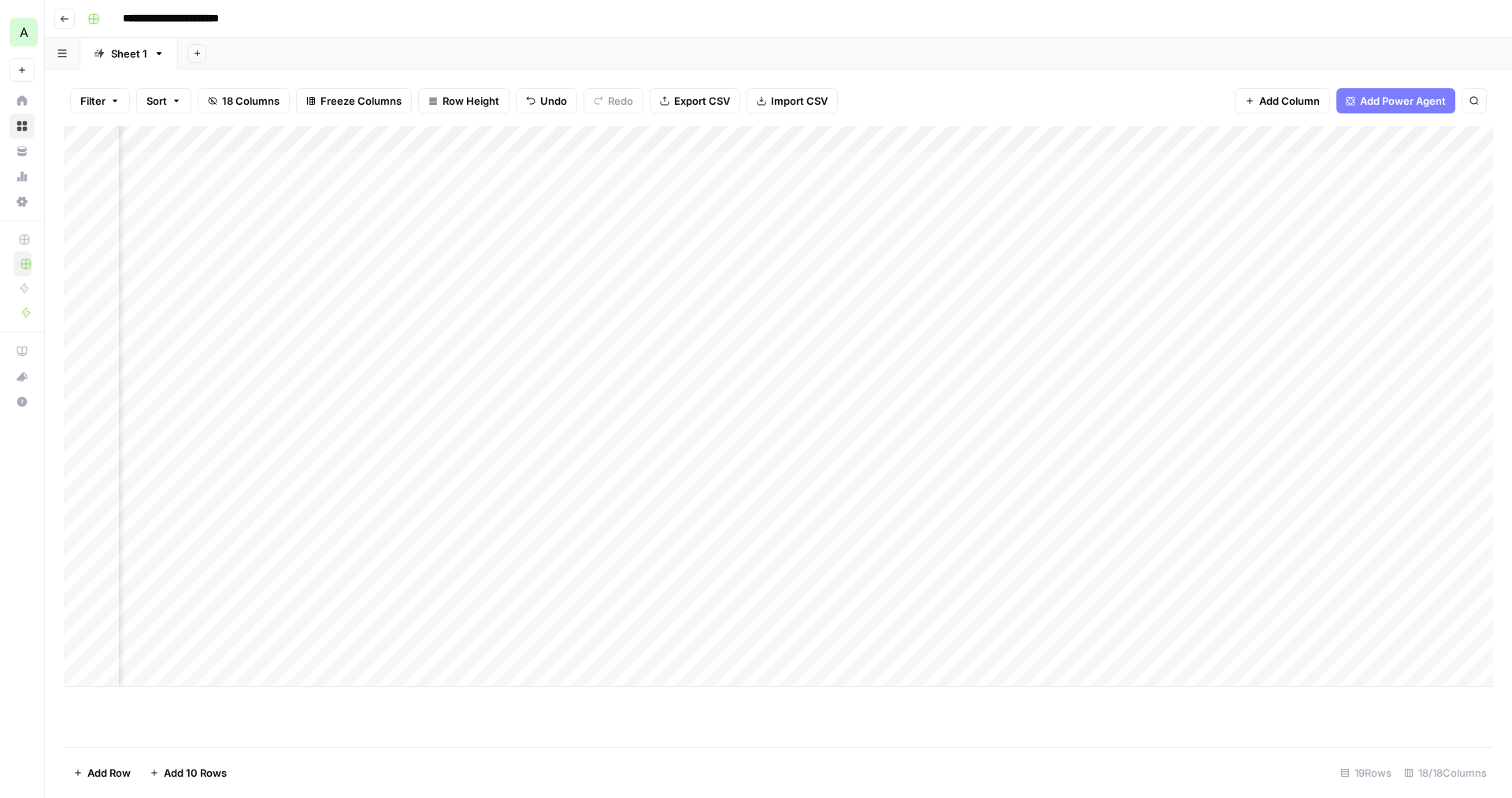
click at [554, 187] on div "Add Column" at bounding box center [778, 406] width 1430 height 562
click at [554, 187] on textarea "**********" at bounding box center [661, 197] width 315 height 37
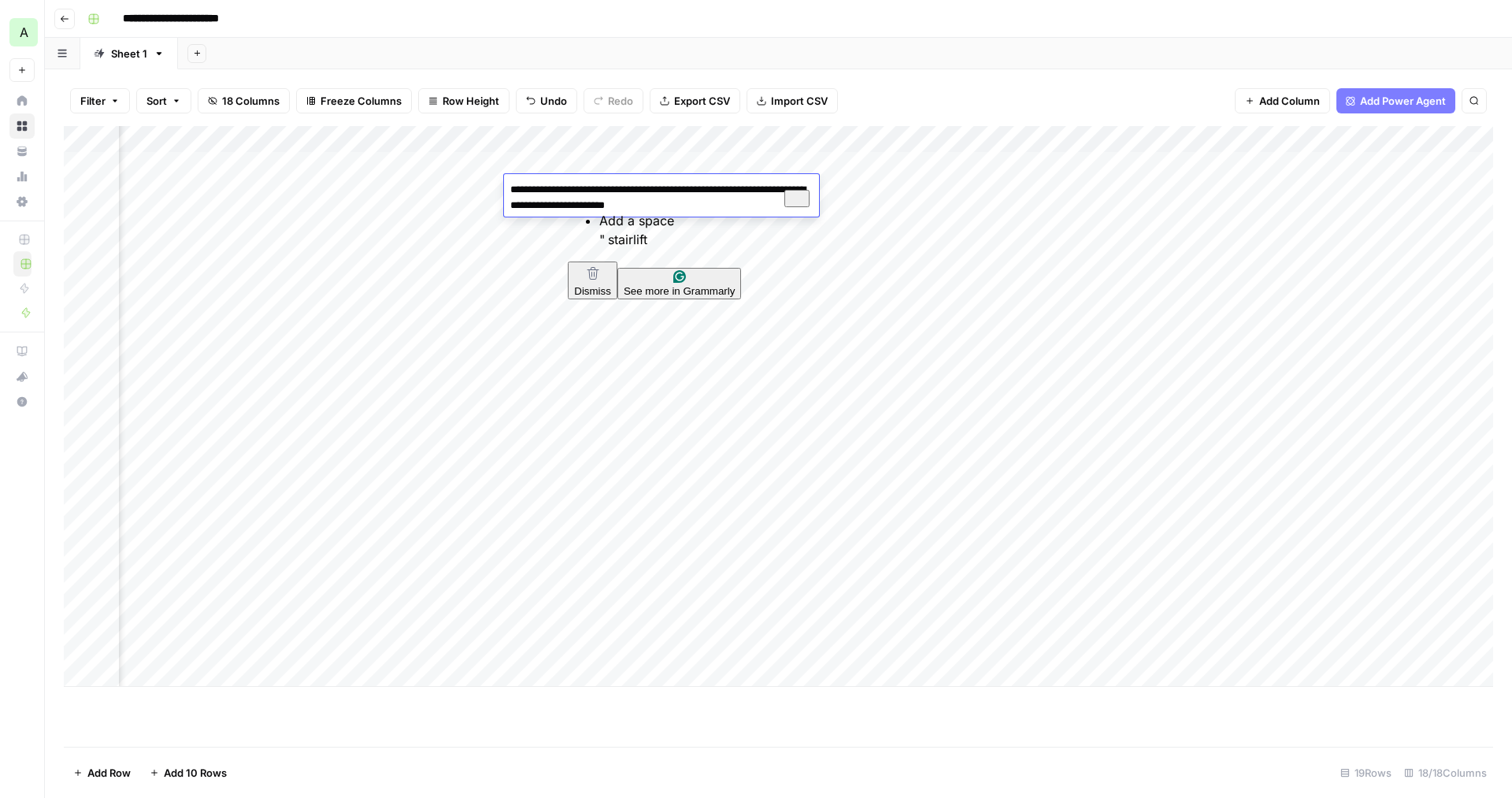
click at [646, 193] on textarea "**********" at bounding box center [661, 197] width 315 height 37
click at [643, 202] on textarea "**********" at bounding box center [661, 197] width 315 height 37
click at [640, 207] on textarea "**********" at bounding box center [661, 197] width 315 height 37
click at [630, 204] on textarea "**********" at bounding box center [661, 197] width 315 height 37
click at [603, 201] on textarea "**********" at bounding box center [661, 197] width 315 height 37
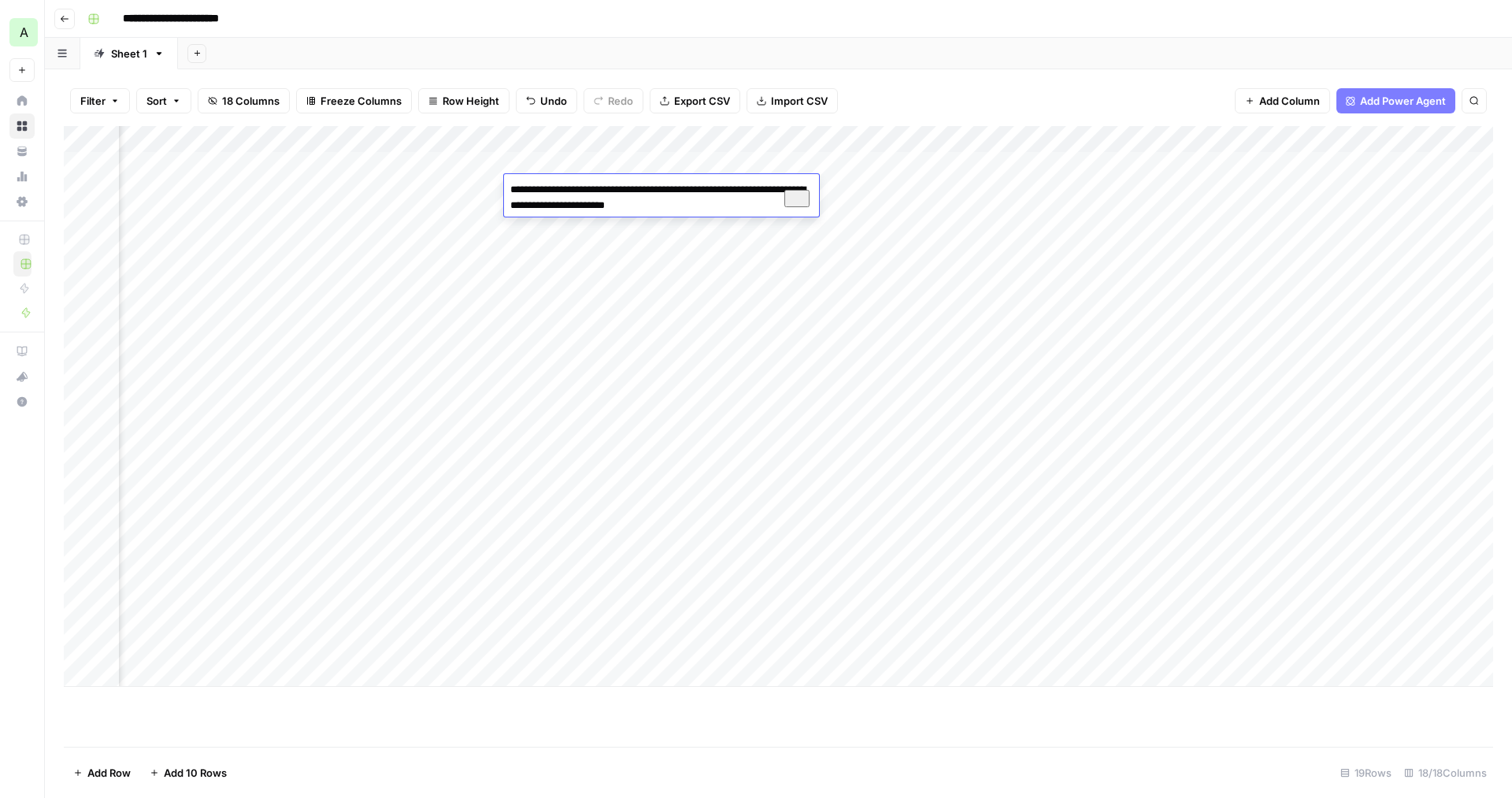
click at [603, 201] on textarea "**********" at bounding box center [661, 197] width 315 height 37
click at [581, 156] on div "Add Column" at bounding box center [778, 406] width 1430 height 562
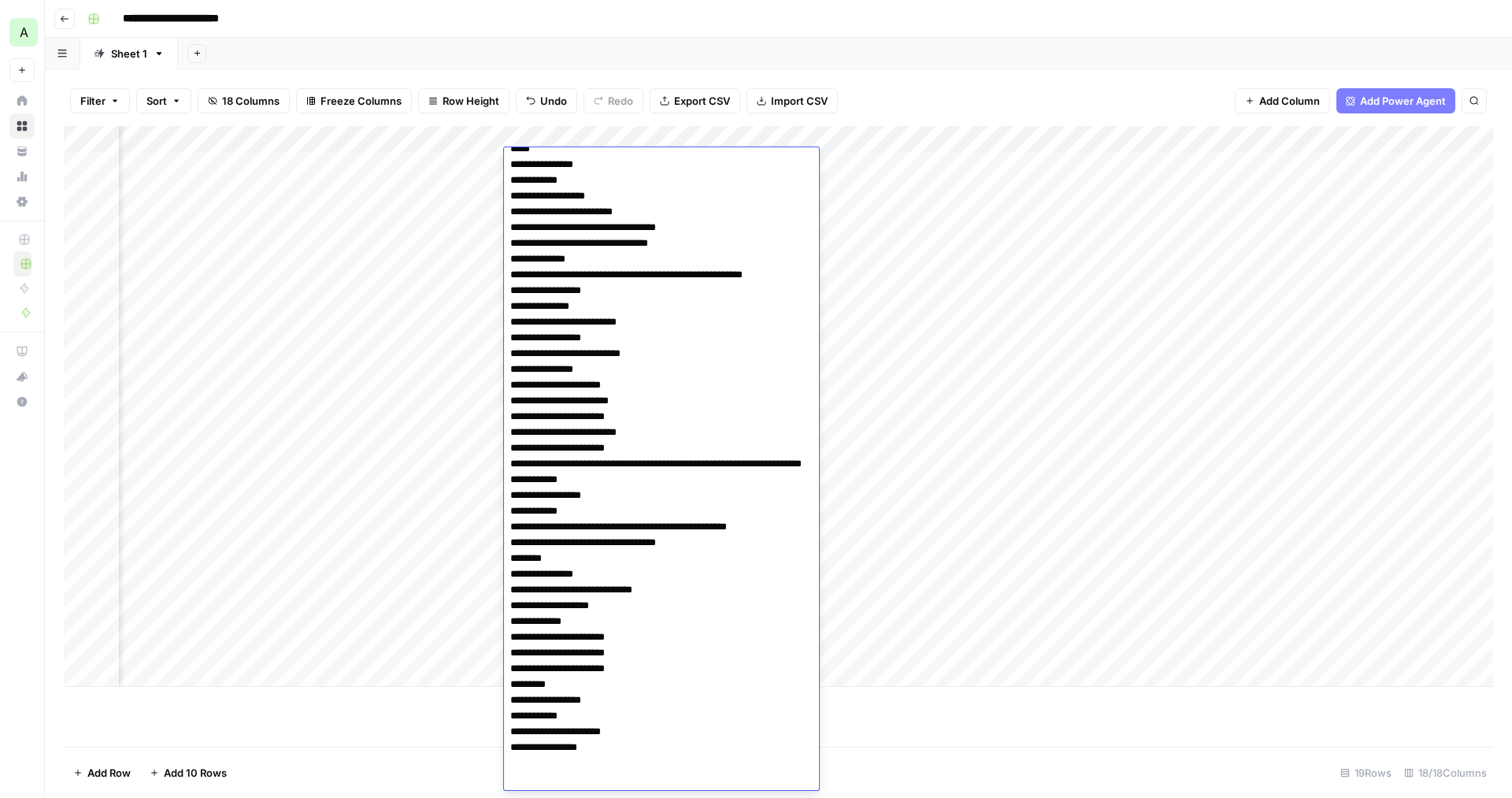
type textarea "**********"
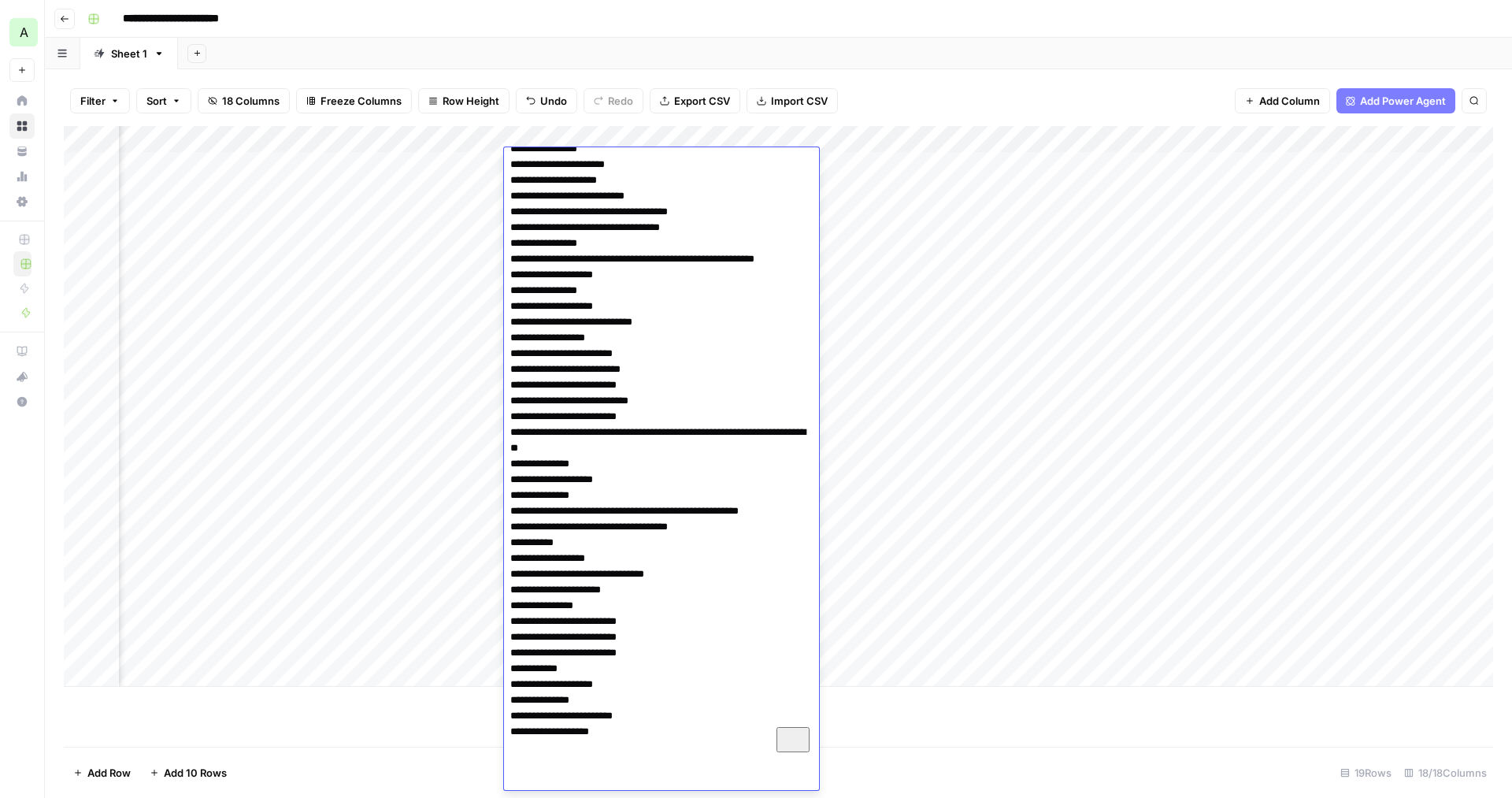
scroll to position [2000, 0]
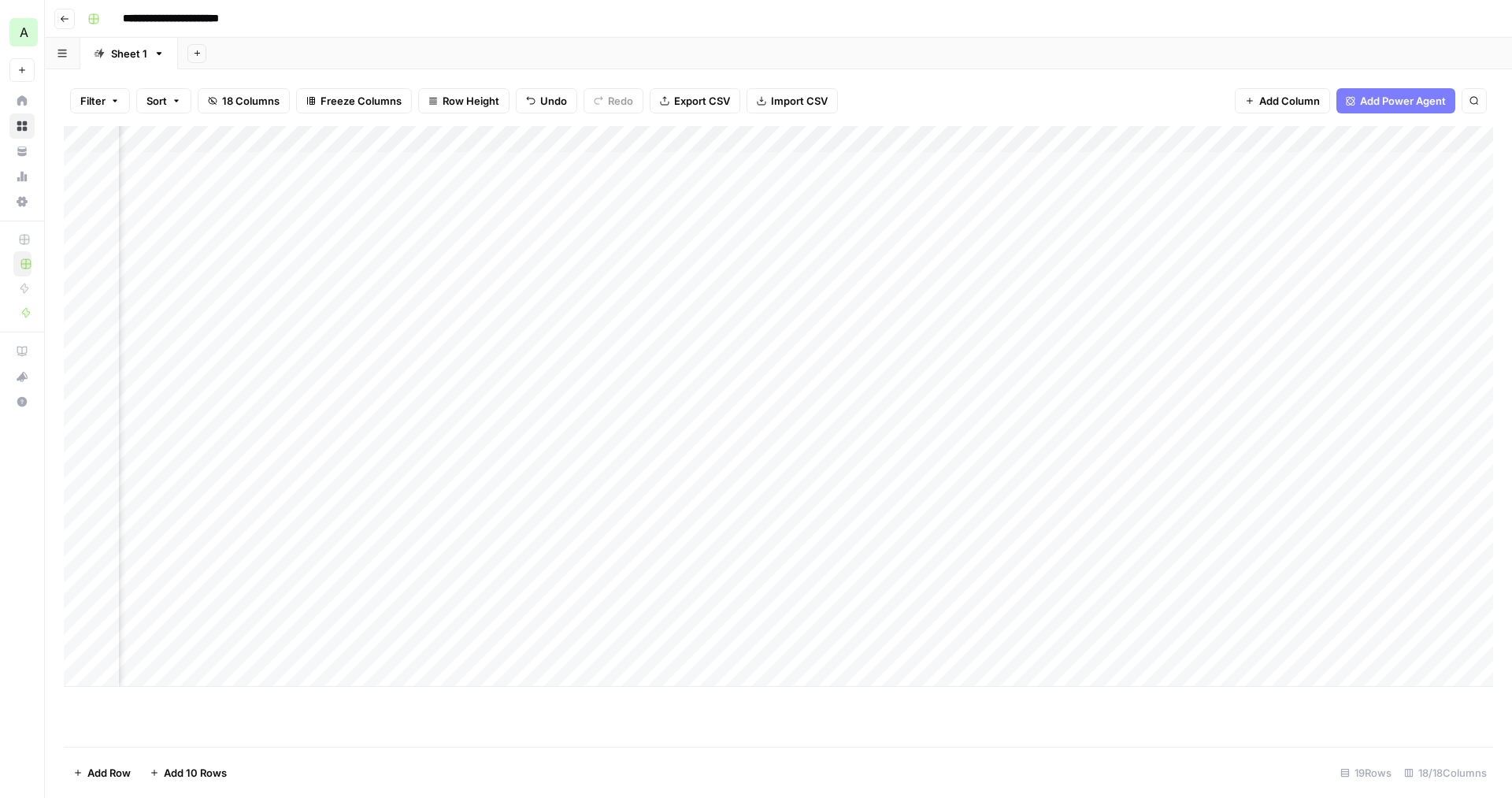
click at [898, 94] on div "Filter Sort 18 Columns Freeze Columns Row Height Undo Redo Export CSV Import CS…" at bounding box center [778, 100] width 1430 height 50
click at [771, 164] on div "Add Column" at bounding box center [778, 406] width 1430 height 562
click at [580, 165] on div "Add Column" at bounding box center [778, 406] width 1430 height 562
click at [653, 74] on div "Filter Sort 18 Columns Freeze Columns Row Height Undo Redo Export CSV Import CS…" at bounding box center [778, 434] width 1467 height 729
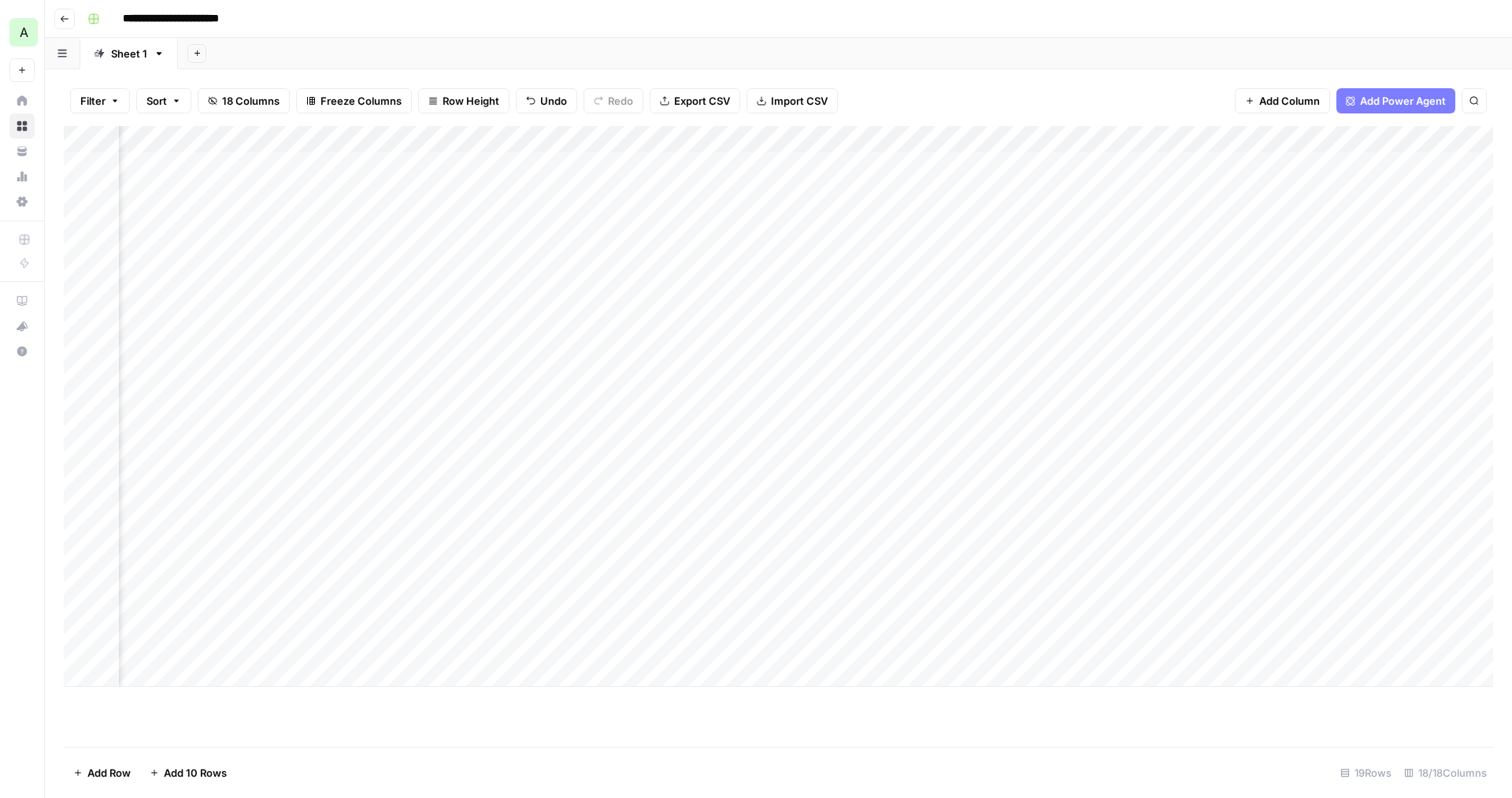
click at [602, 190] on div "Add Column" at bounding box center [778, 406] width 1430 height 562
click at [602, 190] on textarea "**********" at bounding box center [661, 197] width 315 height 37
type textarea "**********"
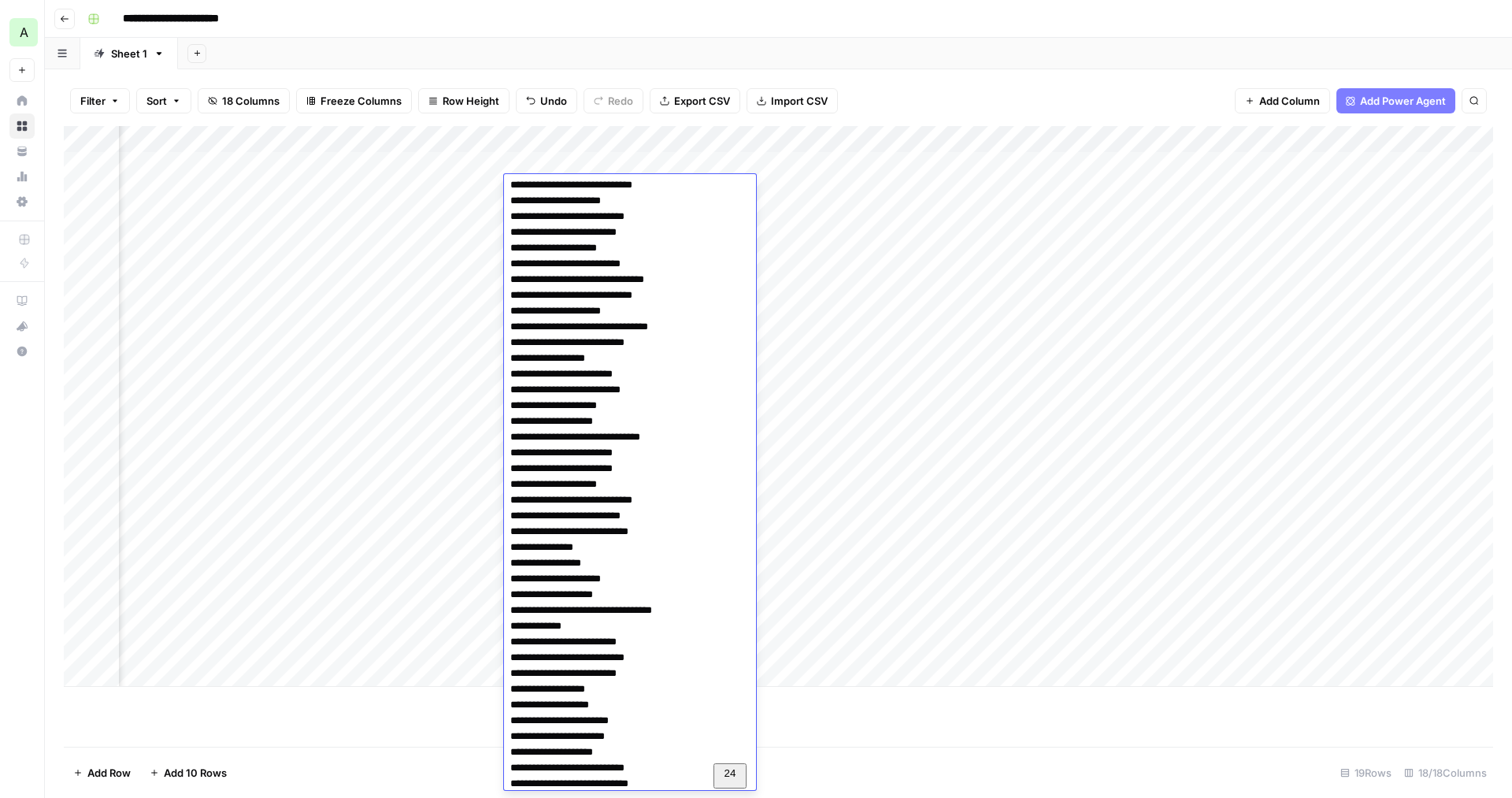
click at [908, 75] on div "Filter Sort 18 Columns Freeze Columns Row Height Undo Redo Export CSV Import CS…" at bounding box center [778, 434] width 1467 height 729
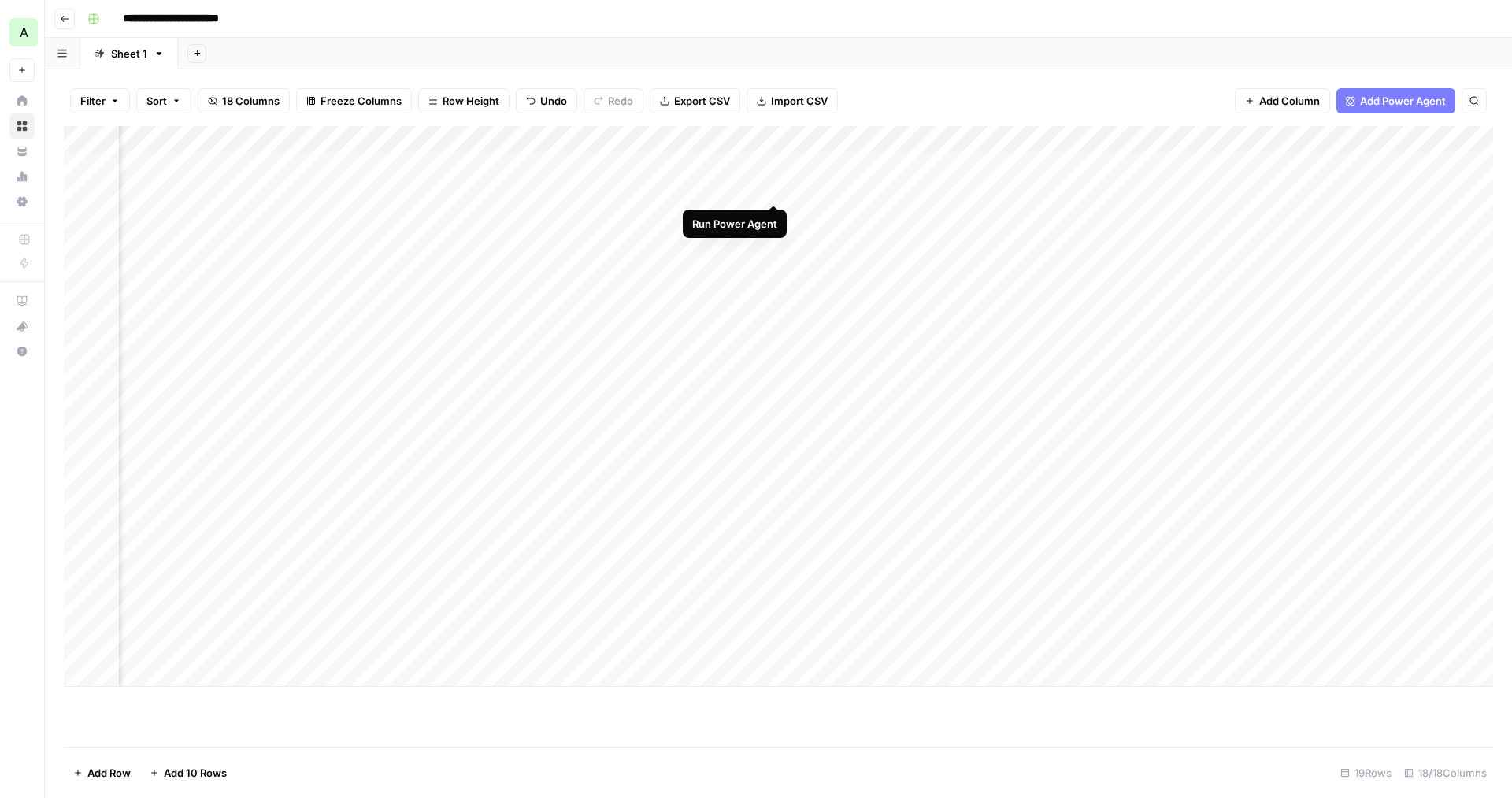
click at [773, 187] on div "Add Column" at bounding box center [778, 406] width 1430 height 562
click at [575, 188] on div "Add Column" at bounding box center [778, 406] width 1430 height 562
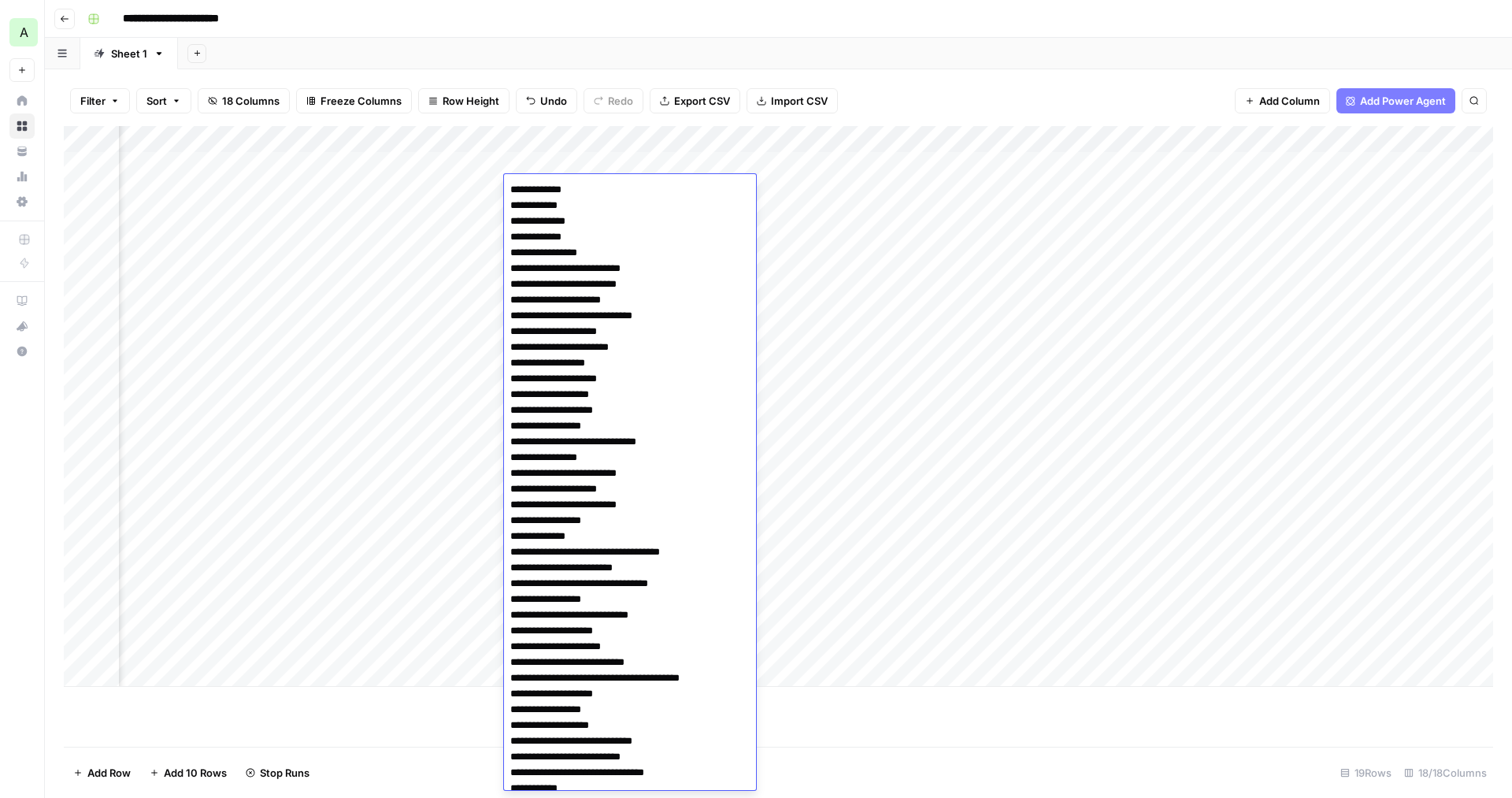
scroll to position [971, 0]
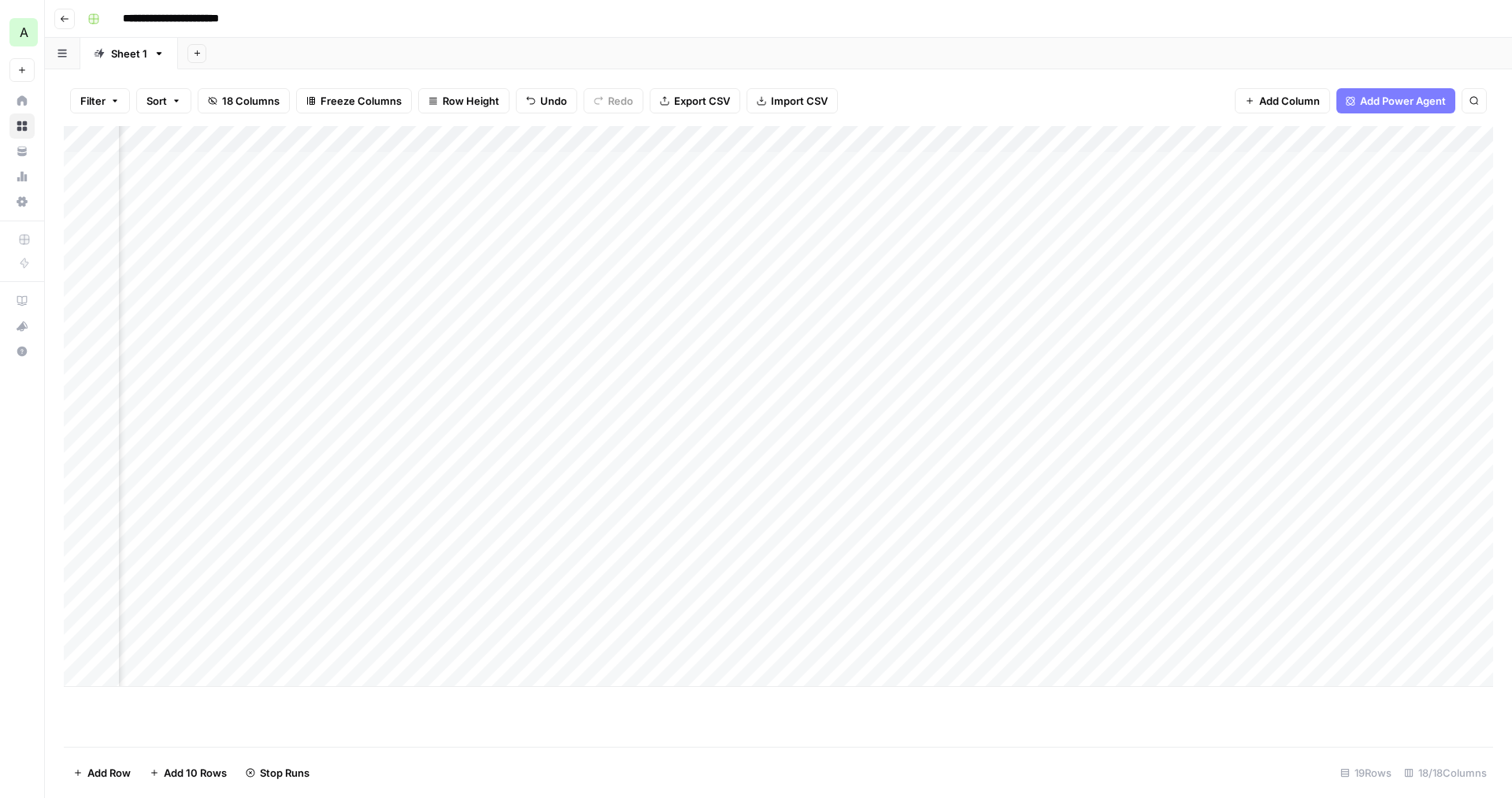
click at [657, 78] on div "Filter Sort 18 Columns Freeze Columns Row Height Undo Redo Export CSV Import CS…" at bounding box center [778, 100] width 1430 height 50
